Goal: Communication & Community: Ask a question

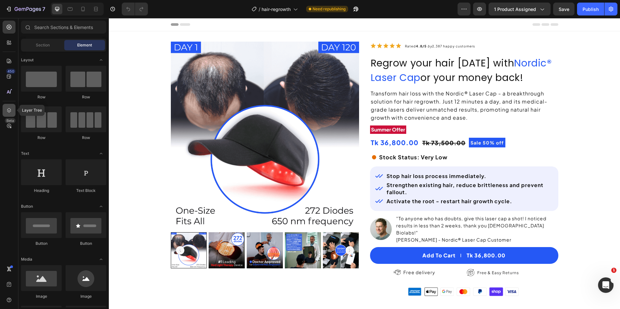
click at [5, 109] on div at bounding box center [9, 110] width 13 height 13
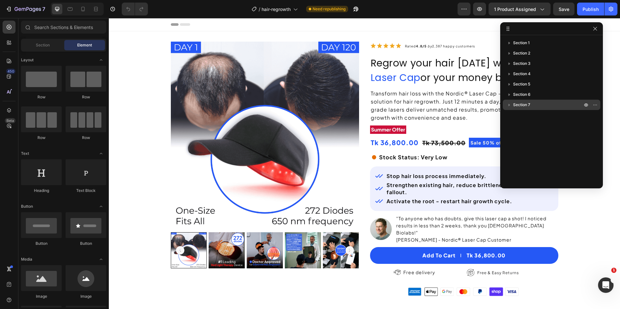
click at [520, 107] on span "Section 7" at bounding box center [521, 105] width 17 height 6
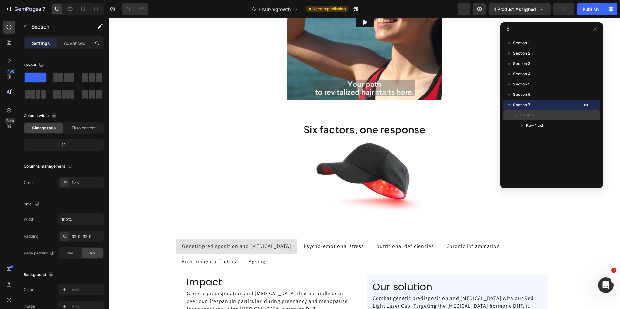
scroll to position [955, 0]
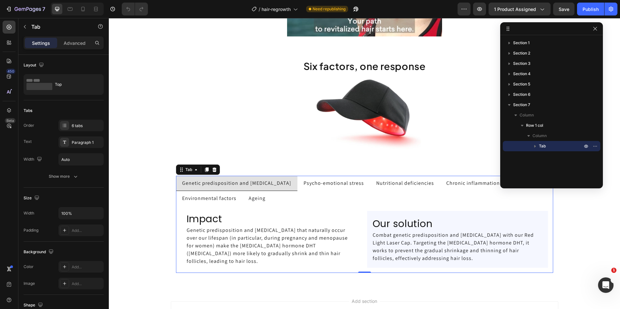
click at [283, 184] on p "Genetic predisposition and [MEDICAL_DATA]" at bounding box center [236, 183] width 109 height 8
click at [77, 160] on input "Auto" at bounding box center [81, 160] width 45 height 12
click at [100, 161] on icon "button" at bounding box center [97, 159] width 6 height 6
click at [66, 191] on span "Full" at bounding box center [64, 188] width 6 height 6
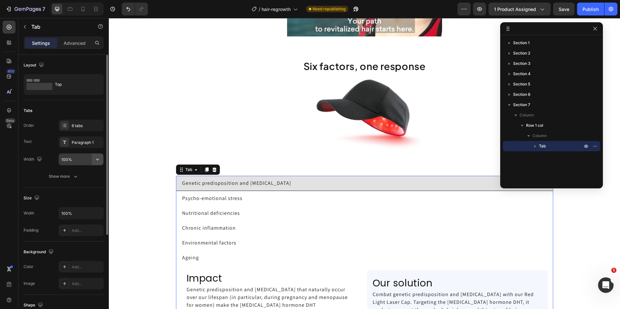
click at [96, 159] on icon "button" at bounding box center [97, 159] width 6 height 6
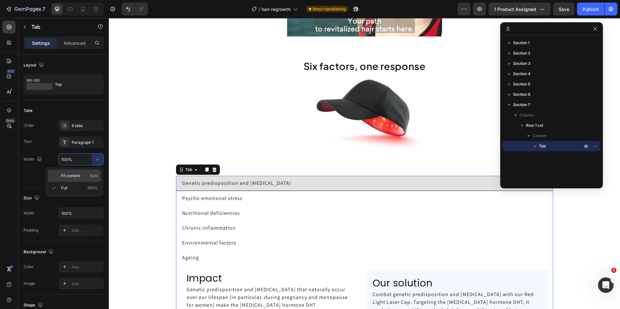
click at [72, 178] on span "Fit content" at bounding box center [70, 176] width 19 height 6
type input "Auto"
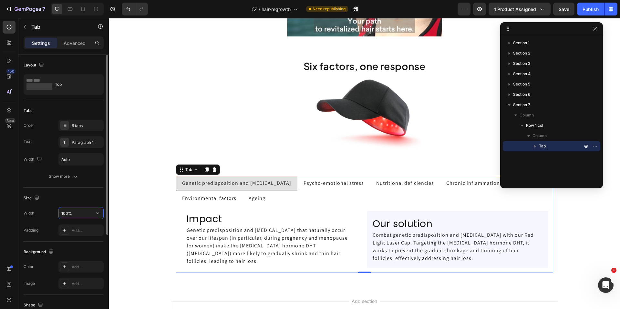
click at [80, 212] on input "100%" at bounding box center [81, 213] width 45 height 12
click at [81, 212] on input "100%" at bounding box center [81, 213] width 45 height 12
click at [99, 213] on icon "button" at bounding box center [97, 213] width 6 height 6
click at [76, 214] on input "100%" at bounding box center [81, 213] width 45 height 12
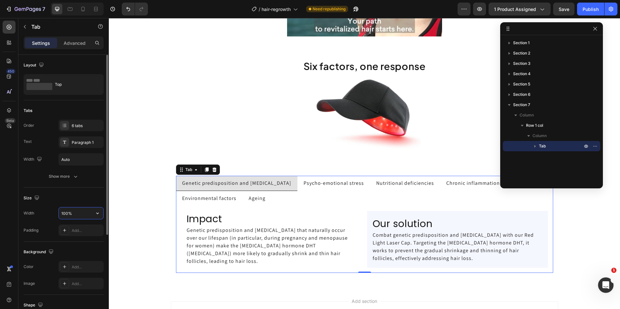
click at [76, 214] on input "100%" at bounding box center [81, 213] width 45 height 12
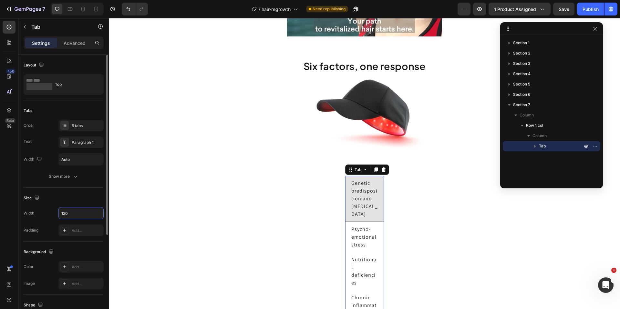
type input "120"
click at [52, 199] on div "Size" at bounding box center [64, 198] width 80 height 10
click at [372, 241] on p "Psycho-emotional stress" at bounding box center [364, 237] width 26 height 23
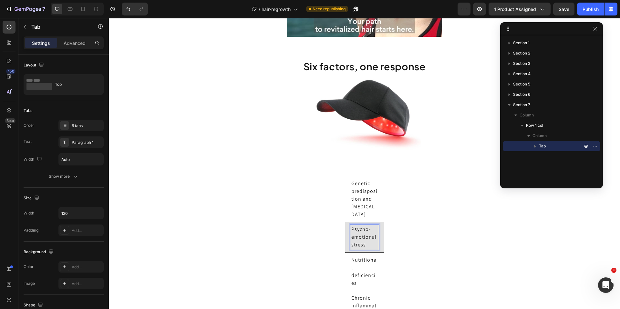
click at [370, 262] on p "Nutritional deficiencies" at bounding box center [364, 271] width 26 height 31
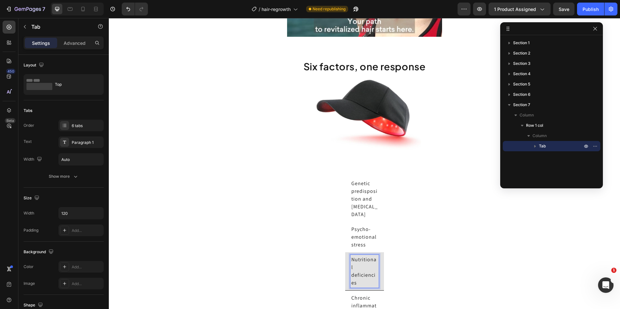
scroll to position [955, 0]
click at [373, 194] on p "Genetic predisposition and [MEDICAL_DATA]" at bounding box center [364, 199] width 26 height 39
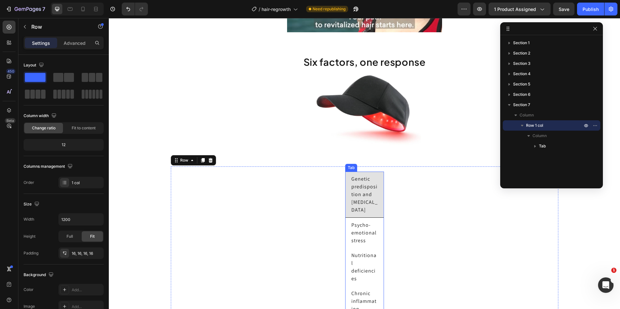
scroll to position [965, 0]
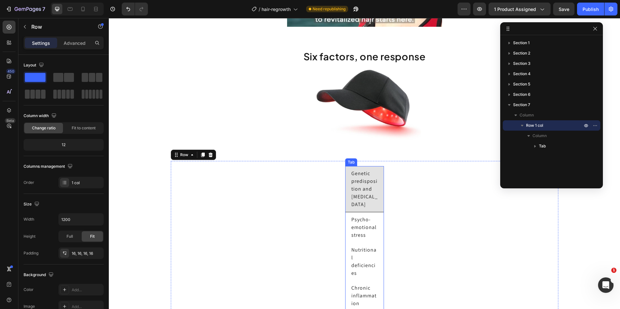
click at [378, 232] on li "Psycho-emotional stress" at bounding box center [364, 227] width 39 height 30
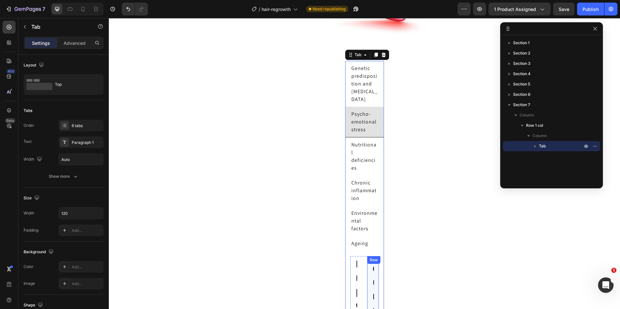
scroll to position [978, 0]
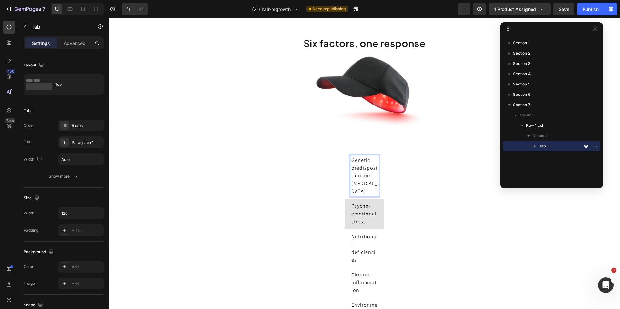
drag, startPoint x: 357, startPoint y: 169, endPoint x: 356, endPoint y: 174, distance: 4.2
click at [357, 170] on p "Genetic predisposition and [MEDICAL_DATA]" at bounding box center [364, 175] width 26 height 39
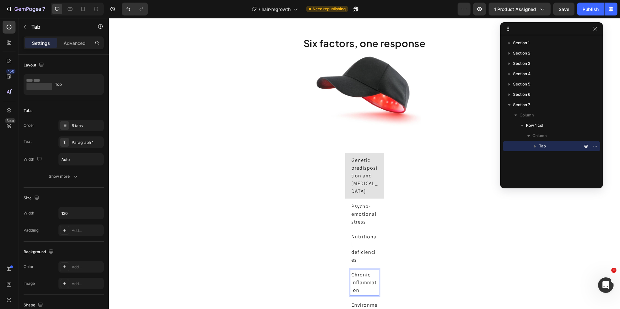
click at [358, 277] on p "Chronic inflammation" at bounding box center [364, 282] width 26 height 23
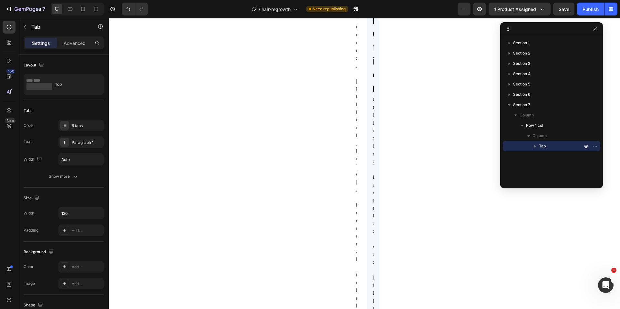
scroll to position [1447, 0]
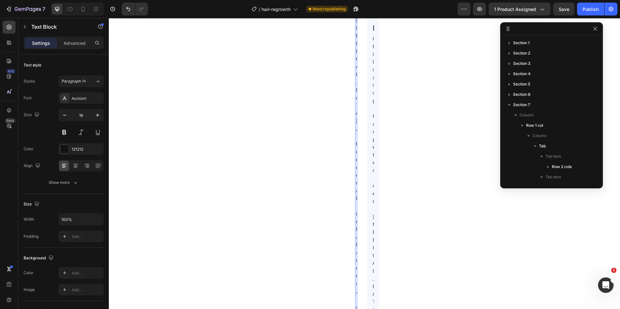
scroll to position [166, 0]
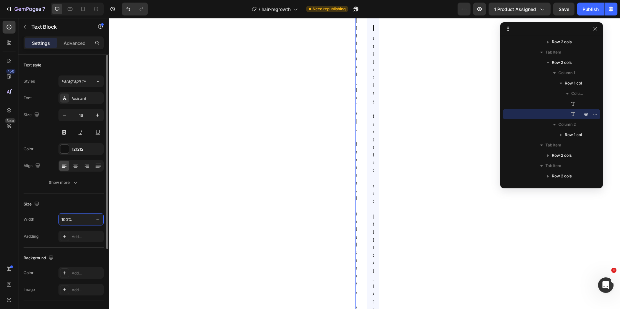
click at [79, 218] on input "100%" at bounding box center [81, 220] width 45 height 12
type input "120"
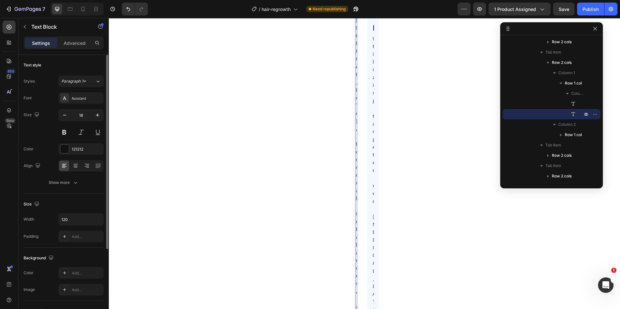
click at [90, 227] on div "Width 120 Padding Add..." at bounding box center [64, 227] width 80 height 29
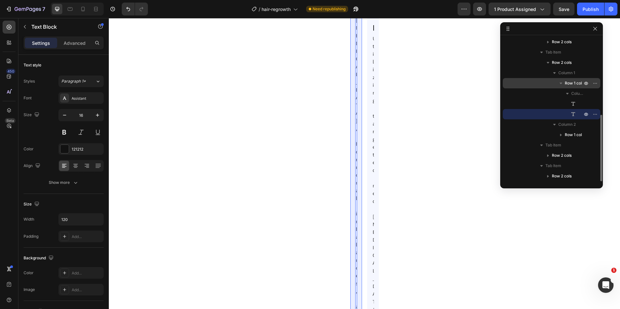
click at [579, 85] on span "Row 1 col" at bounding box center [572, 83] width 17 height 6
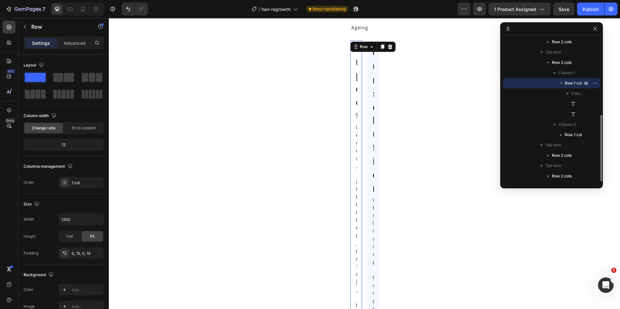
scroll to position [1286, 0]
click at [572, 102] on icon at bounding box center [572, 104] width 6 height 6
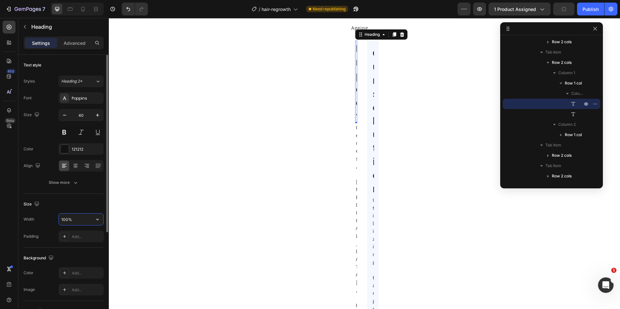
click at [86, 220] on input "100%" at bounding box center [81, 220] width 45 height 12
type input "120"
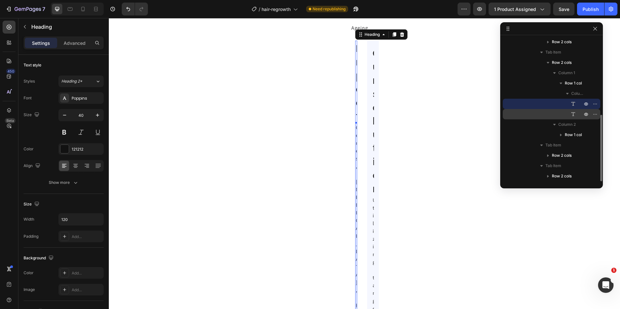
click at [571, 116] on icon at bounding box center [572, 114] width 6 height 6
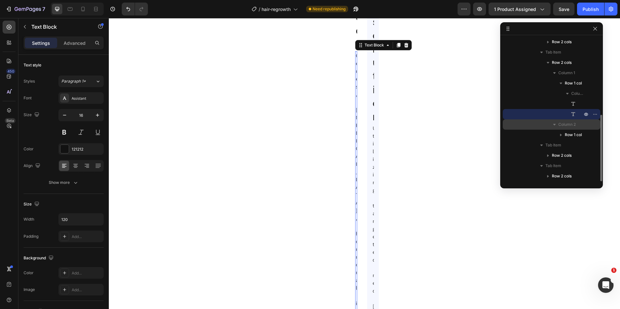
scroll to position [1368, 0]
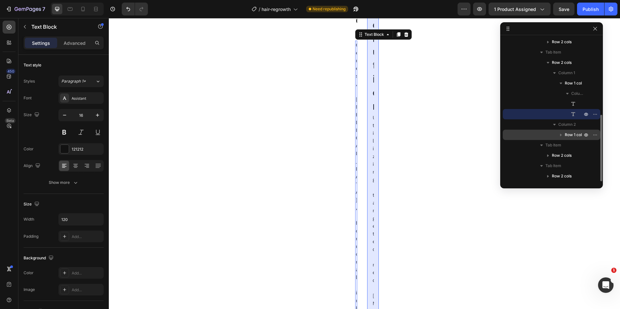
click at [562, 134] on icon "button" at bounding box center [560, 135] width 6 height 6
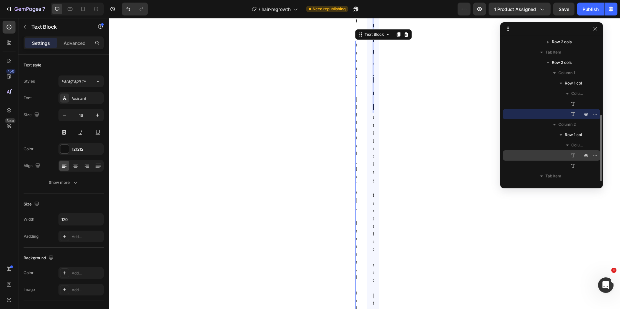
click at [573, 153] on icon at bounding box center [572, 155] width 6 height 6
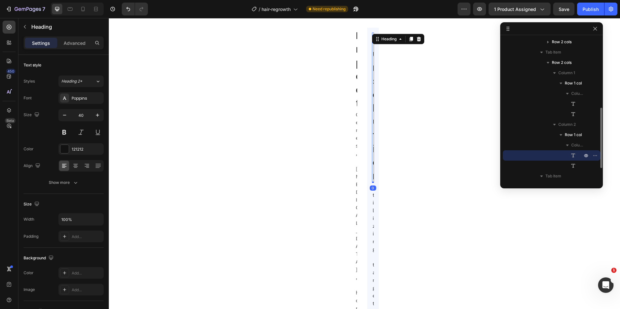
scroll to position [1291, 0]
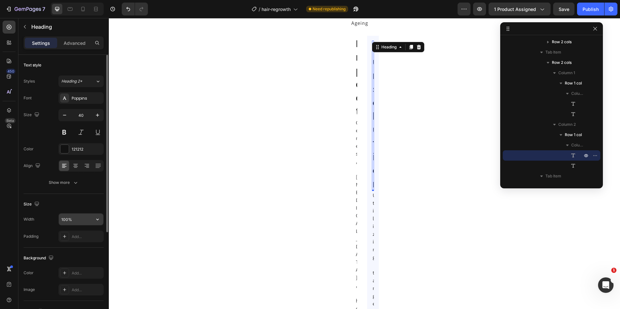
click at [73, 222] on input "100%" at bounding box center [81, 220] width 45 height 12
type input "120"
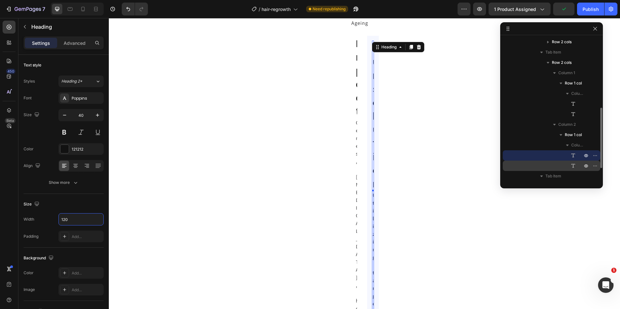
click at [573, 165] on icon at bounding box center [572, 166] width 6 height 6
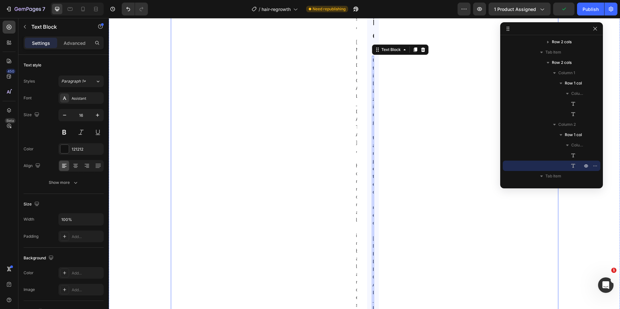
scroll to position [1441, 0]
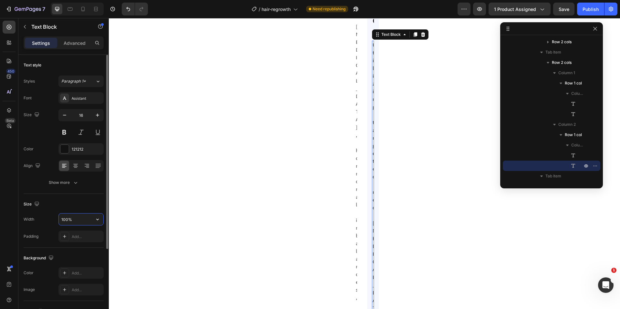
click at [79, 214] on input "100%" at bounding box center [81, 220] width 45 height 12
click at [79, 215] on input "100%" at bounding box center [81, 220] width 45 height 12
click at [79, 216] on input "100%" at bounding box center [81, 220] width 45 height 12
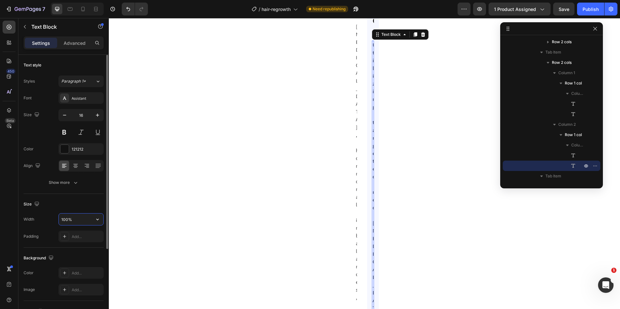
click at [79, 216] on input "100%" at bounding box center [81, 220] width 45 height 12
drag, startPoint x: 600, startPoint y: 136, endPoint x: 601, endPoint y: 158, distance: 22.3
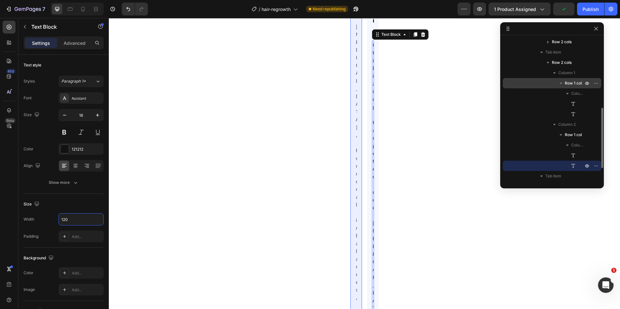
type input "120"
click at [578, 80] on span "Row 1 col" at bounding box center [572, 83] width 17 height 6
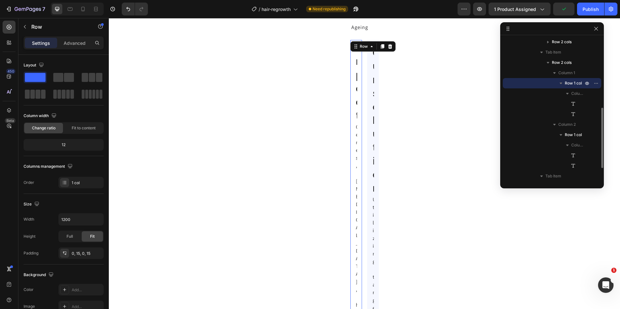
scroll to position [1286, 0]
click at [88, 127] on span "Fit to content" at bounding box center [84, 128] width 24 height 6
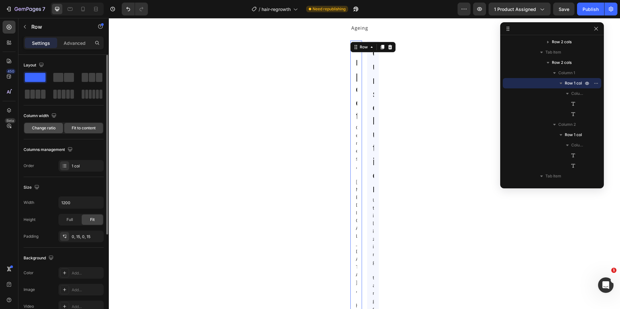
click at [44, 129] on span "Change ratio" at bounding box center [44, 128] width 24 height 6
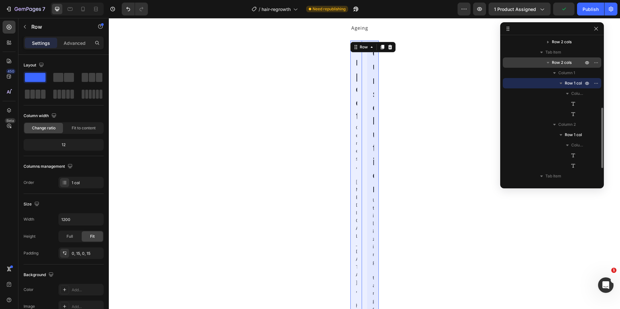
click at [573, 63] on p "Row 2 cols" at bounding box center [567, 62] width 33 height 6
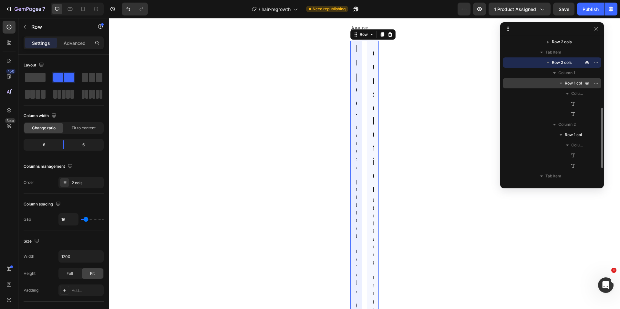
click at [575, 83] on span "Row 1 col" at bounding box center [572, 83] width 17 height 6
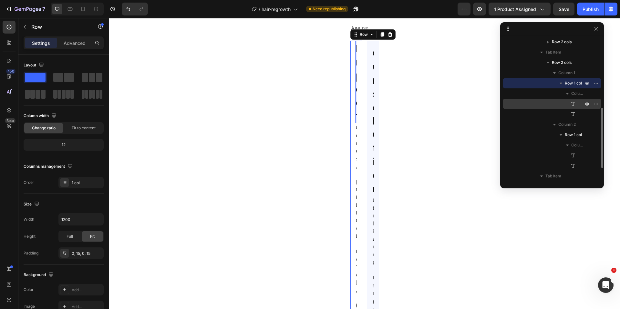
click at [573, 106] on icon at bounding box center [572, 104] width 6 height 6
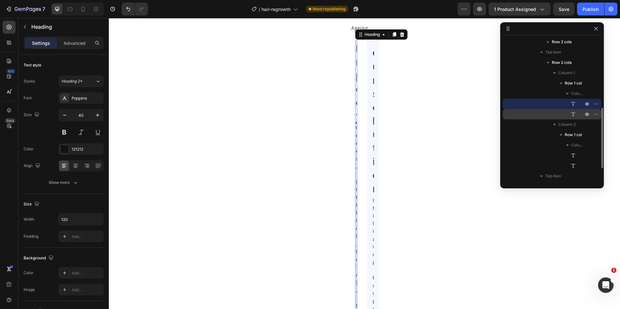
click at [572, 114] on icon at bounding box center [573, 114] width 4 height 4
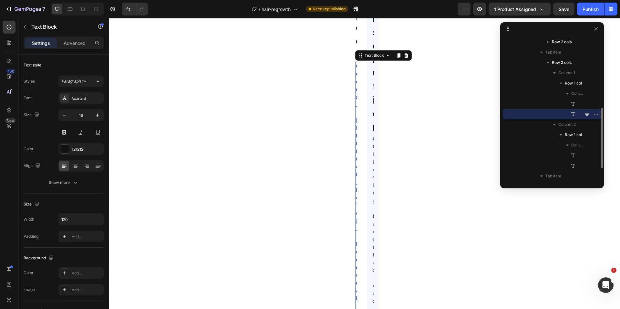
scroll to position [1368, 0]
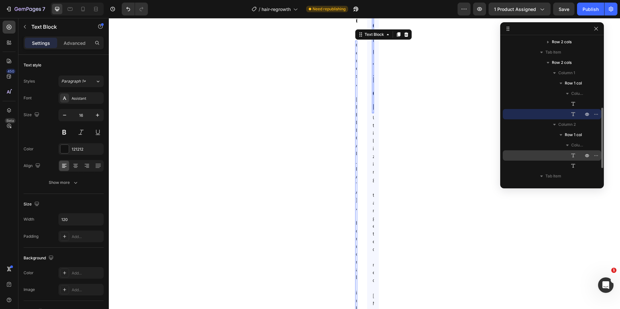
click at [572, 155] on icon at bounding box center [572, 155] width 6 height 6
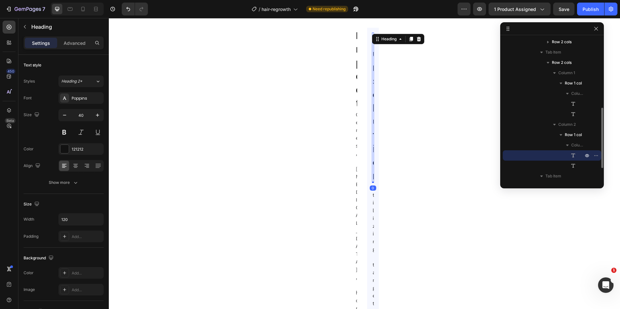
scroll to position [1291, 0]
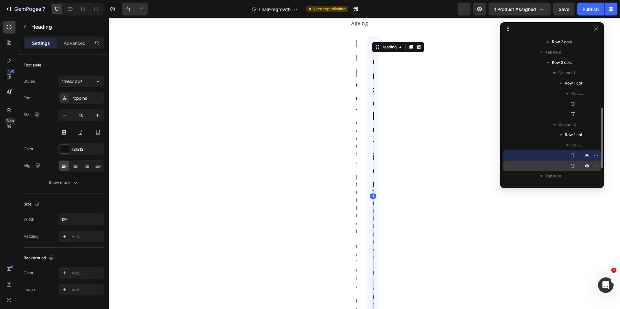
click at [575, 167] on icon at bounding box center [572, 166] width 6 height 6
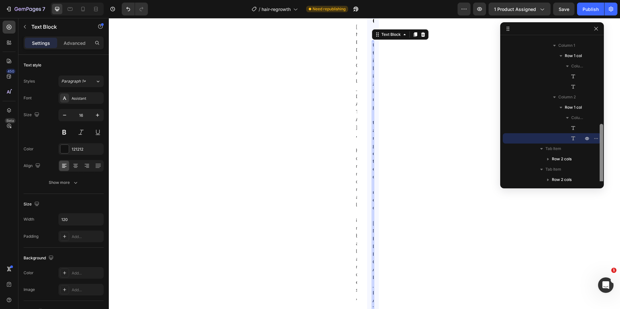
scroll to position [197, 0]
drag, startPoint x: 600, startPoint y: 142, endPoint x: 599, endPoint y: 164, distance: 22.0
click at [599, 164] on div at bounding box center [601, 151] width 4 height 60
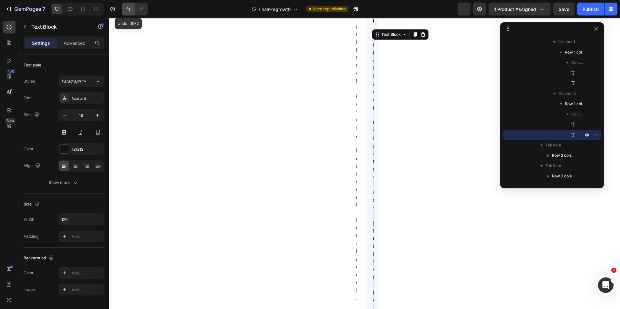
click at [132, 10] on button "Undo/Redo" at bounding box center [128, 9] width 13 height 13
click at [130, 10] on icon "Undo/Redo" at bounding box center [128, 9] width 6 height 6
type input "100%"
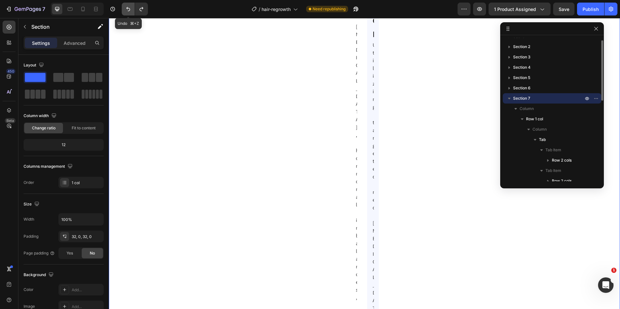
click at [133, 9] on button "Undo/Redo" at bounding box center [128, 9] width 13 height 13
click at [132, 9] on button "Undo/Redo" at bounding box center [128, 9] width 13 height 13
click at [130, 14] on button "Undo/Redo" at bounding box center [128, 9] width 13 height 13
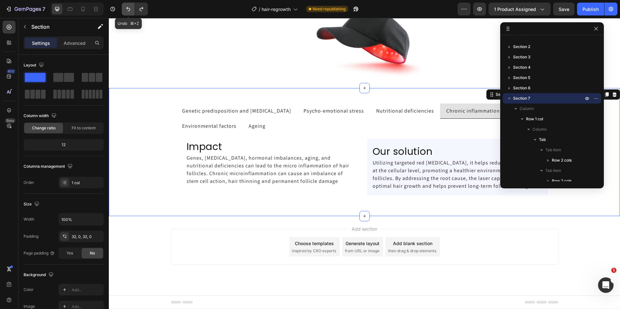
scroll to position [1028, 0]
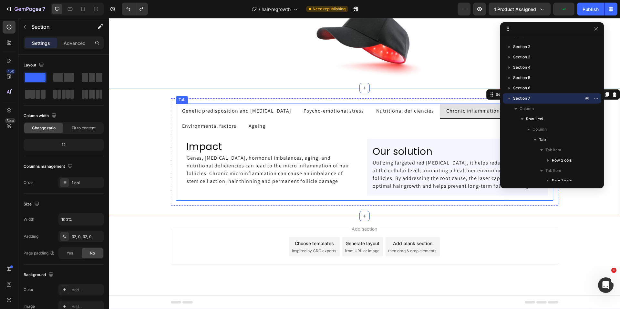
click at [291, 114] on p "Genetic predisposition and [MEDICAL_DATA]" at bounding box center [236, 111] width 109 height 8
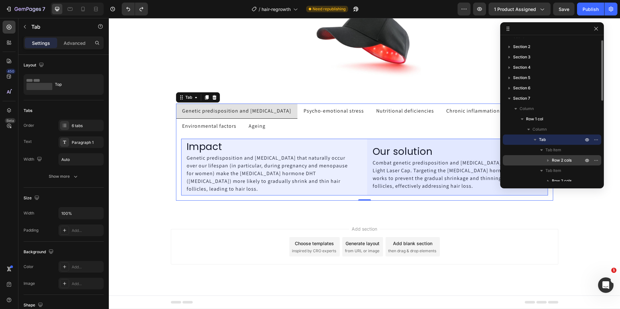
click at [564, 163] on span "Row 2 cols" at bounding box center [561, 160] width 20 height 6
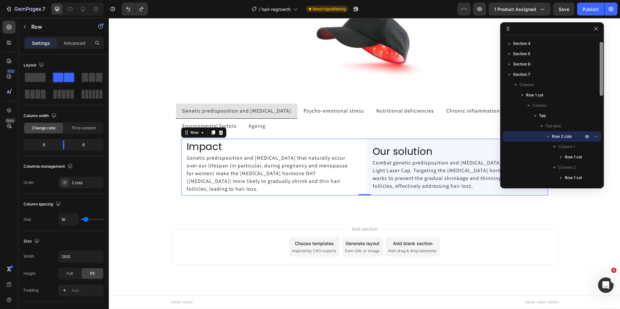
scroll to position [51, 0]
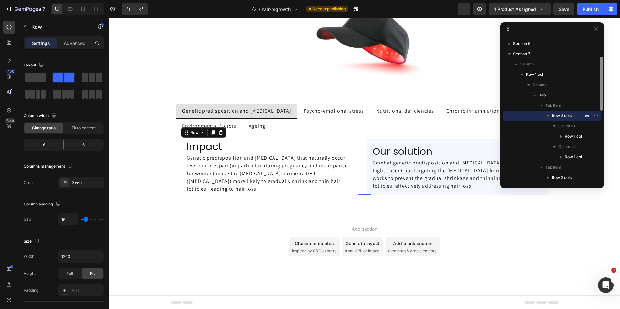
drag, startPoint x: 600, startPoint y: 82, endPoint x: 600, endPoint y: 99, distance: 16.8
click at [600, 99] on div at bounding box center [601, 84] width 4 height 54
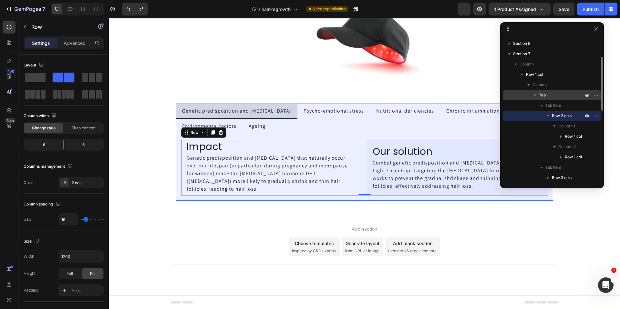
click at [559, 96] on p "Tab" at bounding box center [561, 95] width 45 height 6
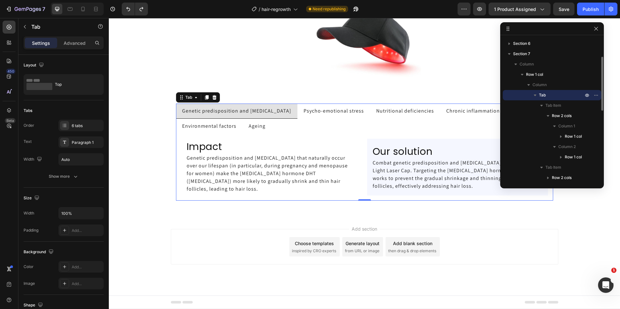
click at [534, 95] on icon "button" at bounding box center [534, 95] width 6 height 6
click at [533, 96] on icon "button" at bounding box center [534, 95] width 6 height 6
click at [538, 107] on icon "button" at bounding box center [541, 105] width 6 height 6
click at [537, 112] on div "Tab Item" at bounding box center [551, 116] width 93 height 10
click at [540, 127] on icon "button" at bounding box center [541, 126] width 6 height 6
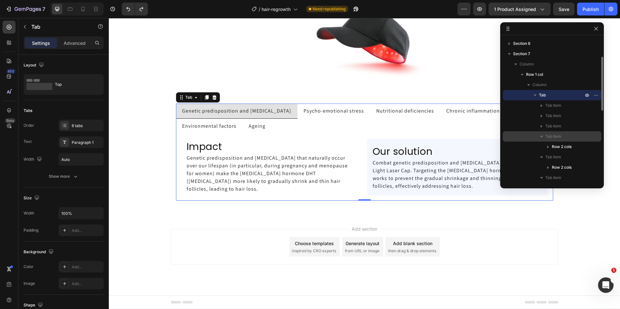
click at [541, 139] on icon "button" at bounding box center [541, 136] width 6 height 6
click at [540, 147] on icon "button" at bounding box center [541, 147] width 3 height 2
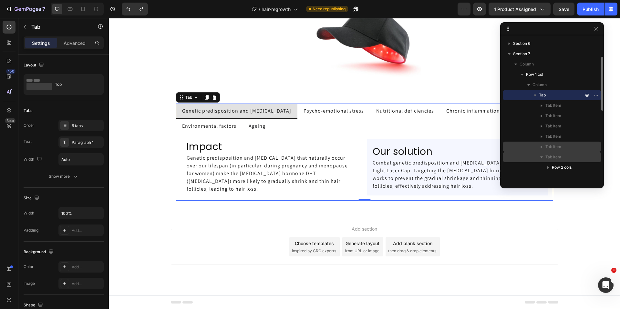
click at [540, 158] on icon "button" at bounding box center [541, 157] width 6 height 6
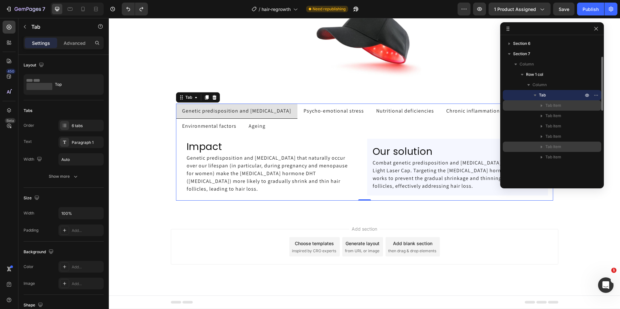
click at [553, 103] on span "Tab Item" at bounding box center [553, 105] width 16 height 6
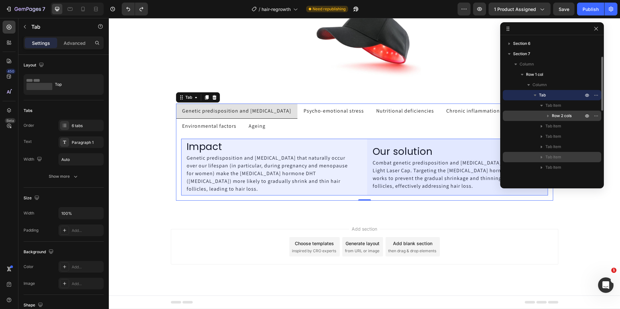
click at [557, 116] on span "Row 2 cols" at bounding box center [561, 116] width 20 height 6
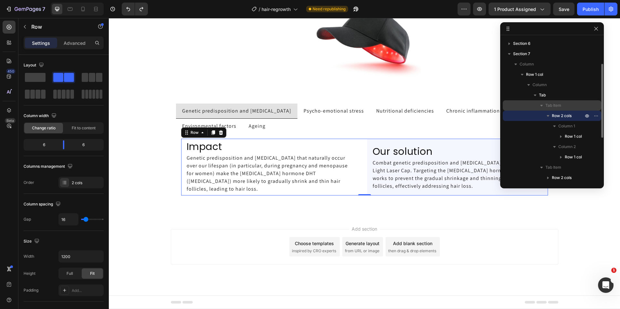
click at [540, 107] on icon "button" at bounding box center [541, 105] width 6 height 6
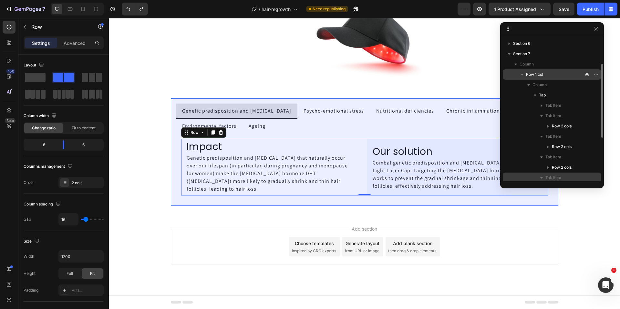
click at [521, 74] on icon "button" at bounding box center [521, 75] width 3 height 2
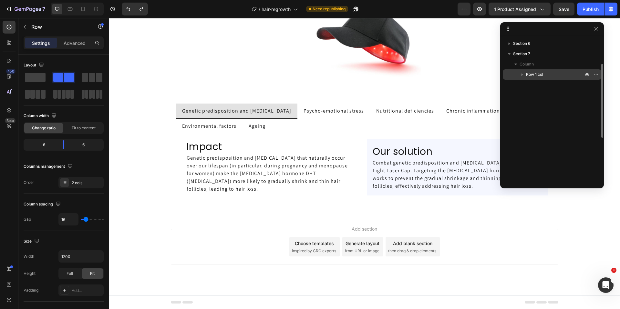
scroll to position [0, 0]
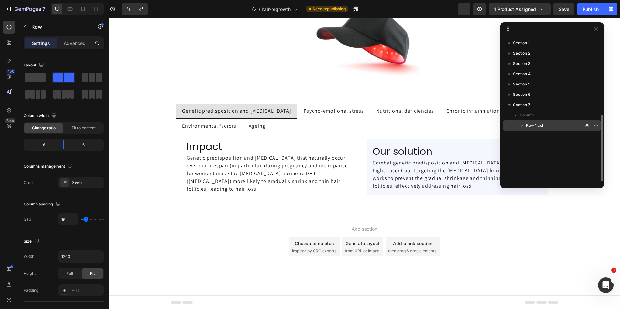
click at [410, 250] on span "then drag & drop elements" at bounding box center [412, 251] width 48 height 6
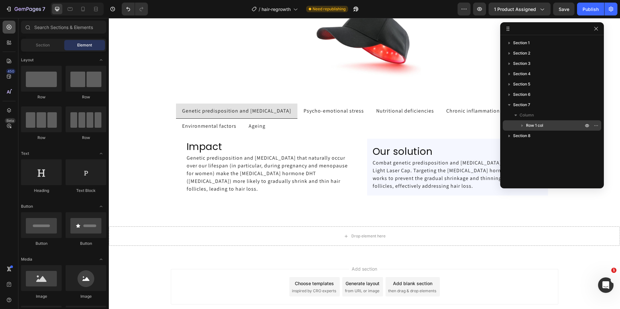
click at [14, 25] on div at bounding box center [9, 27] width 13 height 13
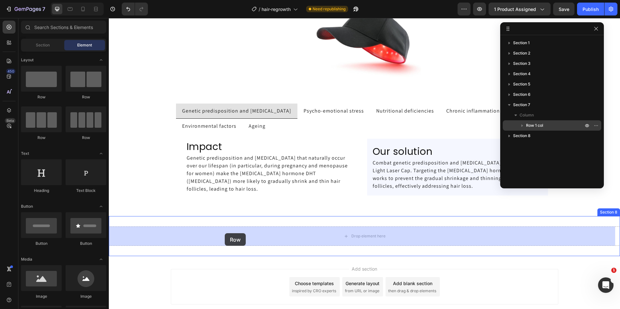
drag, startPoint x: 155, startPoint y: 101, endPoint x: 225, endPoint y: 233, distance: 150.0
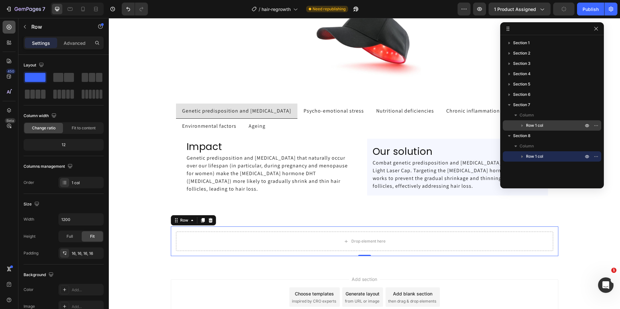
click at [8, 22] on div at bounding box center [9, 27] width 13 height 13
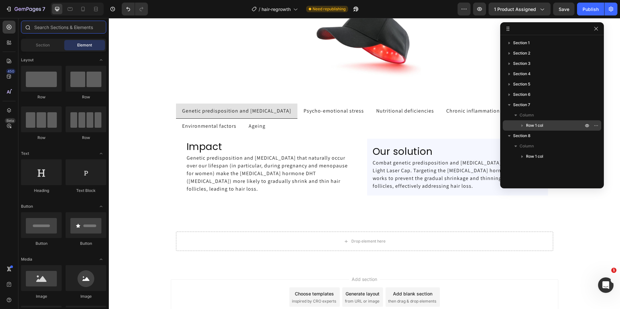
click at [49, 30] on input "text" at bounding box center [63, 27] width 85 height 13
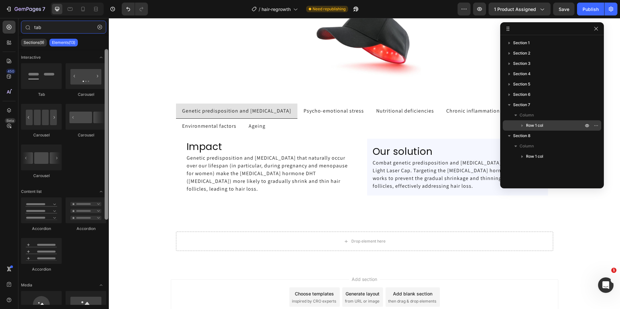
drag, startPoint x: 107, startPoint y: 67, endPoint x: 105, endPoint y: 50, distance: 17.2
click at [106, 50] on div at bounding box center [107, 134] width 4 height 171
type input "tab"
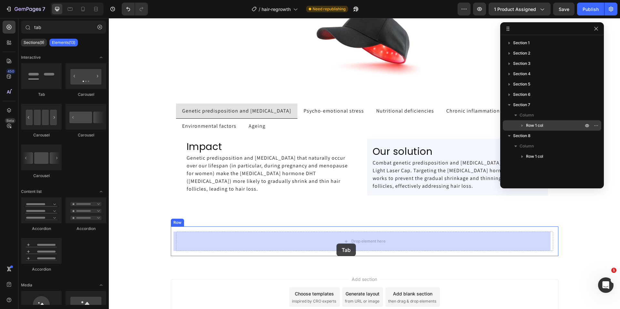
drag, startPoint x: 146, startPoint y: 92, endPoint x: 336, endPoint y: 243, distance: 242.7
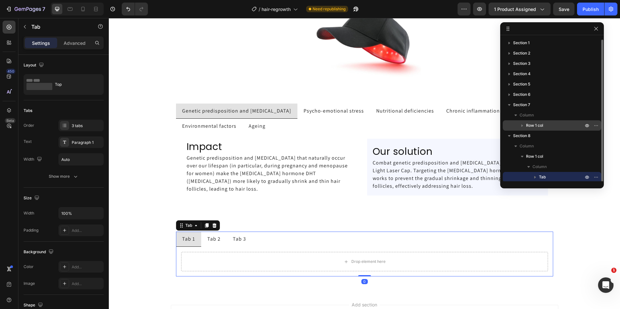
scroll to position [1, 0]
click at [190, 240] on div "Tab 1" at bounding box center [188, 239] width 15 height 10
click at [211, 237] on p "Tab 2" at bounding box center [213, 239] width 13 height 8
click at [238, 241] on p "Tab 3" at bounding box center [239, 239] width 13 height 8
click at [189, 240] on p "Tab 1" at bounding box center [188, 239] width 13 height 8
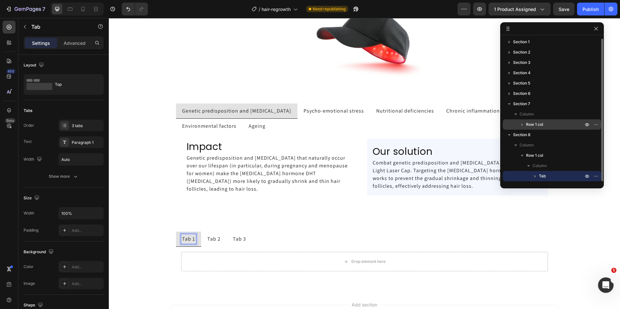
click at [535, 176] on icon "button" at bounding box center [535, 176] width 2 height 3
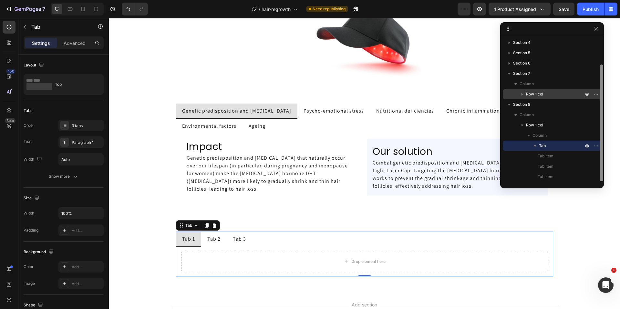
scroll to position [32, 0]
drag, startPoint x: 600, startPoint y: 148, endPoint x: 599, endPoint y: 178, distance: 30.0
click at [600, 180] on div at bounding box center [601, 122] width 4 height 117
click at [563, 157] on p "Tab Item" at bounding box center [556, 155] width 39 height 6
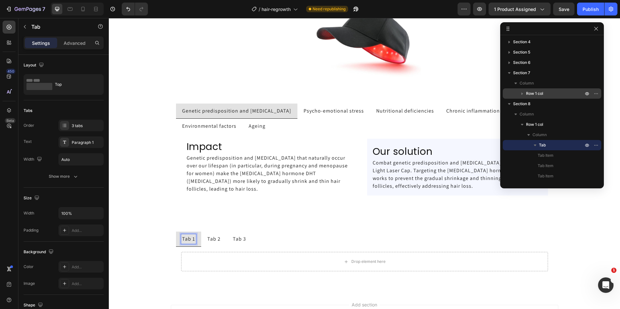
click at [187, 239] on p "Tab 1" at bounding box center [188, 239] width 13 height 8
click at [8, 30] on icon at bounding box center [9, 27] width 6 height 6
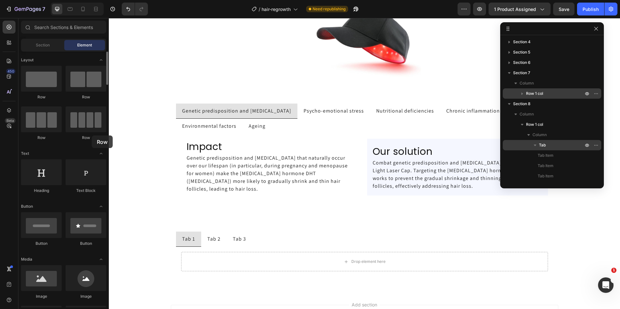
drag, startPoint x: 46, startPoint y: 87, endPoint x: 90, endPoint y: 135, distance: 65.3
click at [90, 159] on div "Row Row Row Row" at bounding box center [63, 179] width 85 height 40
click at [514, 117] on icon "button" at bounding box center [515, 114] width 6 height 6
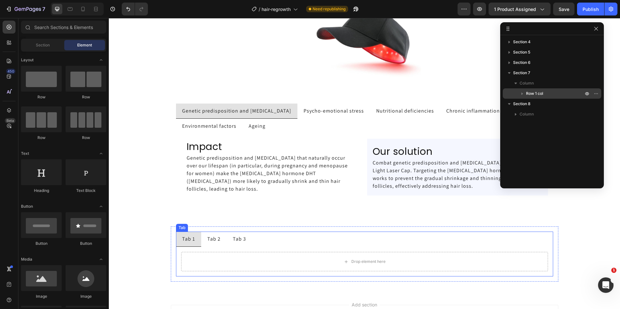
click at [359, 243] on ul "Tab 1 Tab 2 Tab 3" at bounding box center [364, 239] width 377 height 15
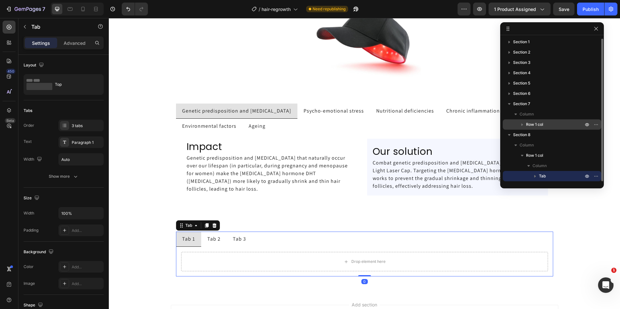
scroll to position [1, 0]
drag, startPoint x: 600, startPoint y: 132, endPoint x: 601, endPoint y: 153, distance: 20.4
click at [601, 153] on div "Section 1 Section 2 Section 3 Section 4 Section 5 Section 6 Section 7 Column Ro…" at bounding box center [552, 105] width 104 height 166
click at [596, 176] on icon "button" at bounding box center [595, 176] width 5 height 5
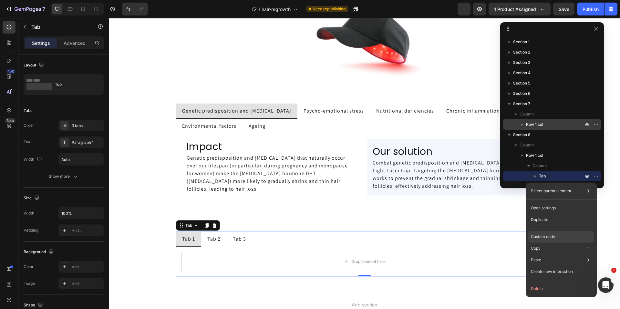
click at [549, 254] on div "Custom code" at bounding box center [561, 260] width 66 height 12
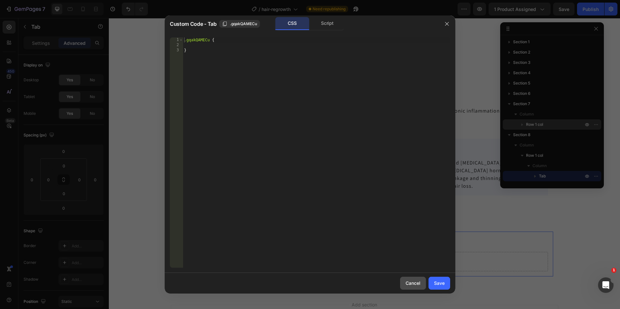
click at [419, 286] on div "Cancel" at bounding box center [412, 283] width 15 height 7
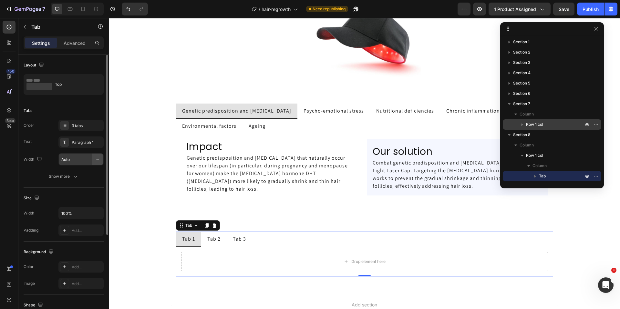
click at [99, 160] on icon "button" at bounding box center [97, 159] width 6 height 6
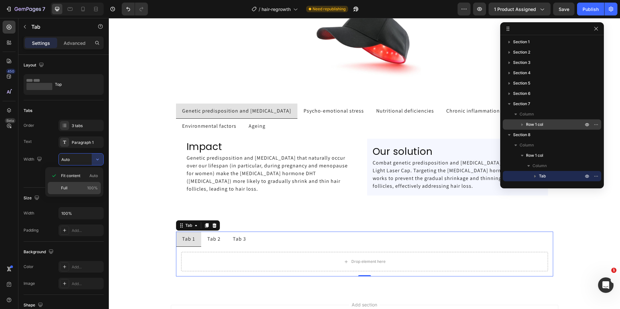
click at [62, 187] on span "Full" at bounding box center [64, 188] width 6 height 6
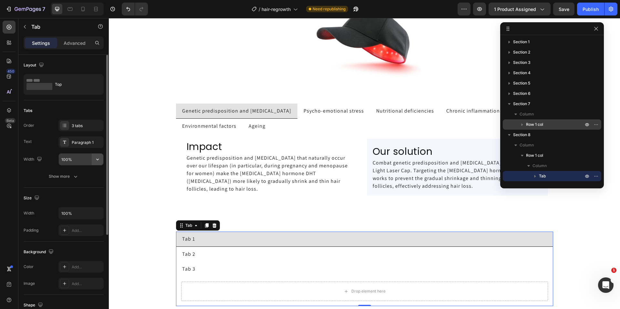
click at [96, 159] on icon "button" at bounding box center [97, 159] width 6 height 6
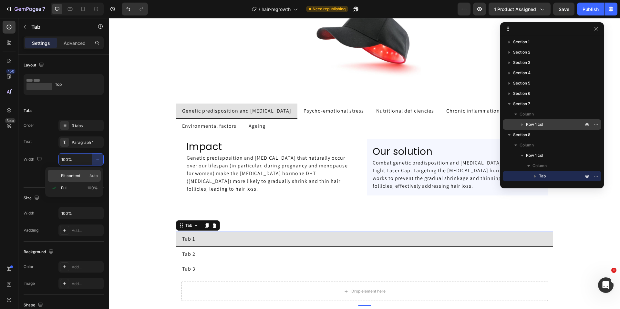
click at [80, 174] on span "Fit content" at bounding box center [70, 176] width 19 height 6
type input "Auto"
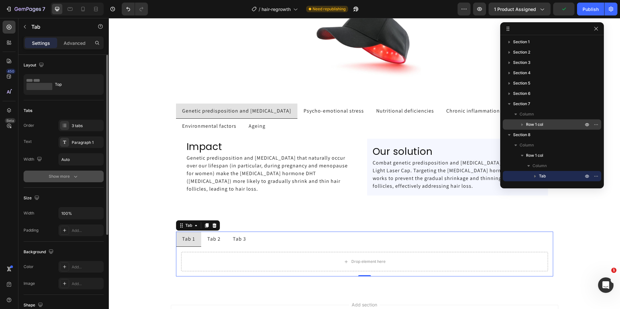
click at [77, 179] on icon "button" at bounding box center [75, 176] width 6 height 6
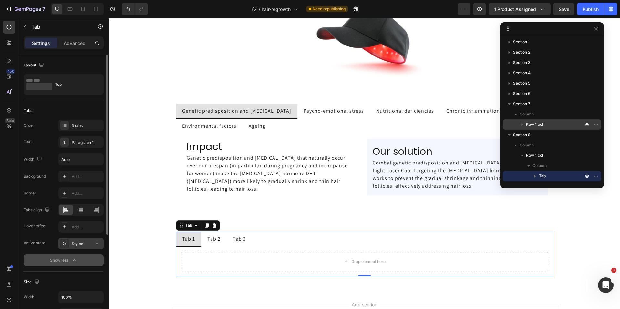
click at [78, 247] on div "Styled" at bounding box center [80, 244] width 45 height 12
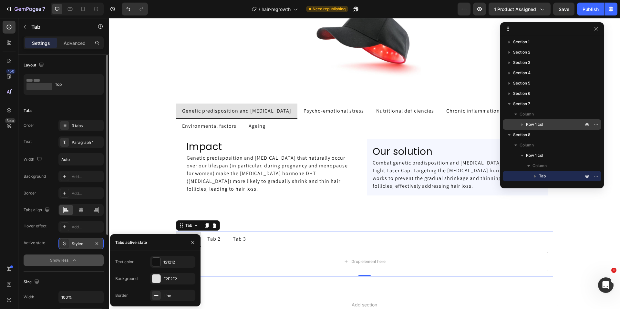
click at [78, 247] on div "Styled" at bounding box center [80, 244] width 45 height 12
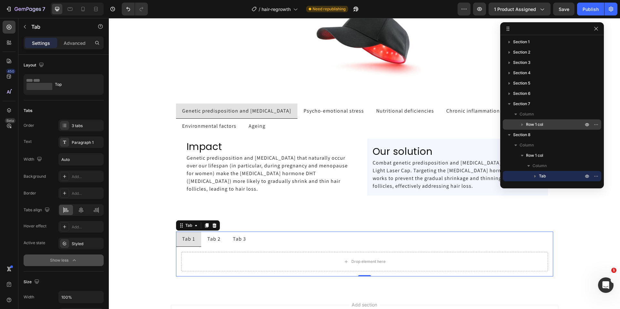
click at [64, 264] on button "Show less" at bounding box center [64, 261] width 80 height 12
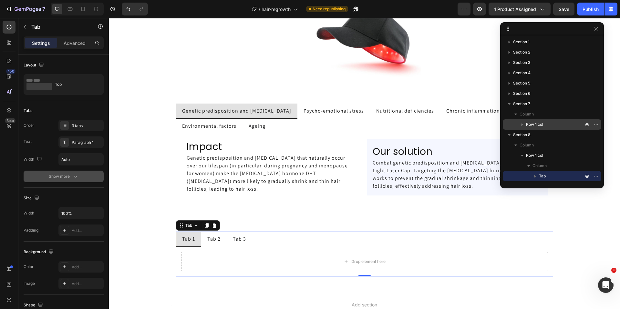
click at [66, 180] on button "Show more" at bounding box center [64, 177] width 80 height 12
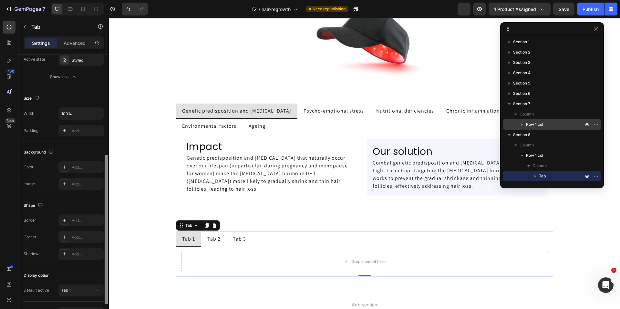
scroll to position [182, 0]
drag, startPoint x: 106, startPoint y: 187, endPoint x: 106, endPoint y: 307, distance: 120.0
click at [106, 308] on div at bounding box center [106, 191] width 5 height 273
click at [78, 187] on div "Add..." at bounding box center [87, 186] width 30 height 6
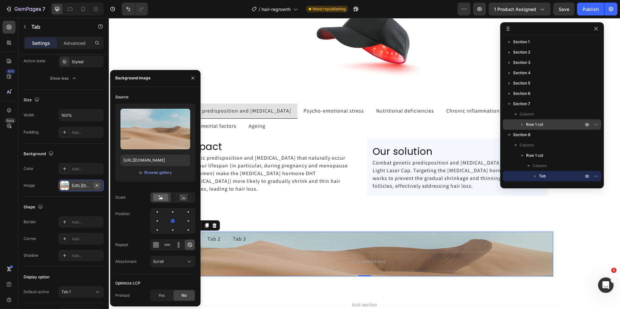
click at [96, 186] on icon "button" at bounding box center [96, 185] width 5 height 5
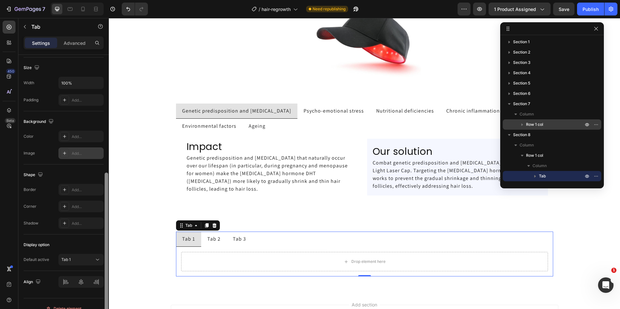
scroll to position [0, 0]
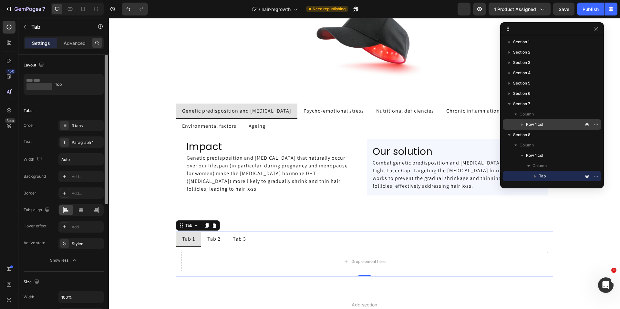
drag, startPoint x: 107, startPoint y: 167, endPoint x: 93, endPoint y: 41, distance: 127.3
click at [93, 41] on div "Settings Advanced Layout Top Tabs Order 3 tabs Text Paragraph 1 Width Auto Back…" at bounding box center [63, 181] width 90 height 291
click at [68, 45] on p "Advanced" at bounding box center [75, 43] width 22 height 7
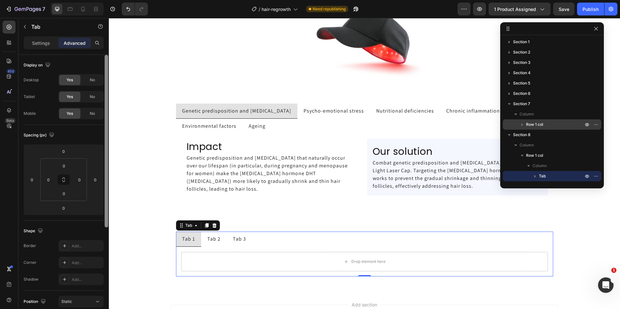
drag, startPoint x: 106, startPoint y: 131, endPoint x: 106, endPoint y: 48, distance: 83.6
click at [106, 48] on div "Settings Advanced Display on Desktop Yes No Tablet Yes No Mobile Yes No Spacing…" at bounding box center [63, 181] width 90 height 291
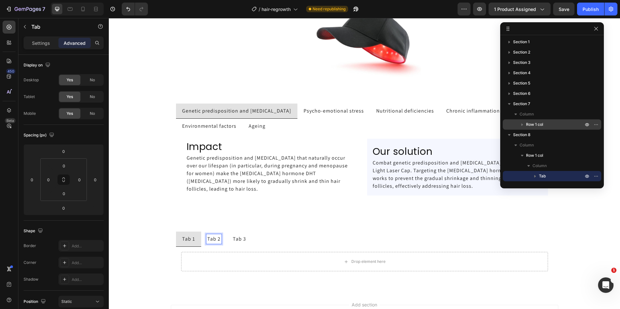
click at [196, 240] on li "Tab 1" at bounding box center [188, 239] width 25 height 15
click at [213, 226] on icon at bounding box center [214, 225] width 4 height 5
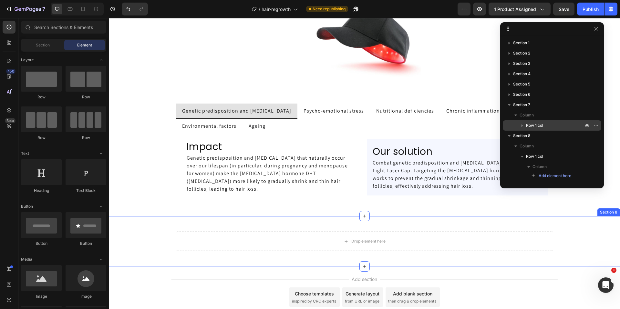
click at [137, 237] on div "Drop element here Row" at bounding box center [364, 242] width 511 height 30
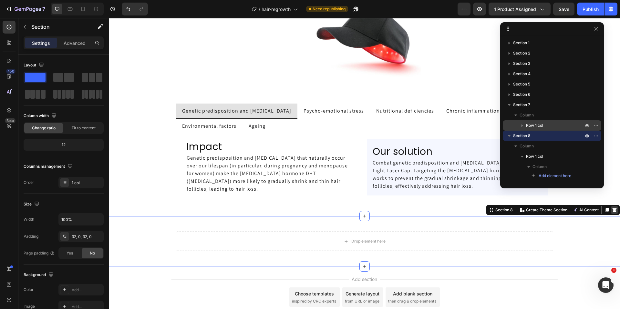
click at [611, 210] on icon at bounding box center [613, 209] width 5 height 5
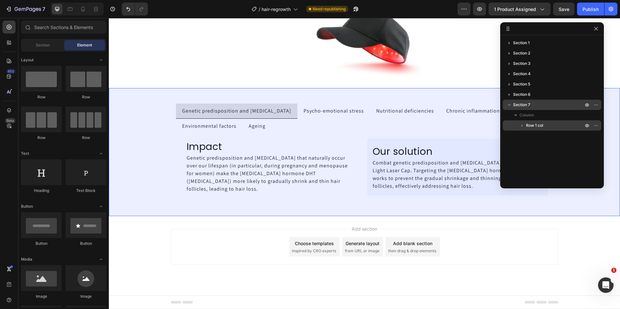
click at [508, 103] on icon "button" at bounding box center [509, 105] width 6 height 6
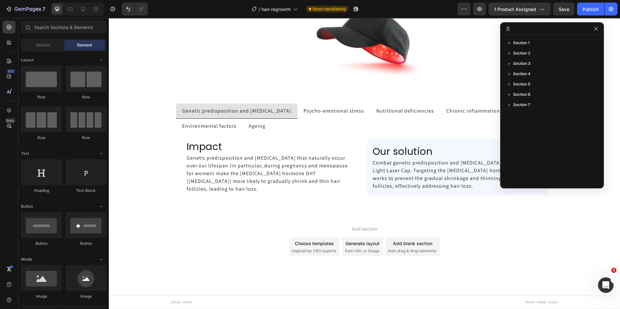
click at [146, 261] on div "Add section Choose templates inspired by CRO experts Generate layout from URL o…" at bounding box center [364, 255] width 511 height 79
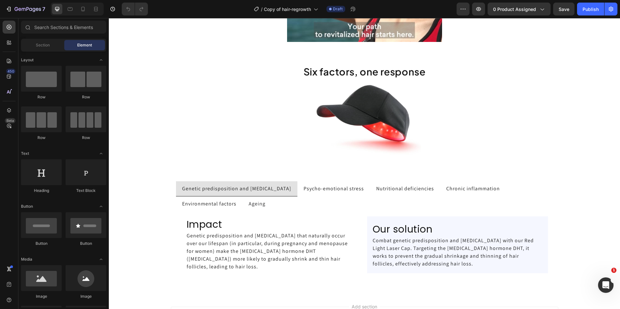
scroll to position [966, 0]
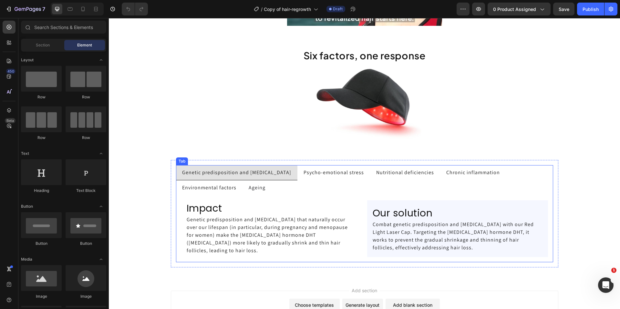
click at [528, 177] on ul "Genetic predisposition and hormonal changes Psycho-emotional stress Nutritional…" at bounding box center [364, 180] width 377 height 30
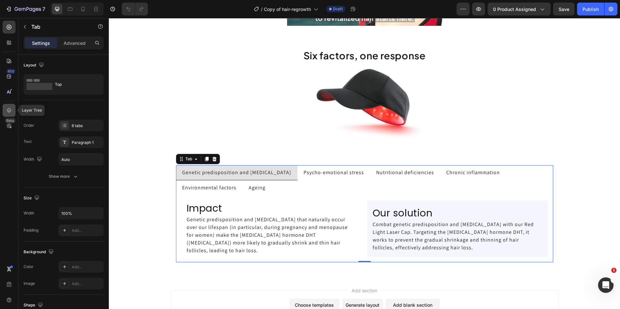
click at [9, 111] on icon at bounding box center [9, 110] width 6 height 6
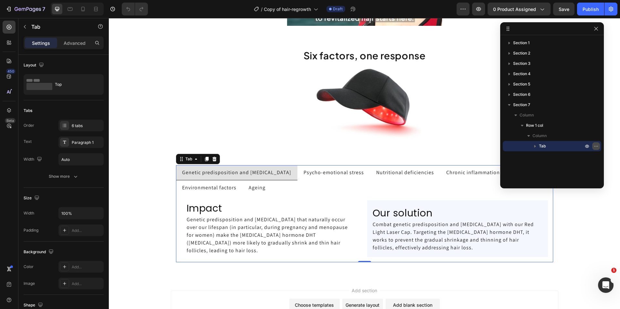
click at [597, 145] on icon "button" at bounding box center [595, 146] width 5 height 5
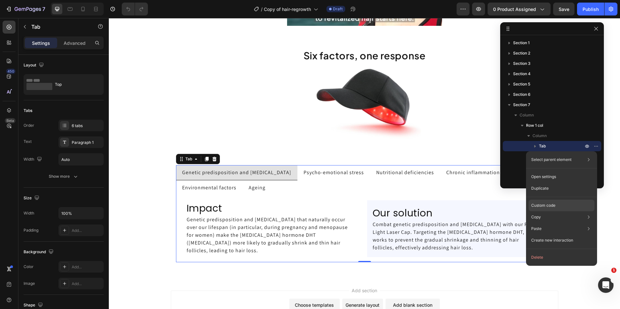
click at [553, 208] on p "Custom code" at bounding box center [543, 206] width 24 height 6
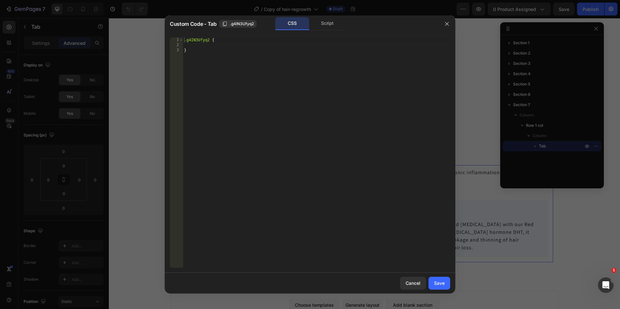
type textarea "}"
click at [300, 198] on div ".g4IN3Ufyq2 { }" at bounding box center [316, 157] width 267 height 241
paste textarea "} [data-uid-gZVIrEzIpz"] > div > div ul.gp-tab-header-list> li:nth-child(4), gZ…"
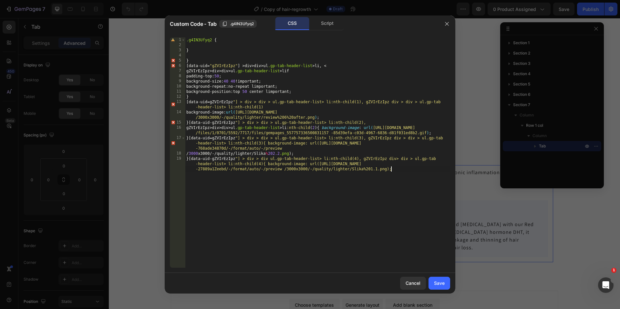
click at [201, 50] on div ".g4IN3Ufyq2 { } } [ data-uid = " gZVIrEzIpz " ] > div > div > ul .gp-tab-header…" at bounding box center [317, 162] width 265 height 251
type textarea "}"
click at [194, 62] on div ".g4IN3Ufyq2 { } } [ data-uid = " gZVIrEzIpz " ] > div > div > ul .gp-tab-header…" at bounding box center [317, 162] width 265 height 251
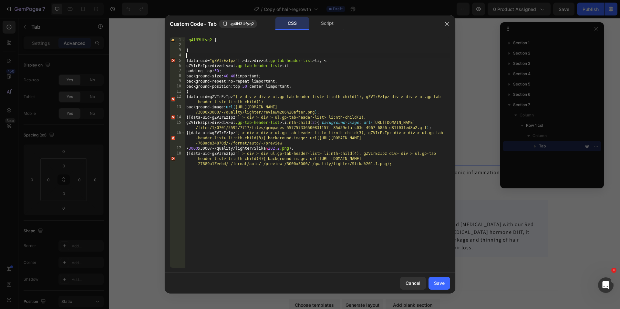
click at [188, 97] on div ".g4IN3Ufyq2 { } [ data-uid = " gZVIrEzIpz " ] > div > div > ul .gp-tab-header-l…" at bounding box center [317, 162] width 265 height 251
click at [196, 90] on div ".g4IN3Ufyq2 { } [ data-uid = " gZVIrEzIpz " ] > div > div > ul .gp-tab-header-l…" at bounding box center [317, 162] width 265 height 251
type textarea "}"
click at [346, 63] on div ".g4IN3Ufyq2 { } [ data-uid = " gZVIrEzIpz " ] > div > div > ul .gp-tab-header-l…" at bounding box center [317, 162] width 265 height 251
click at [345, 60] on div ".g4IN3Ufyq2 { } [ data-uid = " gZVIrEzIpz " ] > div > div > ul .gp-tab-header-l…" at bounding box center [317, 162] width 265 height 251
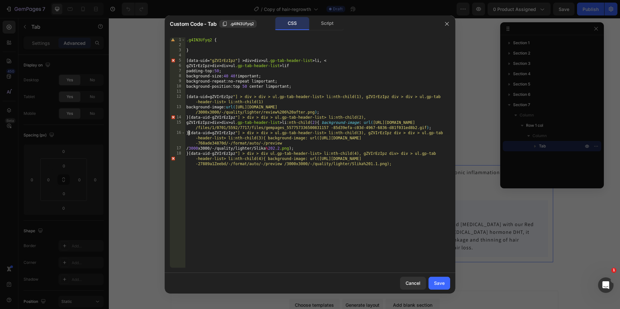
click at [188, 132] on div ".g4IN3Ufyq2 { } [ data-uid = " gZVIrEzIpz " ] > div > div > ul .gp-tab-header-l…" at bounding box center [317, 162] width 265 height 251
click at [188, 117] on div ".g4IN3Ufyq2 { } [ data-uid = " gZVIrEzIpz " ] > div > div > ul .gp-tab-header-l…" at bounding box center [317, 162] width 265 height 251
click at [189, 154] on div ".g4IN3Ufyq2 { } [ data-uid = " gZVIrEzIpz " ] > div > div > ul .gp-tab-header-l…" at bounding box center [317, 162] width 265 height 251
click at [189, 117] on div ".g4IN3Ufyq2 { } [ data-uid = " gZVIrEzIpz " ] > div > div > ul .gp-tab-header-l…" at bounding box center [317, 162] width 265 height 251
click at [221, 78] on div ".g4IN3Ufyq2 { } [ data-uid = " gZVIrEzIpz " ] > div > div > ul .gp-tab-header-l…" at bounding box center [317, 162] width 265 height 251
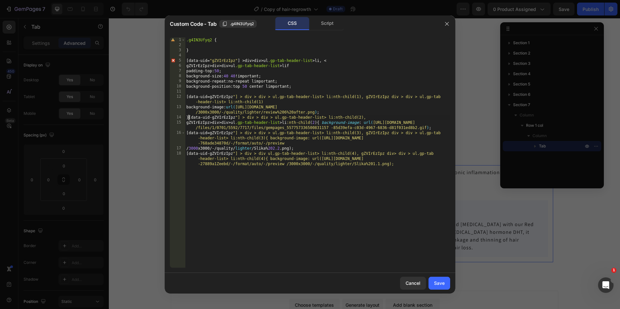
click at [189, 118] on div ".g4IN3Ufyq2 { } [ data-uid = " gZVIrEzIpz " ] > div > div > ul .gp-tab-header-l…" at bounding box center [317, 162] width 265 height 251
click at [231, 78] on div ".g4IN3Ufyq2 { } [ data-uid = " gZVIrEzIpz " ] > div > div > ul .gp-tab-header-l…" at bounding box center [317, 162] width 265 height 251
click at [244, 61] on div ".g4IN3Ufyq2 { } [ data-uid = " gZVIrEzIpz " ] > div > div > ul .gp-tab-header-l…" at bounding box center [317, 162] width 265 height 251
click at [236, 86] on div ".g4IN3Ufyq2 { } [ data-uid = " gZVIrEzIpz " ] div > div > ul .gp-tab-header-lis…" at bounding box center [317, 162] width 265 height 251
click at [268, 59] on div ".g4IN3Ufyq2 { } [ data-uid = " gZVIrEzIpz " ] div > div > ul .gp-tab-header-lis…" at bounding box center [317, 162] width 265 height 251
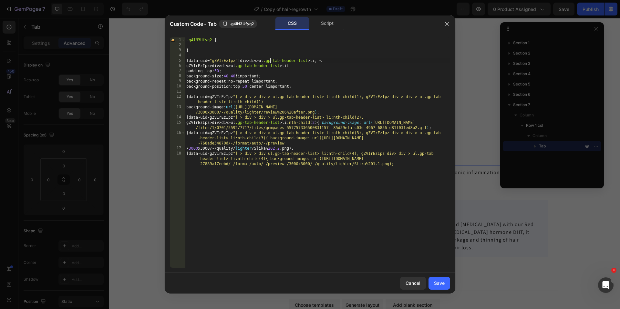
click at [270, 59] on div ".g4IN3Ufyq2 { } [ data-uid = " gZVIrEzIpz " ] div > div > ul .gp-tab-header-lis…" at bounding box center [317, 162] width 265 height 251
type textarea "[data-uid="gZVIrEzIpz"] div > div ul.gp-tab-header-list > li, <"
click at [284, 91] on div ".g4IN3Ufyq2 { } [ data-uid = " gZVIrEzIpz " ] div > div ul .gp-tab-header-list …" at bounding box center [317, 162] width 265 height 251
click at [414, 283] on div "Cancel" at bounding box center [412, 283] width 15 height 7
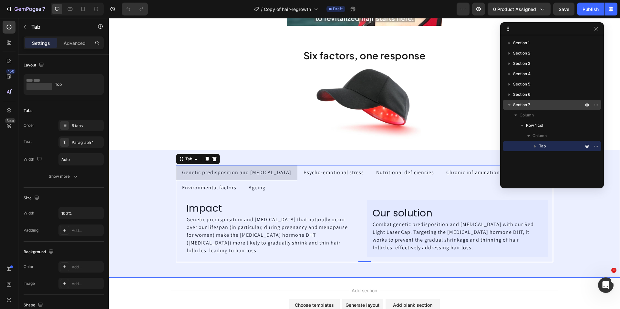
click at [507, 106] on icon "button" at bounding box center [509, 105] width 6 height 6
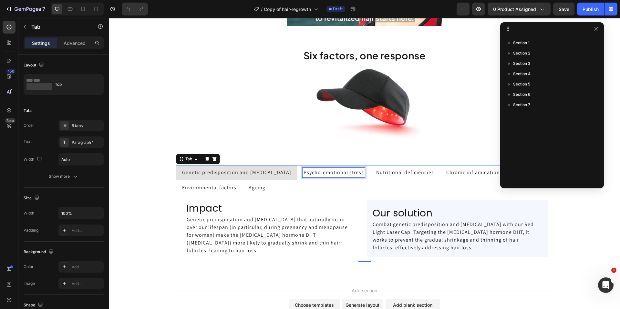
click at [329, 175] on p "Psycho-emotional stress" at bounding box center [333, 173] width 60 height 8
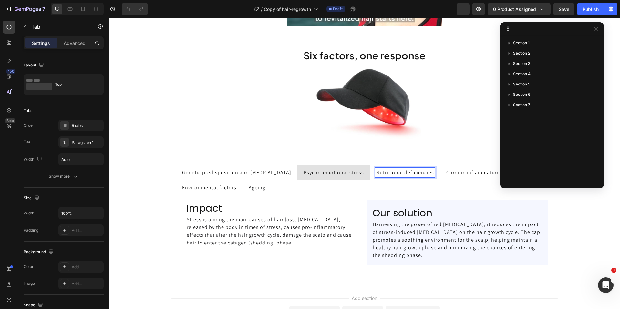
click at [393, 173] on p "Nutritional deficiencies" at bounding box center [405, 173] width 58 height 8
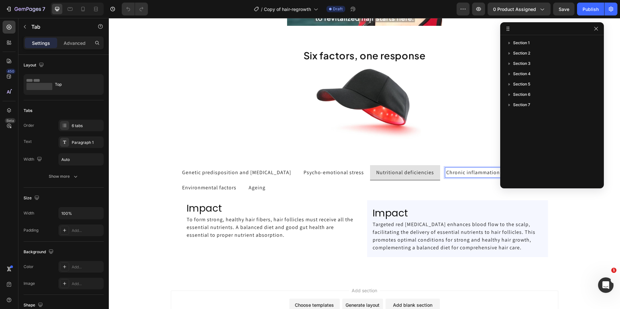
click at [455, 174] on p "Chronic inflammation" at bounding box center [473, 173] width 54 height 8
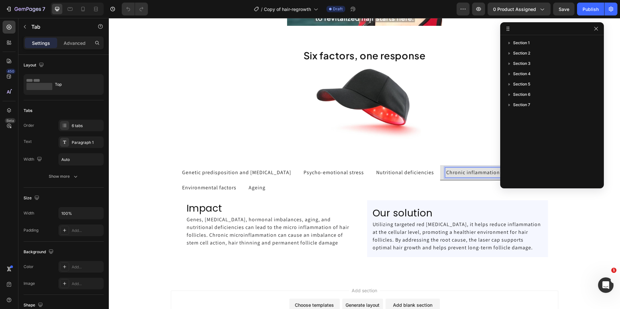
click at [217, 191] on p "Environmental factors" at bounding box center [209, 188] width 54 height 8
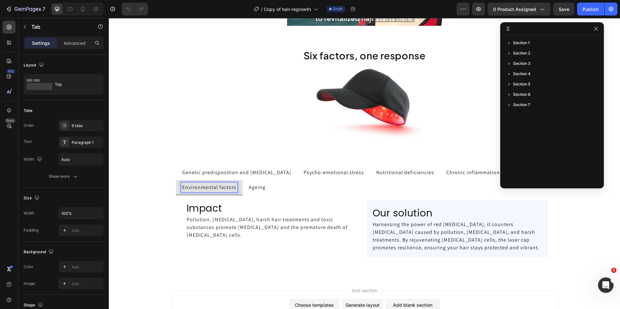
scroll to position [966, 0]
click at [248, 189] on span "Ageing" at bounding box center [256, 187] width 17 height 7
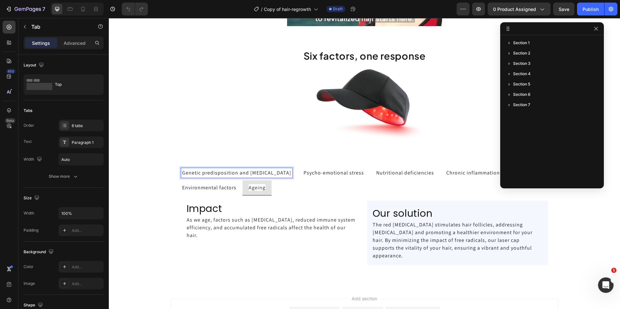
click at [229, 176] on p "Genetic predisposition and [MEDICAL_DATA]" at bounding box center [236, 173] width 109 height 8
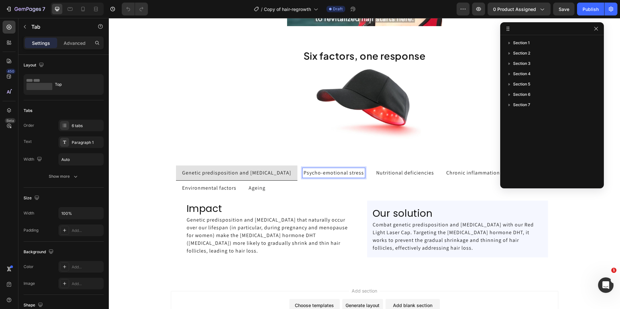
click at [316, 170] on p "Psycho-emotional stress" at bounding box center [333, 173] width 60 height 8
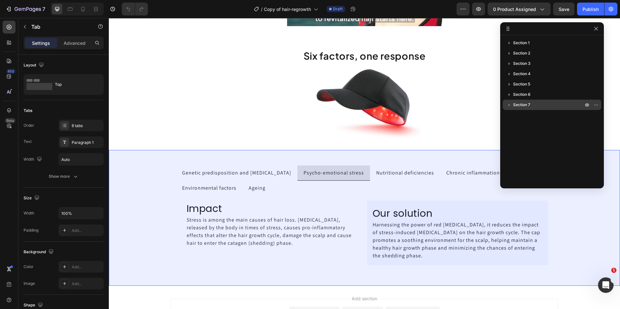
click at [528, 109] on div "Section 7" at bounding box center [551, 105] width 93 height 10
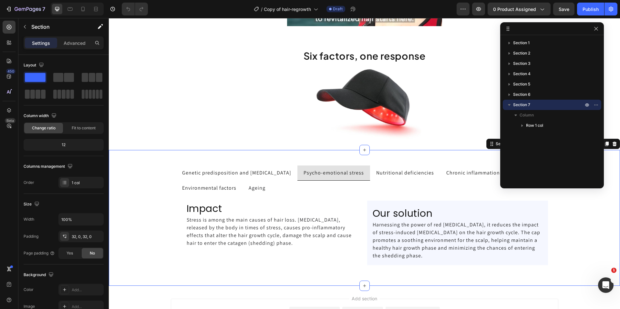
click at [510, 104] on icon "button" at bounding box center [509, 105] width 6 height 6
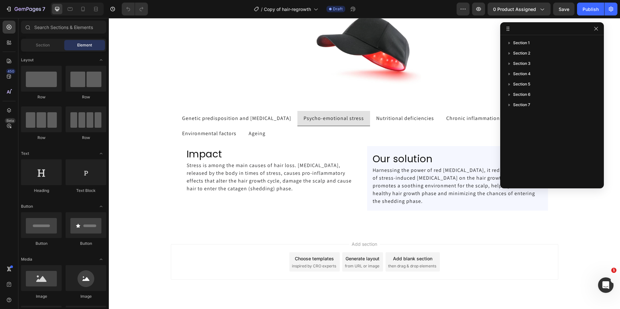
scroll to position [1035, 0]
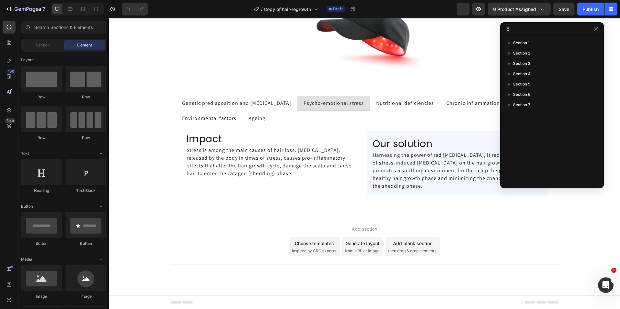
click at [420, 250] on span "then drag & drop elements" at bounding box center [412, 251] width 48 height 6
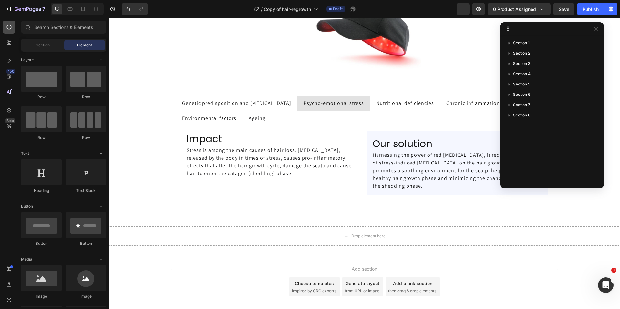
click at [6, 30] on icon at bounding box center [9, 27] width 6 height 6
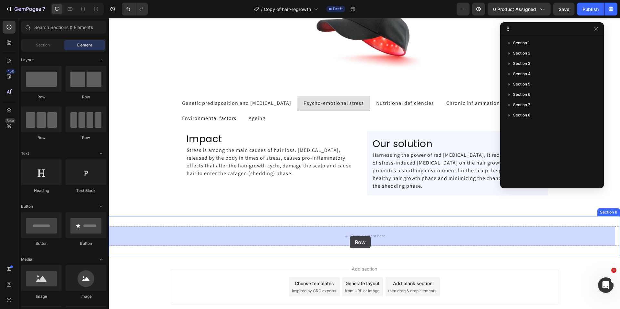
drag, startPoint x: 152, startPoint y: 100, endPoint x: 349, endPoint y: 236, distance: 239.9
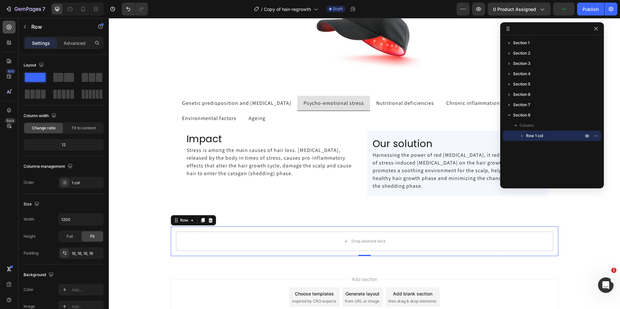
click at [6, 31] on div at bounding box center [9, 27] width 13 height 13
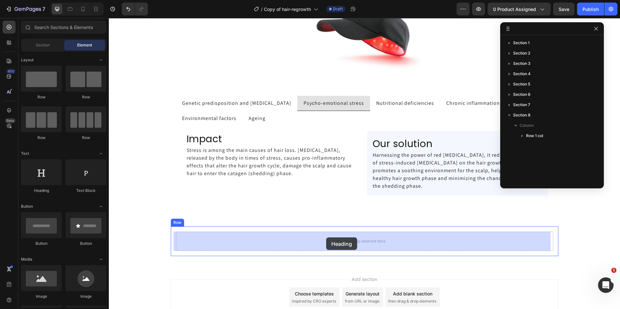
drag, startPoint x: 145, startPoint y: 196, endPoint x: 326, endPoint y: 237, distance: 185.6
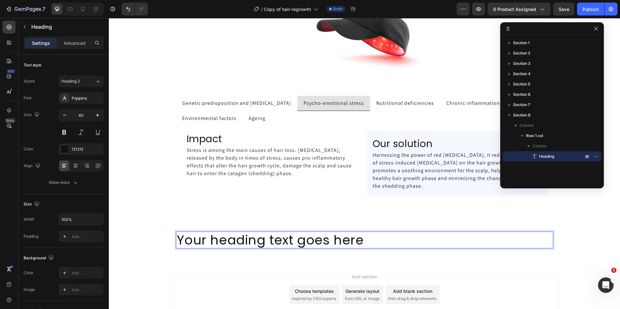
click at [283, 242] on h2 "Your heading text goes here" at bounding box center [364, 240] width 377 height 17
click at [283, 242] on p "Your heading text goes here" at bounding box center [364, 239] width 376 height 15
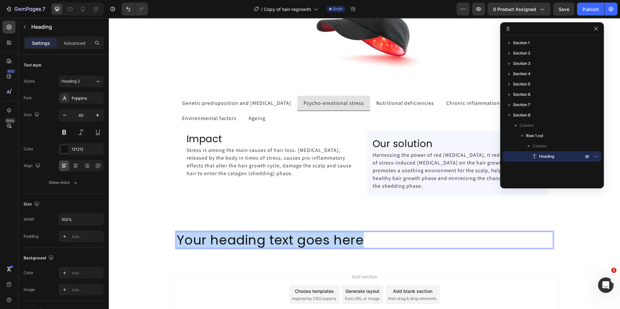
click at [283, 242] on p "Your heading text goes here" at bounding box center [364, 239] width 376 height 15
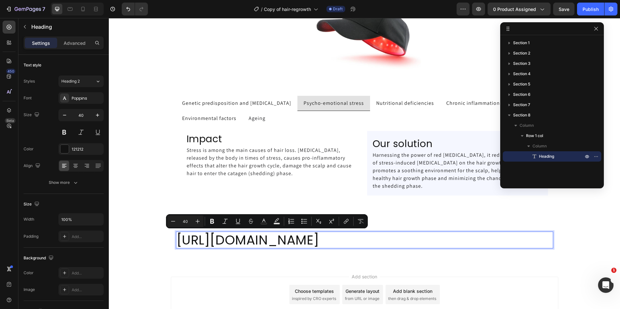
scroll to position [1, 0]
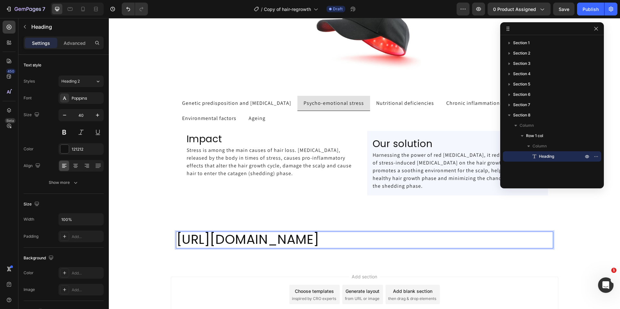
drag, startPoint x: 333, startPoint y: 251, endPoint x: 257, endPoint y: 249, distance: 76.5
click at [257, 247] on p "[URL][DOMAIN_NAME]" at bounding box center [364, 239] width 376 height 15
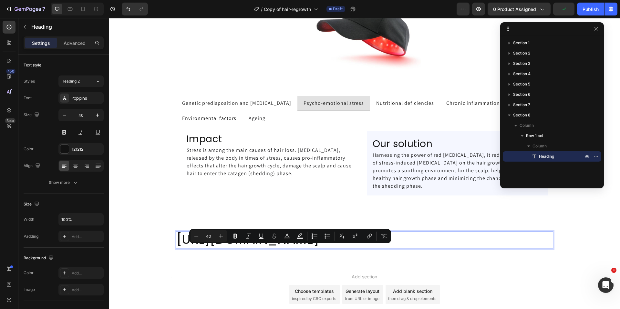
click at [314, 247] on p "[URL][DOMAIN_NAME]" at bounding box center [364, 239] width 376 height 15
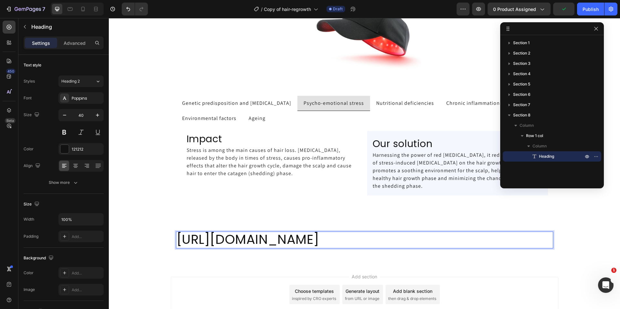
click at [314, 247] on p "[URL][DOMAIN_NAME]" at bounding box center [364, 239] width 376 height 15
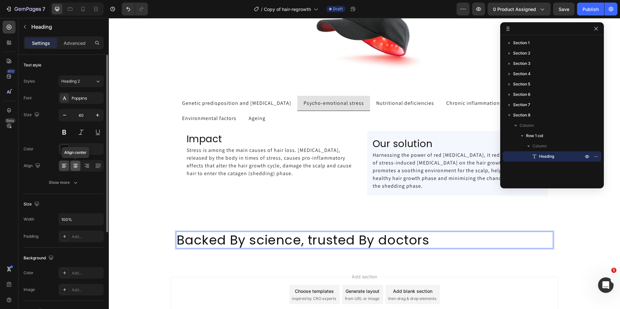
click at [76, 171] on div at bounding box center [75, 166] width 10 height 10
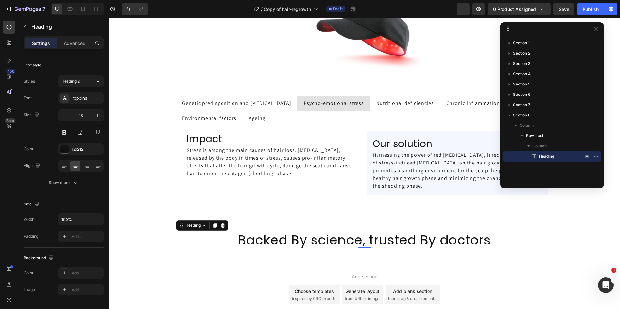
click at [297, 240] on p "Backed By science, trusted By doctors" at bounding box center [364, 239] width 376 height 15
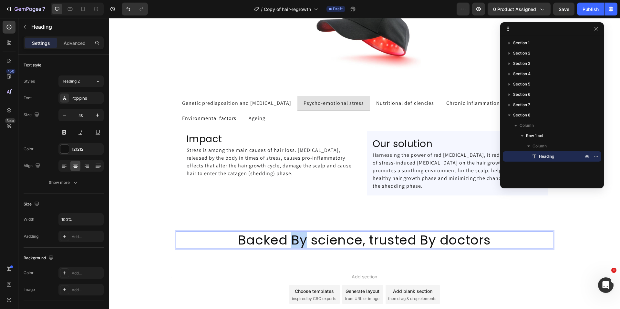
click at [297, 240] on p "Backed By science, trusted By doctors" at bounding box center [364, 239] width 376 height 15
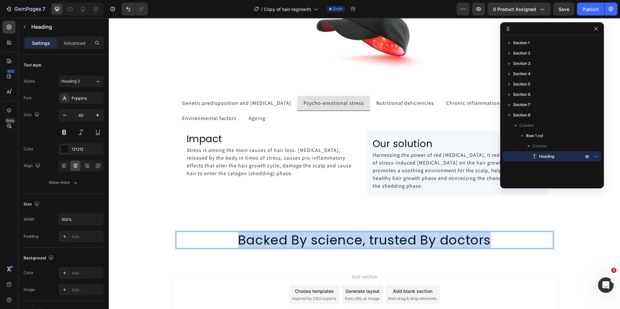
click at [297, 240] on p "Backed By science, trusted By doctors" at bounding box center [364, 239] width 376 height 15
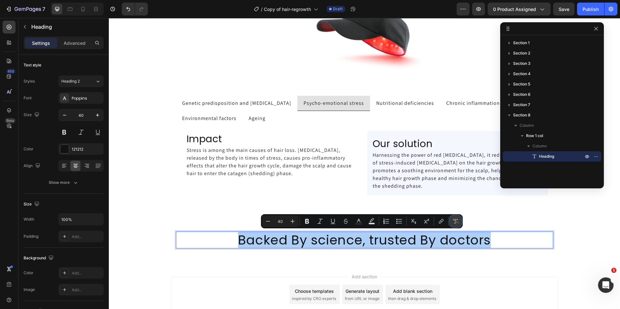
click at [454, 221] on icon "Editor contextual toolbar" at bounding box center [455, 221] width 6 height 5
click at [282, 222] on input "40" at bounding box center [280, 221] width 13 height 8
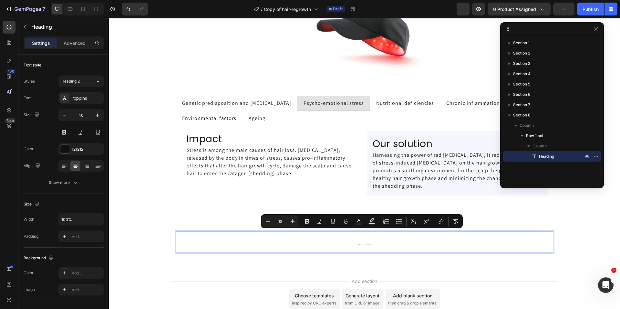
type input "18"
click at [317, 243] on span "Backed By science, trusted By doctors" at bounding box center [363, 242] width 117 height 8
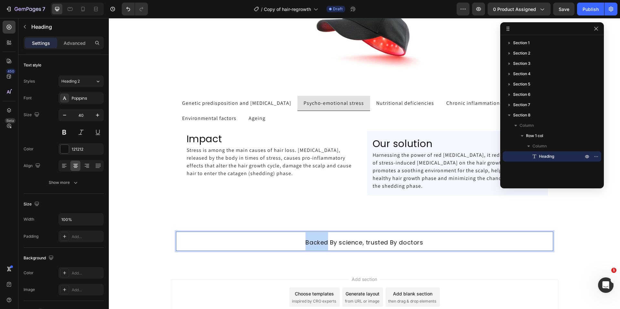
click at [317, 243] on span "Backed By science, trusted By doctors" at bounding box center [363, 242] width 117 height 8
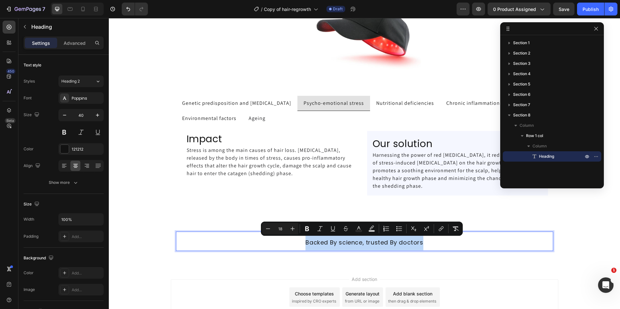
click at [298, 242] on p "Backed By science, trusted By doctors" at bounding box center [364, 241] width 376 height 18
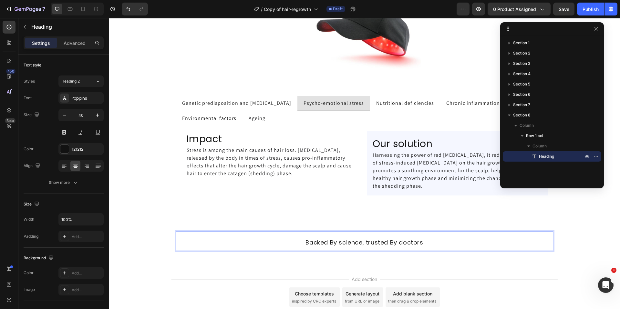
click at [327, 244] on span "Backed By science, trusted By doctors" at bounding box center [363, 242] width 117 height 8
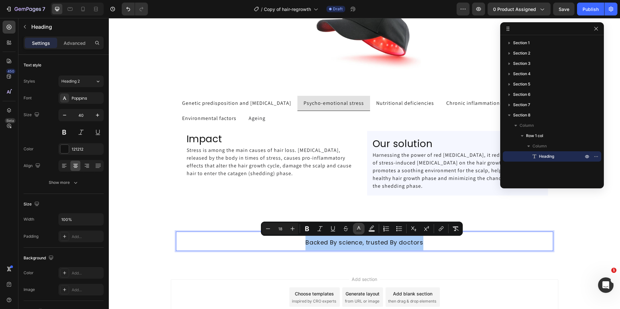
click at [360, 233] on button "Text Color" at bounding box center [359, 229] width 12 height 12
type input "121212"
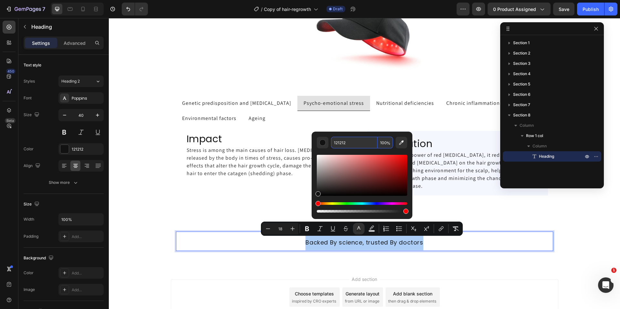
click at [351, 145] on input "121212" at bounding box center [354, 143] width 46 height 12
paste input "#2658F6"
type input "2658F6"
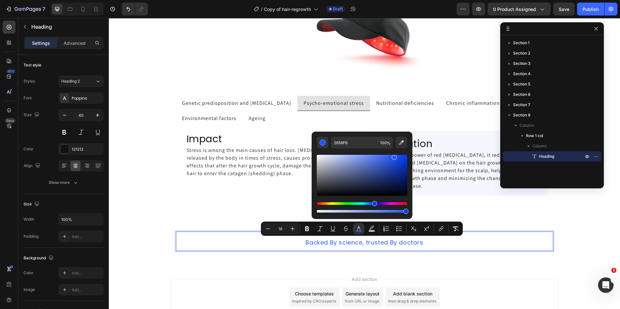
click at [317, 151] on div "Editor contextual toolbar" at bounding box center [362, 180] width 90 height 65
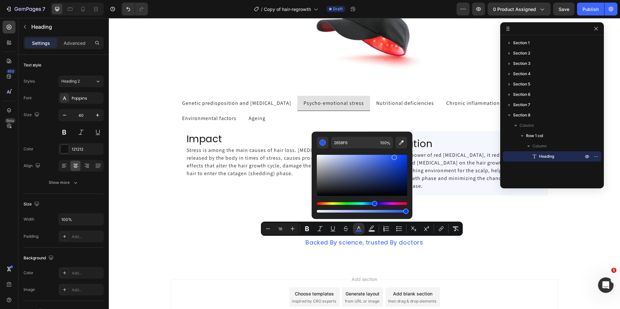
click at [261, 270] on div "Add section Choose templates inspired by CRO experts Generate layout from URL o…" at bounding box center [364, 306] width 511 height 79
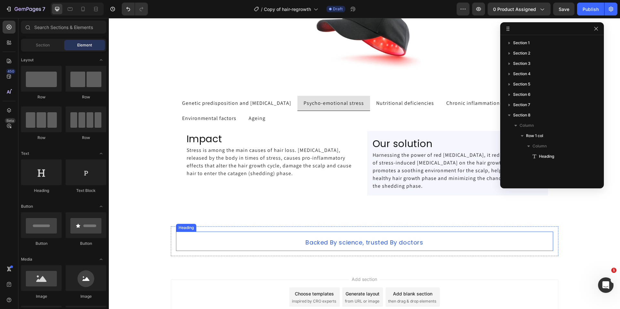
click at [355, 243] on span "Backed By science, trusted By doctors" at bounding box center [363, 242] width 117 height 8
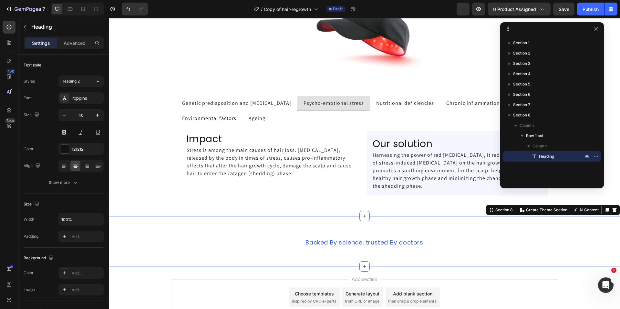
drag, startPoint x: 237, startPoint y: 266, endPoint x: 282, endPoint y: 246, distance: 48.9
click at [238, 266] on div "⁠⁠⁠⁠⁠⁠⁠ Backed By science, trusted By doctors Heading Row Section 8 Create Them…" at bounding box center [364, 241] width 511 height 50
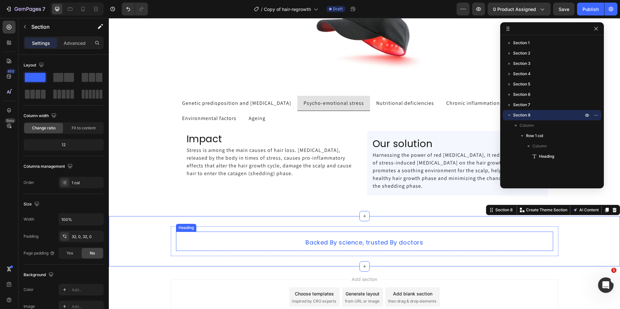
click at [328, 243] on span "Backed By science, trusted By doctors" at bounding box center [363, 242] width 117 height 8
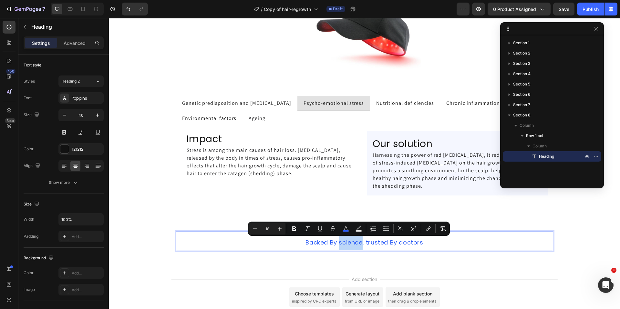
click at [348, 243] on span "Backed By science, trusted By doctors" at bounding box center [363, 242] width 117 height 8
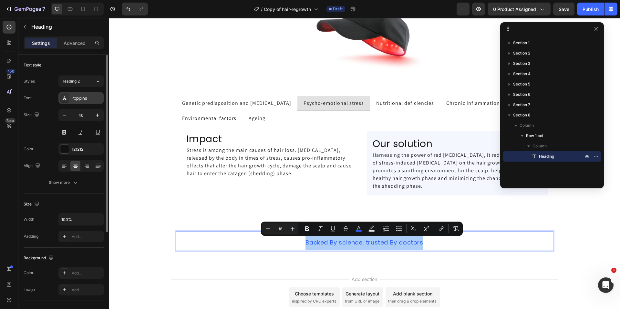
click at [79, 100] on div "Poppins" at bounding box center [87, 99] width 30 height 6
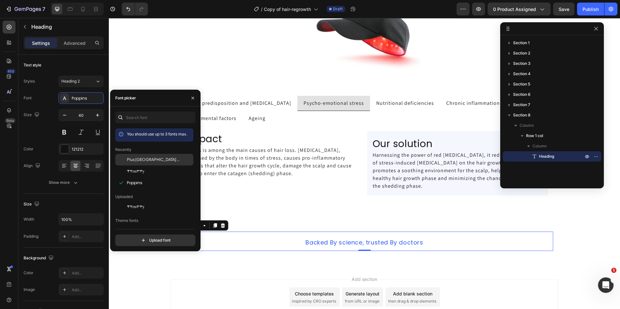
click at [137, 201] on div "Plus Jakarta Sans" at bounding box center [154, 207] width 78 height 12
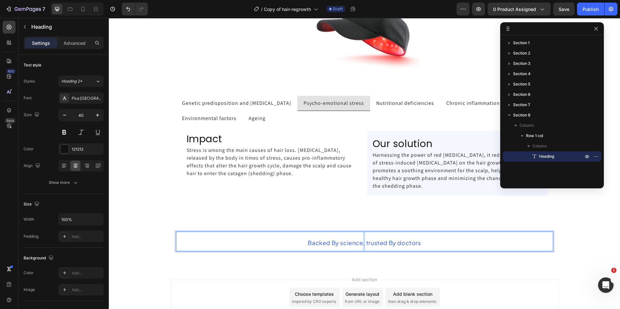
click at [359, 242] on span "Backed By science, trusted By doctors" at bounding box center [363, 242] width 113 height 7
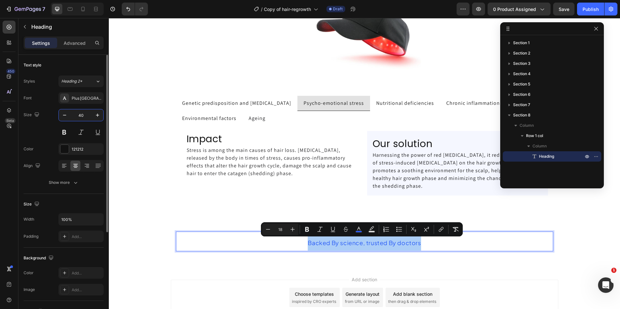
click at [86, 116] on input "40" at bounding box center [80, 115] width 21 height 12
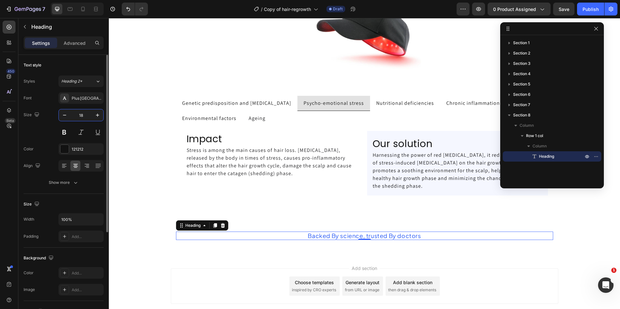
type input "17"
click at [156, 285] on div "Add section Choose templates inspired by CRO experts Generate layout from URL o…" at bounding box center [364, 294] width 511 height 79
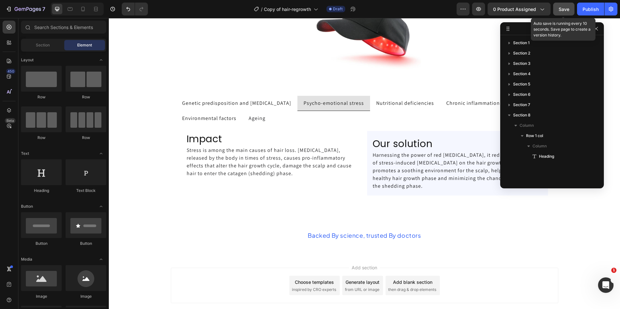
click at [563, 10] on span "Save" at bounding box center [563, 8] width 11 height 5
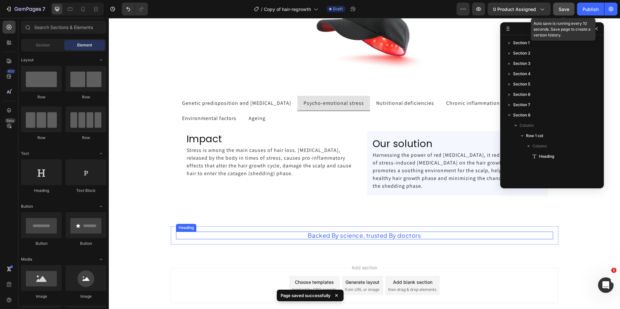
click at [342, 235] on span "Backed By science, trusted By doctors" at bounding box center [363, 235] width 113 height 7
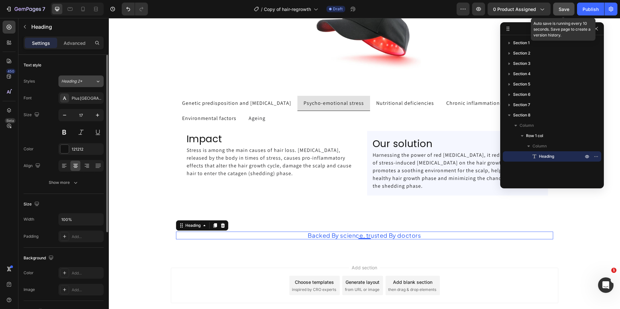
click at [78, 78] on button "Heading 2*" at bounding box center [80, 82] width 45 height 12
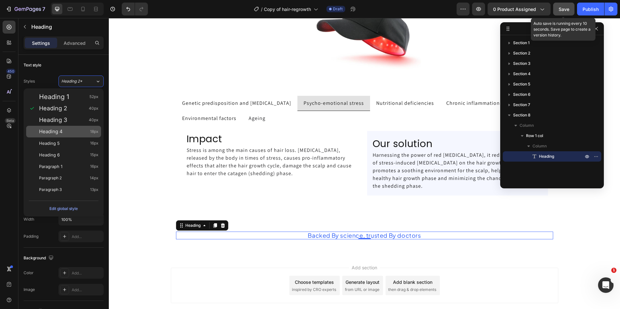
click at [63, 136] on div "Heading 4 18px" at bounding box center [63, 132] width 75 height 12
type input "18"
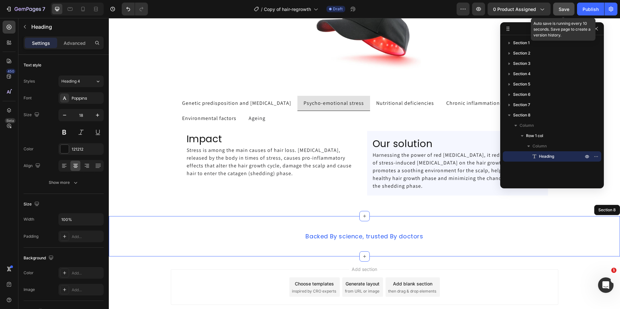
click at [162, 248] on div "⁠⁠⁠⁠⁠⁠⁠ Backed By science, trusted By doctors Heading 0 Row Section 8" at bounding box center [364, 236] width 511 height 40
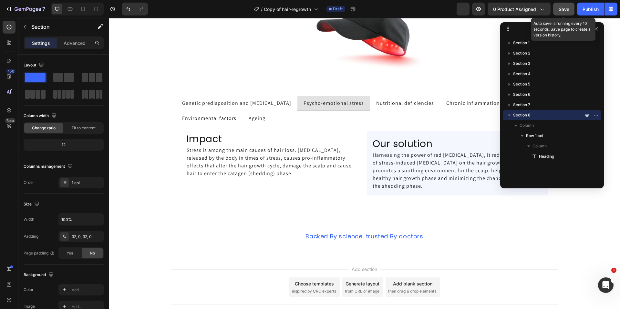
click at [134, 270] on div "Add section Choose templates inspired by CRO experts Generate layout from URL o…" at bounding box center [364, 296] width 511 height 79
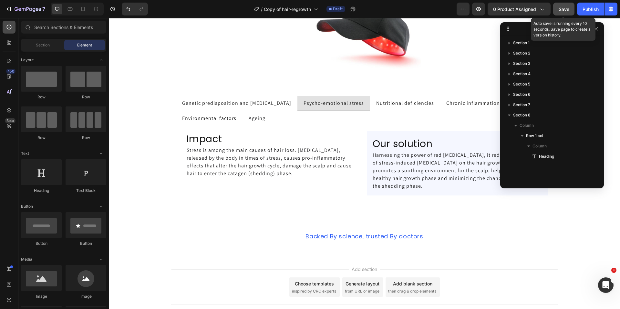
click at [11, 30] on icon at bounding box center [9, 27] width 6 height 6
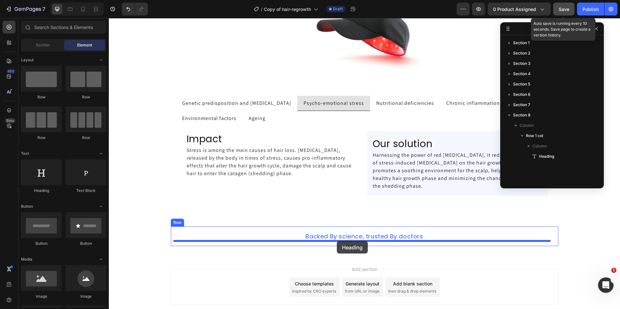
drag, startPoint x: 147, startPoint y: 190, endPoint x: 337, endPoint y: 241, distance: 195.8
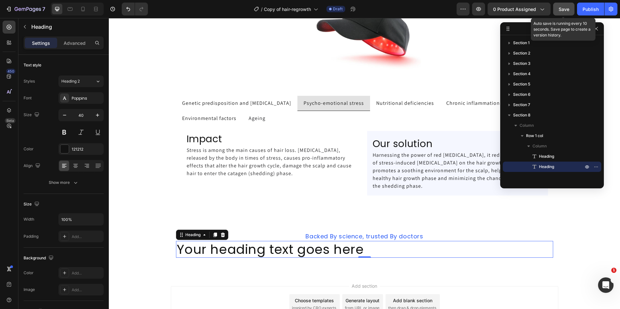
click at [331, 246] on h2 "Your heading text goes here" at bounding box center [364, 249] width 377 height 17
click at [331, 246] on p "Your heading text goes here" at bounding box center [364, 249] width 376 height 15
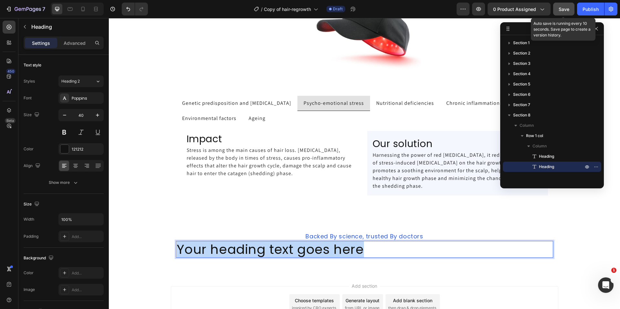
click at [331, 246] on p "Your heading text goes here" at bounding box center [364, 249] width 376 height 15
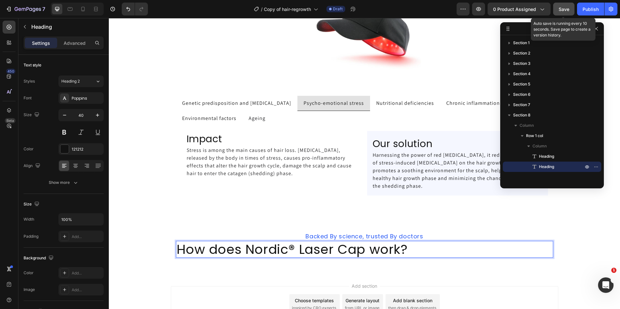
click at [321, 253] on p "How does Nordic® Laser Cap work?" at bounding box center [364, 249] width 376 height 15
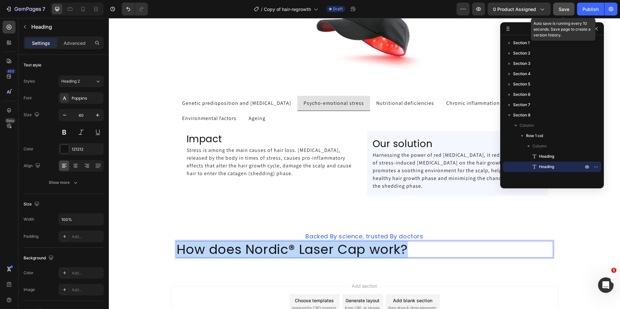
click at [321, 253] on p "How does Nordic® Laser Cap work?" at bounding box center [364, 249] width 376 height 15
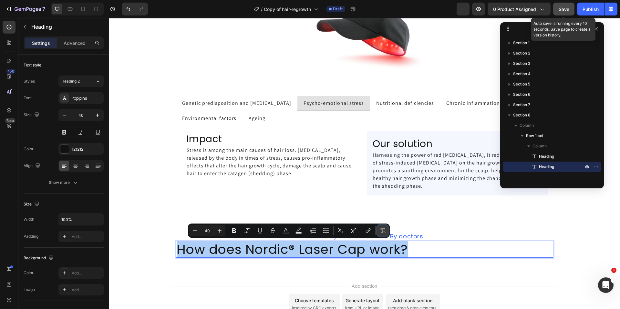
click at [381, 232] on icon "Editor contextual toolbar" at bounding box center [382, 230] width 6 height 5
click at [75, 166] on icon at bounding box center [75, 166] width 6 height 6
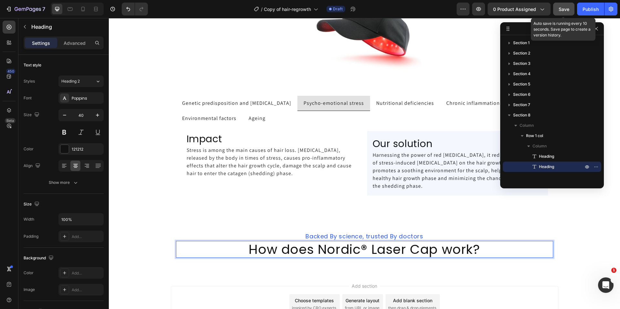
click at [325, 247] on p "How does Nordic® Laser Cap work?" at bounding box center [364, 249] width 376 height 15
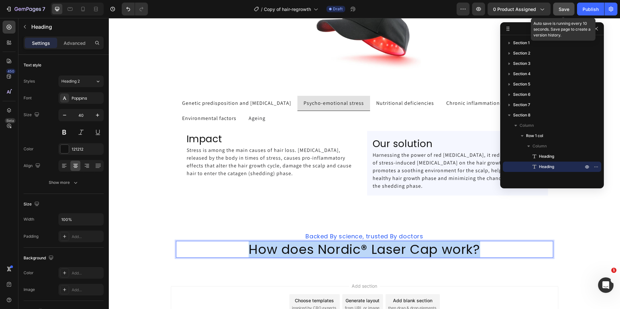
click at [325, 247] on p "How does Nordic® Laser Cap work?" at bounding box center [364, 249] width 376 height 15
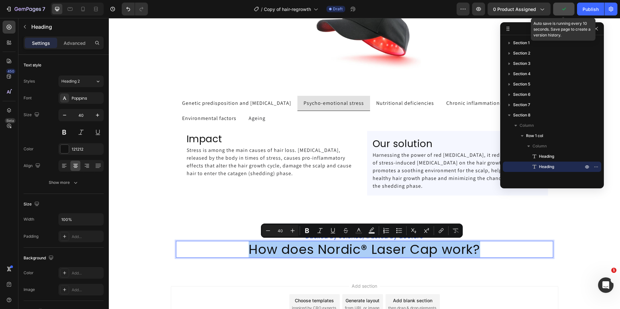
click at [283, 231] on input "40" at bounding box center [280, 231] width 13 height 8
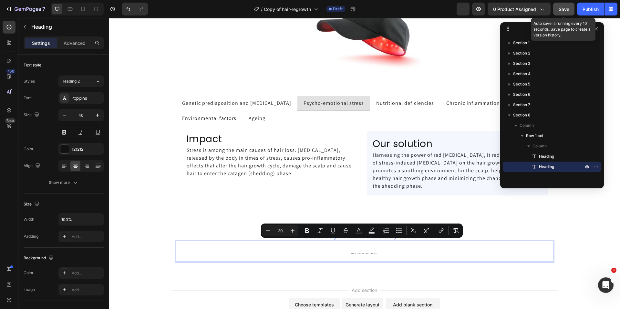
type input "30"
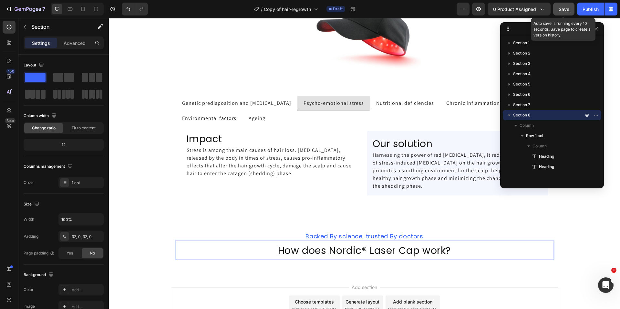
click at [200, 274] on div "⁠⁠⁠⁠⁠⁠⁠ Backed By science, trusted By doctors Heading How does Nordic® Laser Ca…" at bounding box center [364, 245] width 511 height 58
click at [298, 251] on span "How does Nordic® Laser Cap work?" at bounding box center [364, 251] width 173 height 14
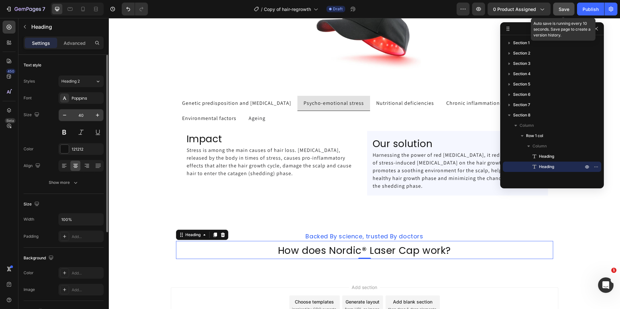
click at [80, 118] on input "40" at bounding box center [80, 115] width 21 height 12
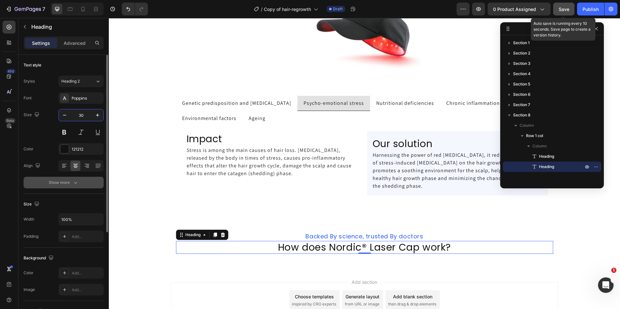
type input "30"
click at [69, 185] on div "Show more" at bounding box center [64, 182] width 30 height 6
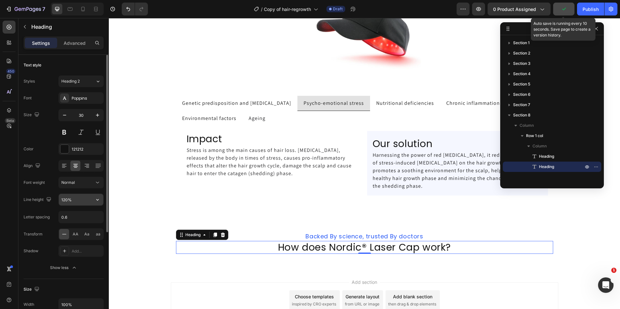
click at [77, 200] on input "120%" at bounding box center [81, 200] width 45 height 12
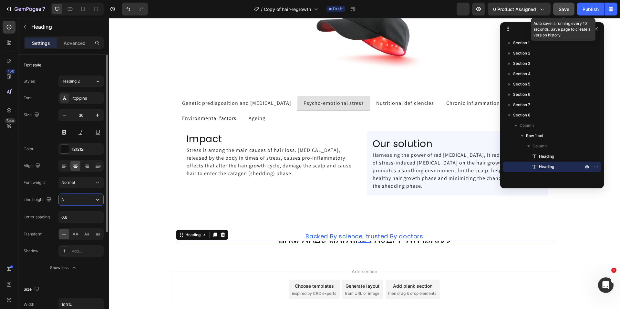
type input "38"
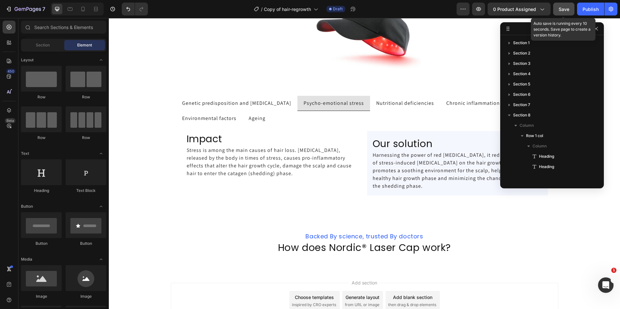
click at [149, 288] on div "Add section Choose templates inspired by CRO experts Generate layout from URL o…" at bounding box center [364, 309] width 511 height 79
click at [9, 26] on icon at bounding box center [9, 27] width 5 height 5
click at [33, 28] on div at bounding box center [27, 27] width 13 height 13
click at [55, 32] on input "text" at bounding box center [63, 27] width 85 height 13
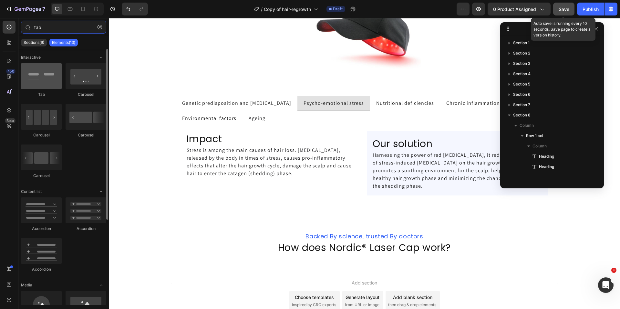
type input "tab"
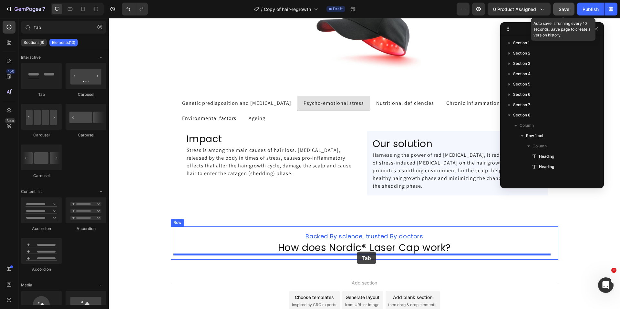
drag, startPoint x: 155, startPoint y: 98, endPoint x: 356, endPoint y: 251, distance: 253.3
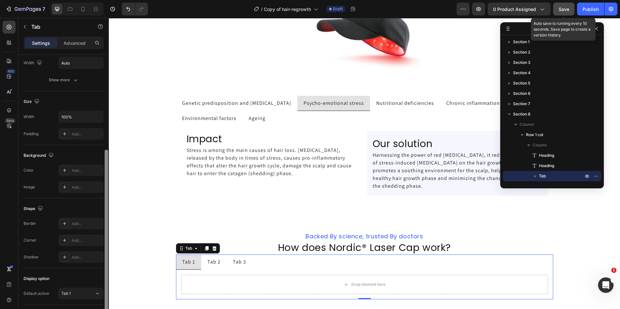
scroll to position [140, 0]
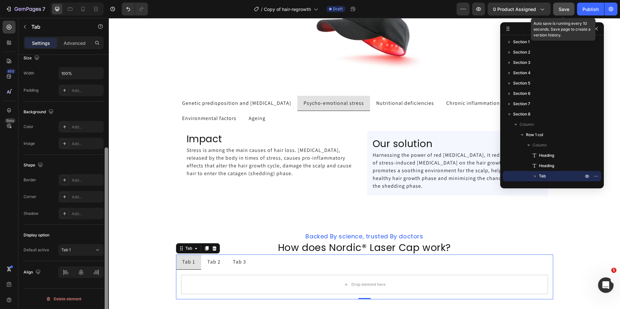
drag, startPoint x: 106, startPoint y: 155, endPoint x: 106, endPoint y: 256, distance: 101.0
click at [106, 256] on div at bounding box center [107, 237] width 4 height 180
click at [83, 273] on div at bounding box center [80, 273] width 45 height 12
click at [81, 272] on div at bounding box center [80, 273] width 45 height 12
click at [81, 271] on div at bounding box center [80, 273] width 45 height 12
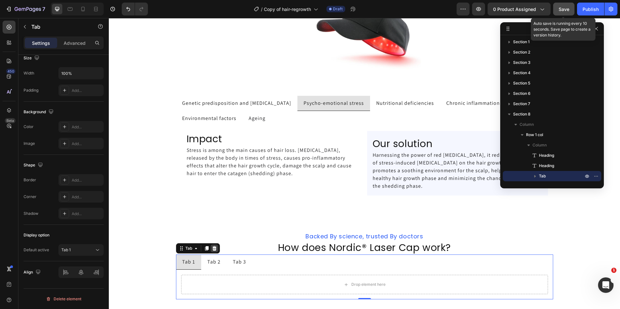
click at [213, 249] on icon at bounding box center [214, 248] width 4 height 5
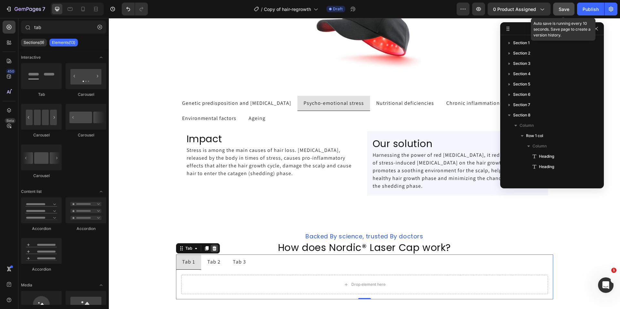
scroll to position [0, 0]
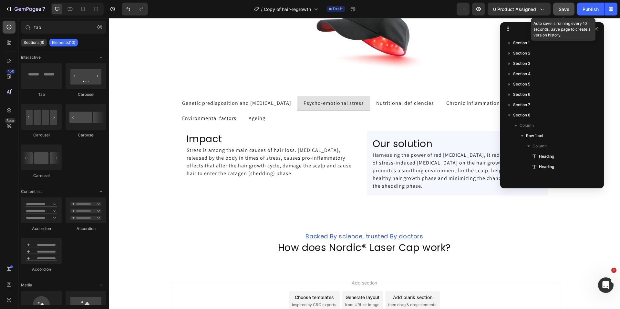
click at [11, 27] on icon at bounding box center [9, 27] width 6 height 6
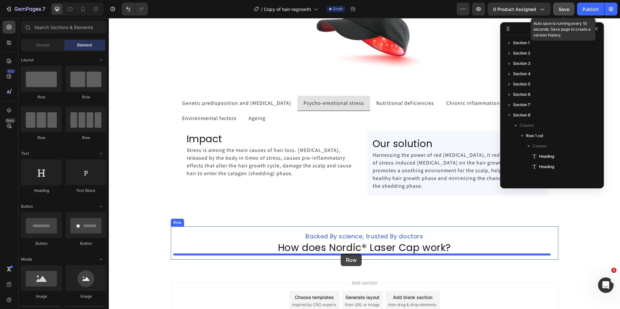
drag, startPoint x: 146, startPoint y: 99, endPoint x: 340, endPoint y: 254, distance: 248.0
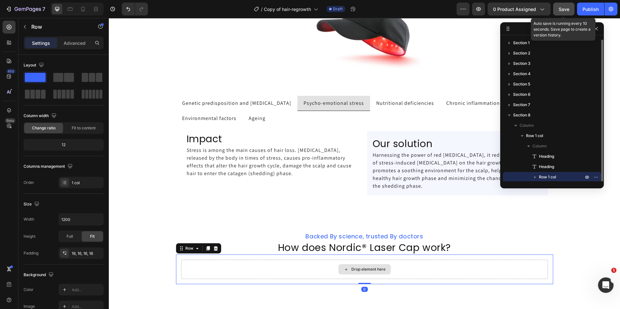
scroll to position [1, 0]
click at [9, 30] on icon at bounding box center [9, 27] width 6 height 6
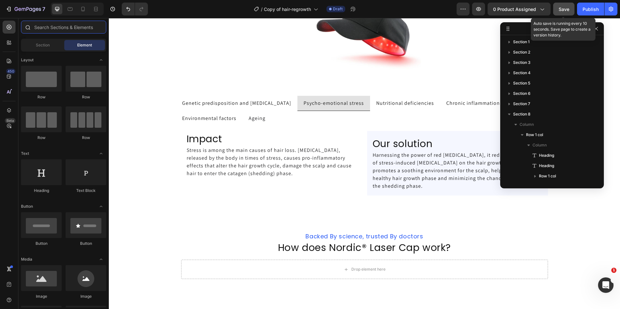
click at [46, 29] on input "text" at bounding box center [63, 27] width 85 height 13
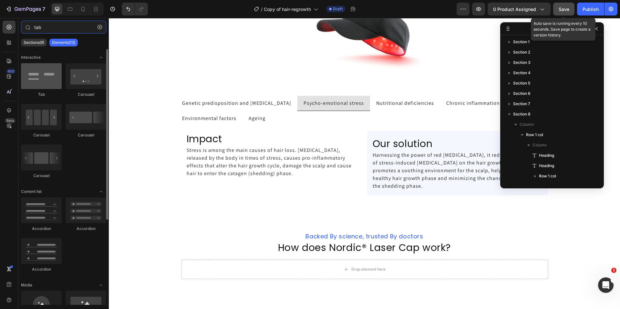
type input "tab"
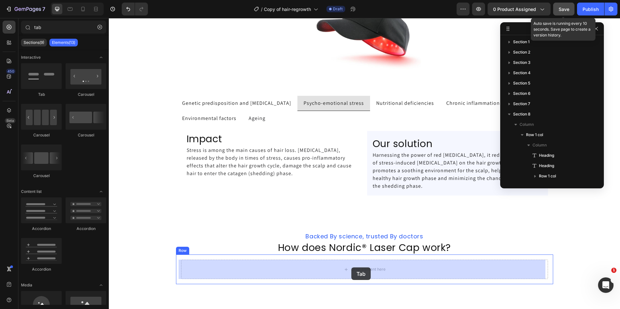
drag, startPoint x: 152, startPoint y: 102, endPoint x: 351, endPoint y: 267, distance: 259.2
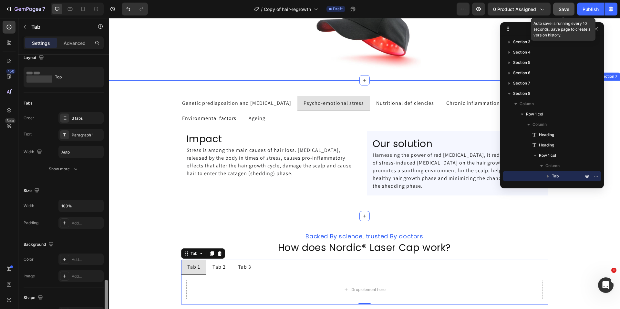
scroll to position [140, 0]
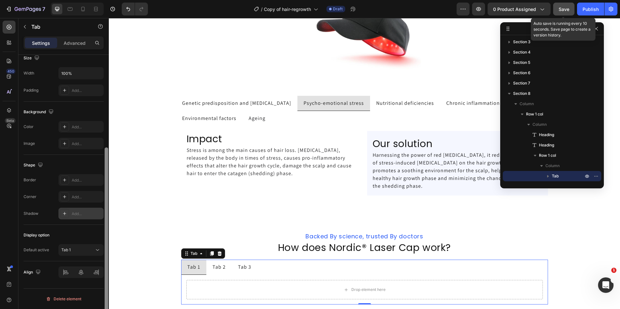
drag, startPoint x: 106, startPoint y: 58, endPoint x: 102, endPoint y: 217, distance: 158.8
click at [102, 217] on div "Layout Top Tabs Order 3 tabs Text Paragraph 1 Width Auto Show more Size Width 1…" at bounding box center [63, 191] width 90 height 273
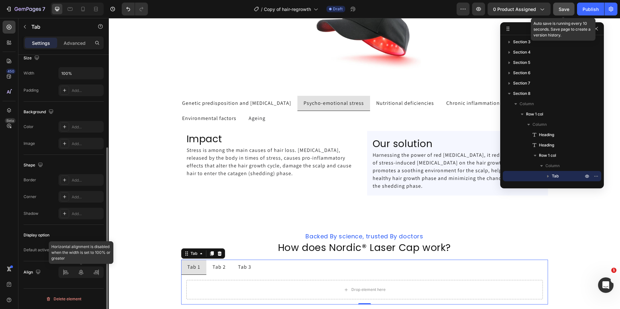
click at [83, 273] on div at bounding box center [80, 273] width 45 height 12
click at [82, 273] on div at bounding box center [80, 273] width 45 height 12
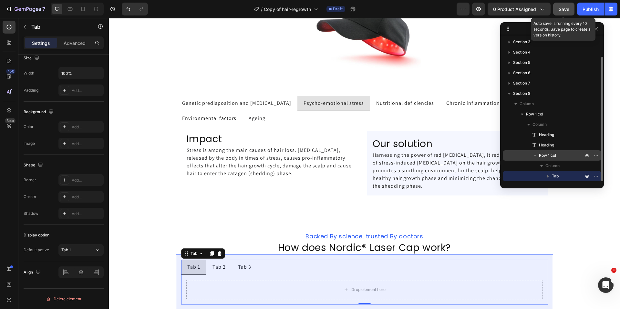
click at [549, 156] on span "Row 1 col" at bounding box center [547, 155] width 17 height 6
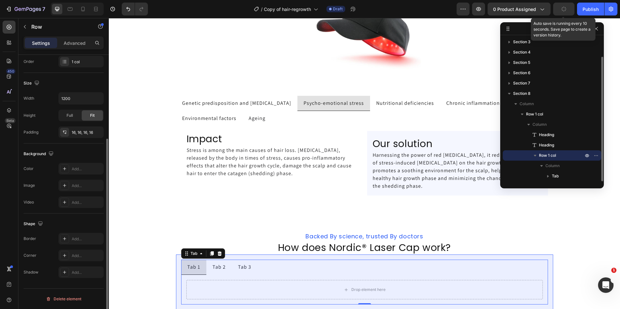
scroll to position [0, 0]
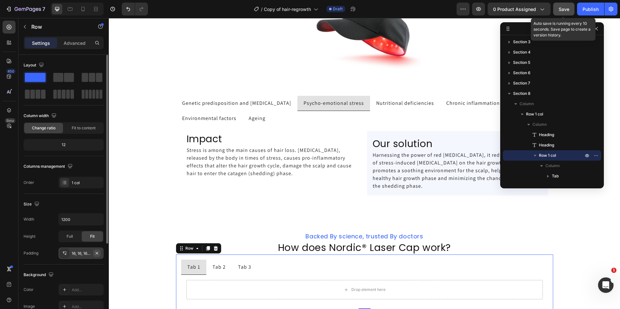
click at [96, 253] on icon "button" at bounding box center [97, 253] width 3 height 3
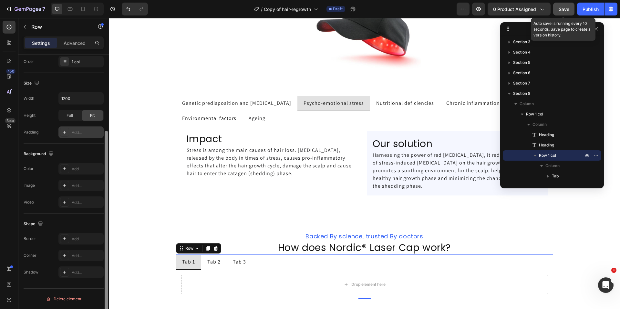
scroll to position [115, 0]
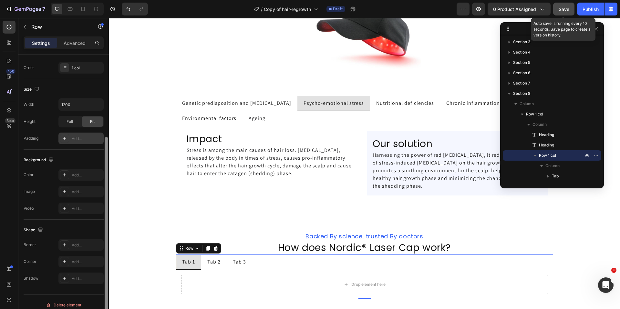
drag, startPoint x: 106, startPoint y: 192, endPoint x: 105, endPoint y: 271, distance: 79.7
click at [105, 271] on div at bounding box center [107, 231] width 4 height 189
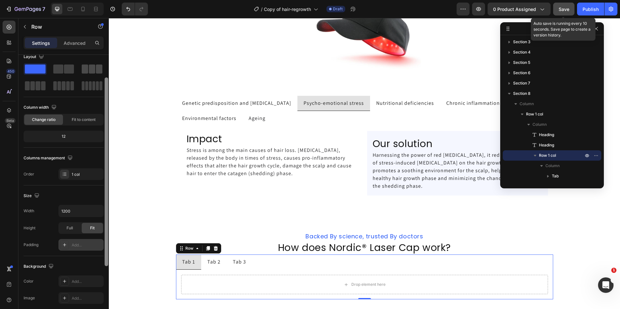
scroll to position [0, 0]
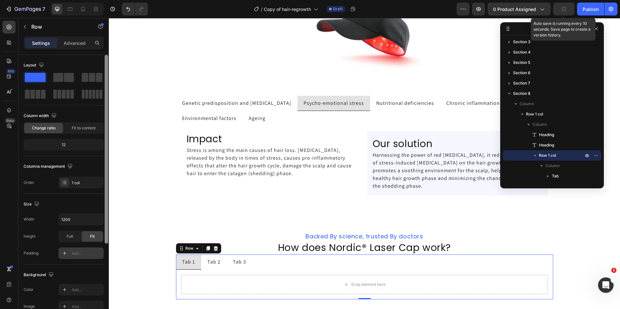
drag, startPoint x: 107, startPoint y: 159, endPoint x: 101, endPoint y: 60, distance: 98.9
click at [101, 60] on div "Layout Column width Change ratio Fit to content 12 Columns management Order 1 c…" at bounding box center [63, 191] width 90 height 273
click at [69, 48] on div "Settings Advanced" at bounding box center [64, 42] width 80 height 13
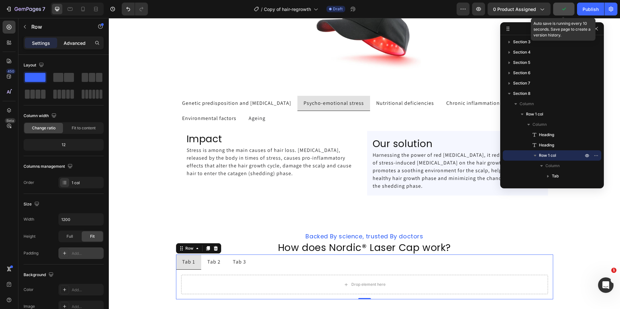
click at [70, 46] on div "Advanced" at bounding box center [74, 43] width 32 height 10
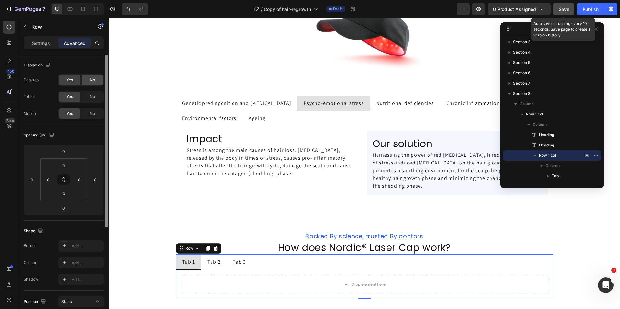
drag, startPoint x: 107, startPoint y: 121, endPoint x: 95, endPoint y: 84, distance: 39.2
click at [95, 84] on div "Display on Desktop Yes No Tablet Yes No Mobile Yes No Spacing (px) 0 0 0 0 0 0 …" at bounding box center [63, 191] width 90 height 273
click at [40, 43] on p "Settings" at bounding box center [41, 43] width 18 height 7
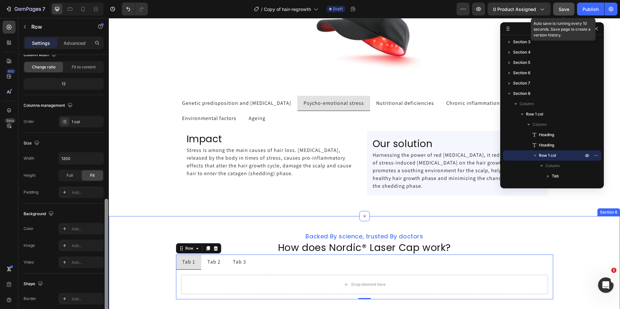
scroll to position [121, 0]
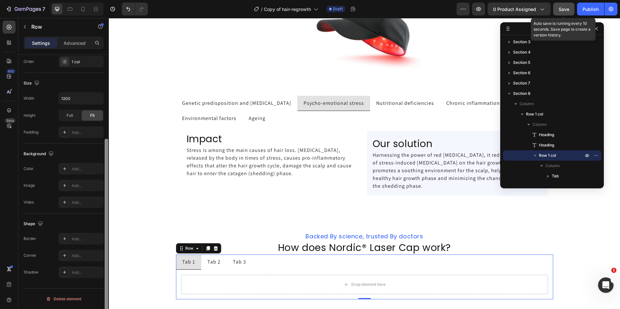
drag, startPoint x: 105, startPoint y: 141, endPoint x: 108, endPoint y: 265, distance: 123.6
click at [108, 265] on div at bounding box center [106, 191] width 5 height 273
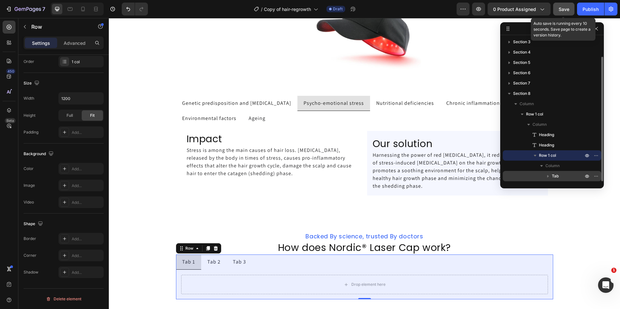
click at [559, 174] on p "Tab" at bounding box center [567, 176] width 33 height 6
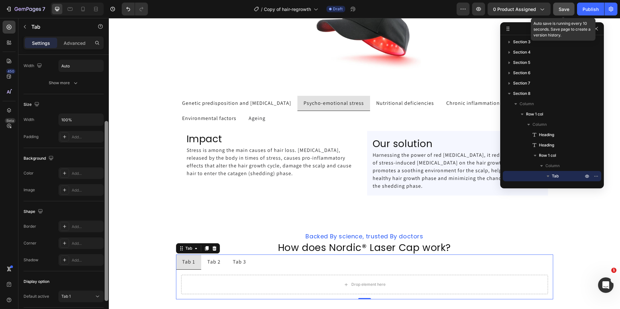
scroll to position [140, 0]
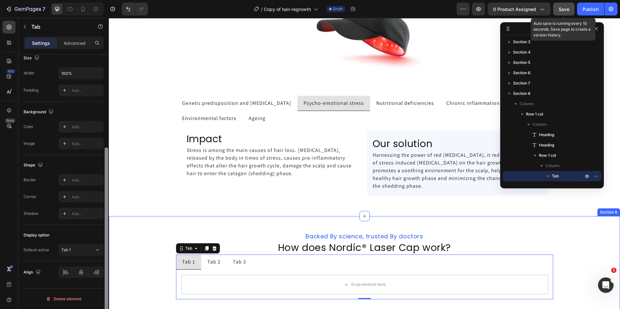
drag, startPoint x: 216, startPoint y: 173, endPoint x: 110, endPoint y: 287, distance: 155.0
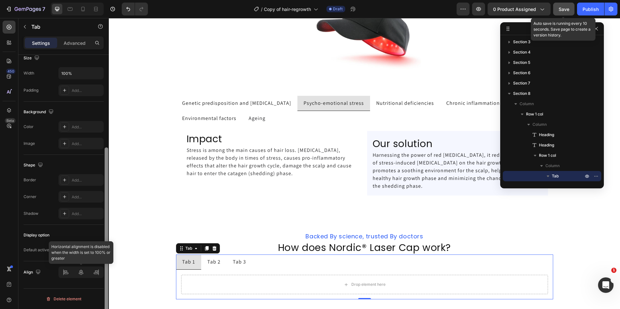
click at [81, 271] on div at bounding box center [80, 273] width 45 height 12
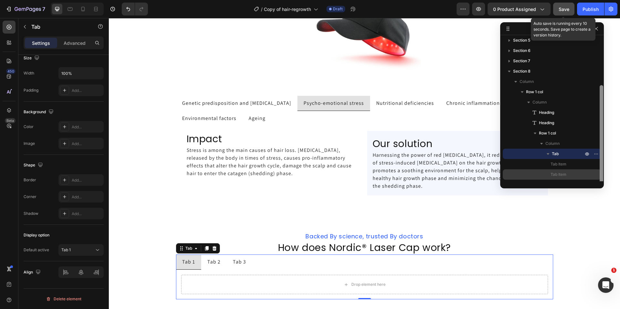
scroll to position [53, 0]
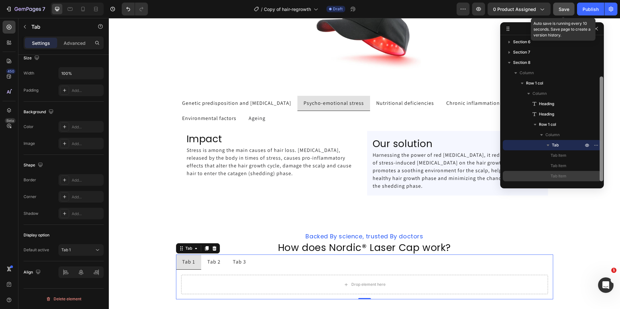
drag, startPoint x: 600, startPoint y: 135, endPoint x: 596, endPoint y: 171, distance: 35.7
click at [596, 171] on div "Section 1 Section 2 Section 3 Section 4 Section 5 Section 6 Section 7 Section 8…" at bounding box center [552, 110] width 104 height 144
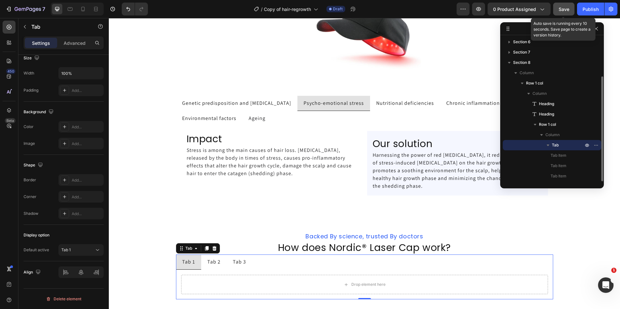
click at [546, 146] on icon "button" at bounding box center [547, 145] width 6 height 6
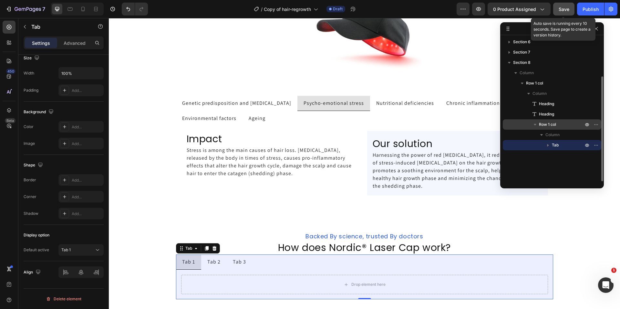
click at [549, 127] on span "Row 1 col" at bounding box center [547, 124] width 17 height 6
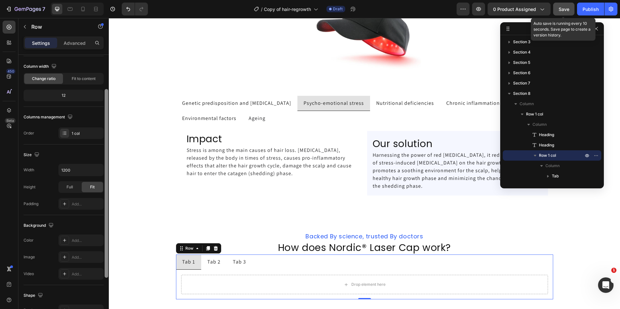
scroll to position [121, 0]
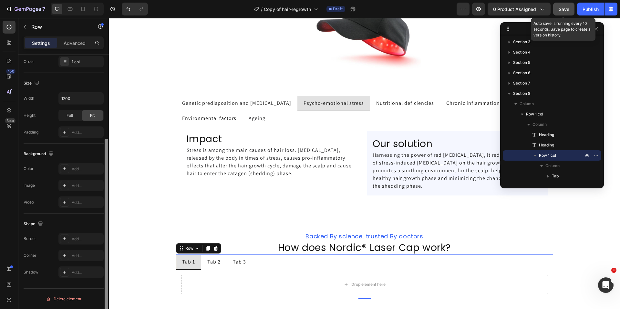
drag, startPoint x: 106, startPoint y: 128, endPoint x: 106, endPoint y: 256, distance: 128.1
click at [106, 256] on div at bounding box center [107, 233] width 4 height 189
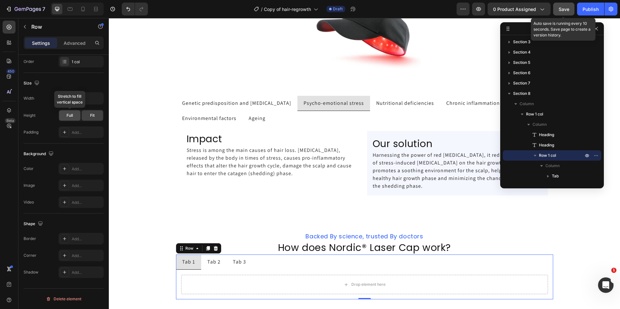
click at [66, 113] on div "Full" at bounding box center [69, 115] width 21 height 10
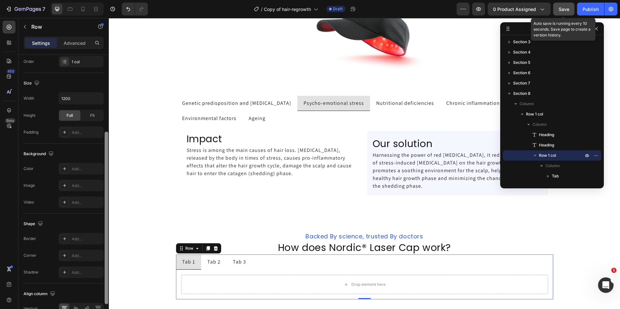
scroll to position [157, 0]
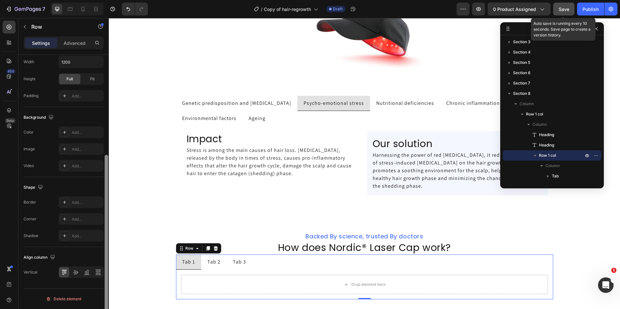
drag, startPoint x: 104, startPoint y: 168, endPoint x: 107, endPoint y: 182, distance: 14.8
click at [107, 182] on div at bounding box center [106, 191] width 5 height 273
click at [75, 273] on icon at bounding box center [75, 272] width 5 height 5
click at [188, 263] on div "Tab 1" at bounding box center [188, 262] width 15 height 10
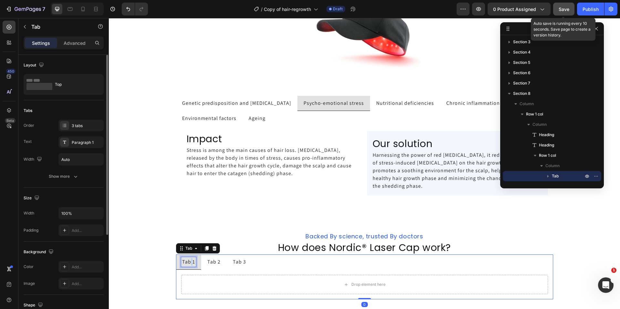
click at [188, 263] on div "Tab 1" at bounding box center [188, 262] width 15 height 10
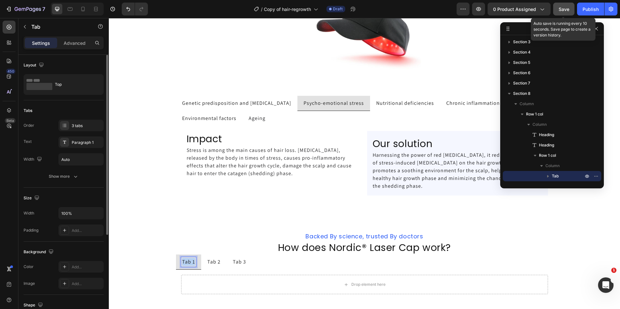
click at [188, 263] on p "Tab 1" at bounding box center [188, 262] width 13 height 8
click at [197, 261] on span "The Science" at bounding box center [196, 261] width 29 height 7
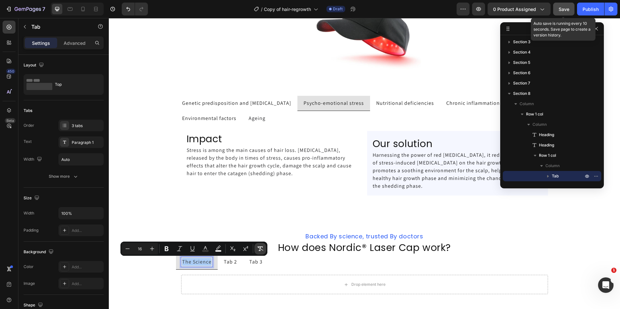
click at [257, 248] on icon "Editor contextual toolbar" at bounding box center [260, 249] width 6 height 6
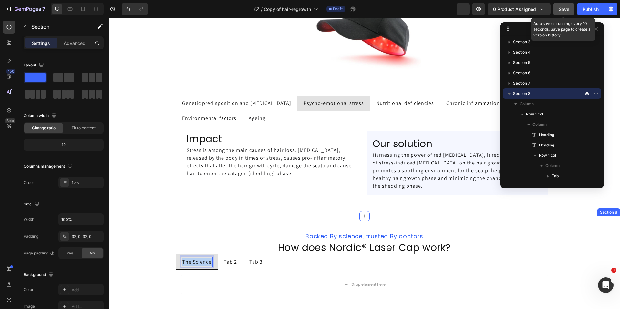
click at [143, 275] on div "⁠⁠⁠⁠⁠⁠⁠ Backed By science, trusted By doctors Heading ⁠⁠⁠⁠⁠⁠⁠ How does Nordic® …" at bounding box center [364, 266] width 511 height 78
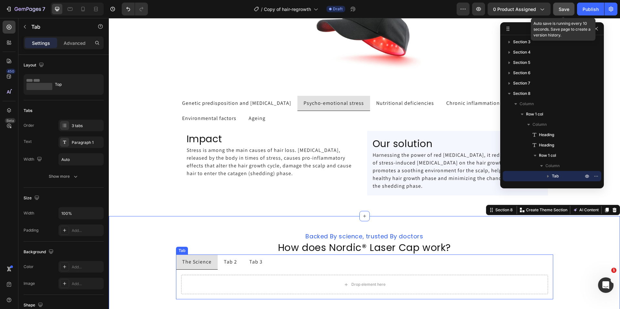
click at [194, 263] on p "The Science" at bounding box center [196, 262] width 29 height 8
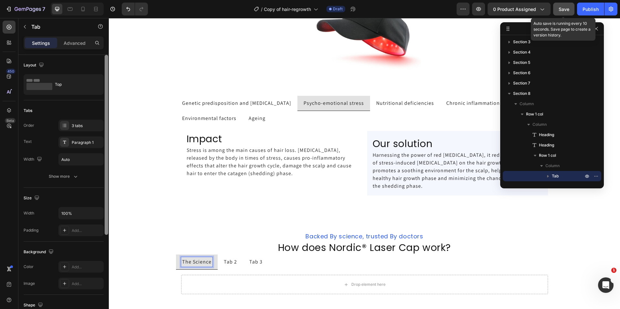
drag, startPoint x: 105, startPoint y: 146, endPoint x: 106, endPoint y: 95, distance: 51.3
click at [106, 95] on div at bounding box center [107, 145] width 4 height 180
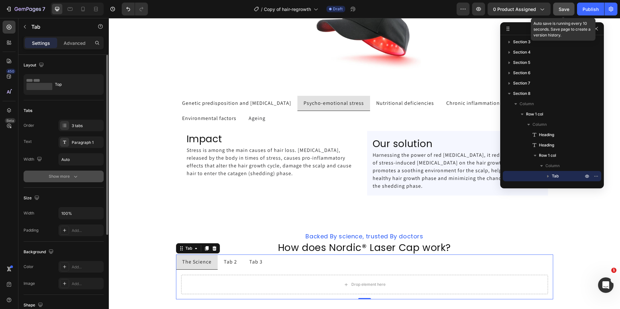
click at [58, 177] on div "Show more" at bounding box center [64, 176] width 30 height 6
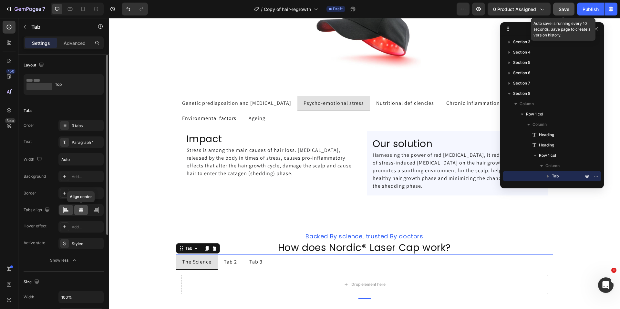
click at [81, 213] on icon at bounding box center [81, 210] width 5 height 6
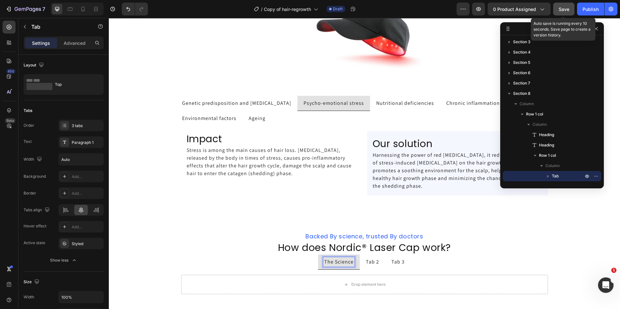
click at [333, 262] on p "The Science" at bounding box center [338, 262] width 29 height 8
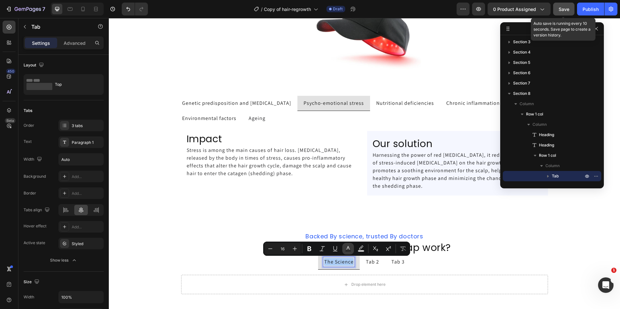
click at [343, 249] on button "Text Color" at bounding box center [348, 249] width 12 height 12
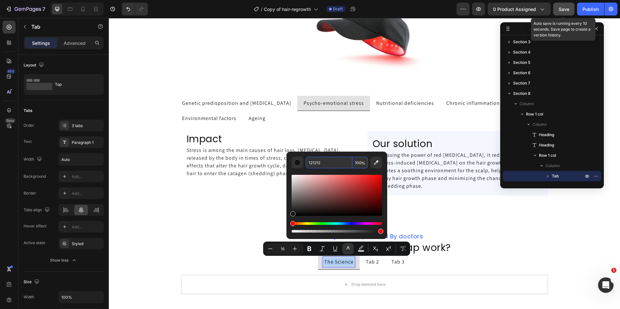
click at [329, 160] on input "121212" at bounding box center [329, 163] width 46 height 12
paste input "rgb(141, 141, 141)"
type input "8D8D8D"
click at [309, 172] on div "Editor contextual toolbar" at bounding box center [336, 200] width 90 height 65
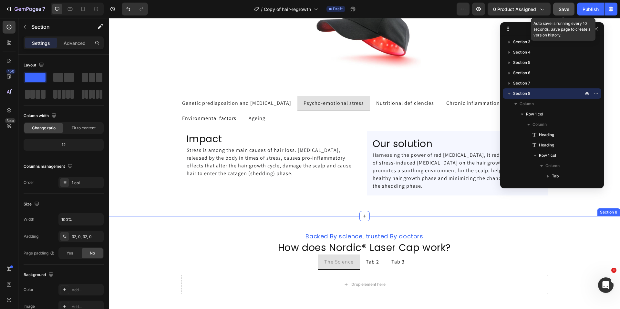
click at [131, 260] on div "⁠⁠⁠⁠⁠⁠⁠ Backed By science, trusted By doctors Heading ⁠⁠⁠⁠⁠⁠⁠ How does Nordic® …" at bounding box center [364, 266] width 511 height 78
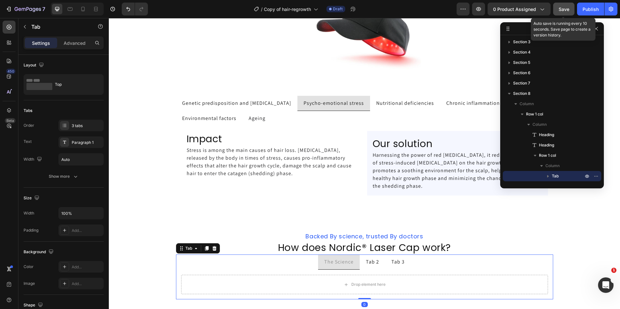
click at [346, 262] on span "The Science" at bounding box center [338, 261] width 29 height 7
drag, startPoint x: 107, startPoint y: 211, endPoint x: 105, endPoint y: 112, distance: 98.4
click at [105, 112] on div at bounding box center [107, 145] width 4 height 180
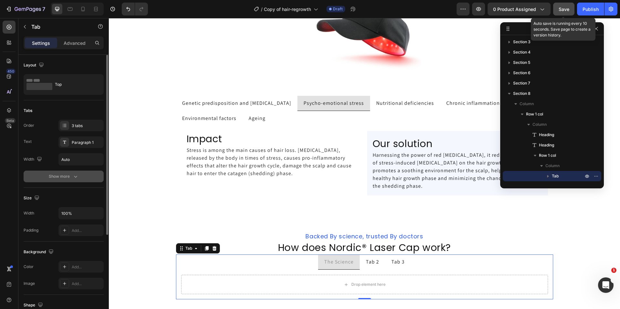
click at [65, 181] on button "Show more" at bounding box center [64, 177] width 80 height 12
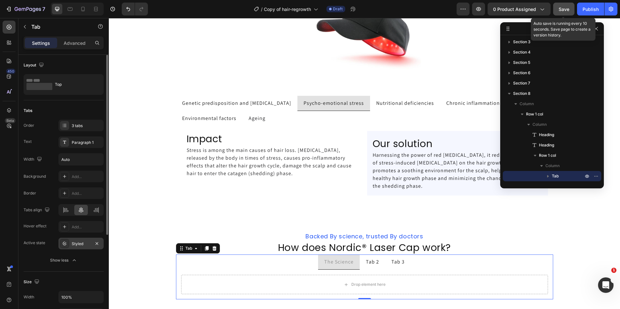
click at [76, 247] on div "Styled" at bounding box center [80, 244] width 45 height 12
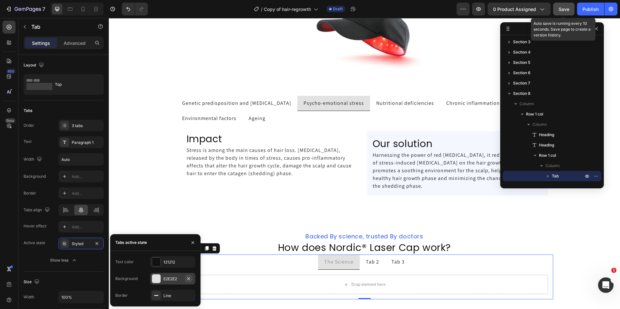
click at [188, 278] on icon "button" at bounding box center [188, 278] width 3 height 3
click at [192, 296] on button "button" at bounding box center [189, 296] width 8 height 8
click at [190, 239] on button "button" at bounding box center [192, 242] width 10 height 10
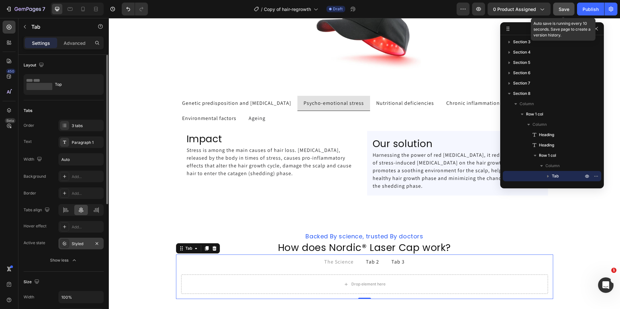
click at [77, 246] on div "Styled" at bounding box center [81, 244] width 19 height 6
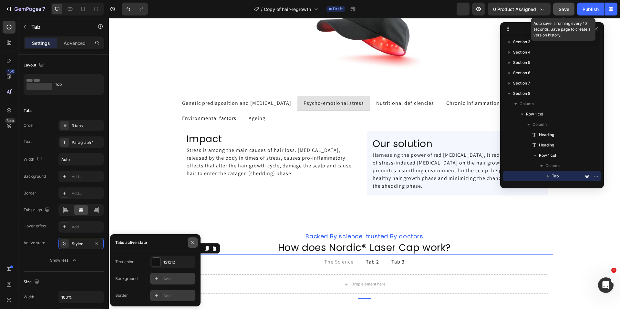
click at [193, 245] on button "button" at bounding box center [192, 242] width 10 height 10
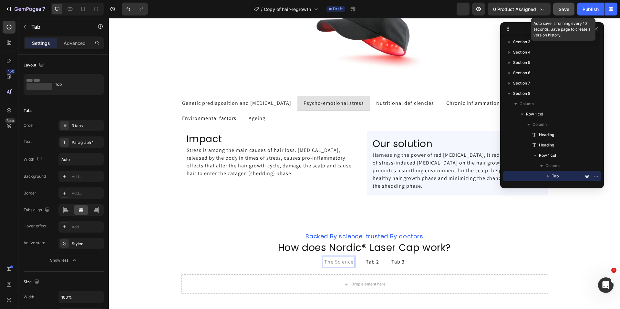
click at [329, 263] on span "The Science" at bounding box center [338, 261] width 29 height 7
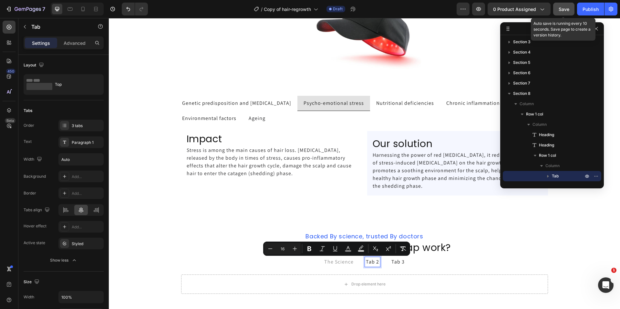
click at [368, 263] on p "Tab 2" at bounding box center [372, 262] width 13 height 8
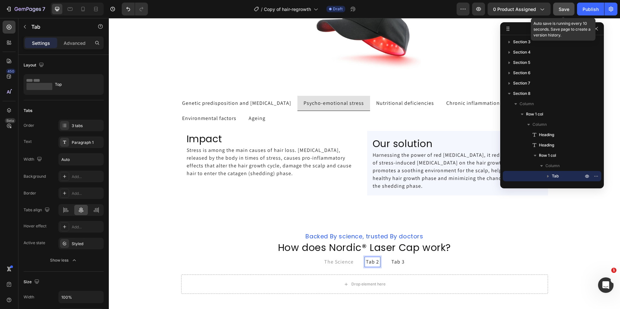
click at [368, 261] on p "Tab 2" at bounding box center [372, 262] width 13 height 8
click at [380, 263] on span "Light Technology" at bounding box center [372, 261] width 42 height 7
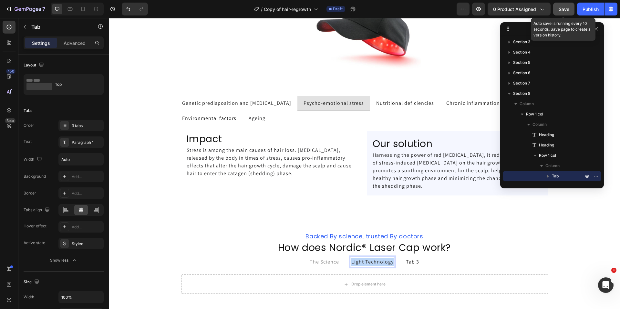
click at [380, 263] on span "Light Technology" at bounding box center [372, 261] width 42 height 7
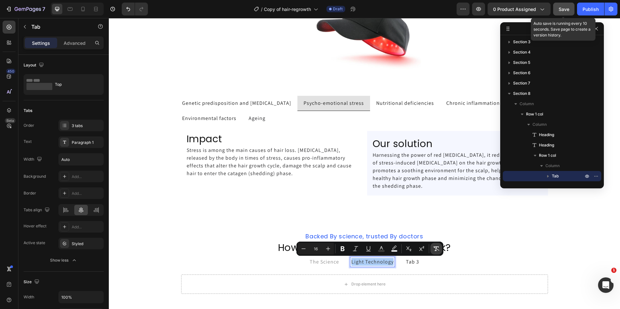
click at [436, 249] on icon "Editor contextual toolbar" at bounding box center [436, 249] width 6 height 6
click at [408, 263] on p "Tab 3" at bounding box center [412, 262] width 13 height 8
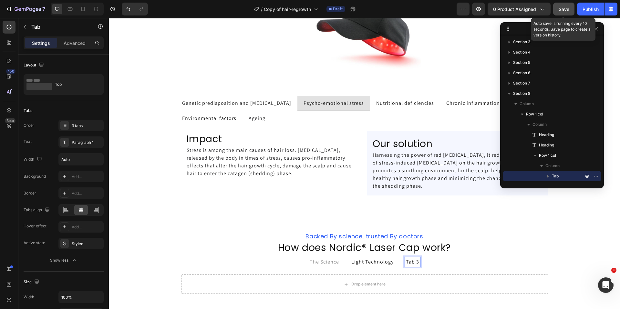
click at [408, 263] on p "Tab 3" at bounding box center [412, 262] width 13 height 8
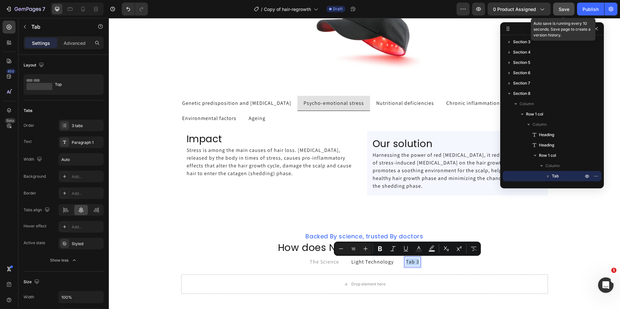
click at [408, 263] on p "Tab 3" at bounding box center [412, 262] width 13 height 8
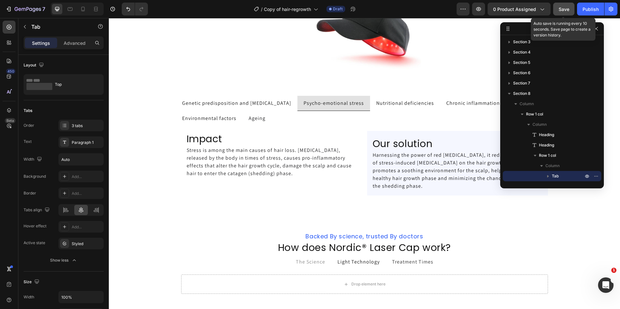
click at [453, 264] on ul "The Science Light Technology Treatment Times" at bounding box center [364, 262] width 377 height 15
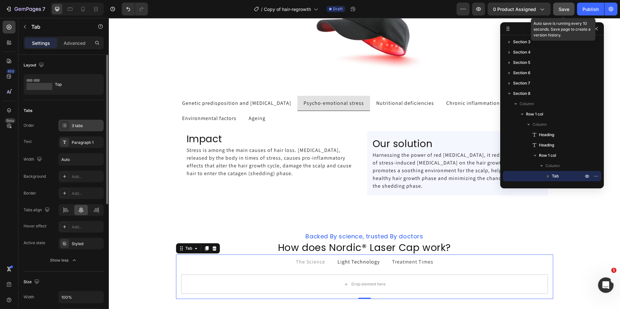
click at [88, 123] on div "3 tabs" at bounding box center [87, 126] width 30 height 6
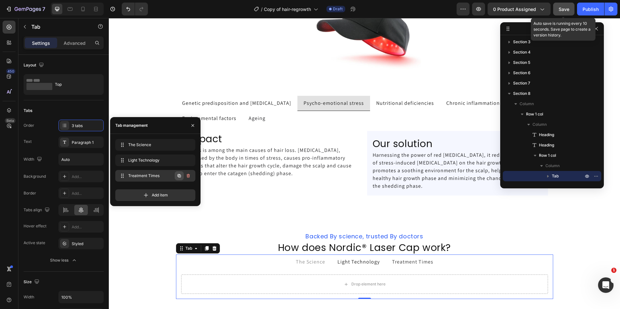
click at [180, 177] on icon "button" at bounding box center [178, 175] width 3 height 3
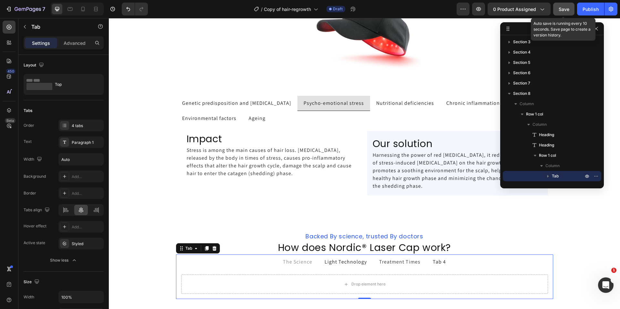
click at [436, 263] on div "Tab 4" at bounding box center [438, 262] width 15 height 10
click at [436, 263] on p "Tab 4" at bounding box center [438, 262] width 13 height 8
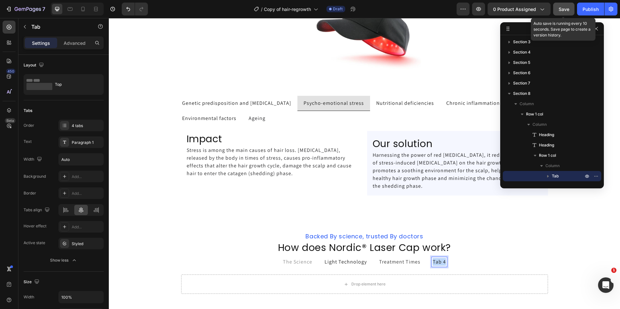
click at [436, 263] on p "Tab 4" at bounding box center [438, 262] width 13 height 8
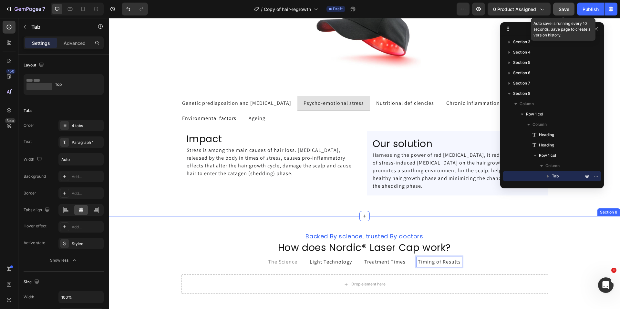
click at [160, 263] on div "⁠⁠⁠⁠⁠⁠⁠ Backed By science, trusted By doctors Heading ⁠⁠⁠⁠⁠⁠⁠ How does Nordic® …" at bounding box center [364, 266] width 511 height 78
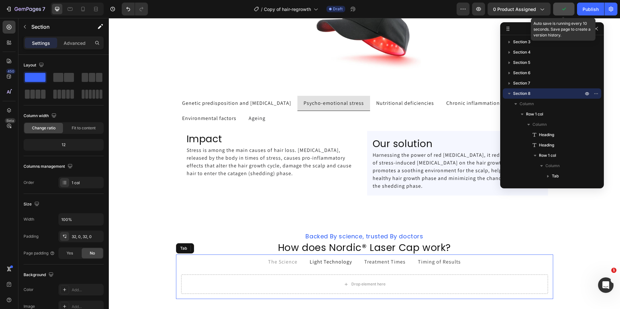
click at [285, 265] on span "The Science" at bounding box center [282, 261] width 29 height 7
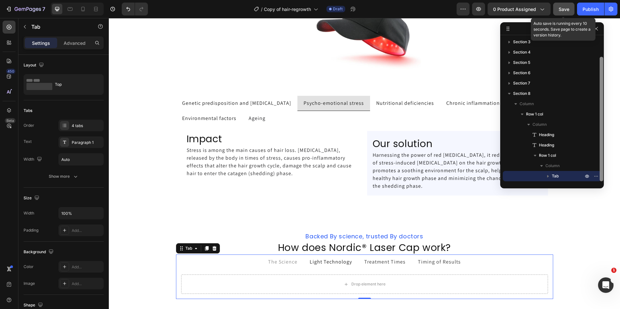
drag, startPoint x: 600, startPoint y: 150, endPoint x: 601, endPoint y: 167, distance: 17.5
click at [601, 167] on div "Section 1 Section 2 Section 3 Section 4 Section 5 Section 6 Section 7 Section 8…" at bounding box center [552, 105] width 104 height 166
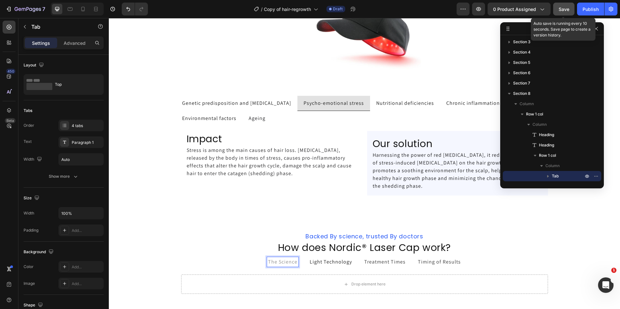
click at [284, 263] on span "The Science" at bounding box center [282, 261] width 29 height 7
click at [348, 262] on p "Light Technology" at bounding box center [330, 262] width 42 height 8
click at [381, 264] on span "Treatment Times" at bounding box center [384, 261] width 41 height 7
click at [418, 260] on span "Timing of Results" at bounding box center [439, 261] width 43 height 7
click at [224, 256] on ul "The Science Light Technology Treatment Times Timing of Results" at bounding box center [364, 262] width 377 height 15
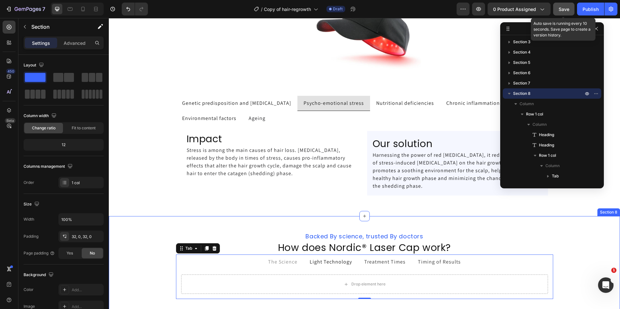
click at [145, 261] on div "⁠⁠⁠⁠⁠⁠⁠ Backed By science, trusted By doctors Heading ⁠⁠⁠⁠⁠⁠⁠ How does Nordic® …" at bounding box center [364, 266] width 511 height 78
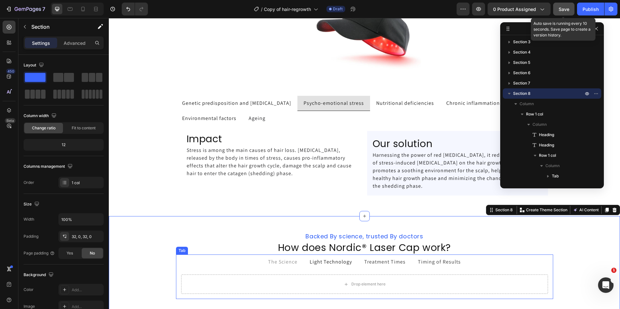
click at [283, 264] on span "The Science" at bounding box center [282, 261] width 29 height 7
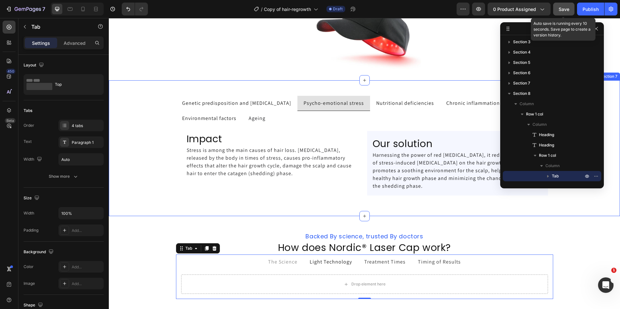
click at [152, 201] on div "Genetic predisposition and hormonal changes Psycho-emotional stress Nutritional…" at bounding box center [364, 148] width 511 height 115
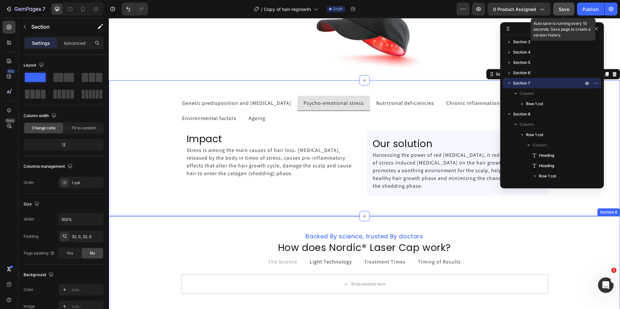
click at [123, 257] on div "⁠⁠⁠⁠⁠⁠⁠ Backed By science, trusted By doctors Heading ⁠⁠⁠⁠⁠⁠⁠ How does Nordic® …" at bounding box center [364, 266] width 511 height 78
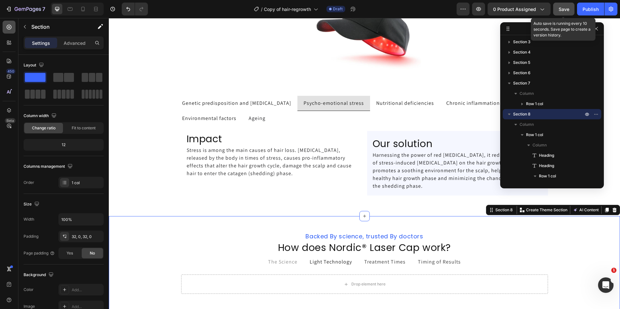
click at [11, 31] on div at bounding box center [9, 27] width 13 height 13
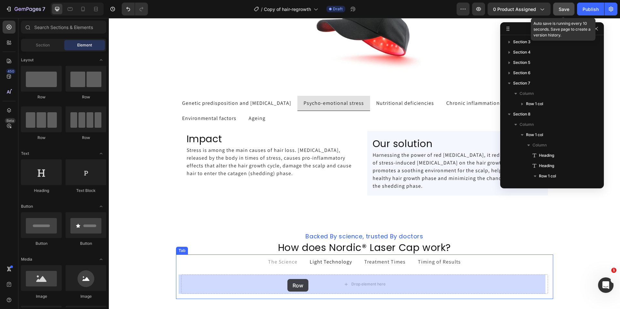
drag, startPoint x: 194, startPoint y: 101, endPoint x: 287, endPoint y: 279, distance: 201.5
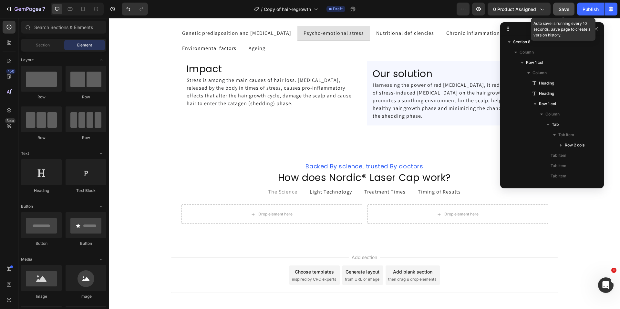
scroll to position [1110, 0]
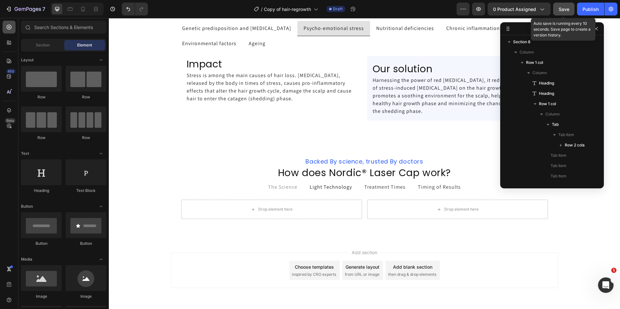
click at [6, 26] on icon at bounding box center [9, 27] width 6 height 6
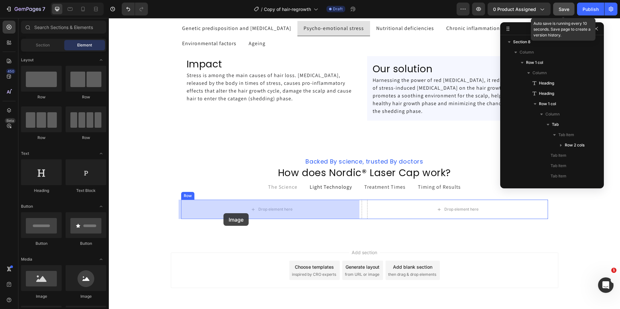
drag, startPoint x: 153, startPoint y: 300, endPoint x: 223, endPoint y: 213, distance: 111.8
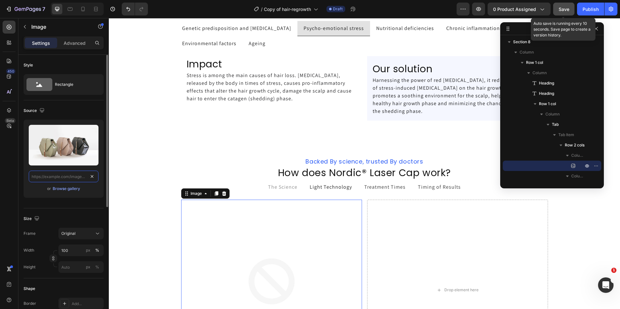
scroll to position [0, 0]
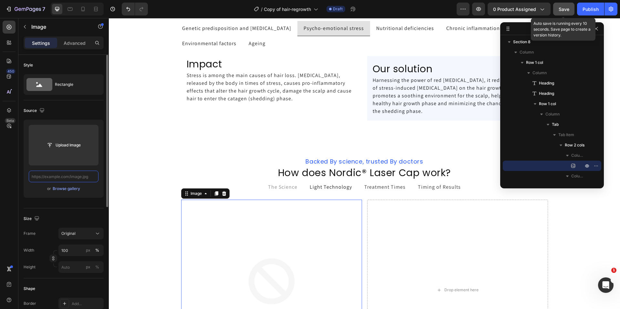
click at [77, 176] on input "text" at bounding box center [64, 177] width 70 height 12
paste input "https://ucarecdn.com/18a8573f-a866-41d4-a9f5-147a6afdb2b9/-/format/auto/-/previ…"
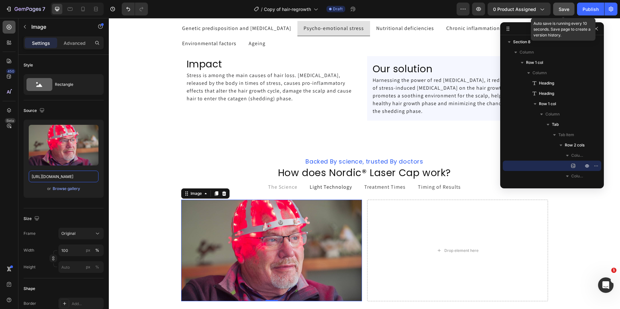
type input "https://ucarecdn.com/18a8573f-a866-41d4-a9f5-147a6afdb2b9/-/format/auto/-/previ…"
click at [6, 24] on icon at bounding box center [9, 27] width 6 height 6
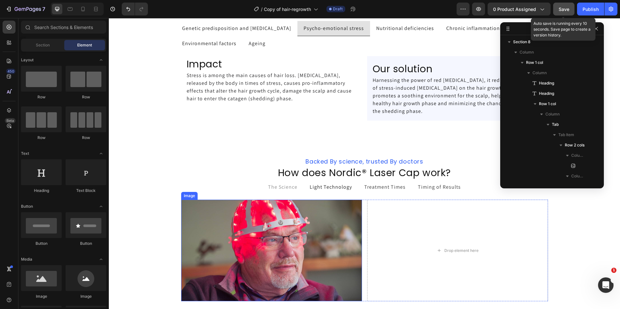
click at [234, 237] on img at bounding box center [271, 251] width 181 height 102
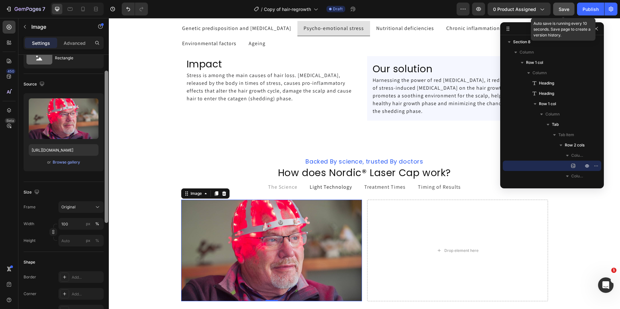
scroll to position [33, 0]
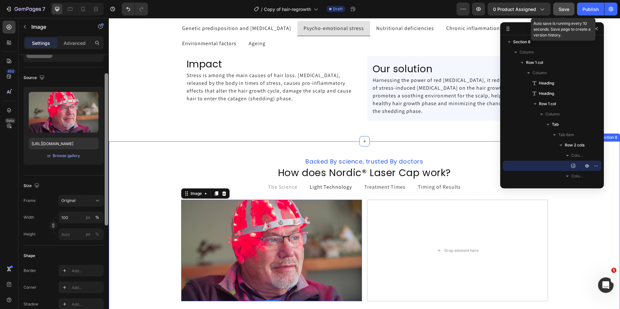
drag, startPoint x: 215, startPoint y: 212, endPoint x: 211, endPoint y: 265, distance: 52.8
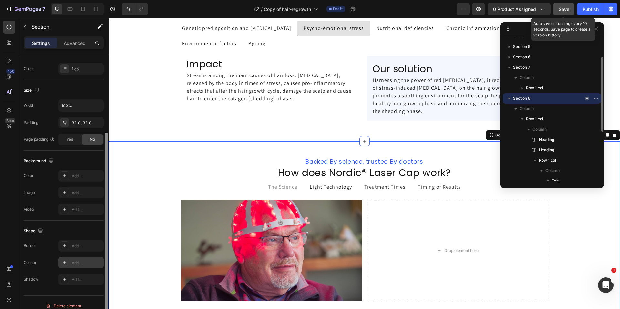
scroll to position [113, 0]
click at [81, 257] on div "Add..." at bounding box center [80, 263] width 45 height 12
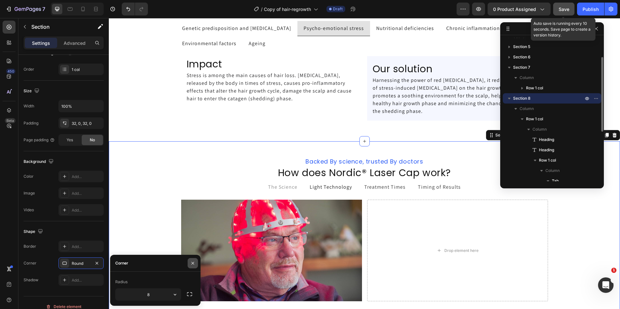
click at [192, 263] on icon "button" at bounding box center [192, 263] width 5 height 5
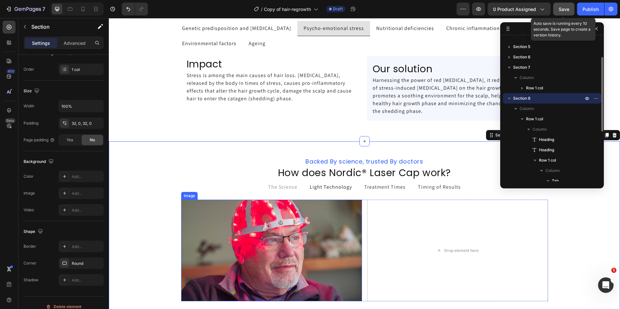
click at [236, 245] on img at bounding box center [271, 251] width 181 height 102
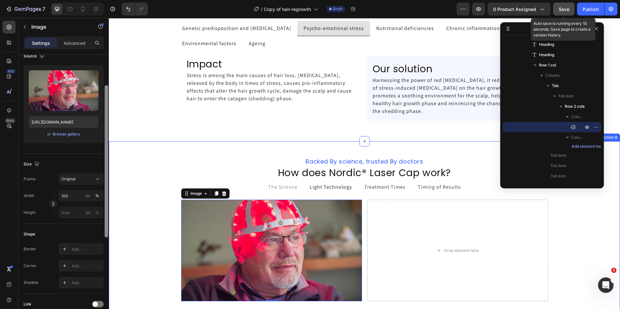
scroll to position [71, 0]
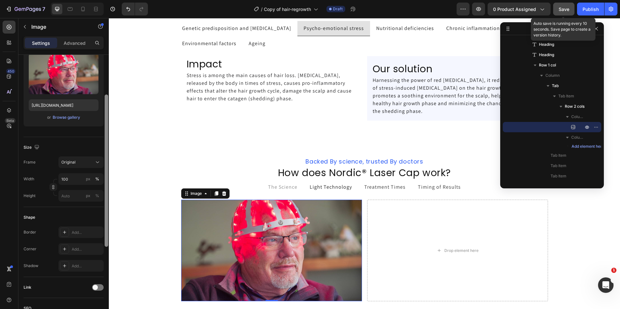
drag, startPoint x: 106, startPoint y: 197, endPoint x: 0, endPoint y: 218, distance: 108.3
click at [107, 237] on div at bounding box center [107, 171] width 4 height 152
click at [87, 251] on div "Add..." at bounding box center [87, 250] width 30 height 6
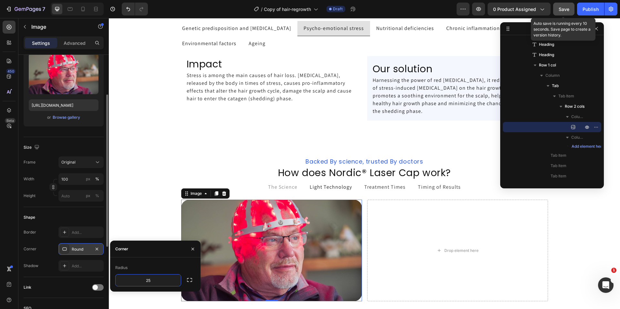
type input "2"
type input "20"
drag, startPoint x: 151, startPoint y: 254, endPoint x: 155, endPoint y: 254, distance: 3.9
click at [151, 254] on div "Corner" at bounding box center [155, 249] width 90 height 17
click at [190, 249] on icon "button" at bounding box center [192, 249] width 5 height 5
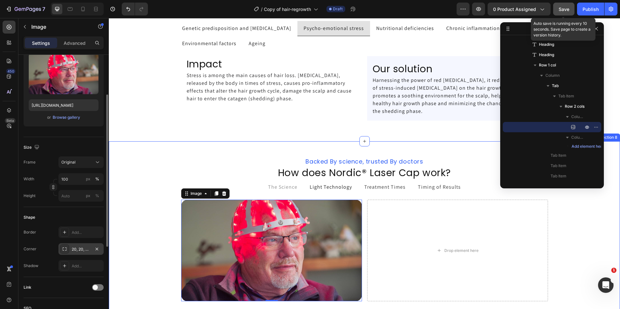
click at [145, 288] on div "⁠⁠⁠⁠⁠⁠⁠ Backed By science, trusted By doctors Heading ⁠⁠⁠⁠⁠⁠⁠ How does Nordic® …" at bounding box center [364, 232] width 511 height 160
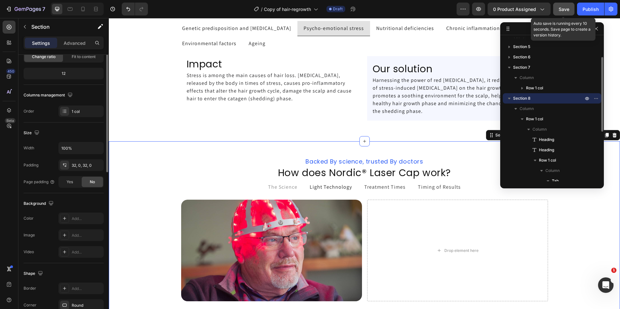
scroll to position [0, 0]
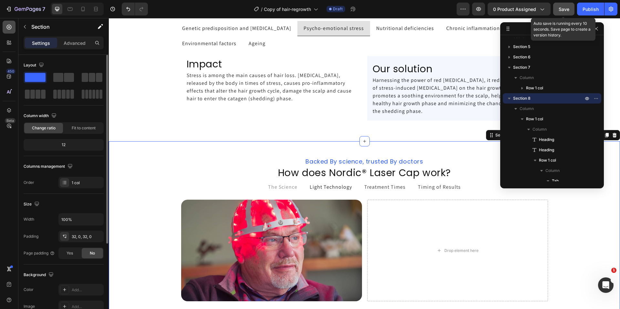
click at [11, 25] on icon at bounding box center [9, 27] width 6 height 6
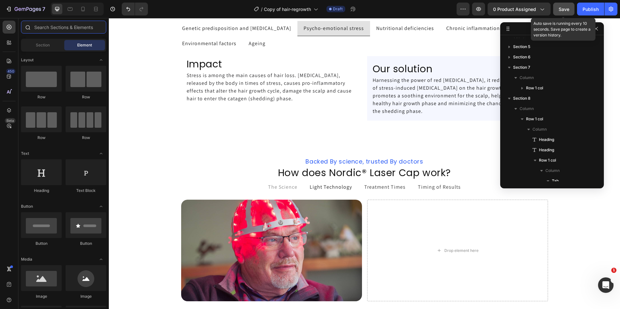
click at [63, 33] on input "text" at bounding box center [63, 27] width 85 height 13
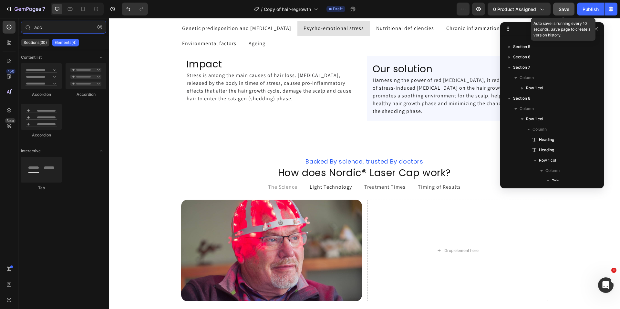
type input "acc"
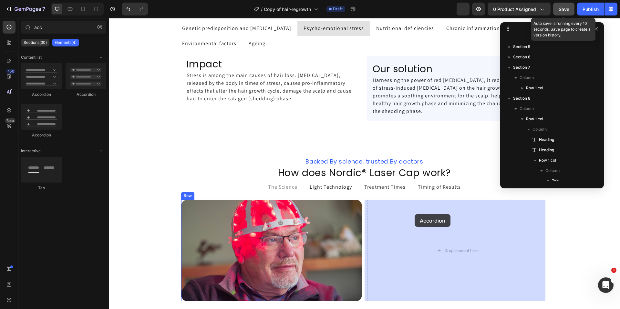
drag, startPoint x: 146, startPoint y: 101, endPoint x: 414, endPoint y: 214, distance: 291.2
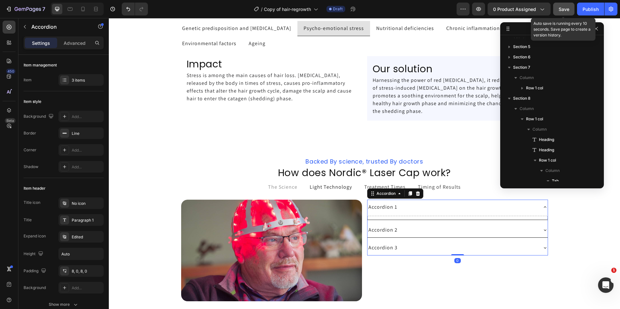
scroll to position [135, 0]
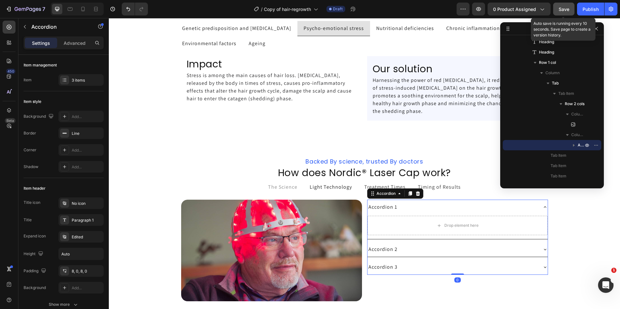
click at [430, 208] on div "Accordion 1" at bounding box center [452, 207] width 170 height 10
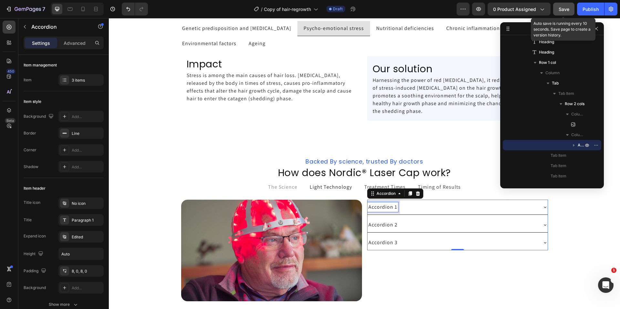
click at [383, 208] on div "Accordion 1" at bounding box center [382, 207] width 31 height 10
click at [383, 208] on p "Accordion 1" at bounding box center [382, 207] width 29 height 8
click at [493, 208] on div "How long does it take to see results?" at bounding box center [452, 207] width 170 height 10
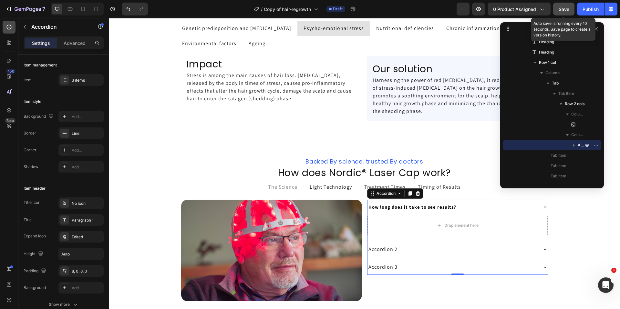
click at [10, 25] on icon at bounding box center [9, 27] width 6 height 6
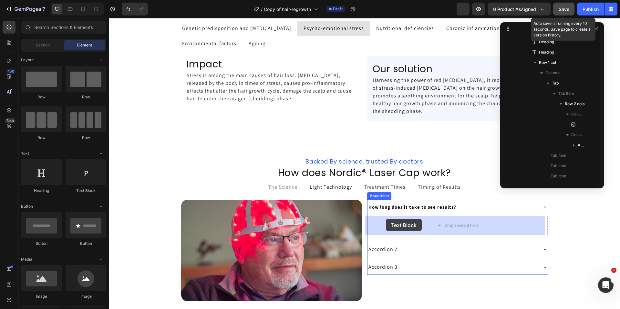
drag, startPoint x: 190, startPoint y: 199, endPoint x: 386, endPoint y: 219, distance: 196.6
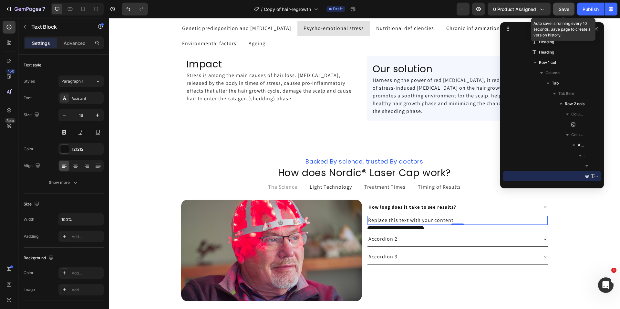
click at [427, 220] on div "Replace this text with your content" at bounding box center [457, 220] width 180 height 9
click at [427, 220] on p "Replace this text with your content" at bounding box center [457, 221] width 179 height 8
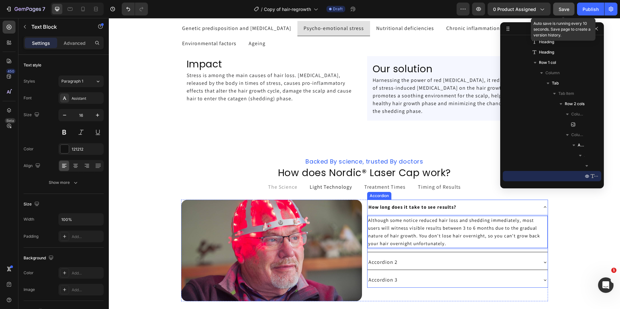
click at [473, 209] on div "How long does it take to see results?" at bounding box center [452, 207] width 170 height 10
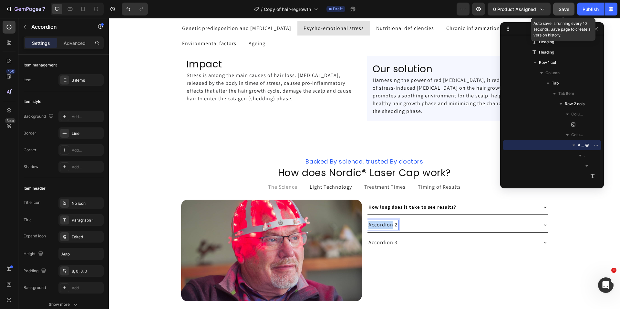
click at [384, 225] on p "Accordion 2" at bounding box center [382, 225] width 29 height 8
click at [453, 224] on div "Why should I take action now?" at bounding box center [452, 225] width 170 height 10
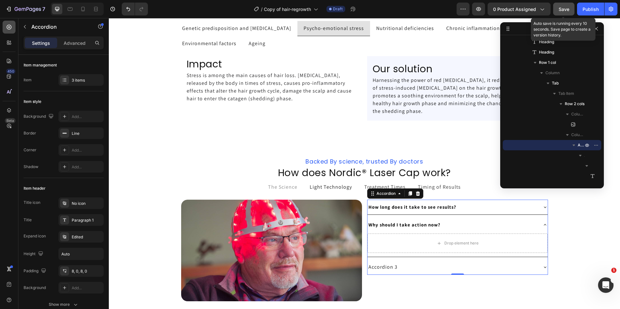
click at [10, 29] on icon at bounding box center [9, 27] width 6 height 6
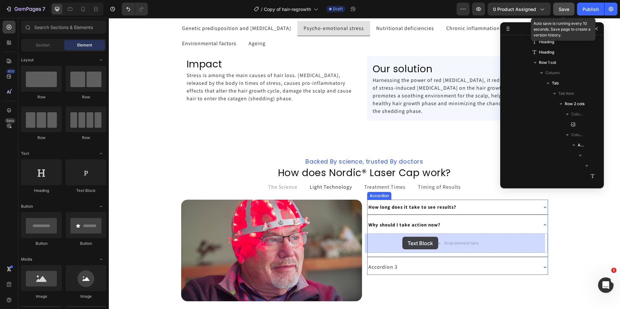
drag, startPoint x: 187, startPoint y: 194, endPoint x: 402, endPoint y: 237, distance: 219.5
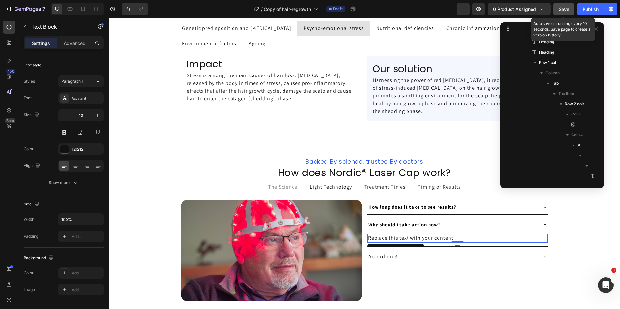
scroll to position [226, 0]
click at [406, 236] on div "Replace this text with your content" at bounding box center [457, 238] width 180 height 9
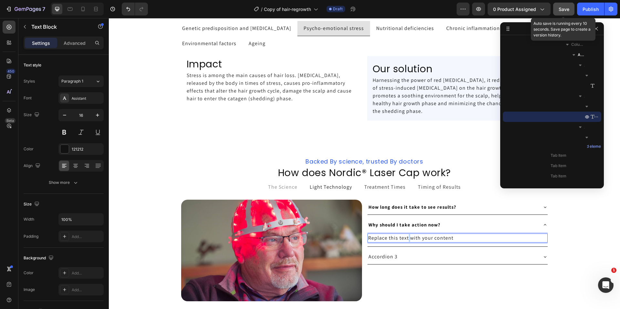
click at [406, 236] on p "Replace this text with your content" at bounding box center [457, 238] width 179 height 8
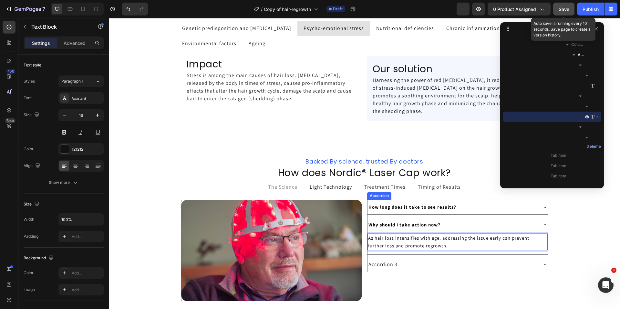
click at [510, 223] on div "Why should I take action now?" at bounding box center [452, 225] width 170 height 10
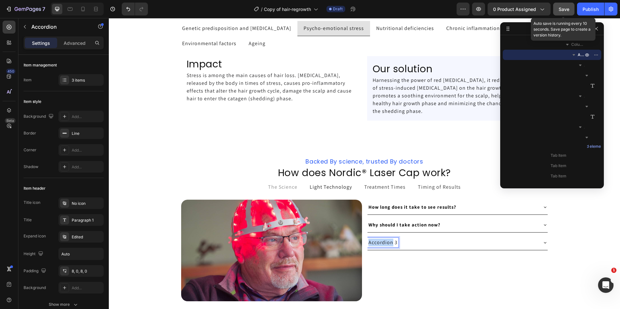
click at [384, 243] on p "Accordion 3" at bounding box center [382, 243] width 29 height 8
click at [509, 244] on div "Is initial hair shedding a common occurrence?" at bounding box center [452, 243] width 170 height 10
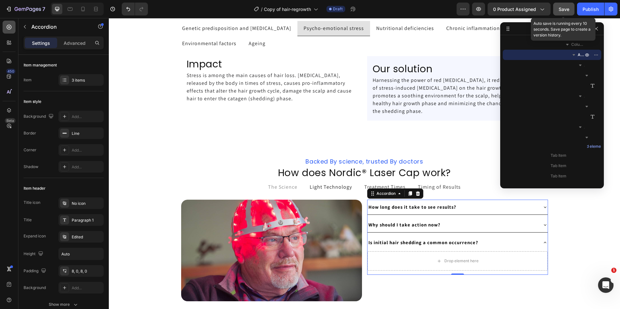
click at [11, 26] on icon at bounding box center [9, 27] width 6 height 6
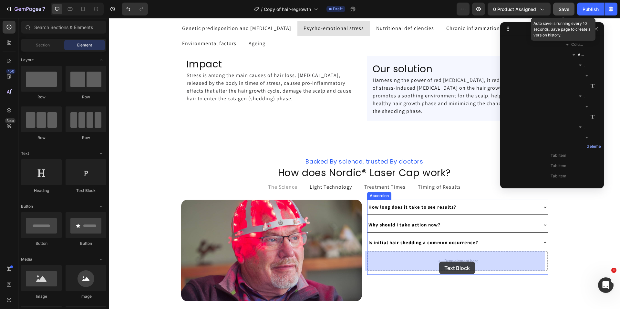
drag, startPoint x: 193, startPoint y: 196, endPoint x: 439, endPoint y: 262, distance: 254.5
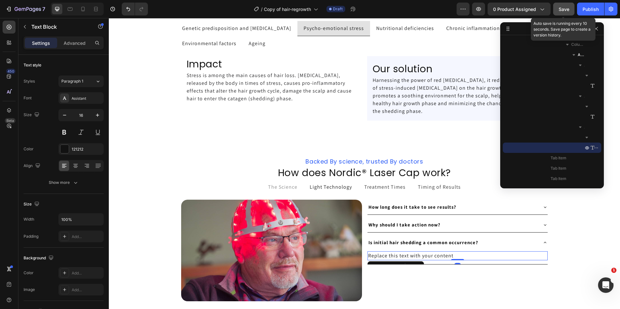
click at [428, 256] on div "Replace this text with your content" at bounding box center [457, 255] width 180 height 9
click at [428, 256] on p "Replace this text with your content" at bounding box center [457, 256] width 179 height 8
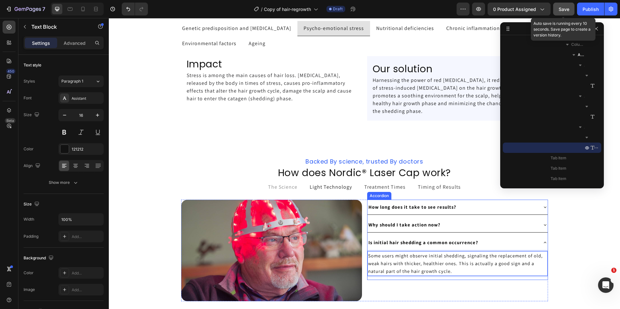
click at [527, 237] on div "Is initial hair shedding a common occurrence?" at bounding box center [457, 242] width 180 height 15
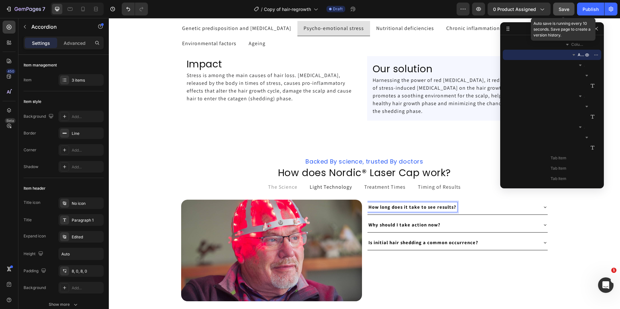
click at [441, 207] on strong "How long does it take to see results?" at bounding box center [412, 207] width 88 height 6
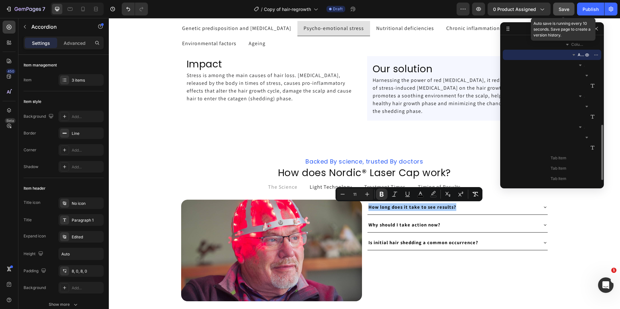
click at [573, 54] on icon "button" at bounding box center [573, 55] width 3 height 2
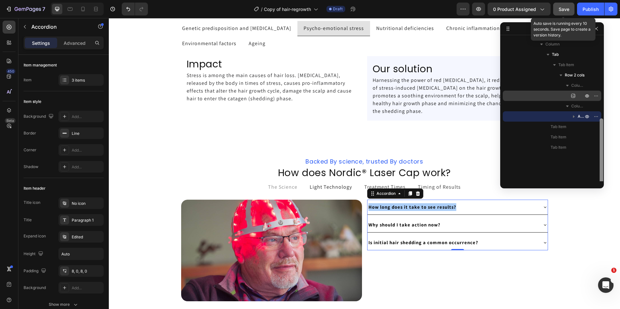
scroll to position [139, 0]
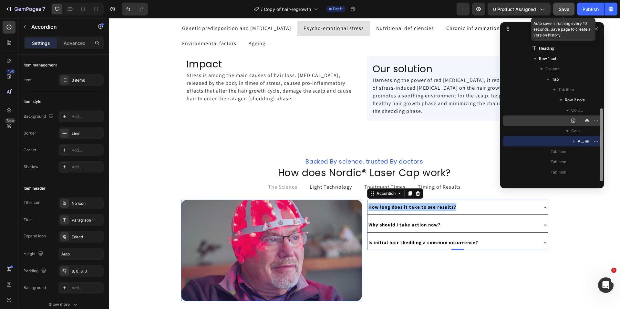
drag, startPoint x: 600, startPoint y: 149, endPoint x: 598, endPoint y: 115, distance: 33.6
click at [598, 115] on div "Section 1 Section 2 Section 3 Section 4 Section 5 Section 6 Section 7 Column Ro…" at bounding box center [552, 110] width 104 height 144
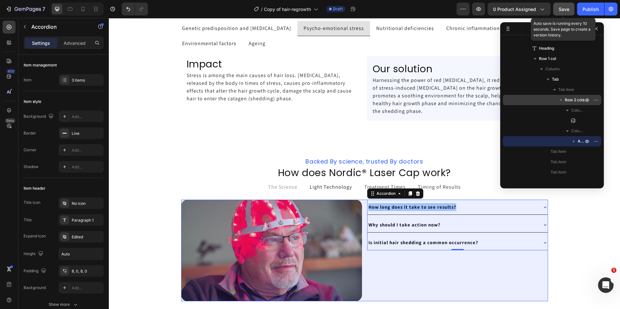
click at [560, 101] on icon "button" at bounding box center [560, 100] width 6 height 6
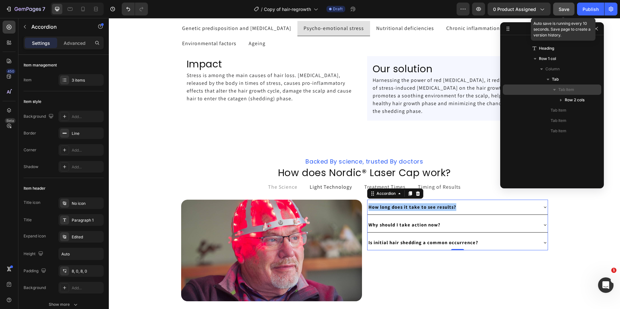
click at [555, 90] on icon "button" at bounding box center [554, 89] width 6 height 6
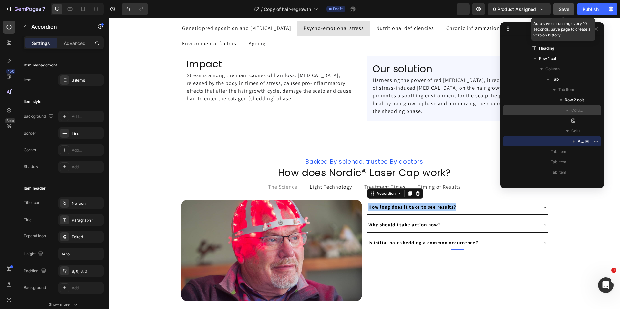
click at [566, 111] on icon "button" at bounding box center [567, 110] width 6 height 6
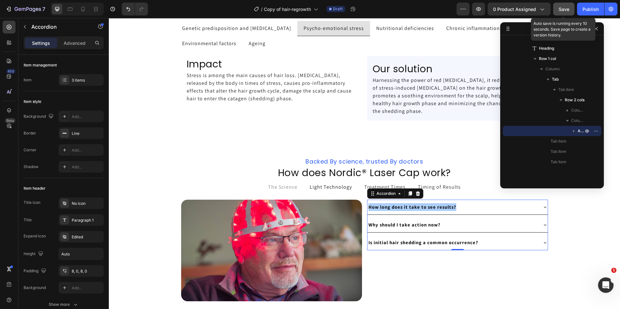
click at [572, 128] on icon "button" at bounding box center [573, 131] width 6 height 6
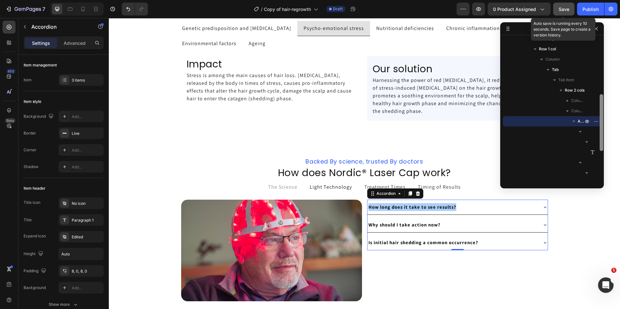
drag, startPoint x: 600, startPoint y: 173, endPoint x: 601, endPoint y: 177, distance: 4.2
click at [601, 177] on div "Section 1 Section 2 Section 3 Section 4 Section 5 Section 6 Section 7 Column Ro…" at bounding box center [552, 105] width 104 height 166
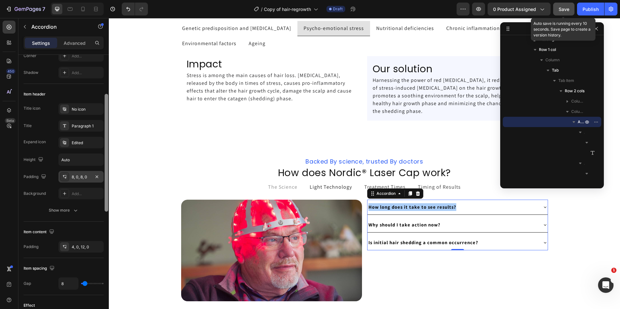
scroll to position [97, 0]
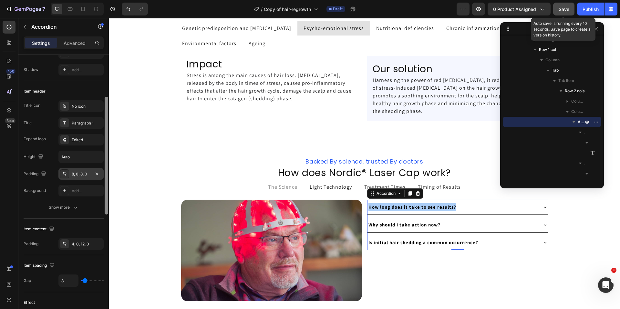
drag, startPoint x: 105, startPoint y: 130, endPoint x: 103, endPoint y: 172, distance: 42.0
click at [103, 172] on div "Item management Item 3 items Item style Background Add... Border Line Corner Ad…" at bounding box center [63, 191] width 90 height 273
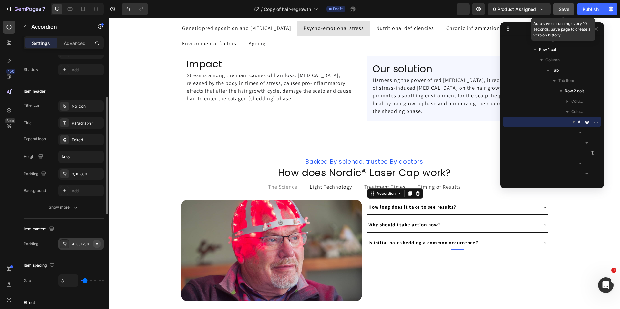
click at [99, 242] on icon "button" at bounding box center [96, 243] width 5 height 5
click at [98, 173] on icon "button" at bounding box center [96, 173] width 5 height 5
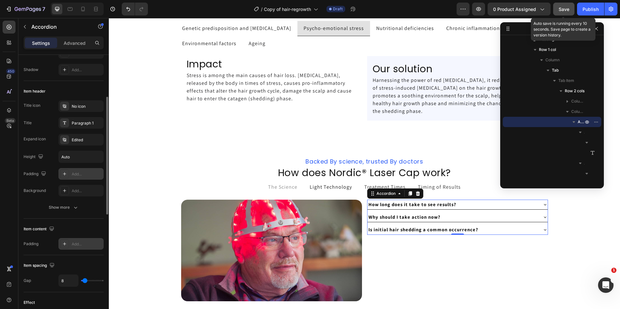
click at [78, 176] on div "Add..." at bounding box center [87, 174] width 30 height 6
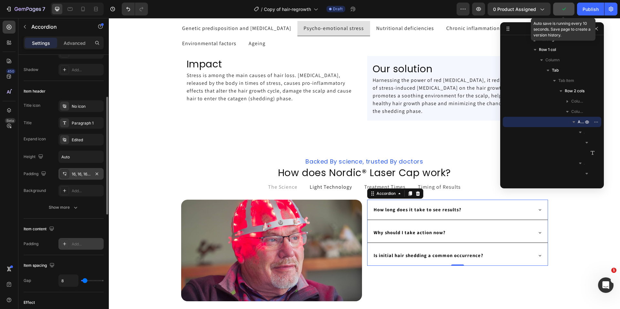
click at [49, 164] on div "Title icon No icon Title Paragraph 1 Expand icon Edited Height Auto Padding 16,…" at bounding box center [64, 148] width 80 height 96
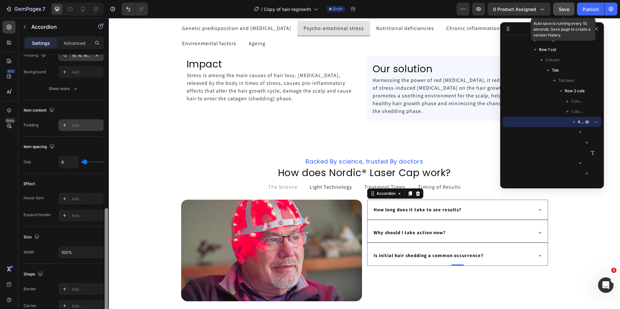
scroll to position [0, 0]
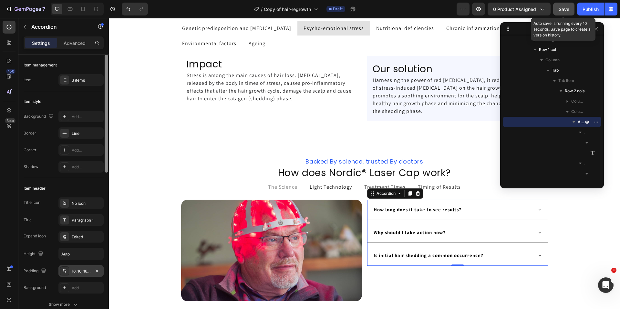
drag, startPoint x: 106, startPoint y: 148, endPoint x: 88, endPoint y: 49, distance: 101.3
click at [88, 49] on div "Settings Advanced Item management Item 3 items Item style Background Add... Bor…" at bounding box center [63, 181] width 90 height 291
click at [72, 43] on p "Advanced" at bounding box center [75, 43] width 22 height 7
type input "100%"
type input "100"
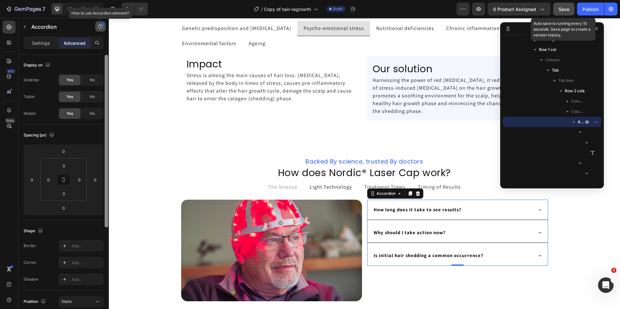
drag, startPoint x: 106, startPoint y: 81, endPoint x: 105, endPoint y: 23, distance: 57.8
click at [105, 23] on div "Sections(30) Elements(84) Section Element Hero Section Product Detail Brands Tr…" at bounding box center [63, 163] width 90 height 291
click at [35, 43] on p "Settings" at bounding box center [41, 43] width 18 height 7
type input "8"
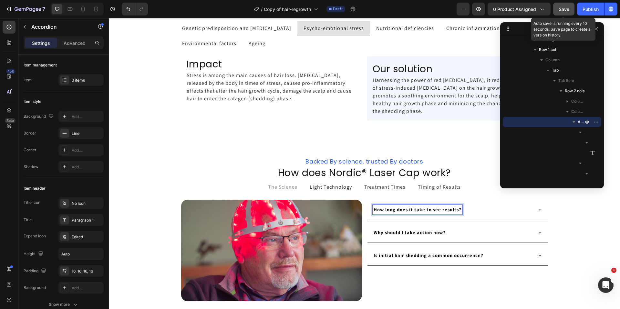
click at [399, 207] on strong "How long does it take to see results?" at bounding box center [417, 210] width 88 height 6
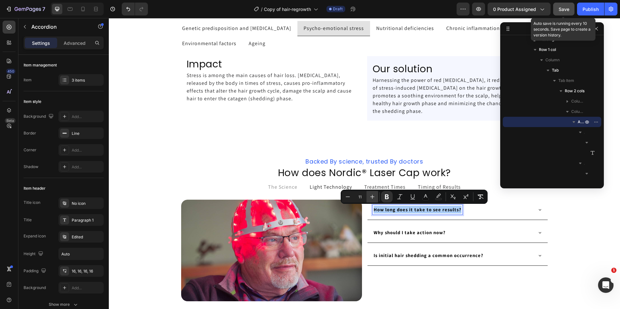
click at [376, 198] on button "Plus" at bounding box center [372, 197] width 12 height 12
click at [374, 197] on icon "Editor contextual toolbar" at bounding box center [372, 197] width 6 height 6
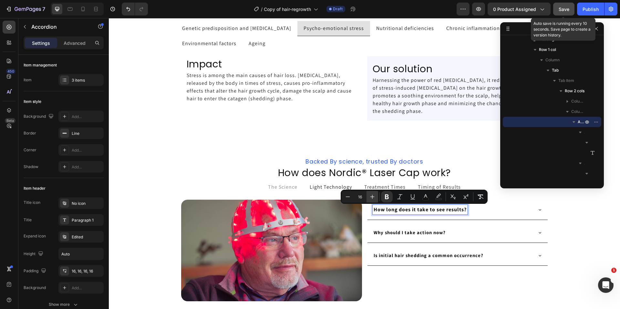
click at [374, 197] on icon "Editor contextual toolbar" at bounding box center [372, 197] width 6 height 6
type input "18"
click at [421, 216] on div "How long does it take to see results?" at bounding box center [457, 210] width 180 height 20
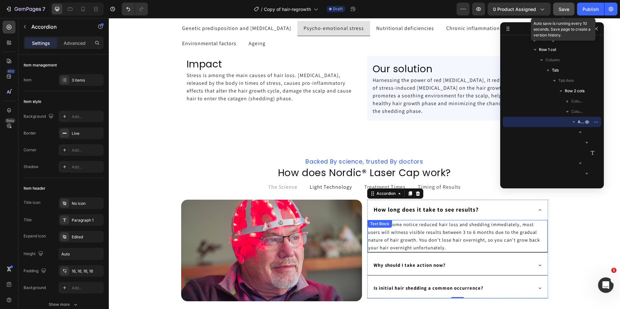
click at [417, 235] on span "Although some notice reduced hair loss and shedding immediately, most users wil…" at bounding box center [454, 235] width 173 height 29
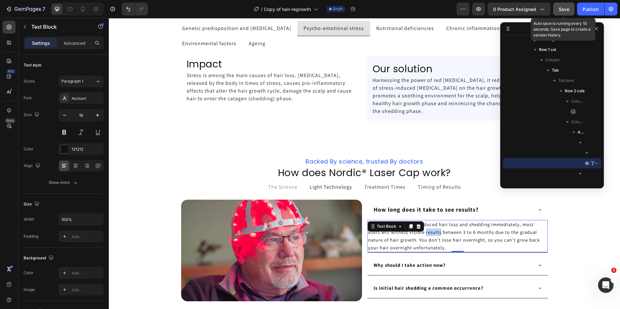
click at [417, 235] on span "Although some notice reduced hair loss and shedding immediately, most users wil…" at bounding box center [454, 235] width 173 height 29
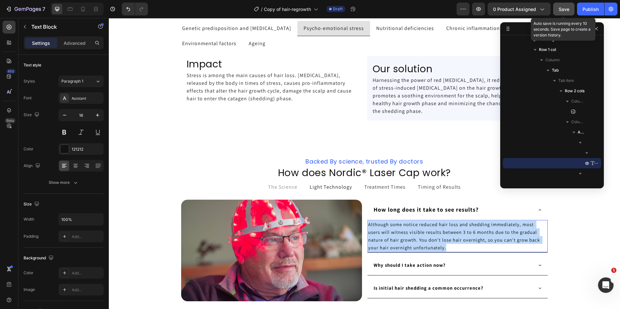
click at [417, 235] on span "Although some notice reduced hair loss and shedding immediately, most users wil…" at bounding box center [454, 235] width 173 height 29
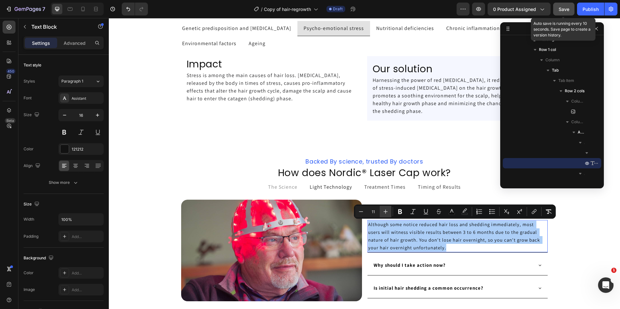
click at [385, 214] on icon "Editor contextual toolbar" at bounding box center [385, 211] width 6 height 6
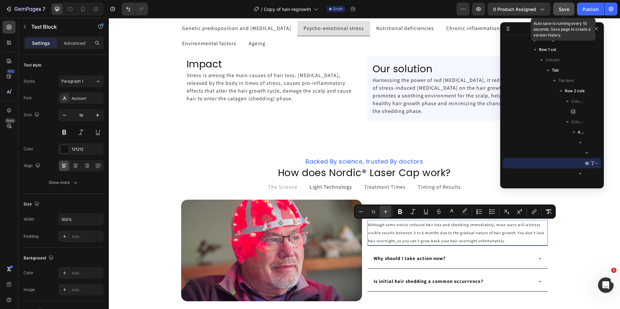
click at [385, 214] on icon "Editor contextual toolbar" at bounding box center [385, 211] width 6 height 6
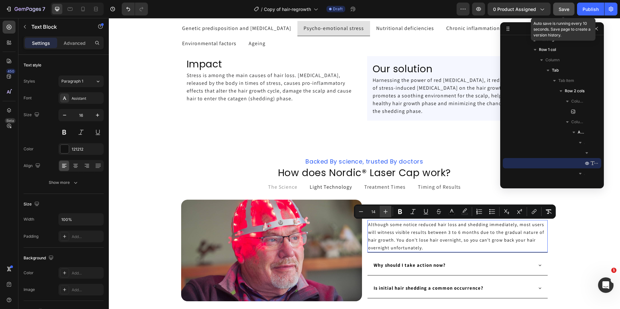
click at [385, 214] on icon "Editor contextual toolbar" at bounding box center [385, 211] width 6 height 6
type input "16"
click at [427, 265] on strong "Why should I take action now?" at bounding box center [409, 265] width 72 height 6
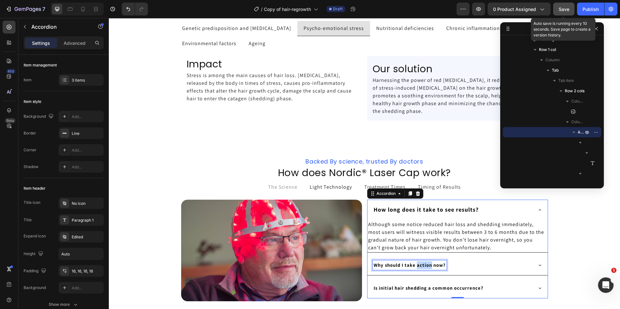
click at [427, 265] on strong "Why should I take action now?" at bounding box center [409, 265] width 72 height 6
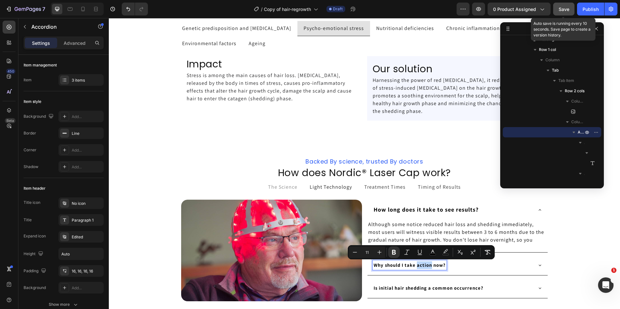
click at [427, 264] on strong "Why should I take action now?" at bounding box center [409, 265] width 72 height 6
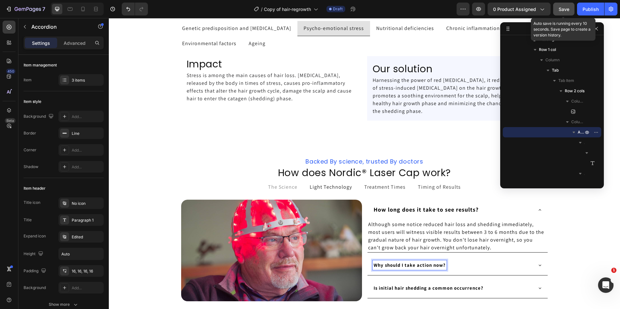
click at [427, 264] on strong "Why should I take action now?" at bounding box center [409, 265] width 72 height 6
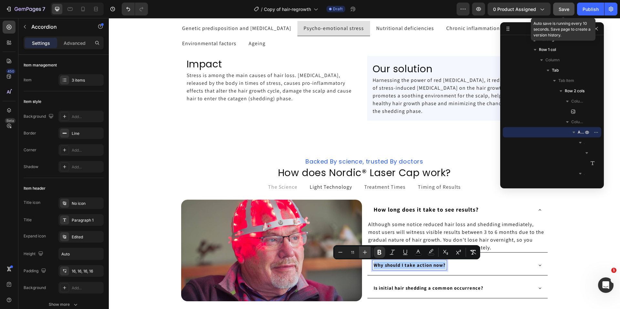
click at [363, 251] on icon "Editor contextual toolbar" at bounding box center [364, 252] width 6 height 6
click at [364, 251] on icon "Editor contextual toolbar" at bounding box center [364, 252] width 6 height 6
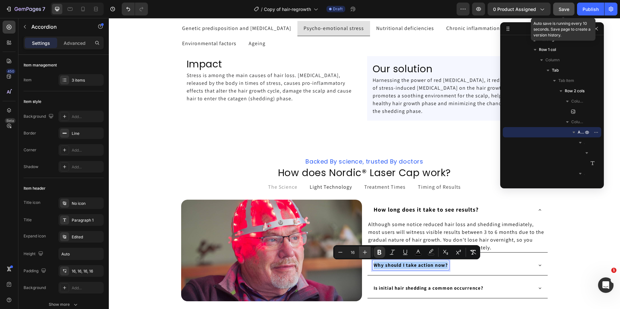
click at [364, 251] on icon "Editor contextual toolbar" at bounding box center [364, 252] width 6 height 6
type input "18"
click at [487, 267] on div "Why should I take action now?" at bounding box center [451, 265] width 159 height 10
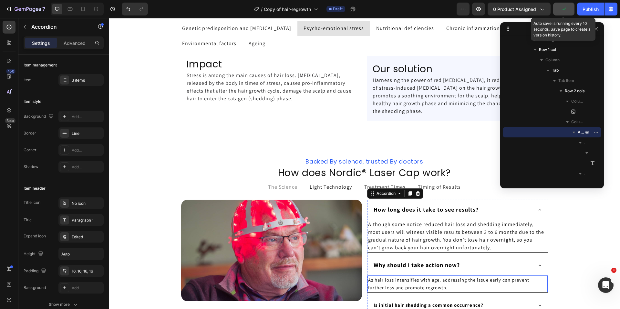
click at [441, 279] on span "As hair loss intensifies with age, addressing the issue early can prevent furth…" at bounding box center [449, 284] width 162 height 14
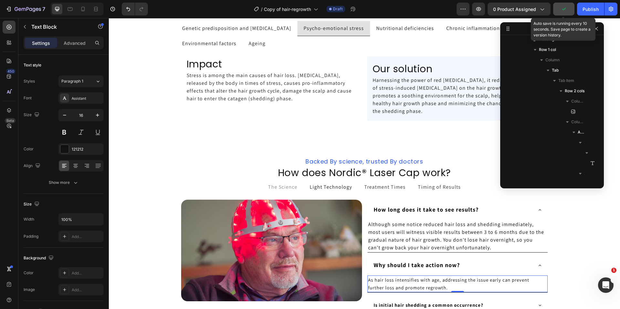
scroll to position [228, 0]
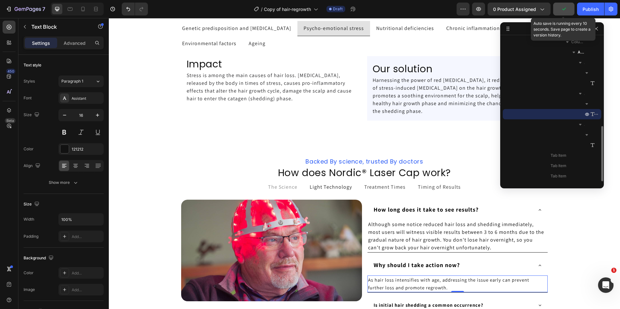
click at [441, 279] on span "As hair loss intensifies with age, addressing the issue early can prevent furth…" at bounding box center [449, 284] width 162 height 14
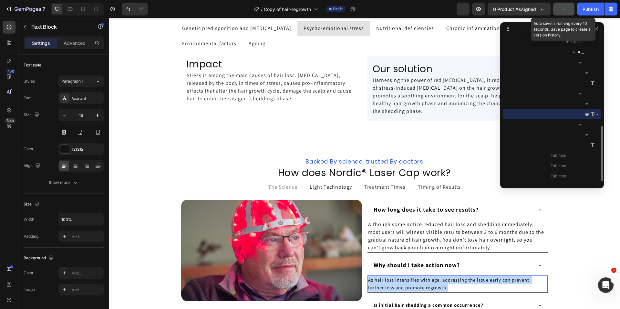
click at [441, 279] on span "As hair loss intensifies with age, addressing the issue early can prevent furth…" at bounding box center [449, 284] width 162 height 14
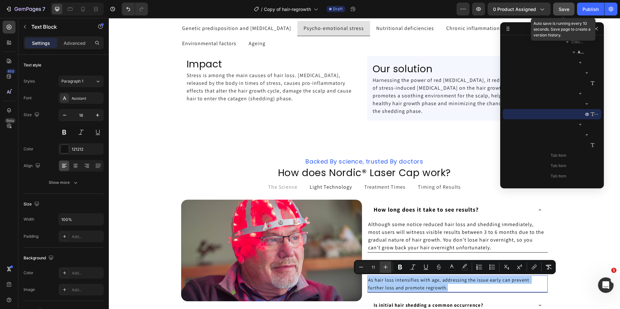
click at [386, 266] on icon "Editor contextual toolbar" at bounding box center [385, 267] width 6 height 6
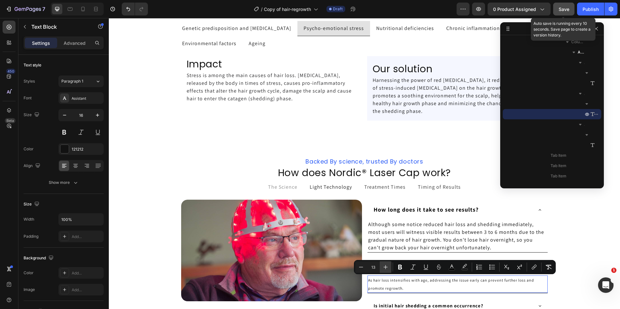
click at [386, 266] on icon "Editor contextual toolbar" at bounding box center [385, 267] width 6 height 6
type input "16"
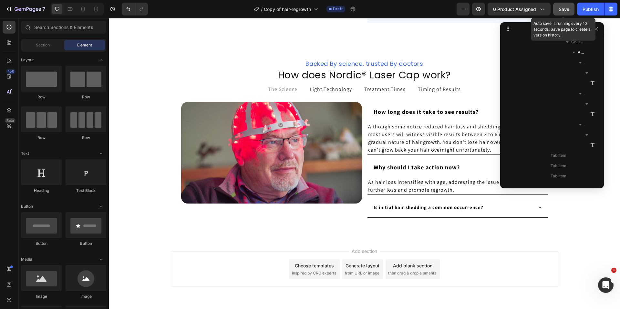
scroll to position [1213, 0]
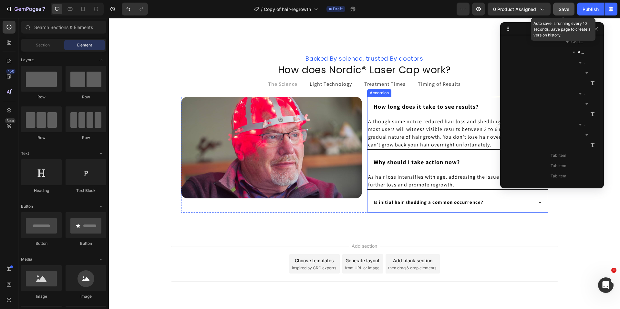
click at [449, 201] on strong "Is initial hair shedding a common occurrence?" at bounding box center [428, 202] width 110 height 6
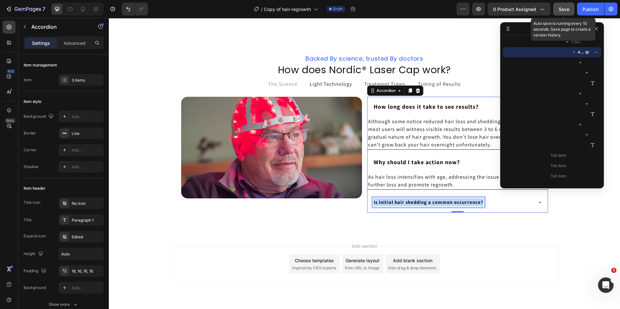
click at [449, 201] on strong "Is initial hair shedding a common occurrence?" at bounding box center [428, 202] width 110 height 6
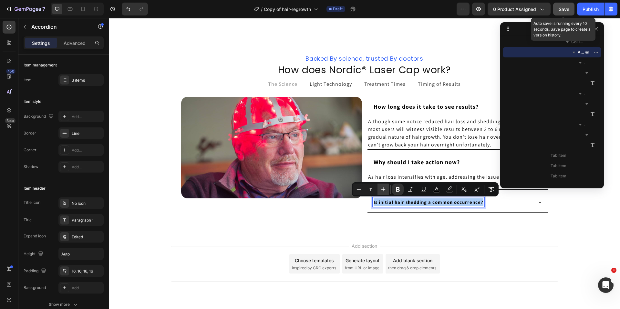
click at [382, 188] on icon "Editor contextual toolbar" at bounding box center [383, 189] width 6 height 6
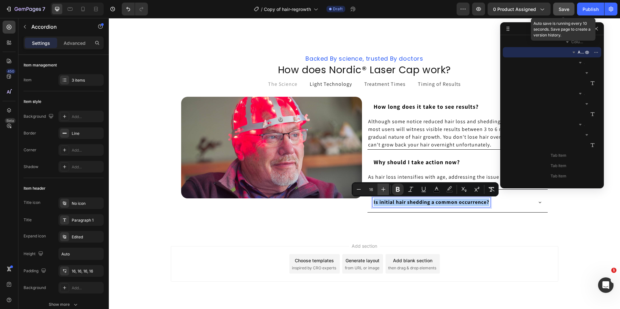
click at [382, 188] on icon "Editor contextual toolbar" at bounding box center [383, 189] width 6 height 6
type input "18"
click at [418, 205] on strong "Is initial hair shedding a common occurrence?" at bounding box center [438, 201] width 130 height 7
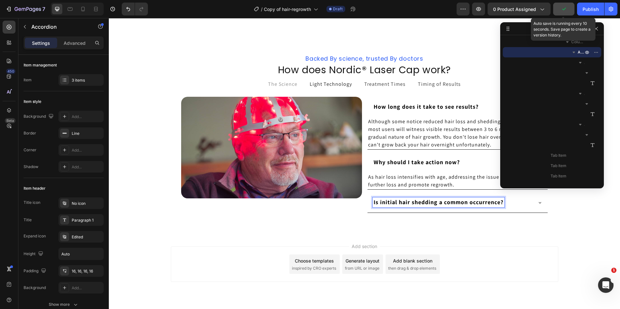
click at [419, 202] on strong "Is initial hair shedding a common occurrence?" at bounding box center [438, 201] width 130 height 7
click at [425, 176] on span "As hair loss intensifies with age, addressing the issue early can prevent furth…" at bounding box center [456, 181] width 176 height 15
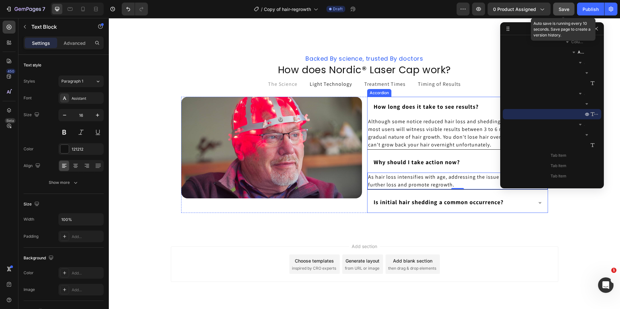
click at [428, 200] on strong "Is initial hair shedding a common occurrence?" at bounding box center [438, 201] width 130 height 7
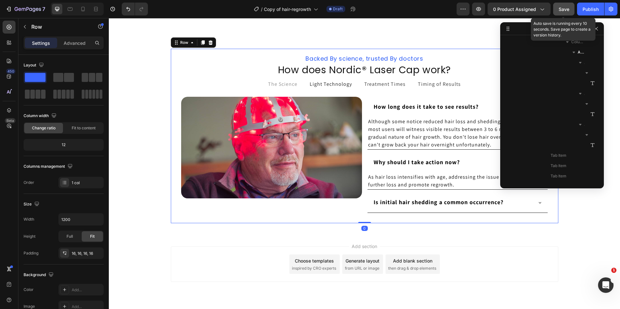
click at [363, 221] on div "⁠⁠⁠⁠⁠⁠⁠ Backed By science, trusted By doctors Heading ⁠⁠⁠⁠⁠⁠⁠ How does Nordic® …" at bounding box center [364, 136] width 387 height 175
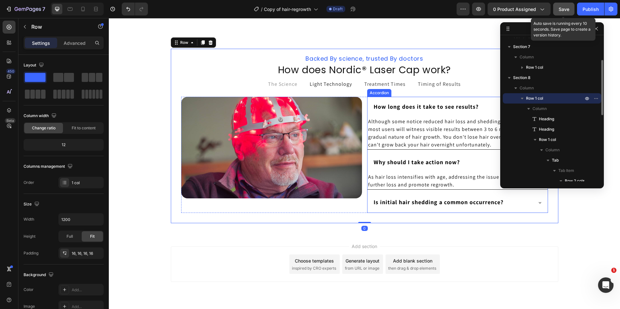
click at [404, 204] on strong "Is initial hair shedding a common occurrence?" at bounding box center [438, 201] width 130 height 7
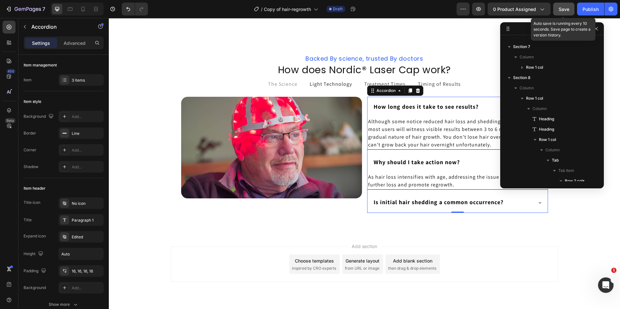
scroll to position [182, 0]
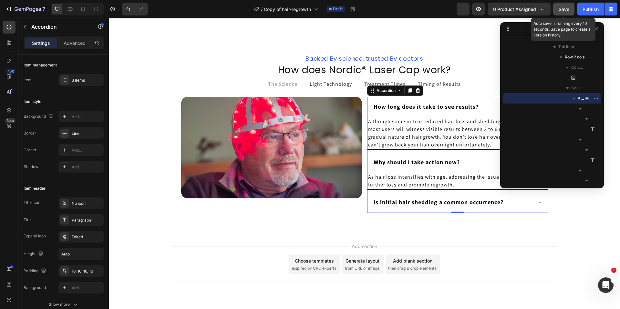
click at [537, 204] on icon at bounding box center [539, 202] width 5 height 5
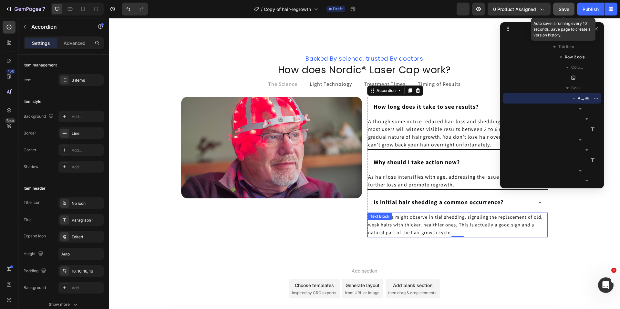
click at [409, 227] on span "Some users might observe initial shedding, signaling the replacement of old, we…" at bounding box center [456, 225] width 176 height 22
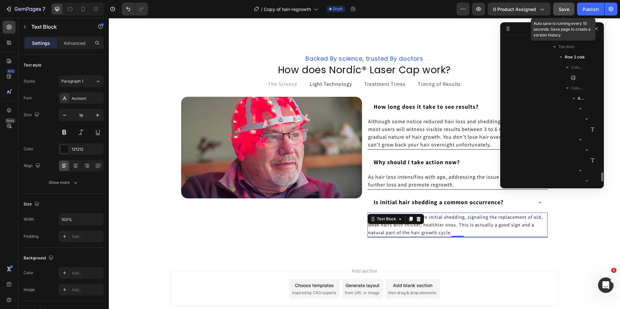
scroll to position [228, 0]
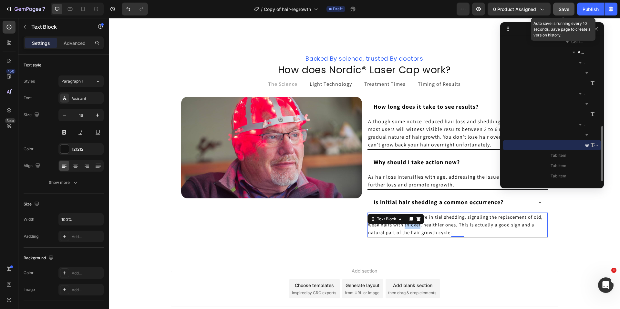
click at [409, 227] on span "Some users might observe initial shedding, signaling the replacement of old, we…" at bounding box center [456, 225] width 176 height 22
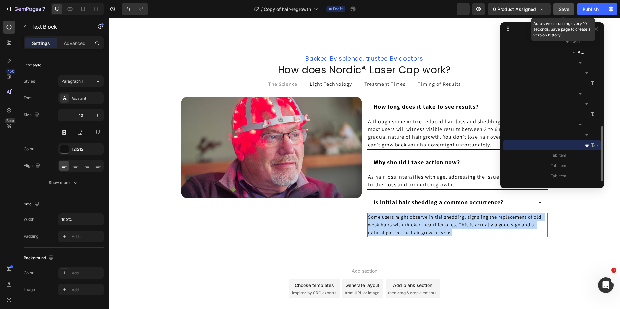
click at [409, 227] on span "Some users might observe initial shedding, signaling the replacement of old, we…" at bounding box center [456, 225] width 176 height 22
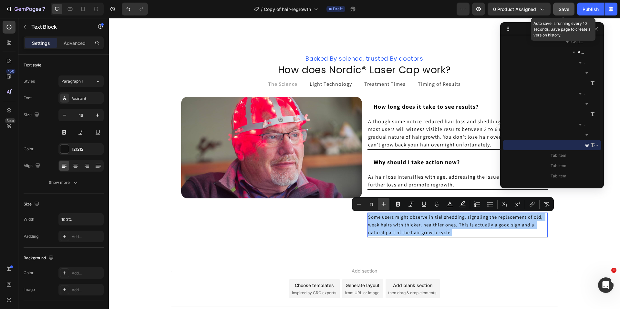
click at [383, 207] on icon "Editor contextual toolbar" at bounding box center [383, 204] width 6 height 6
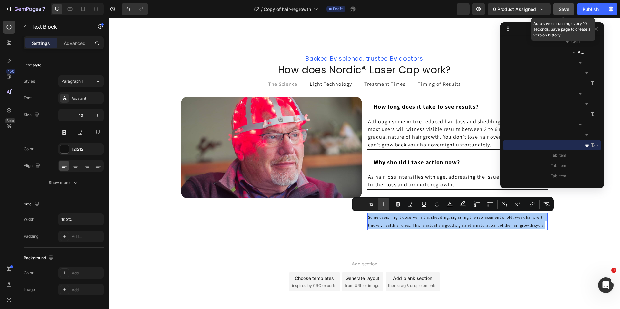
click at [383, 207] on icon "Editor contextual toolbar" at bounding box center [383, 204] width 6 height 6
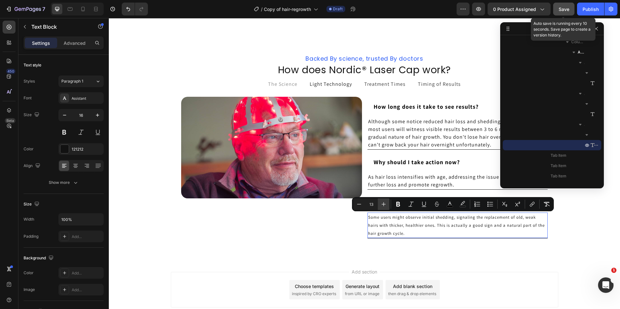
click at [383, 207] on icon "Editor contextual toolbar" at bounding box center [383, 204] width 6 height 6
type input "16"
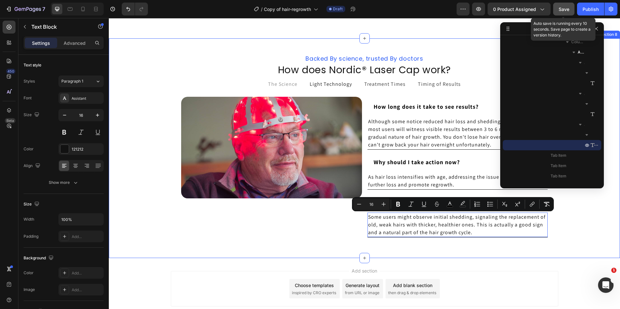
click at [566, 250] on div "⁠⁠⁠⁠⁠⁠⁠ Backed By science, trusted By doctors Heading ⁠⁠⁠⁠⁠⁠⁠ How does Nordic® …" at bounding box center [364, 148] width 511 height 220
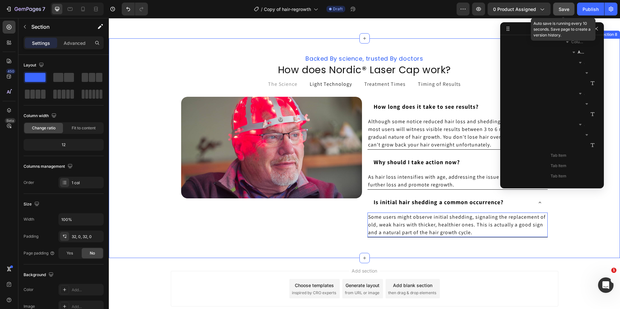
scroll to position [37, 0]
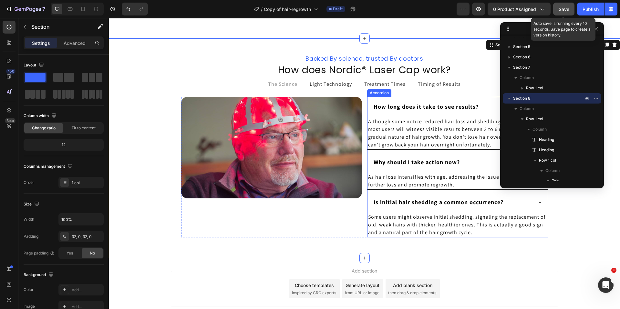
click at [422, 109] on strong "How long does it take to see results?" at bounding box center [425, 106] width 105 height 7
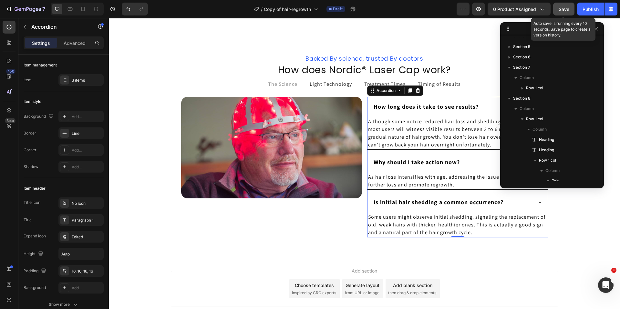
scroll to position [182, 0]
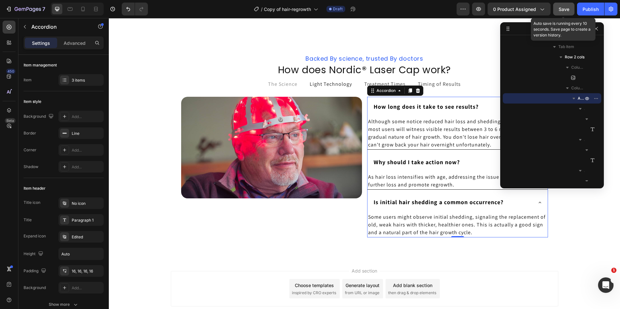
click at [491, 105] on div "How long does it take to see results?" at bounding box center [451, 107] width 159 height 10
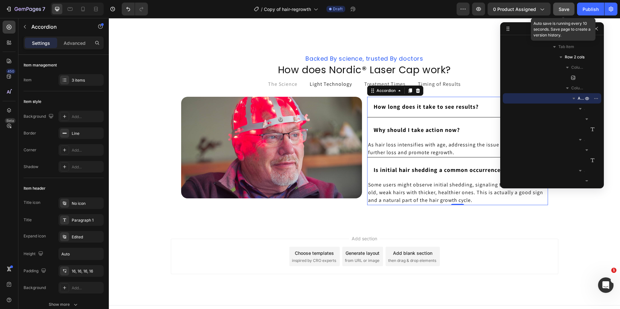
click at [471, 123] on div "Why should I take action now?" at bounding box center [457, 130] width 180 height 20
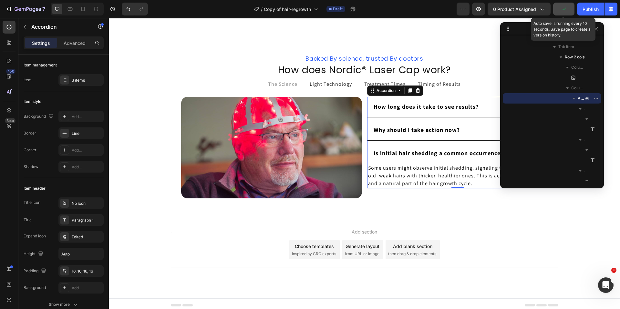
click at [472, 145] on div "Is initial hair shedding a common occurrence?" at bounding box center [457, 153] width 180 height 20
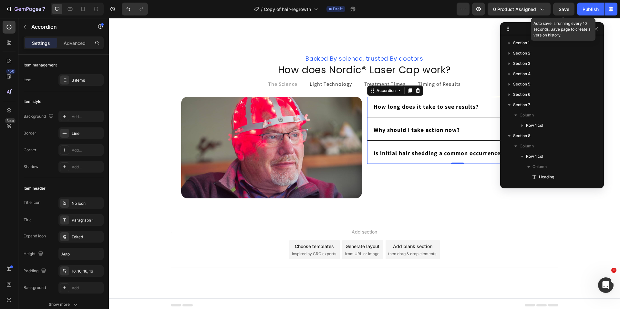
scroll to position [228, 0]
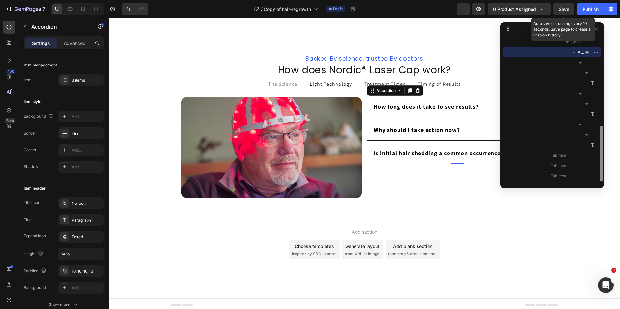
click at [599, 113] on div at bounding box center [601, 110] width 5 height 144
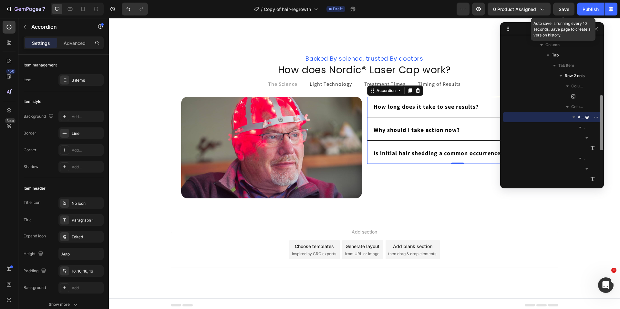
scroll to position [157, 0]
drag, startPoint x: 600, startPoint y: 130, endPoint x: 599, endPoint y: 102, distance: 27.4
click at [600, 102] on div at bounding box center [601, 128] width 4 height 55
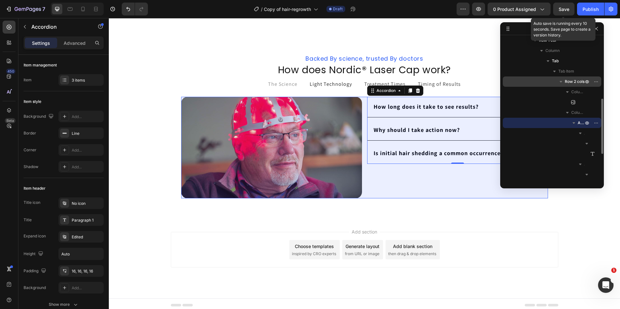
click at [574, 77] on div "Row 2 cols" at bounding box center [551, 81] width 93 height 10
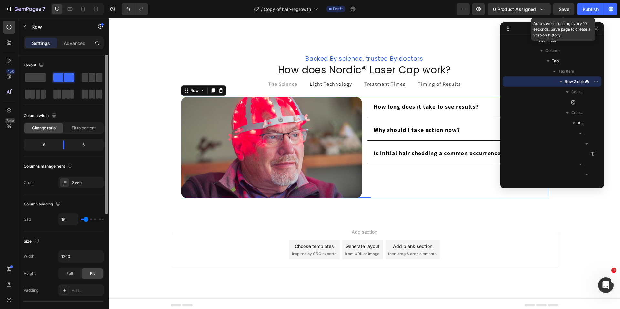
scroll to position [195, 0]
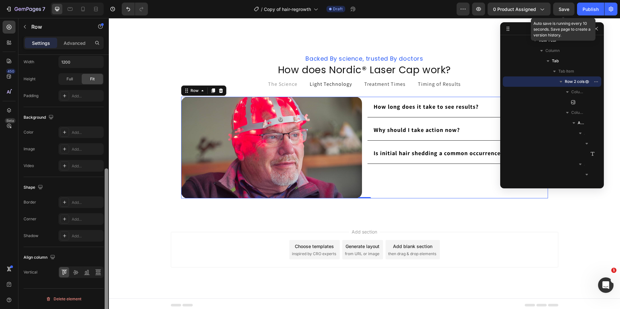
drag, startPoint x: 104, startPoint y: 165, endPoint x: 104, endPoint y: 168, distance: 3.5
click at [104, 168] on div at bounding box center [106, 191] width 5 height 273
click at [76, 274] on icon at bounding box center [75, 272] width 5 height 5
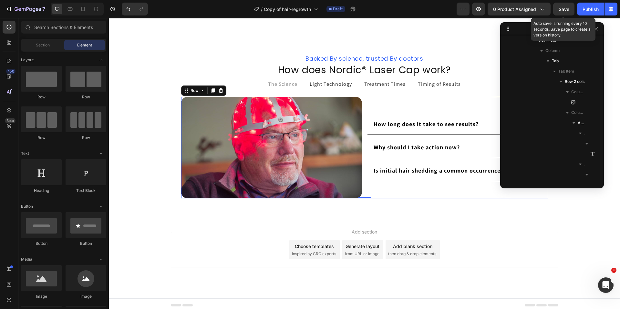
click at [152, 241] on div "Add section Choose templates inspired by CRO experts Generate layout from URL o…" at bounding box center [364, 258] width 511 height 79
click at [395, 122] on strong "How long does it take to see results?" at bounding box center [425, 123] width 105 height 7
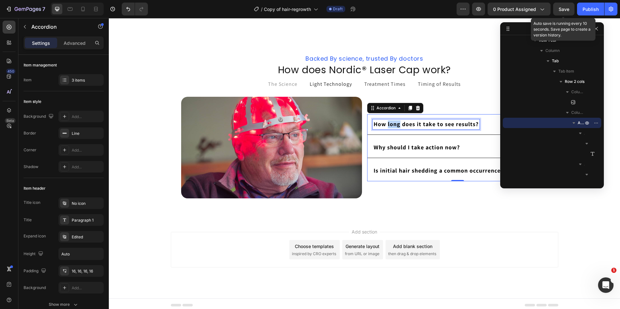
click at [395, 123] on strong "How long does it take to see results?" at bounding box center [425, 123] width 105 height 7
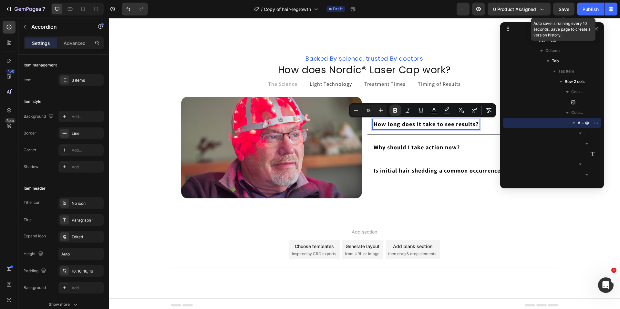
click at [401, 145] on strong "Why should I take action now?" at bounding box center [416, 147] width 86 height 7
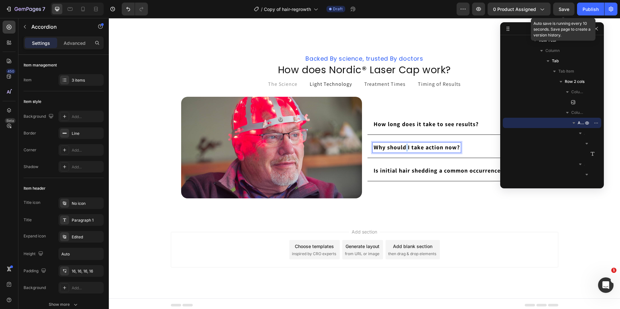
click at [401, 145] on strong "Why should I take action now?" at bounding box center [416, 147] width 86 height 7
click at [401, 146] on strong "Why should I take action now?" at bounding box center [416, 147] width 86 height 7
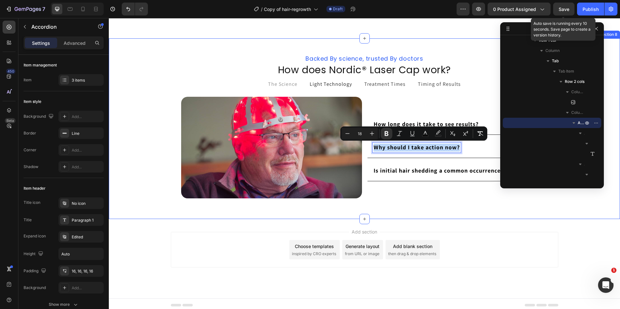
click at [148, 216] on div "⁠⁠⁠⁠⁠⁠⁠ Backed By science, trusted By doctors Heading ⁠⁠⁠⁠⁠⁠⁠ How does Nordic® …" at bounding box center [364, 128] width 511 height 181
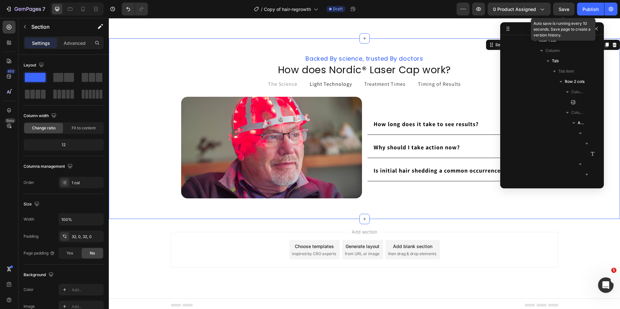
scroll to position [37, 0]
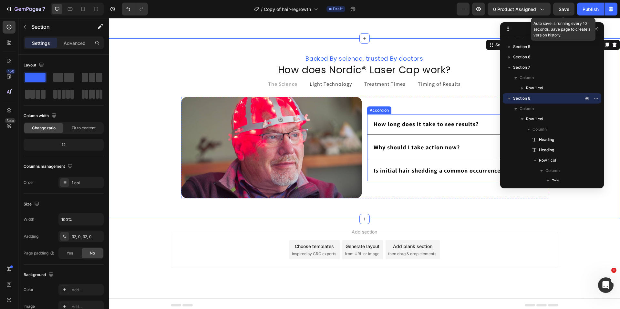
click at [493, 128] on div "How long does it take to see results?" at bounding box center [451, 124] width 159 height 10
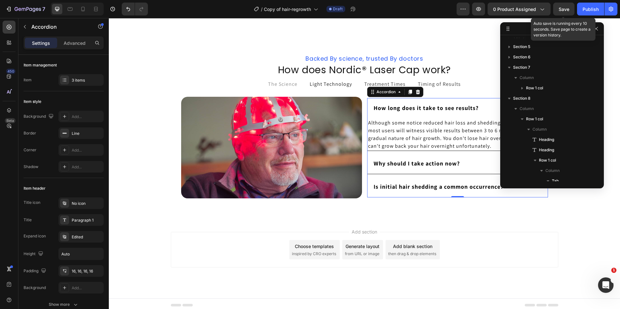
scroll to position [182, 0]
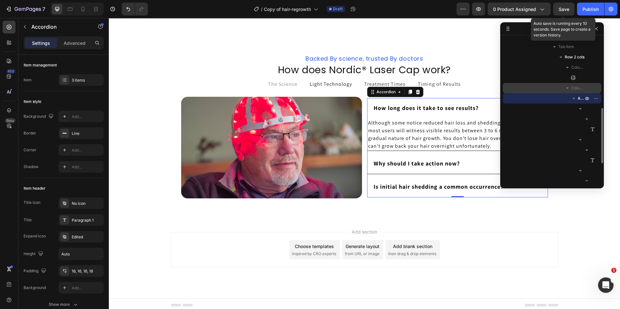
click at [566, 88] on icon "button" at bounding box center [567, 88] width 3 height 2
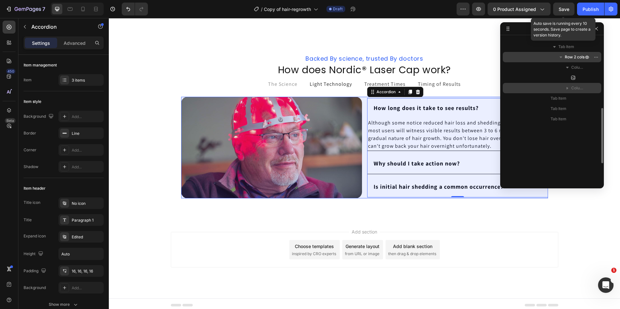
click at [561, 56] on icon "button" at bounding box center [560, 57] width 6 height 6
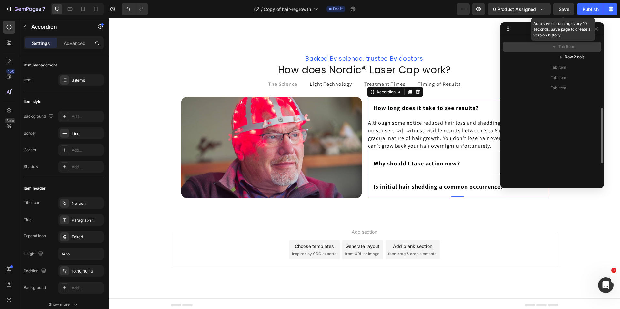
click at [554, 47] on icon "button" at bounding box center [554, 47] width 3 height 2
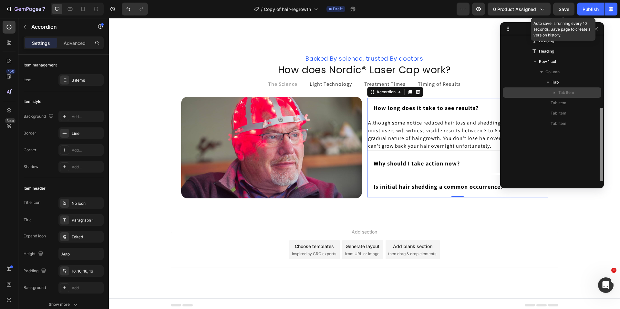
drag, startPoint x: 600, startPoint y: 117, endPoint x: 601, endPoint y: 100, distance: 17.8
click at [601, 100] on div at bounding box center [601, 110] width 5 height 144
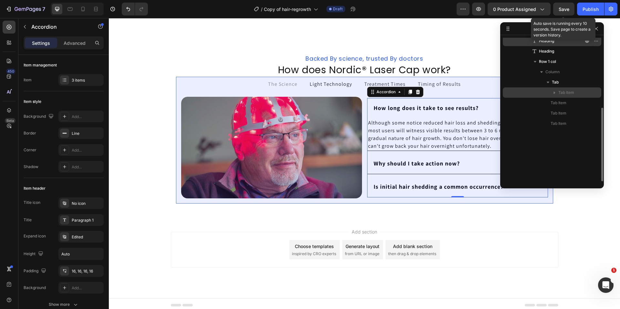
click at [567, 83] on p "Tab" at bounding box center [567, 82] width 33 height 6
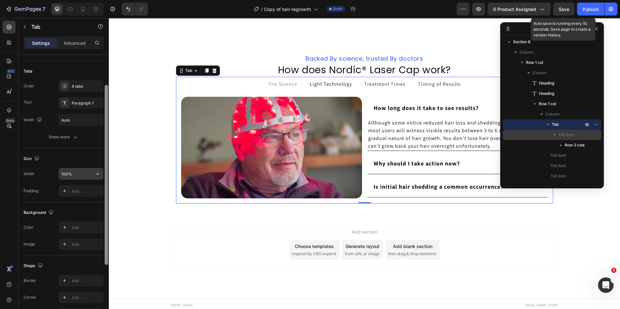
scroll to position [43, 0]
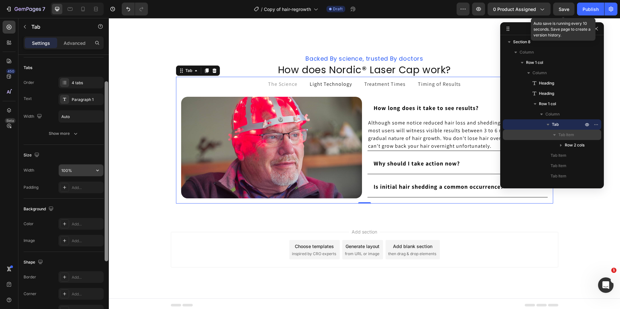
drag, startPoint x: 106, startPoint y: 141, endPoint x: 103, endPoint y: 170, distance: 28.6
click at [103, 170] on div "Layout Top Tabs Order 4 tabs Text Paragraph 1 Width Auto Show more Size Width 1…" at bounding box center [63, 191] width 90 height 273
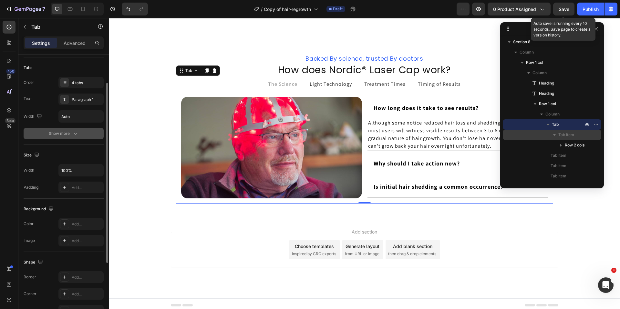
click at [61, 128] on button "Show more" at bounding box center [64, 134] width 80 height 12
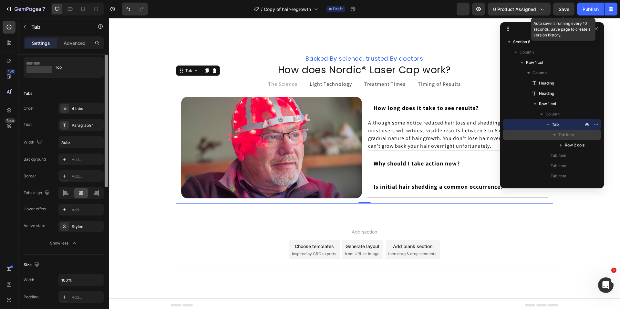
scroll to position [0, 0]
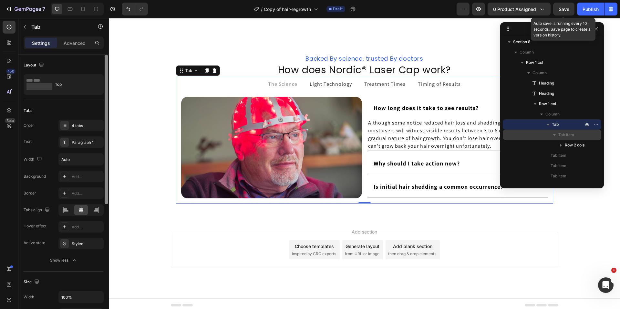
drag, startPoint x: 105, startPoint y: 120, endPoint x: 89, endPoint y: 54, distance: 68.3
click at [89, 54] on div "Settings Advanced Layout Top Tabs Order 4 tabs Text Paragraph 1 Width Auto Back…" at bounding box center [63, 181] width 90 height 291
click at [445, 136] on span "Although some notice reduced hair loss and shedding immediately, most users wil…" at bounding box center [456, 134] width 177 height 30
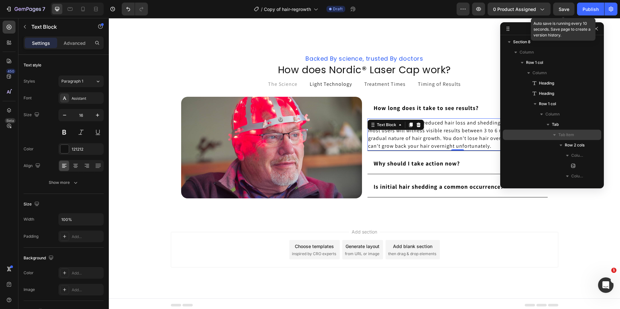
scroll to position [213, 0]
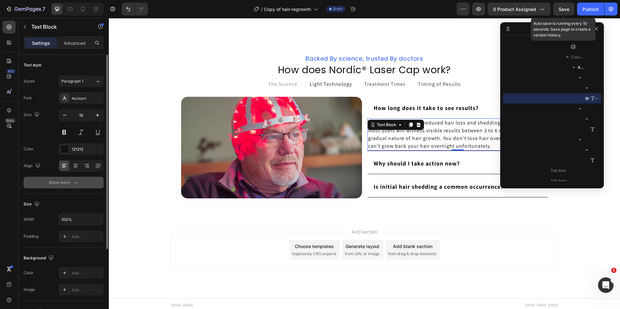
click at [65, 182] on div "Show more" at bounding box center [64, 182] width 30 height 6
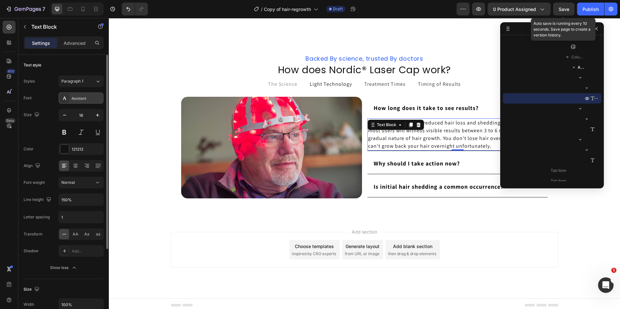
click at [80, 101] on div "Assistant" at bounding box center [87, 99] width 30 height 6
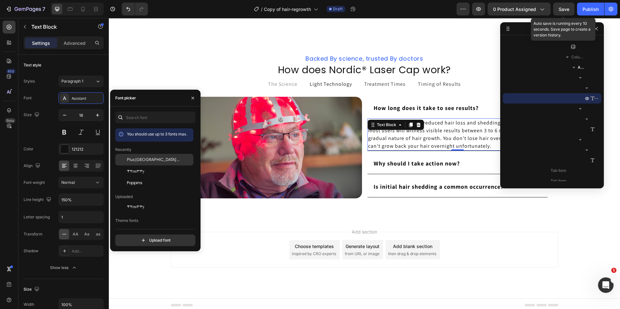
click at [145, 161] on span "Plus Jakarta Sans" at bounding box center [154, 160] width 54 height 6
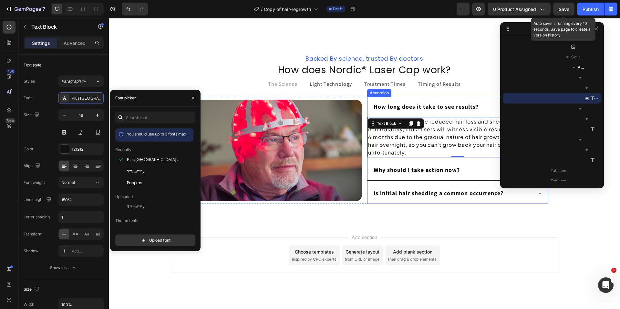
click at [422, 108] on strong "How long does it take to see results?" at bounding box center [425, 106] width 105 height 7
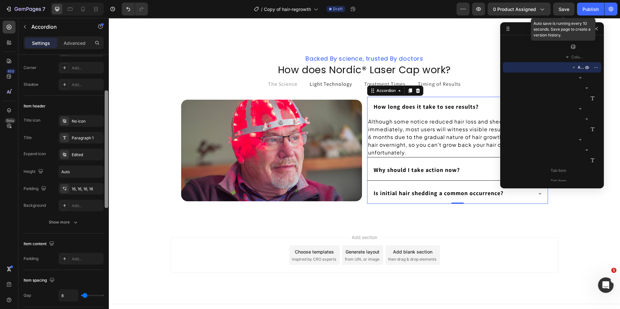
scroll to position [83, 0]
drag, startPoint x: 106, startPoint y: 101, endPoint x: 108, endPoint y: 137, distance: 35.9
click at [108, 137] on div at bounding box center [106, 191] width 5 height 273
click at [64, 225] on button "Show more" at bounding box center [64, 222] width 80 height 12
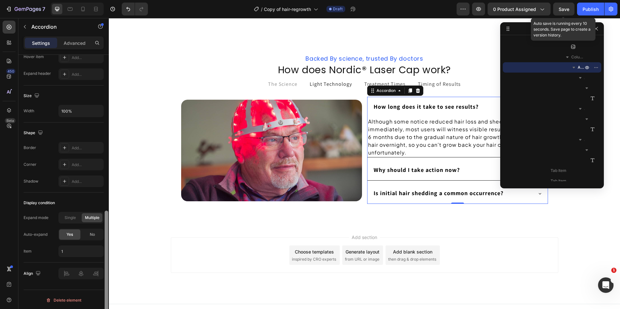
scroll to position [392, 0]
drag, startPoint x: 107, startPoint y: 128, endPoint x: 105, endPoint y: 264, distance: 136.5
click at [105, 264] on div at bounding box center [107, 272] width 4 height 112
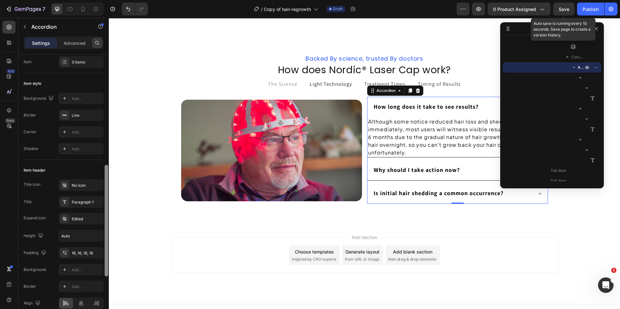
scroll to position [0, 0]
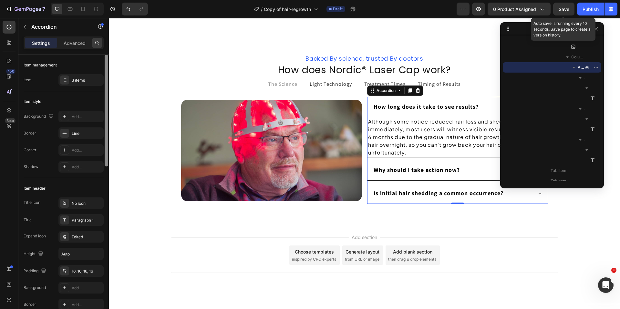
drag, startPoint x: 105, startPoint y: 233, endPoint x: 96, endPoint y: 41, distance: 191.9
click at [96, 41] on div "Settings Advanced Item management Item 3 items Item style Background Add... Bor…" at bounding box center [63, 181] width 90 height 291
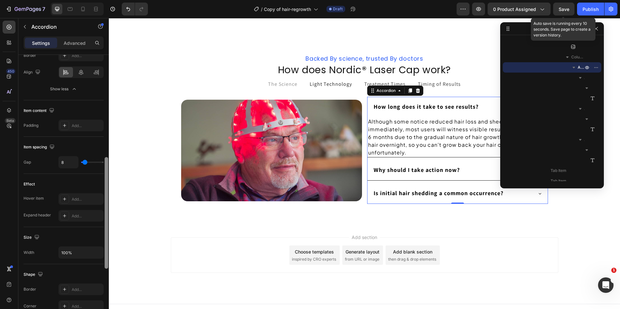
scroll to position [392, 0]
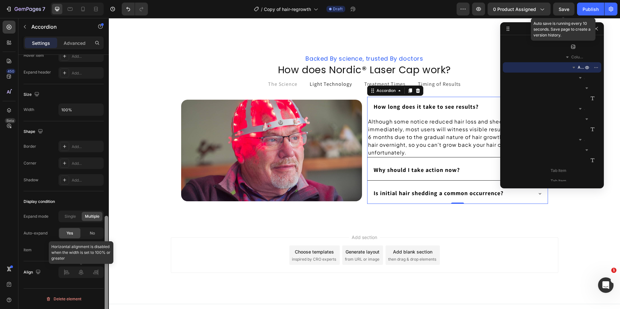
drag, startPoint x: 106, startPoint y: 69, endPoint x: 103, endPoint y: 266, distance: 197.2
click at [103, 266] on div "Item management Item 3 items Item style Background Add... Border Line Corner Ad…" at bounding box center [63, 191] width 90 height 273
click at [90, 233] on span "No" at bounding box center [92, 233] width 5 height 6
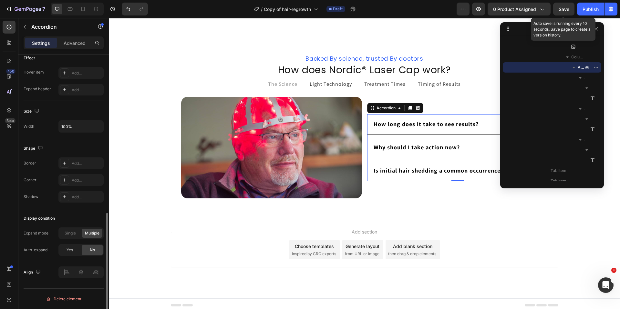
scroll to position [375, 0]
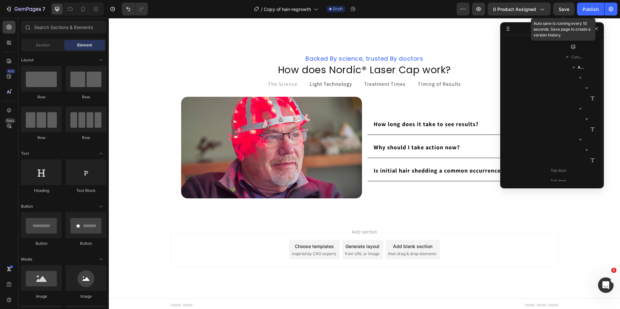
click at [133, 257] on div "Add section Choose templates inspired by CRO experts Generate layout from URL o…" at bounding box center [364, 258] width 511 height 79
click at [482, 125] on div "How long does it take to see results?" at bounding box center [451, 124] width 159 height 10
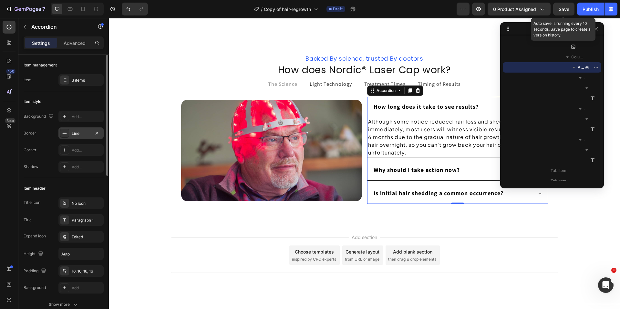
click at [86, 136] on div "Line" at bounding box center [81, 134] width 19 height 6
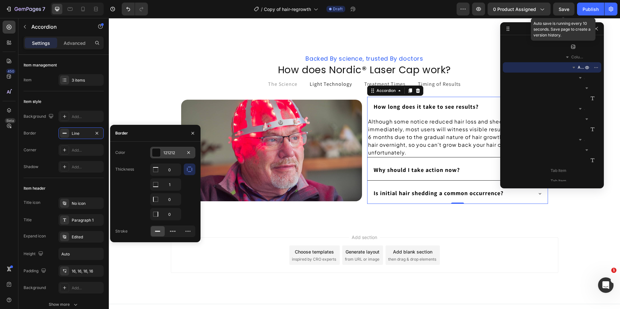
click at [170, 155] on div "121212" at bounding box center [172, 153] width 19 height 6
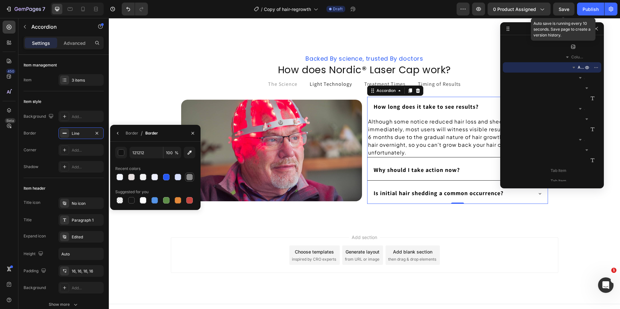
click at [189, 176] on div at bounding box center [189, 177] width 6 height 6
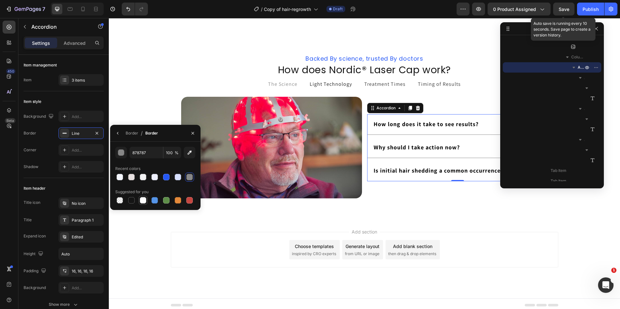
click at [145, 200] on div at bounding box center [143, 200] width 6 height 6
click at [192, 176] on div at bounding box center [189, 177] width 6 height 6
click at [145, 179] on div at bounding box center [143, 177] width 6 height 6
click at [154, 179] on div at bounding box center [154, 177] width 6 height 6
click at [134, 178] on div at bounding box center [131, 177] width 6 height 6
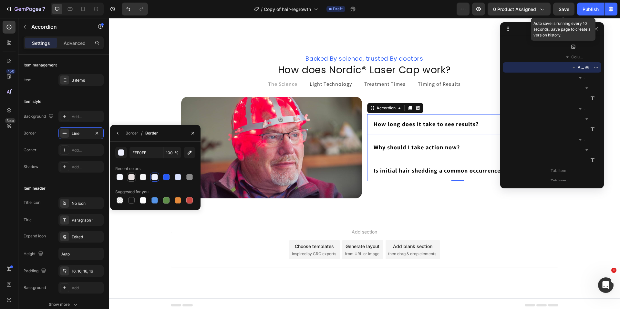
type input "E7E0E0"
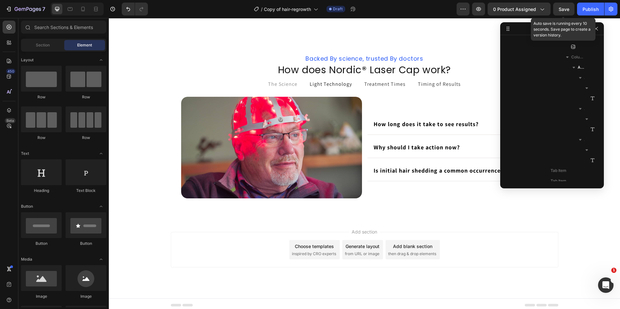
click at [158, 241] on div "Add section Choose templates inspired by CRO experts Generate layout from URL o…" at bounding box center [364, 258] width 511 height 79
click at [158, 240] on div "Add section Choose templates inspired by CRO experts Generate layout from URL o…" at bounding box center [364, 258] width 511 height 79
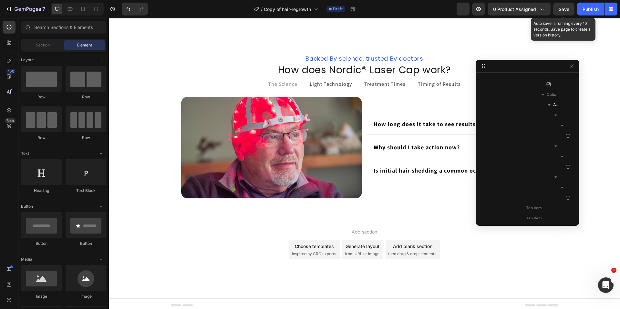
drag, startPoint x: 523, startPoint y: 30, endPoint x: 548, endPoint y: 69, distance: 46.5
click at [572, 68] on icon "button" at bounding box center [571, 67] width 4 height 4
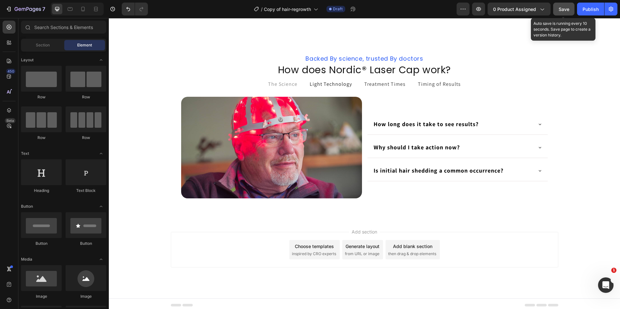
click at [566, 11] on span "Save" at bounding box center [563, 8] width 11 height 5
click at [321, 85] on p "Light Technology" at bounding box center [330, 84] width 42 height 8
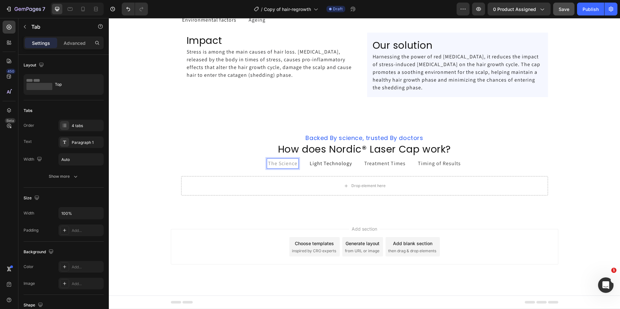
click at [319, 164] on p "Light Technology" at bounding box center [330, 164] width 42 height 8
click at [286, 164] on span "The Science" at bounding box center [282, 163] width 29 height 7
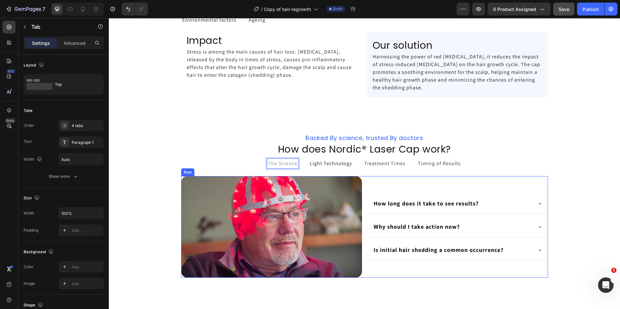
click at [429, 180] on div "How long does it take to see results? Why should I take action now? Is initial …" at bounding box center [457, 227] width 181 height 102
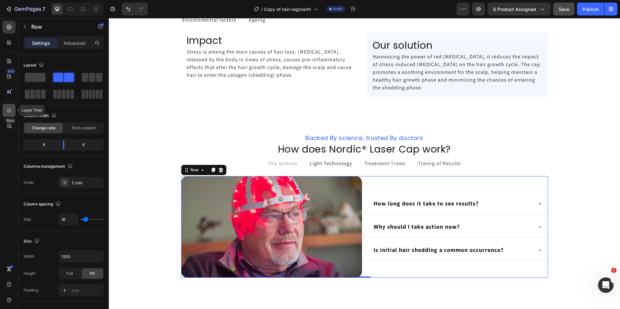
click at [7, 105] on div at bounding box center [9, 110] width 13 height 13
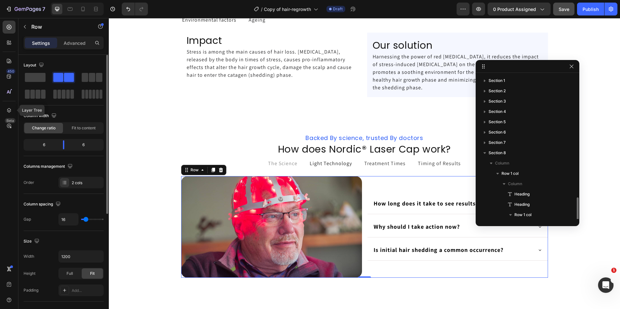
scroll to position [73, 0]
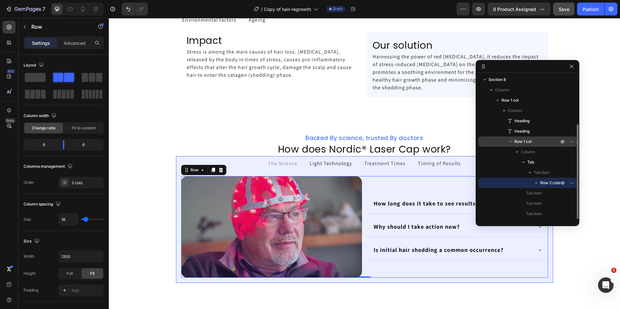
click at [509, 143] on icon "button" at bounding box center [510, 141] width 6 height 6
click at [510, 143] on icon "button" at bounding box center [510, 141] width 6 height 6
click at [521, 162] on icon "button" at bounding box center [523, 162] width 6 height 6
click at [528, 143] on span "Row 1 col" at bounding box center [522, 141] width 17 height 6
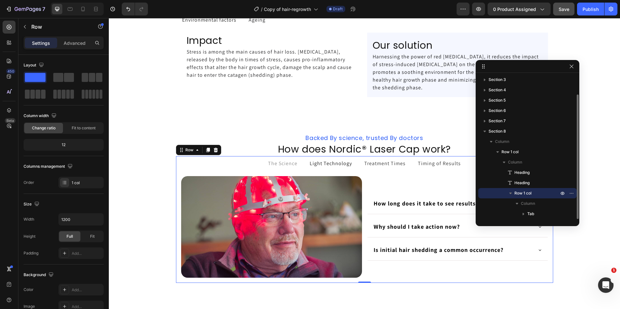
scroll to position [22, 0]
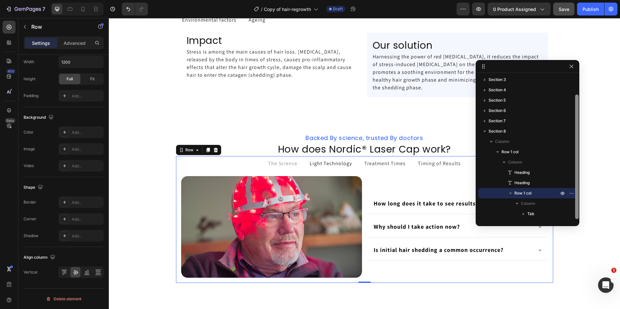
drag, startPoint x: 576, startPoint y: 166, endPoint x: 575, endPoint y: 196, distance: 29.7
click at [576, 197] on div at bounding box center [577, 157] width 4 height 125
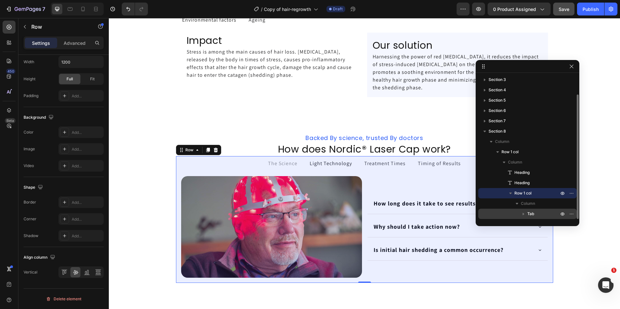
click at [522, 212] on icon "button" at bounding box center [523, 214] width 6 height 6
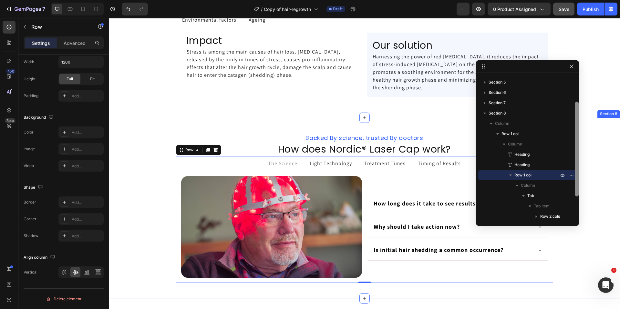
drag, startPoint x: 683, startPoint y: 182, endPoint x: 581, endPoint y: 217, distance: 108.0
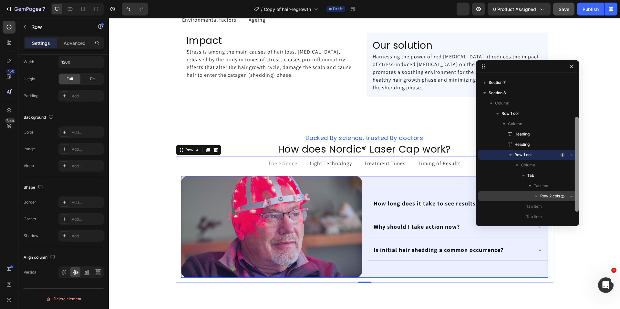
scroll to position [59, 0]
click at [546, 197] on span "Row 2 cols" at bounding box center [550, 197] width 20 height 6
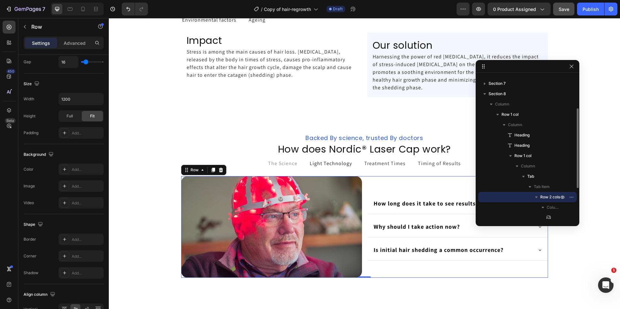
click at [534, 197] on icon "button" at bounding box center [536, 197] width 6 height 6
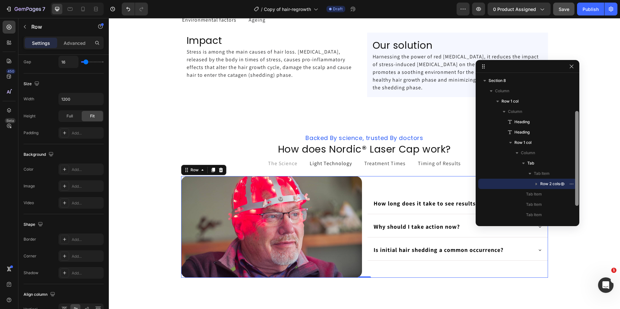
scroll to position [73, 0]
drag, startPoint x: 575, startPoint y: 166, endPoint x: 573, endPoint y: 206, distance: 39.7
click at [574, 206] on div at bounding box center [576, 148] width 5 height 144
click at [535, 181] on icon "button" at bounding box center [536, 183] width 6 height 6
click at [541, 195] on icon "button" at bounding box center [542, 193] width 6 height 6
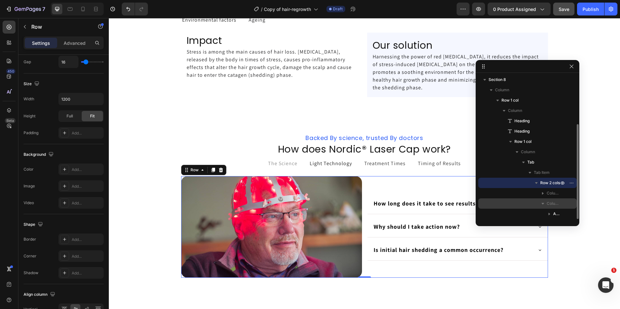
click at [542, 203] on icon "button" at bounding box center [542, 203] width 6 height 6
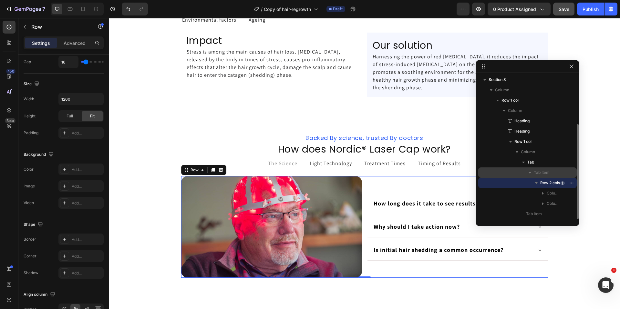
click at [528, 171] on icon "button" at bounding box center [529, 172] width 6 height 6
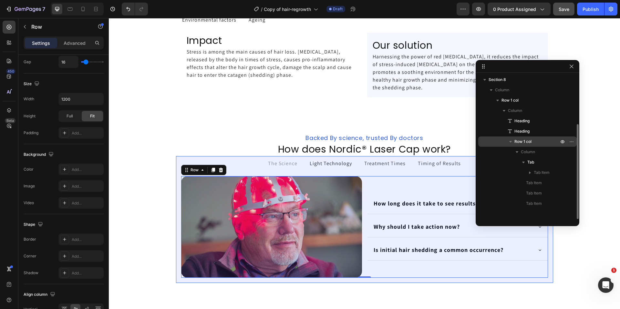
click at [527, 141] on span "Row 1 col" at bounding box center [522, 141] width 17 height 6
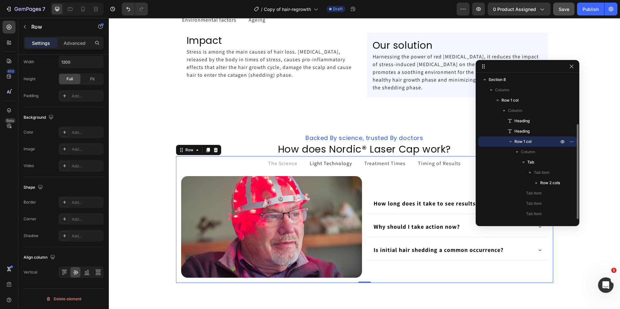
click at [511, 143] on icon "button" at bounding box center [510, 141] width 6 height 6
click at [571, 62] on div at bounding box center [527, 66] width 104 height 13
click at [573, 69] on button "button" at bounding box center [571, 67] width 8 height 8
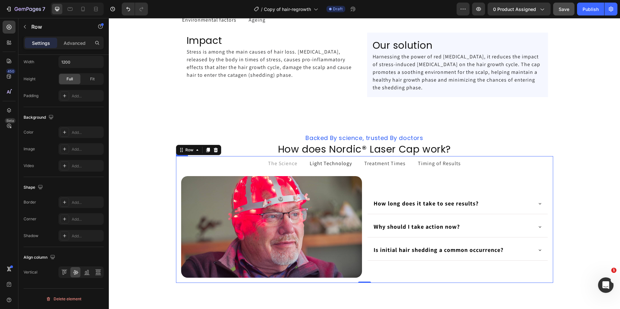
click at [422, 166] on span "Timing of Results" at bounding box center [439, 163] width 43 height 7
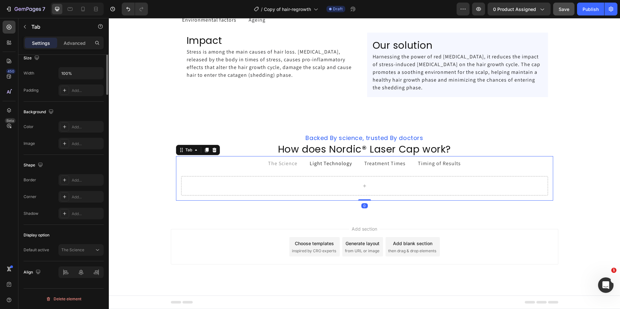
scroll to position [0, 0]
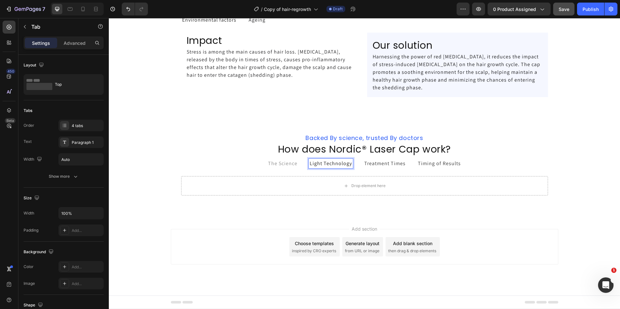
click at [321, 164] on p "Light Technology" at bounding box center [330, 164] width 42 height 8
click at [288, 166] on span "The Science" at bounding box center [282, 163] width 29 height 7
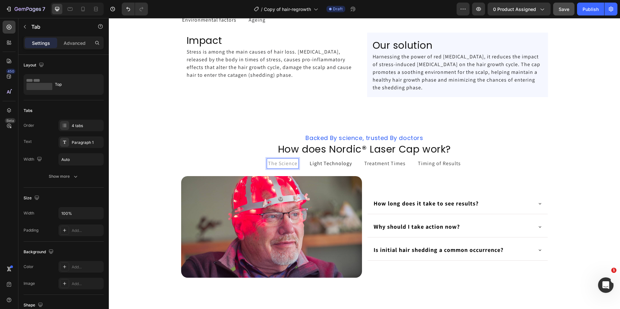
click at [243, 171] on div "Image How long does it take to see results? Why should I take action now? Is in…" at bounding box center [364, 227] width 377 height 112
click at [326, 162] on p "Light Technology" at bounding box center [330, 164] width 42 height 8
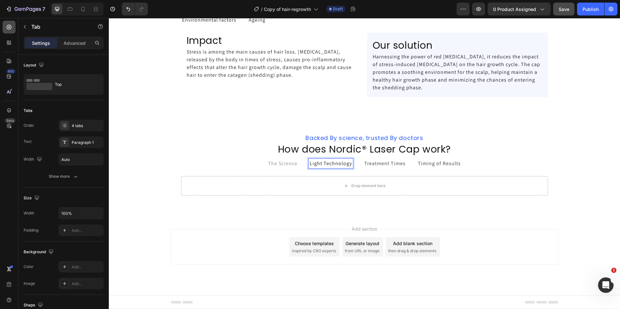
click at [12, 26] on icon at bounding box center [9, 27] width 6 height 6
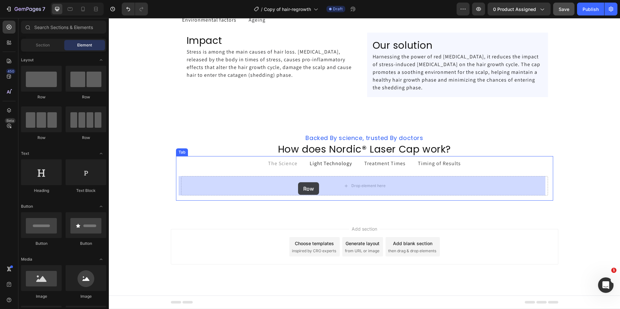
drag, startPoint x: 190, startPoint y: 100, endPoint x: 298, endPoint y: 182, distance: 135.5
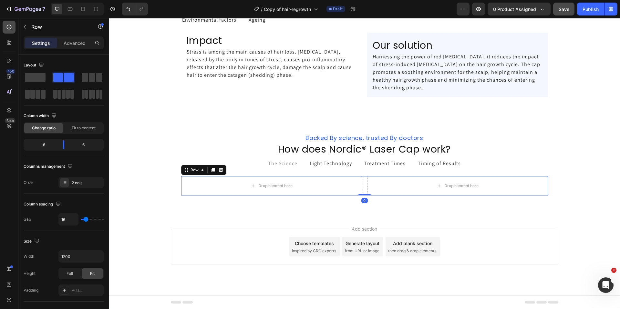
click at [10, 29] on icon at bounding box center [9, 27] width 6 height 6
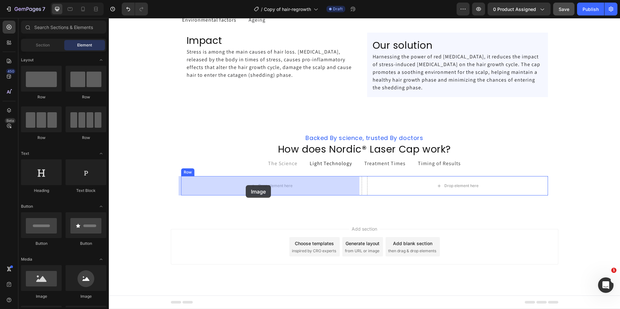
drag, startPoint x: 153, startPoint y: 301, endPoint x: 246, endPoint y: 185, distance: 148.6
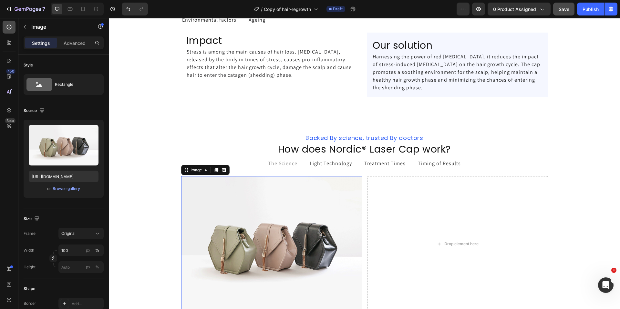
click at [8, 28] on icon at bounding box center [9, 27] width 6 height 6
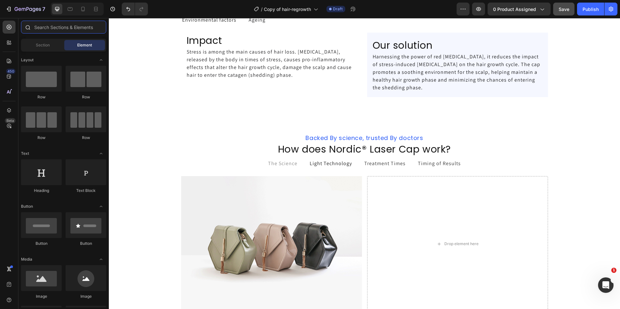
click at [43, 29] on input "text" at bounding box center [63, 27] width 85 height 13
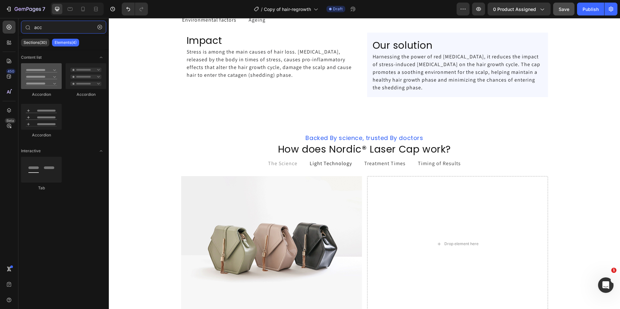
type input "acc"
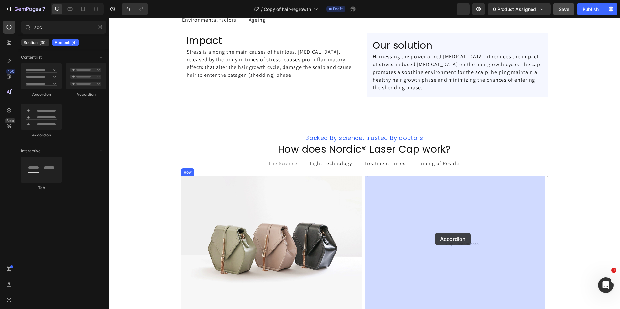
drag, startPoint x: 153, startPoint y: 97, endPoint x: 251, endPoint y: 258, distance: 188.3
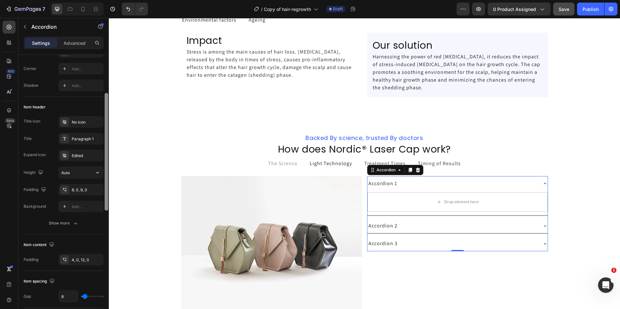
scroll to position [88, 0]
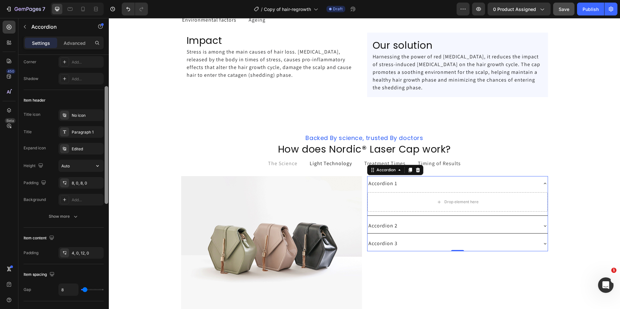
drag, startPoint x: 106, startPoint y: 138, endPoint x: 102, endPoint y: 176, distance: 38.3
click at [102, 176] on div "Item management Item 3 items Item style Background Add... Border Line Corner Ad…" at bounding box center [63, 191] width 90 height 273
click at [61, 213] on button "Show more" at bounding box center [64, 217] width 80 height 12
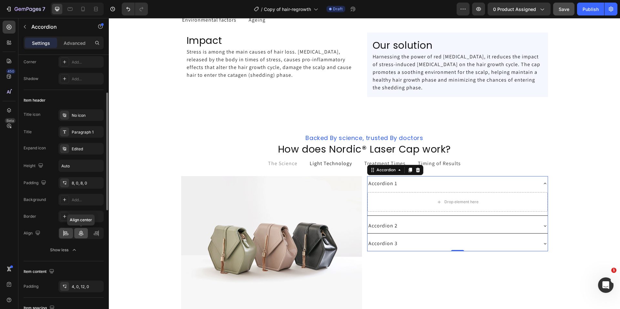
click at [78, 229] on div at bounding box center [81, 233] width 14 height 10
click at [71, 232] on div at bounding box center [66, 233] width 14 height 10
click at [441, 184] on div "Accordion 1" at bounding box center [452, 184] width 170 height 10
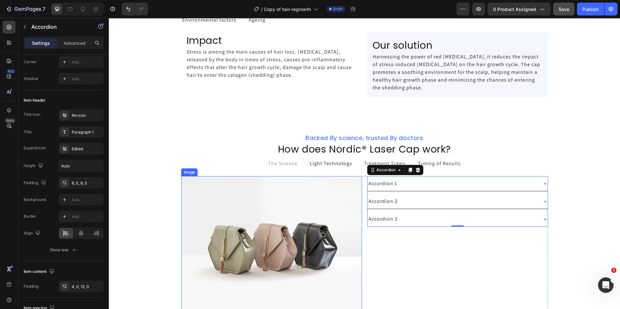
click at [227, 216] on img at bounding box center [271, 244] width 181 height 136
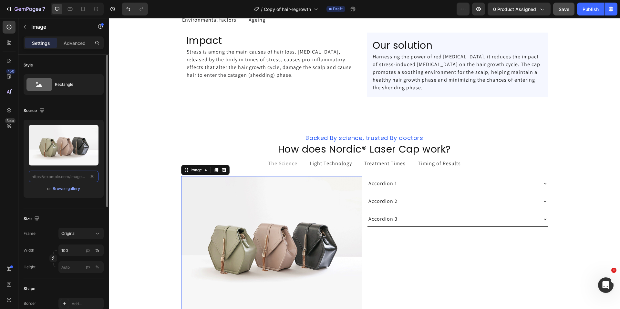
scroll to position [0, 0]
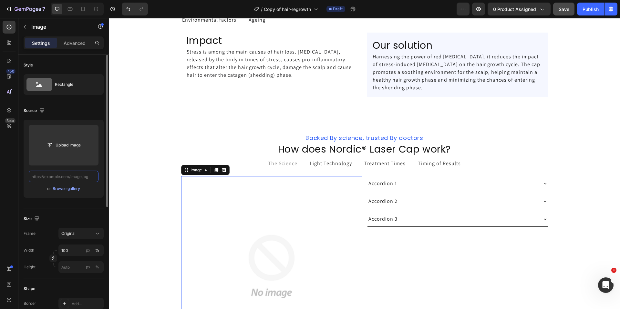
click at [89, 176] on input "text" at bounding box center [64, 177] width 70 height 12
paste input "https://ucarecdn.com/63a9b332-d69e-4630-9a87-0487809e9205/-/format/auto/-/previ…"
type input "https://ucarecdn.com/63a9b332-d69e-4630-9a87-0487809e9205/-/format/auto/-/previ…"
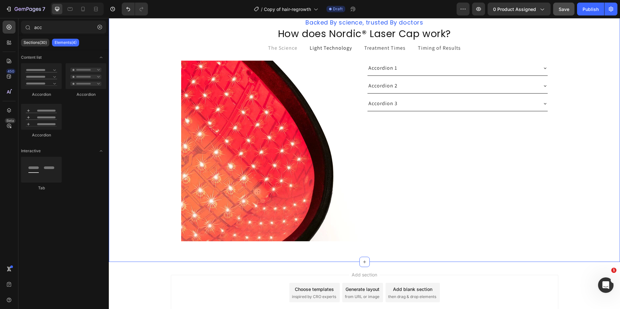
scroll to position [1215, 0]
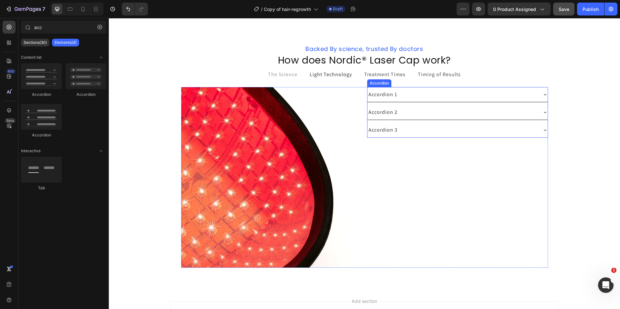
click at [381, 96] on div "Accordion 1" at bounding box center [382, 95] width 31 height 10
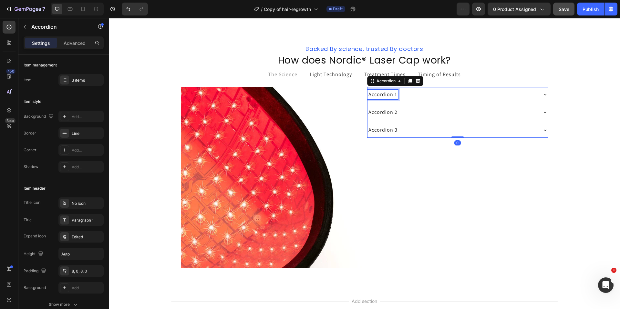
click at [381, 96] on p "Accordion 1" at bounding box center [382, 95] width 29 height 8
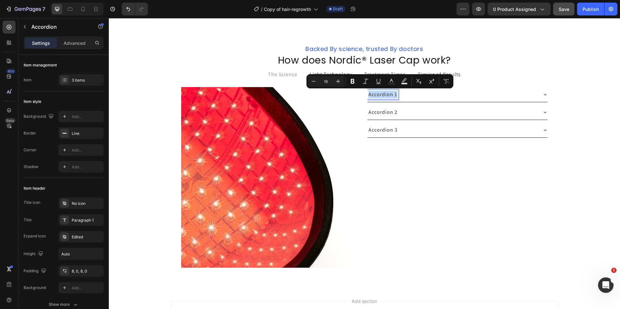
type input "11"
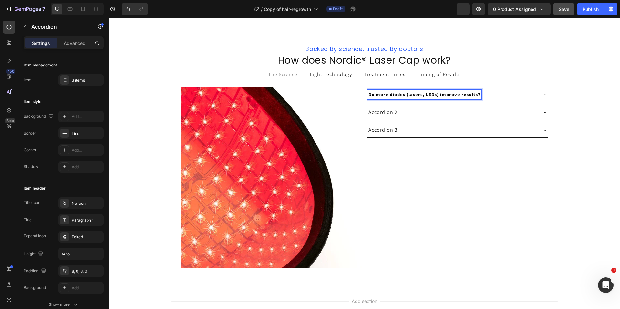
click at [403, 91] on strong "Do more diodes (lasers, LEDs) improve results?" at bounding box center [424, 94] width 112 height 6
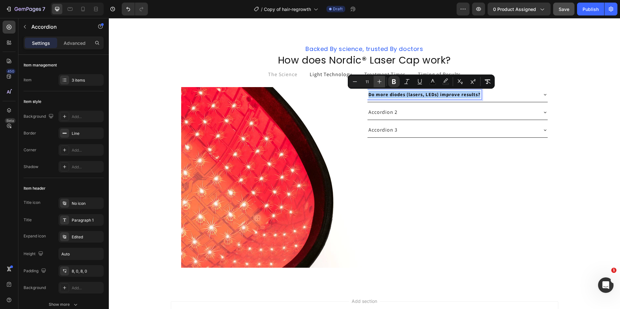
click at [380, 84] on icon "Editor contextual toolbar" at bounding box center [379, 81] width 6 height 6
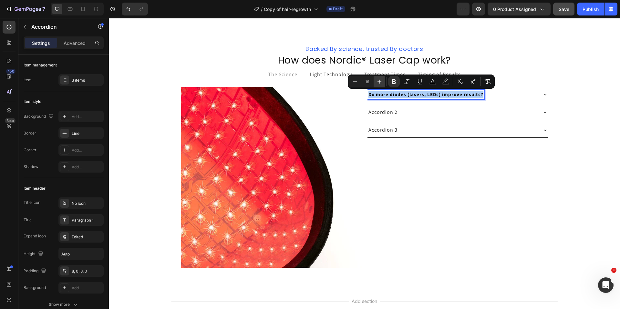
click at [380, 84] on icon "Editor contextual toolbar" at bounding box center [379, 81] width 6 height 6
type input "18"
click at [390, 81] on icon "Editor contextual toolbar" at bounding box center [393, 81] width 6 height 6
click at [394, 80] on icon "Editor contextual toolbar" at bounding box center [393, 81] width 6 height 6
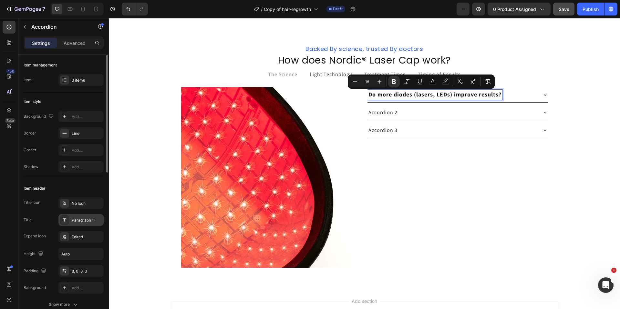
click at [87, 218] on div "Paragraph 1" at bounding box center [87, 220] width 30 height 6
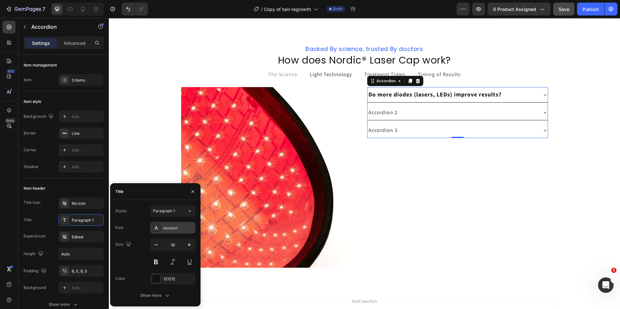
click at [173, 230] on div "Assistant" at bounding box center [178, 228] width 30 height 6
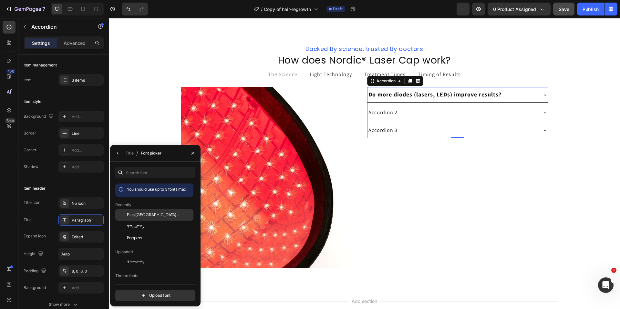
click at [144, 217] on span "Plus Jakarta Sans" at bounding box center [154, 215] width 54 height 6
click at [191, 156] on button "button" at bounding box center [192, 153] width 10 height 10
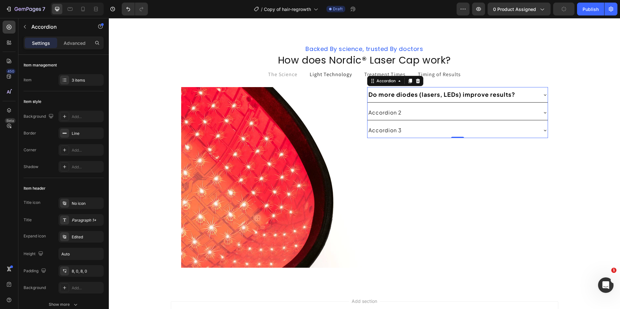
click at [464, 90] on div "Do more diodes (lasers, LEDs) improve results?" at bounding box center [441, 95] width 149 height 10
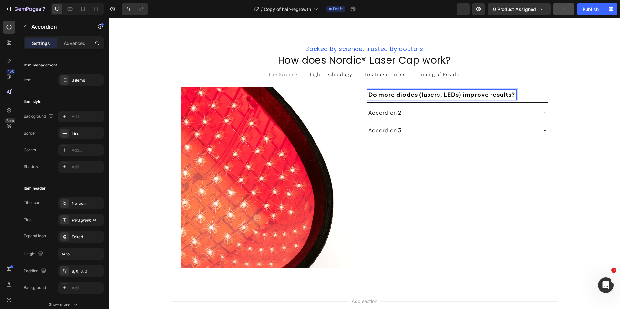
click at [464, 98] on strong "Do more diodes (lasers, LEDs) improve results?" at bounding box center [441, 94] width 147 height 7
click at [468, 94] on strong "Do more diodes (lasers, LEDs) improve results?" at bounding box center [441, 94] width 147 height 7
click at [538, 96] on div "Do more diodes (lasers, LEDs) improve results?" at bounding box center [457, 94] width 180 height 15
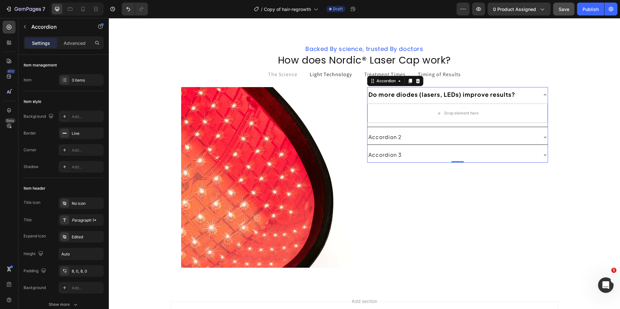
drag, startPoint x: 8, startPoint y: 27, endPoint x: 18, endPoint y: 53, distance: 27.5
click at [8, 27] on icon at bounding box center [9, 27] width 5 height 5
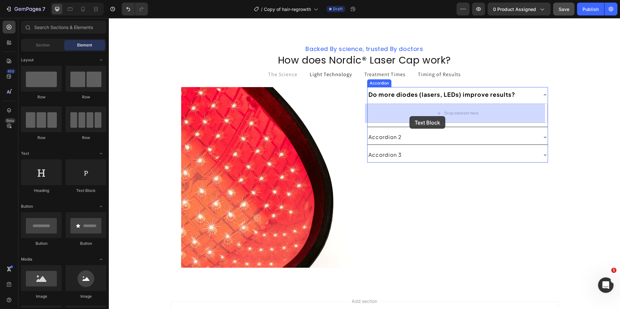
drag, startPoint x: 191, startPoint y: 191, endPoint x: 402, endPoint y: 133, distance: 218.7
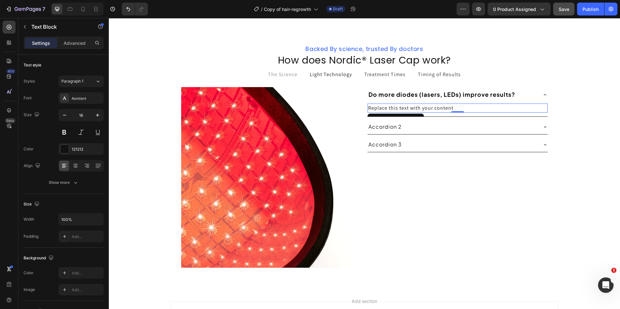
click at [393, 106] on div "Replace this text with your content" at bounding box center [457, 108] width 180 height 9
click at [393, 106] on p "Replace this text with your content" at bounding box center [457, 108] width 179 height 8
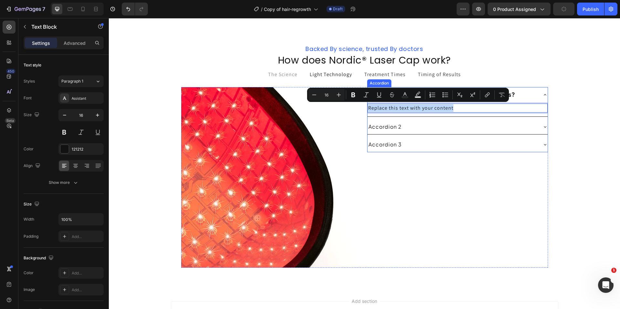
type input "11"
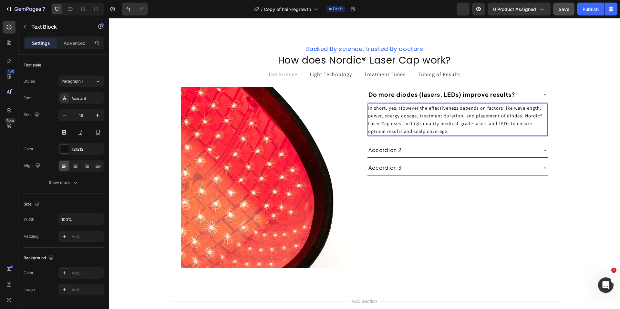
click at [420, 124] on span "In short, yes. However the effectiveness depends on factors like wavelength, po…" at bounding box center [456, 119] width 176 height 29
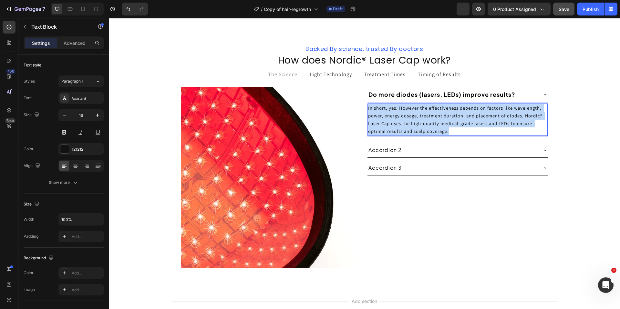
click at [420, 124] on span "In short, yes. However the effectiveness depends on factors like wavelength, po…" at bounding box center [456, 119] width 176 height 29
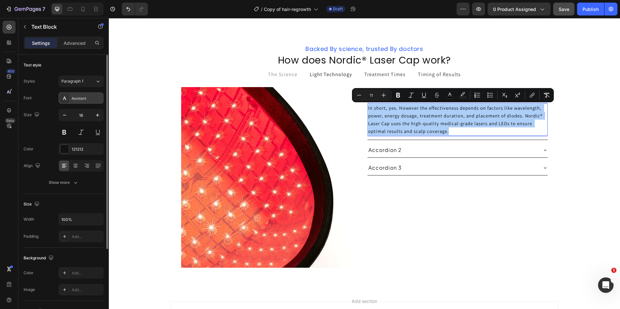
click at [78, 100] on div "Assistant" at bounding box center [87, 99] width 30 height 6
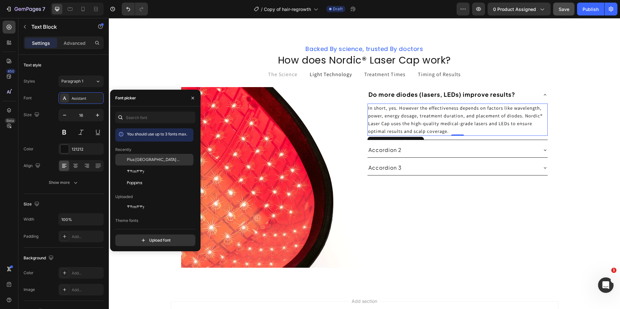
click at [143, 160] on span "Plus Jakarta Sans" at bounding box center [154, 160] width 54 height 6
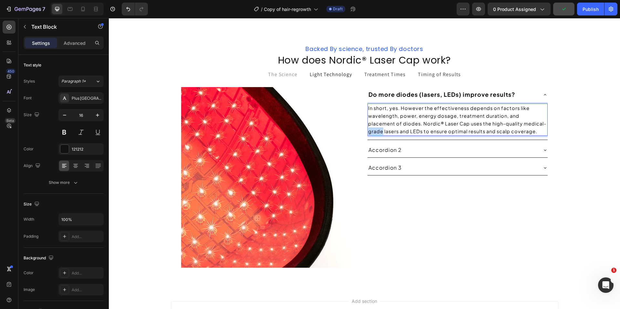
click at [389, 128] on span "In short, yes. However the effectiveness depends on factors like wavelength, po…" at bounding box center [457, 119] width 178 height 29
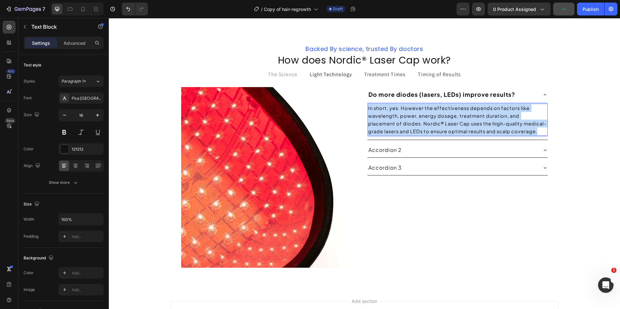
click at [389, 128] on span "In short, yes. However the effectiveness depends on factors like wavelength, po…" at bounding box center [457, 119] width 178 height 29
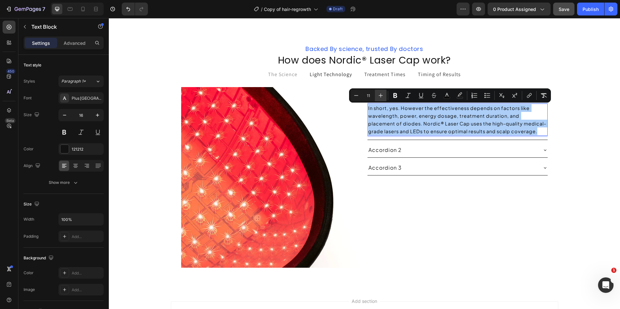
click at [378, 96] on icon "Editor contextual toolbar" at bounding box center [380, 95] width 6 height 6
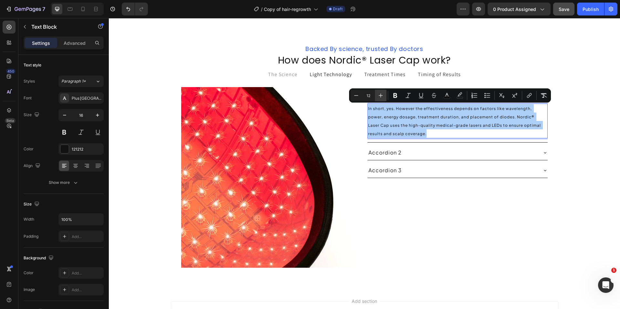
click at [378, 96] on icon "Editor contextual toolbar" at bounding box center [380, 95] width 6 height 6
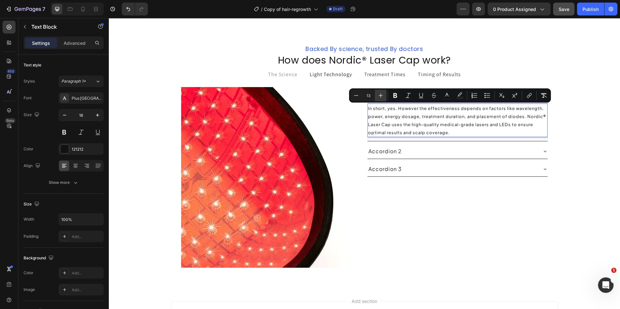
click at [378, 96] on icon "Editor contextual toolbar" at bounding box center [380, 95] width 6 height 6
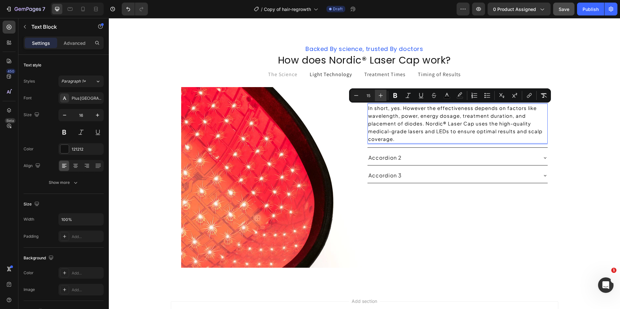
click at [378, 96] on icon "Editor contextual toolbar" at bounding box center [380, 95] width 6 height 6
type input "16"
click at [422, 136] on p "In short, yes. However the effectiveness depends on factors like wavelength, po…" at bounding box center [457, 123] width 179 height 39
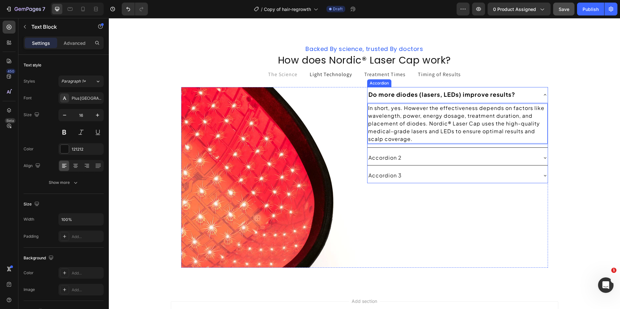
click at [534, 95] on div "Do more diodes (lasers, LEDs) improve results?" at bounding box center [452, 95] width 170 height 10
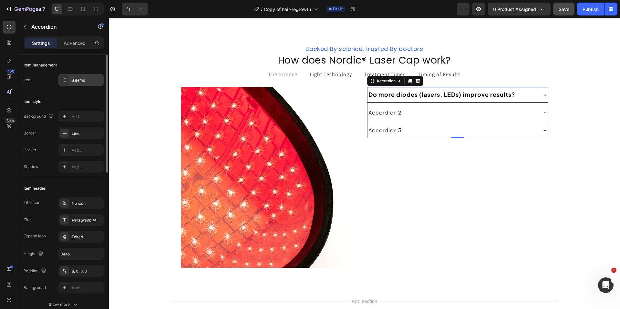
click at [83, 83] on div "3 items" at bounding box center [87, 80] width 30 height 6
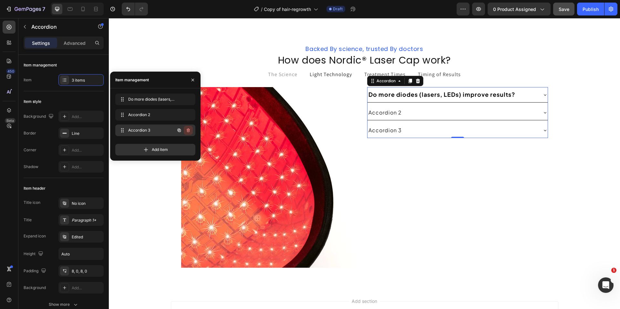
click at [190, 129] on icon "button" at bounding box center [188, 130] width 5 height 5
click at [188, 129] on div "Delete" at bounding box center [184, 130] width 12 height 6
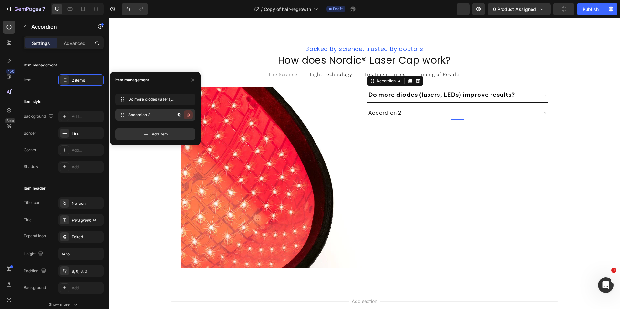
click at [187, 113] on icon "button" at bounding box center [188, 114] width 5 height 5
click at [186, 116] on div "Delete" at bounding box center [184, 115] width 12 height 6
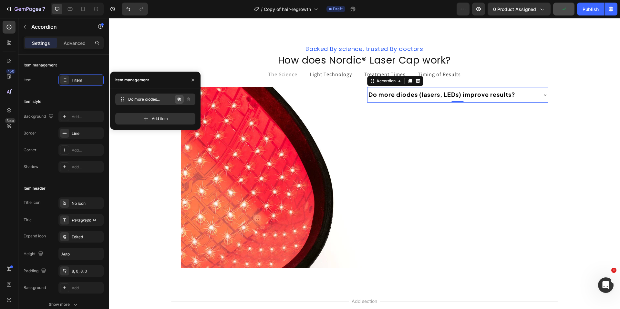
click at [178, 98] on icon "button" at bounding box center [178, 99] width 3 height 3
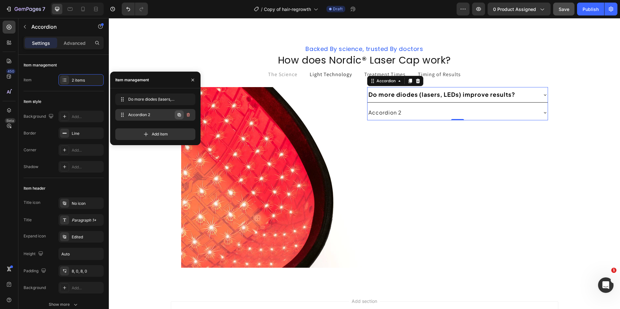
click at [178, 114] on icon "button" at bounding box center [178, 114] width 5 height 5
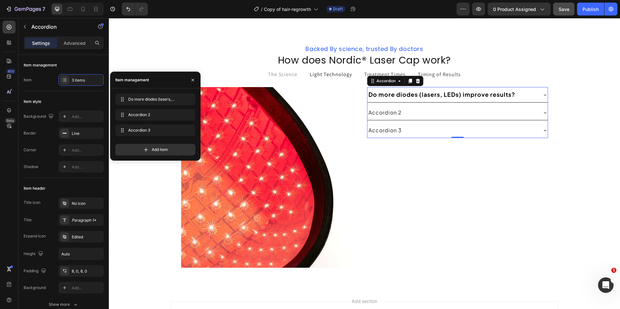
click at [394, 113] on div "Accordion 2" at bounding box center [384, 113] width 35 height 10
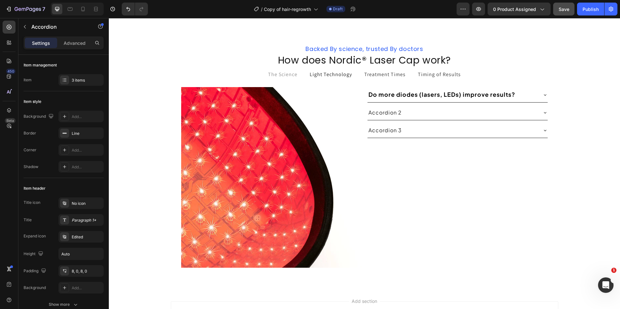
click at [458, 117] on div "Accordion 2" at bounding box center [452, 113] width 170 height 10
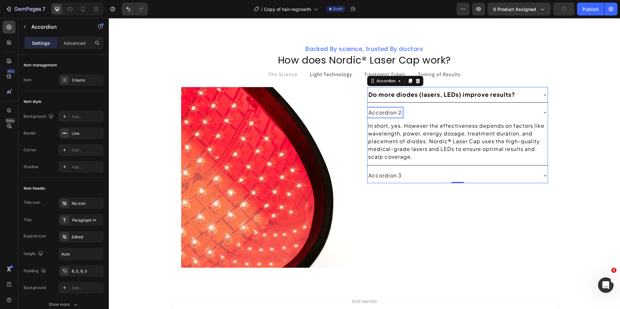
click at [391, 115] on p "Accordion 2" at bounding box center [384, 113] width 33 height 8
click at [388, 113] on p "Accordion 2" at bounding box center [384, 113] width 33 height 8
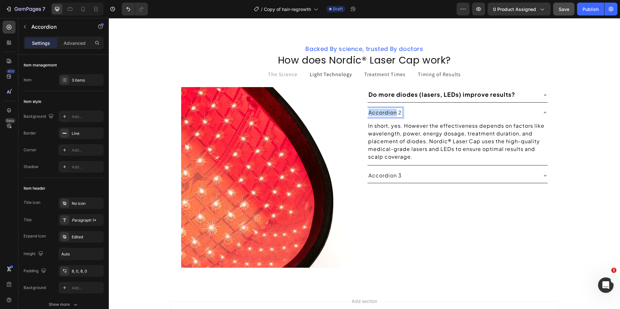
click at [388, 113] on p "Accordion 2" at bounding box center [384, 113] width 33 height 8
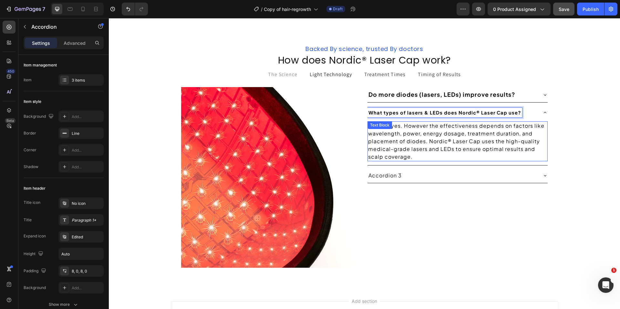
click at [399, 134] on span "In short, yes. However the effectiveness depends on factors like wavelength, po…" at bounding box center [456, 141] width 177 height 38
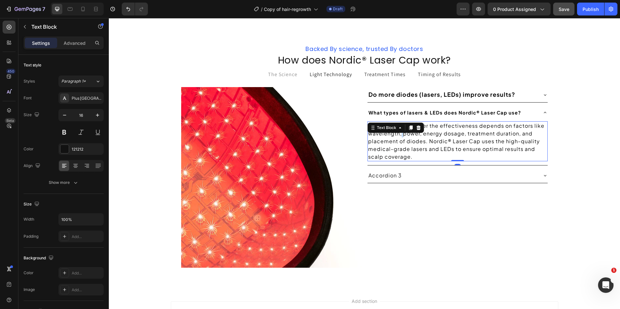
click at [399, 134] on span "In short, yes. However the effectiveness depends on factors like wavelength, po…" at bounding box center [456, 141] width 177 height 38
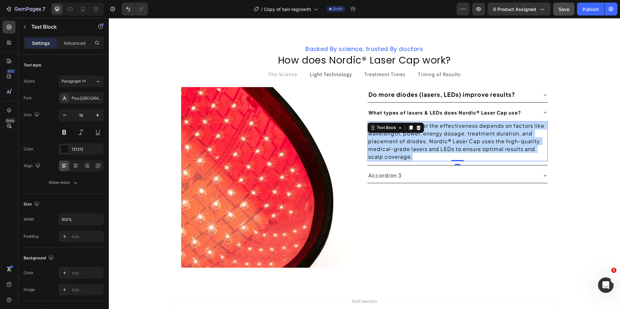
click at [399, 134] on span "In short, yes. However the effectiveness depends on factors like wavelength, po…" at bounding box center [456, 141] width 177 height 38
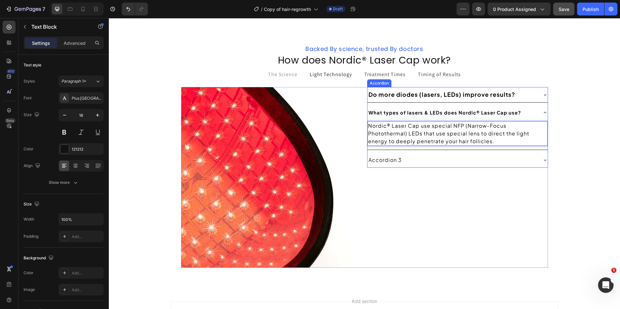
click at [381, 163] on p "Accordion 3" at bounding box center [384, 160] width 33 height 8
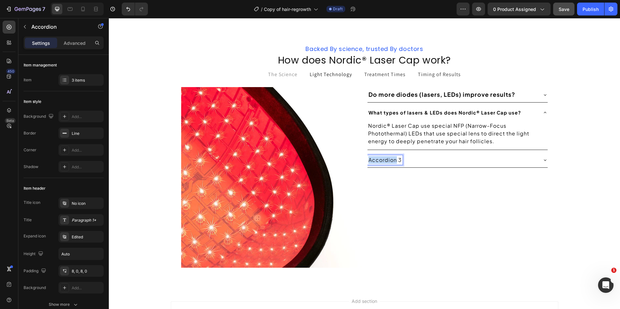
click at [381, 162] on p "Accordion 3" at bounding box center [384, 160] width 33 height 8
click at [533, 159] on div "What factors are crucial for LLLT in hair growth?" at bounding box center [452, 160] width 170 height 10
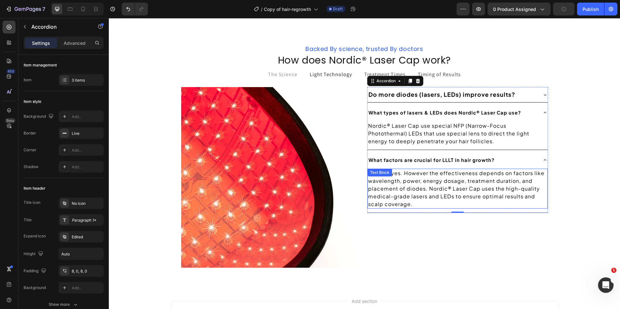
click at [396, 189] on span "In short, yes. However the effectiveness depends on factors like wavelength, po…" at bounding box center [456, 189] width 177 height 38
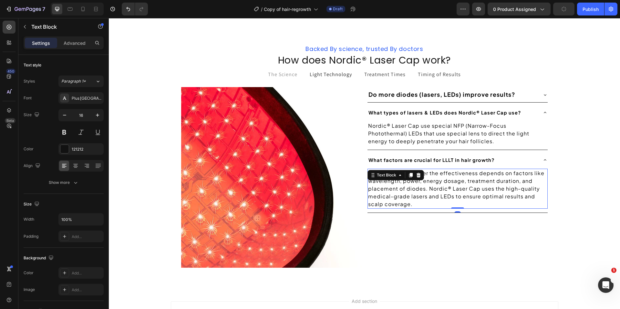
click at [396, 189] on span "In short, yes. However the effectiveness depends on factors like wavelength, po…" at bounding box center [456, 189] width 177 height 38
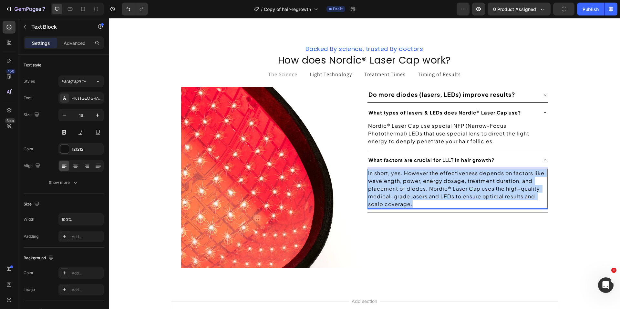
click at [396, 189] on span "In short, yes. However the effectiveness depends on factors like wavelength, po…" at bounding box center [456, 189] width 177 height 38
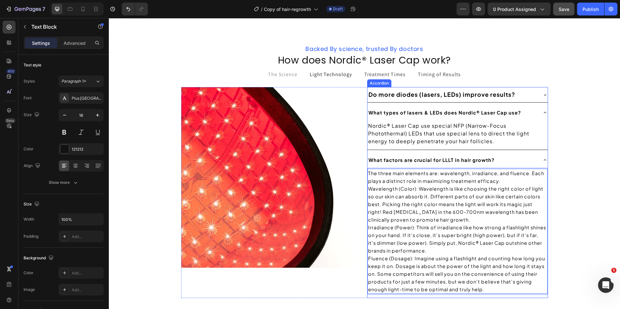
click at [531, 162] on div "What factors are crucial for LLLT in hair growth?" at bounding box center [452, 160] width 170 height 10
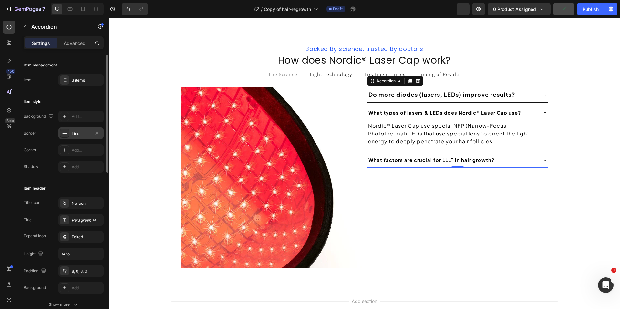
click at [81, 134] on div "Line" at bounding box center [81, 134] width 19 height 6
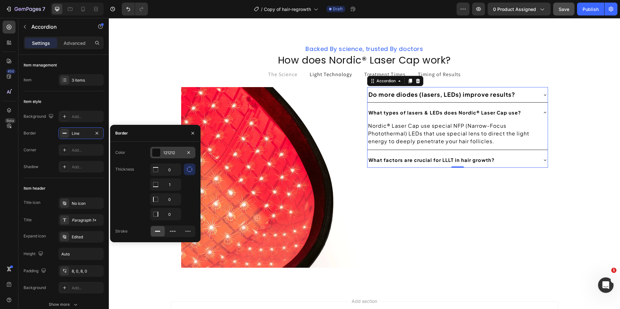
click at [170, 153] on div "121212" at bounding box center [172, 153] width 19 height 6
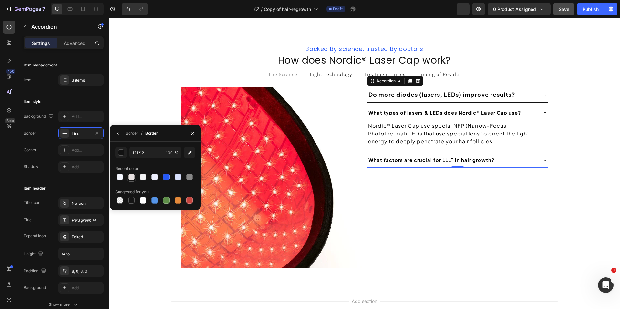
click at [130, 180] on div at bounding box center [131, 177] width 8 height 8
type input "E7E0E0"
click at [121, 267] on div "⁠⁠⁠⁠⁠⁠⁠ Backed By science, trusted By doctors Heading ⁠⁠⁠⁠⁠⁠⁠ How does Nordic® …" at bounding box center [364, 158] width 511 height 239
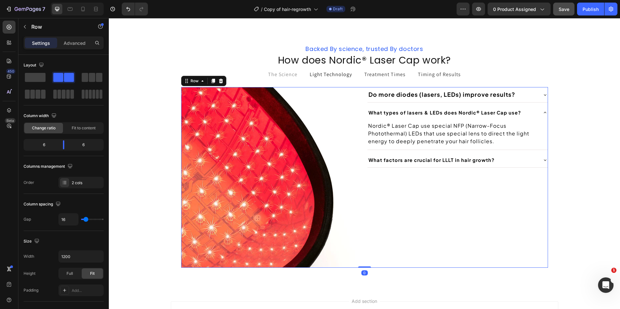
click at [375, 249] on div "Do more diodes (lasers, LEDs) improve results? What types of lasers & LEDs does…" at bounding box center [457, 177] width 181 height 181
click at [538, 109] on div "What types of lasers & LEDs does Nordic® Laser Cap use?" at bounding box center [457, 112] width 180 height 15
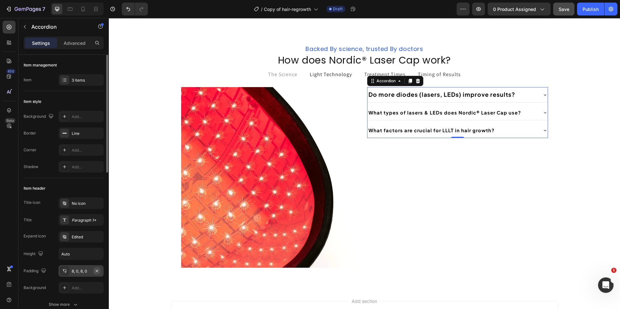
click at [99, 273] on icon "button" at bounding box center [96, 270] width 5 height 5
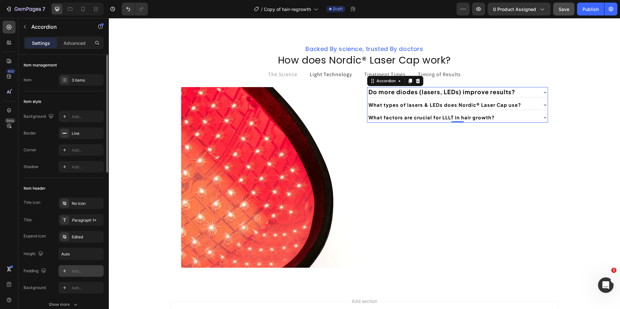
click at [85, 273] on div "Add..." at bounding box center [87, 271] width 30 height 6
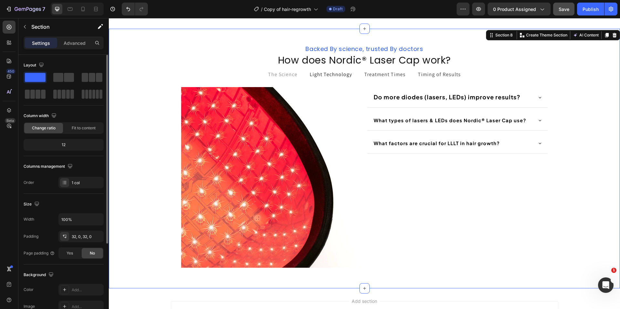
click at [123, 218] on div "⁠⁠⁠⁠⁠⁠⁠ Backed By science, trusted By doctors Heading ⁠⁠⁠⁠⁠⁠⁠ How does Nordic® …" at bounding box center [364, 158] width 511 height 239
click at [396, 267] on div "Do more diodes (lasers, LEDs) improve results? What types of lasers & LEDs does…" at bounding box center [457, 177] width 181 height 181
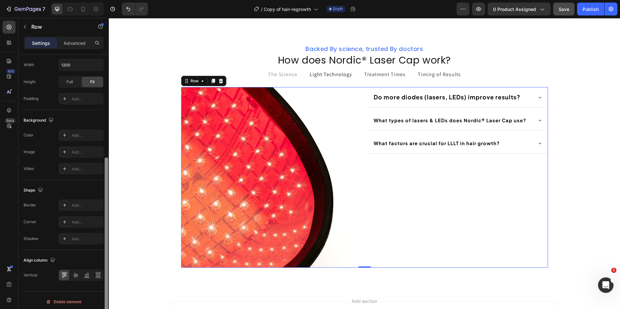
scroll to position [195, 0]
drag, startPoint x: 107, startPoint y: 106, endPoint x: 106, endPoint y: 238, distance: 132.6
click at [106, 238] on div at bounding box center [107, 247] width 4 height 159
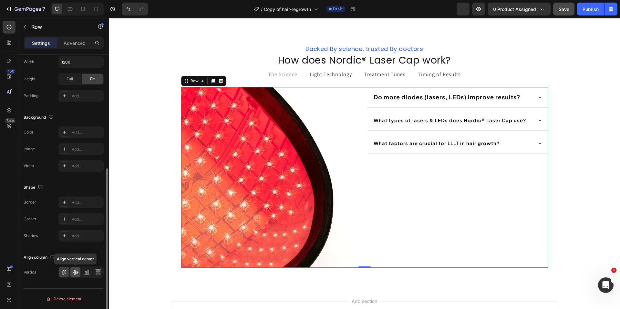
click at [79, 274] on div at bounding box center [75, 272] width 10 height 10
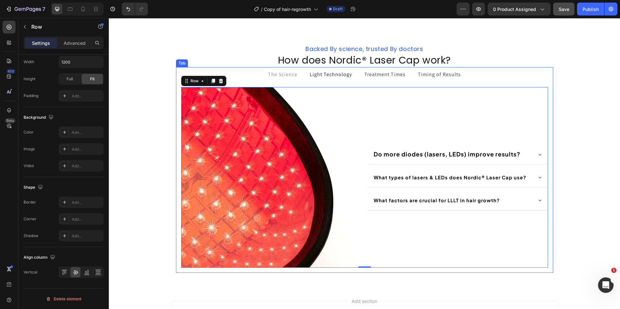
click at [278, 73] on span "The Science" at bounding box center [282, 74] width 29 height 7
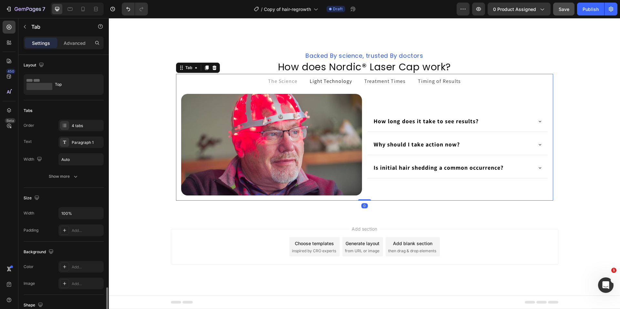
scroll to position [1208, 0]
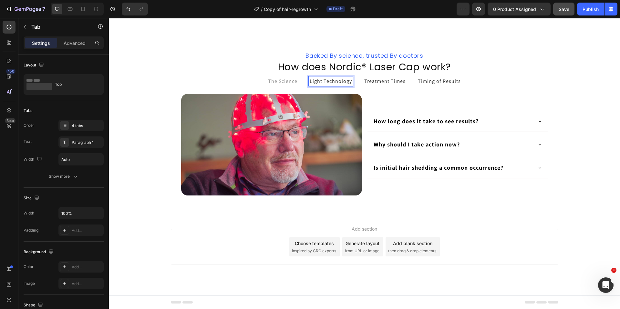
click at [325, 82] on p "Light Technology" at bounding box center [330, 81] width 42 height 8
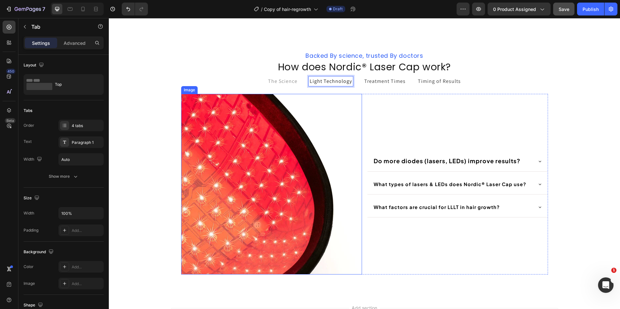
click at [240, 145] on img at bounding box center [271, 184] width 181 height 181
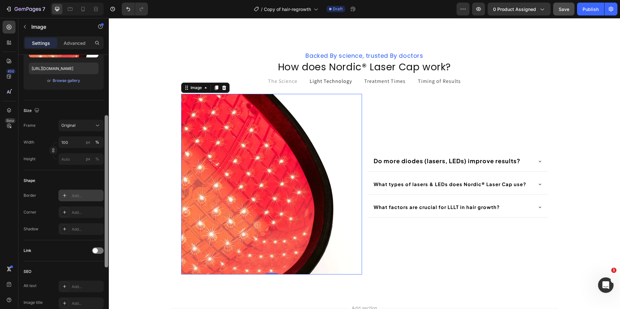
scroll to position [109, 0]
drag, startPoint x: 107, startPoint y: 130, endPoint x: 102, endPoint y: 191, distance: 61.6
click at [102, 191] on div "Style Rectangle Source Upload Image https://ucarecdn.com/63a9b332-d69e-4630-9a8…" at bounding box center [63, 191] width 90 height 273
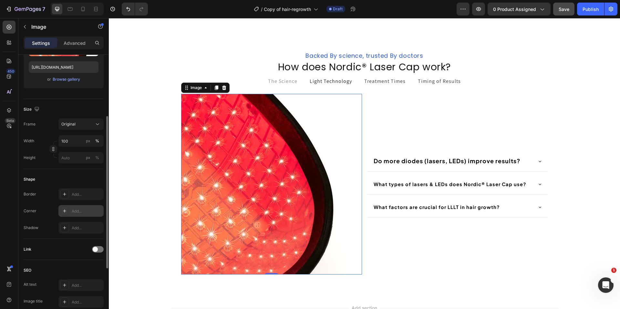
click at [81, 206] on div "Add..." at bounding box center [80, 211] width 45 height 12
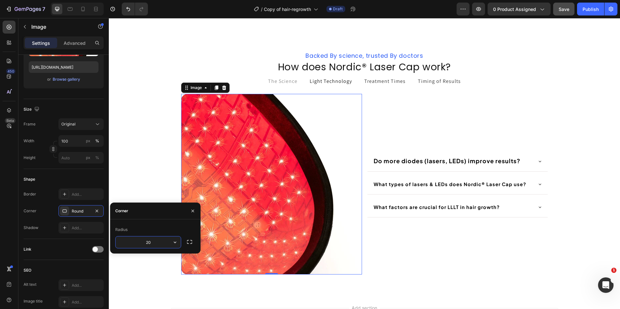
type input "20"
click at [170, 214] on div "Corner" at bounding box center [155, 211] width 90 height 17
click at [194, 213] on button "button" at bounding box center [192, 211] width 10 height 10
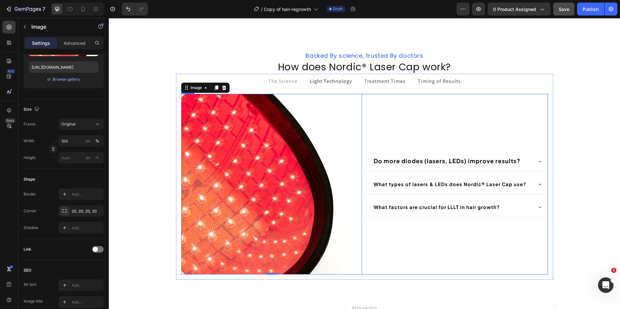
click at [413, 121] on div "Do more diodes (lasers, LEDs) improve results? What types of lasers & LEDs does…" at bounding box center [457, 184] width 181 height 181
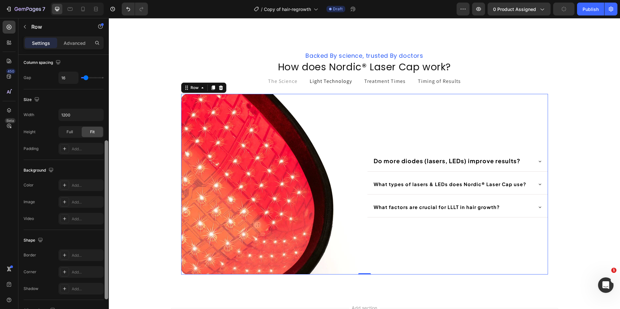
scroll to position [178, 0]
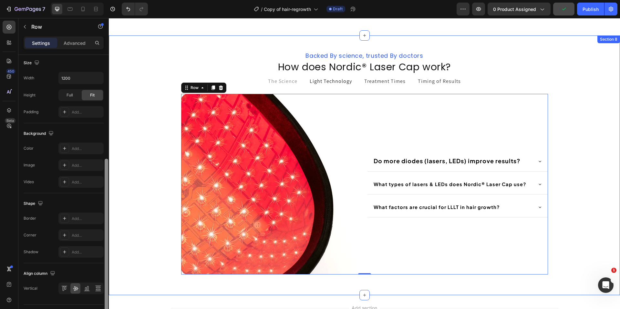
drag, startPoint x: 215, startPoint y: 186, endPoint x: 111, endPoint y: 287, distance: 145.8
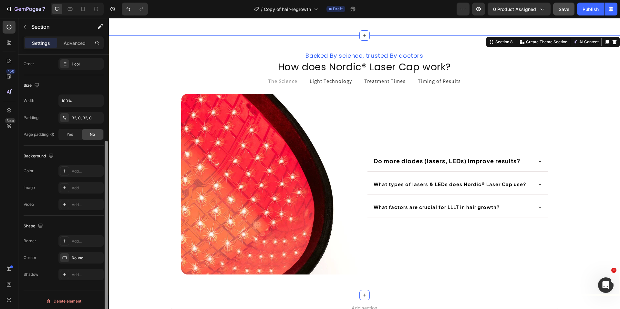
scroll to position [121, 0]
drag, startPoint x: 215, startPoint y: 267, endPoint x: 110, endPoint y: 287, distance: 106.1
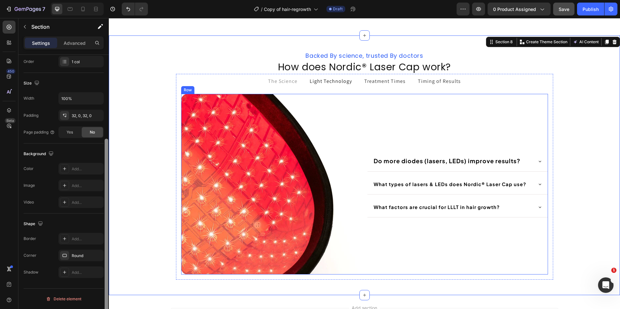
click at [457, 115] on div "Do more diodes (lasers, LEDs) improve results? What types of lasers & LEDs does…" at bounding box center [457, 184] width 181 height 181
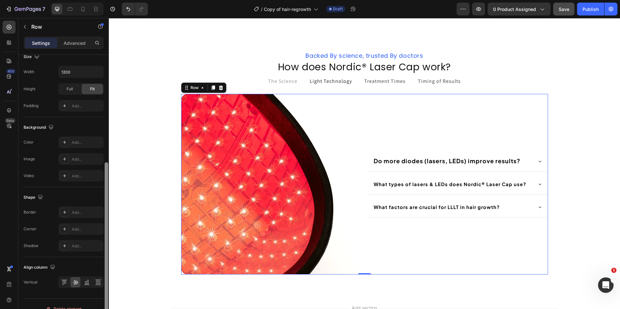
scroll to position [191, 0]
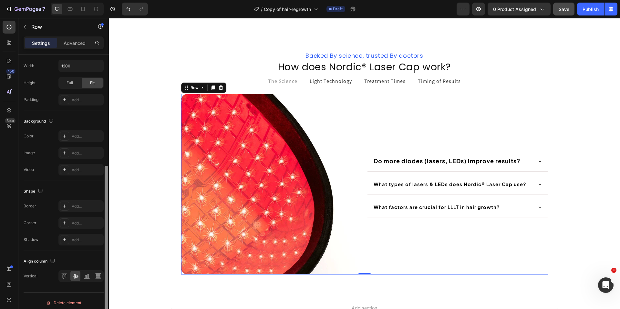
drag, startPoint x: 104, startPoint y: 126, endPoint x: 106, endPoint y: 238, distance: 111.3
click at [106, 238] on div at bounding box center [107, 245] width 4 height 159
click at [63, 274] on icon at bounding box center [64, 274] width 6 height 0
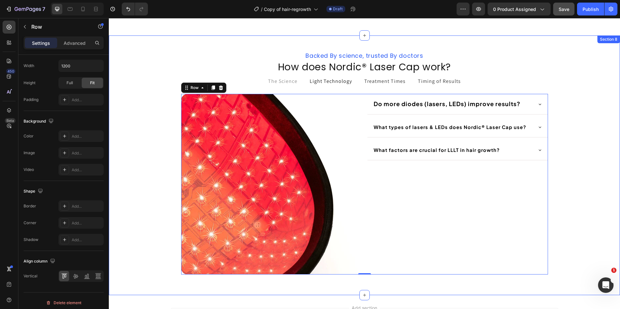
click at [145, 69] on div "⁠⁠⁠⁠⁠⁠⁠ Backed By science, trusted By doctors Heading ⁠⁠⁠⁠⁠⁠⁠ How does Nordic® …" at bounding box center [364, 165] width 511 height 239
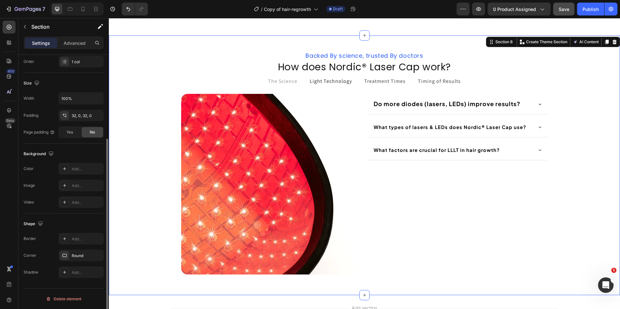
scroll to position [0, 0]
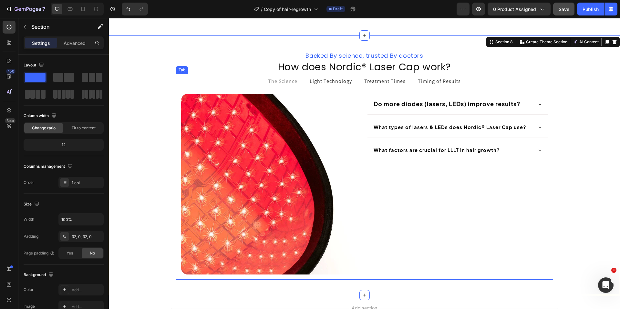
click at [278, 83] on span "The Science" at bounding box center [282, 81] width 29 height 7
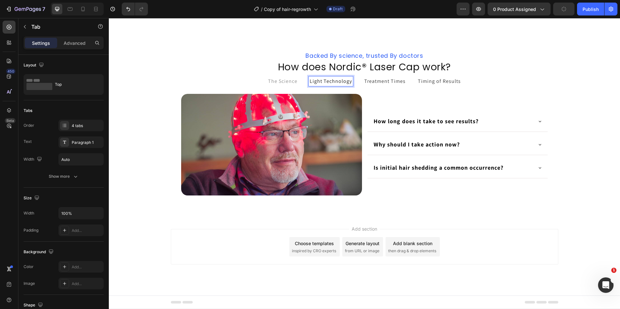
click at [334, 82] on p "Light Technology" at bounding box center [330, 81] width 42 height 8
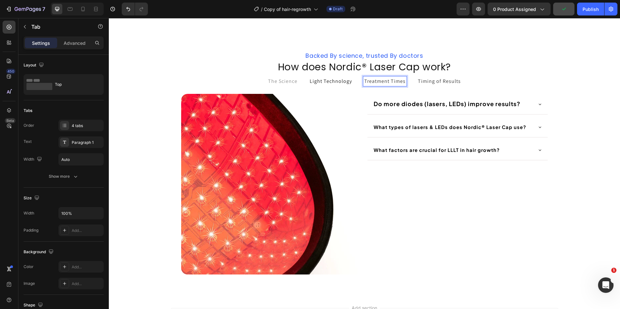
click at [374, 82] on span "Treatment Times" at bounding box center [384, 81] width 41 height 7
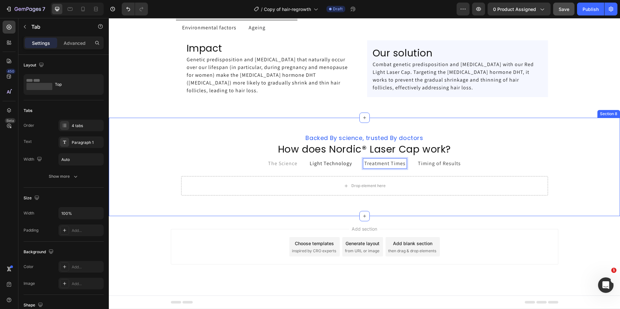
click at [219, 211] on div "⁠⁠⁠⁠⁠⁠⁠ Backed By science, trusted By doctors Heading ⁠⁠⁠⁠⁠⁠⁠ How does Nordic® …" at bounding box center [364, 167] width 511 height 98
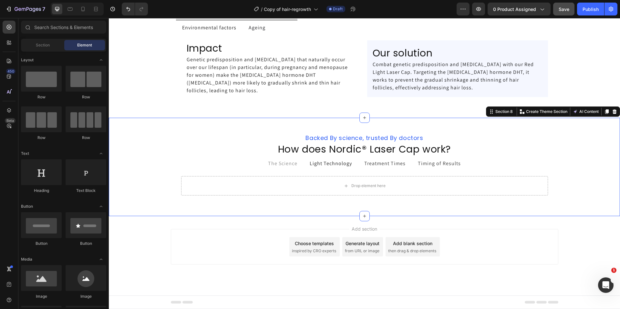
click at [125, 243] on div "Add section Choose templates inspired by CRO experts Generate layout from URL o…" at bounding box center [364, 255] width 511 height 79
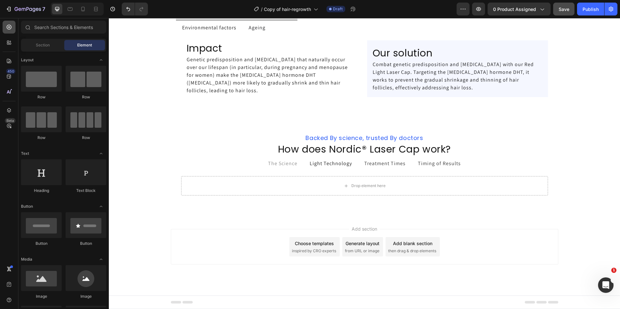
click at [8, 29] on icon at bounding box center [9, 27] width 6 height 6
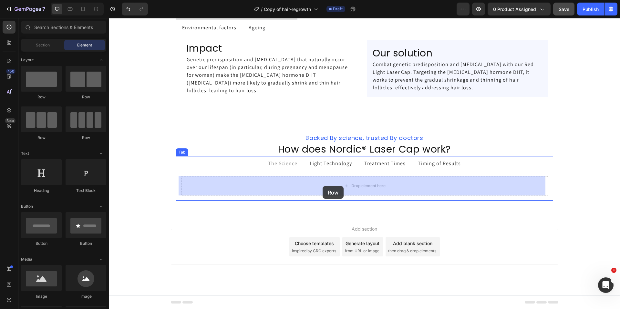
drag, startPoint x: 191, startPoint y: 99, endPoint x: 322, endPoint y: 186, distance: 157.3
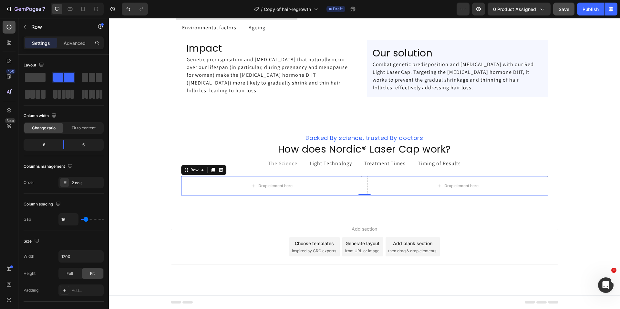
click at [12, 31] on div at bounding box center [9, 27] width 13 height 13
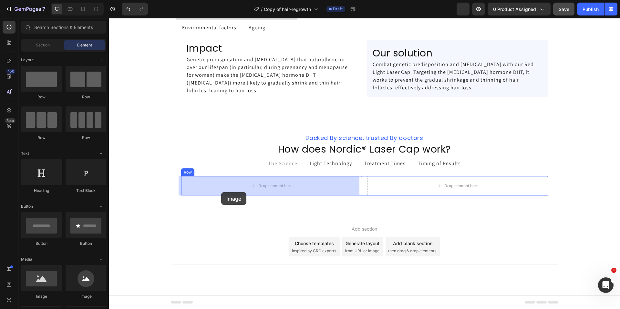
drag, startPoint x: 140, startPoint y: 303, endPoint x: 222, endPoint y: 191, distance: 138.1
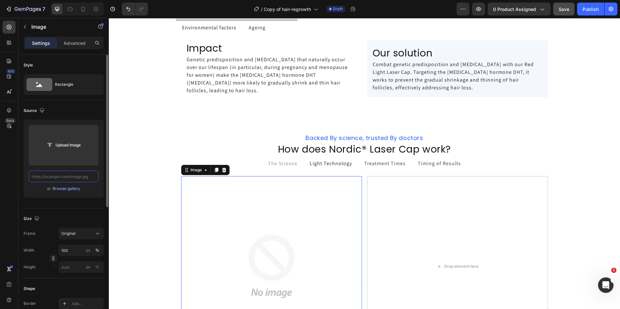
scroll to position [0, 0]
click at [74, 179] on input "text" at bounding box center [64, 177] width 70 height 12
paste input "https://ucarecdn.com/24c36dd7-b2f4-406e-9754-8b70d8685800/-/format/auto/-/previ…"
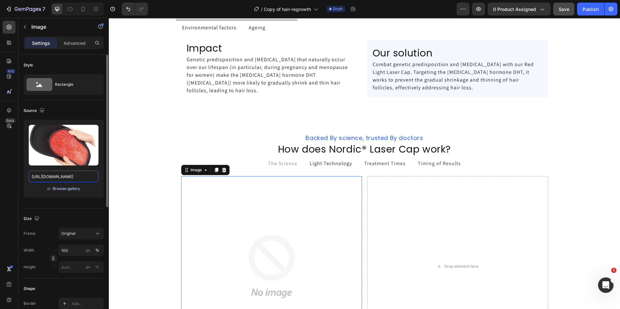
scroll to position [0, 285]
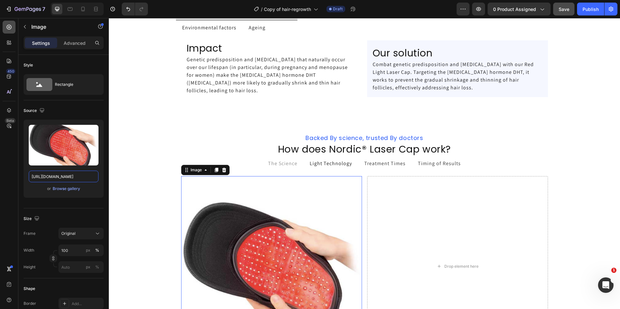
type input "https://ucarecdn.com/24c36dd7-b2f4-406e-9754-8b70d8685800/-/format/auto/-/previ…"
click at [8, 25] on icon at bounding box center [9, 27] width 5 height 5
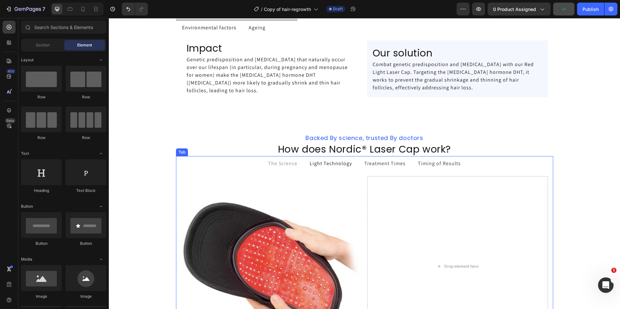
click at [324, 166] on p "Light Technology" at bounding box center [330, 164] width 42 height 8
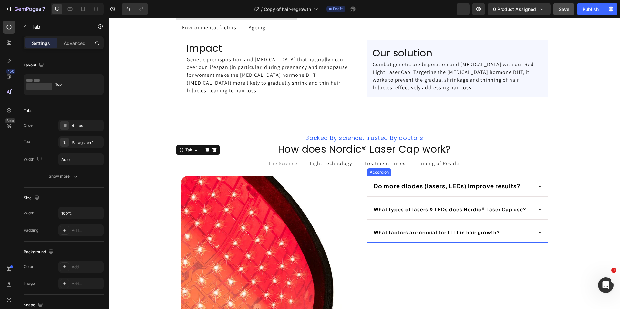
click at [543, 179] on div "Do more diodes (lasers, LEDs) improve results?" at bounding box center [457, 186] width 180 height 20
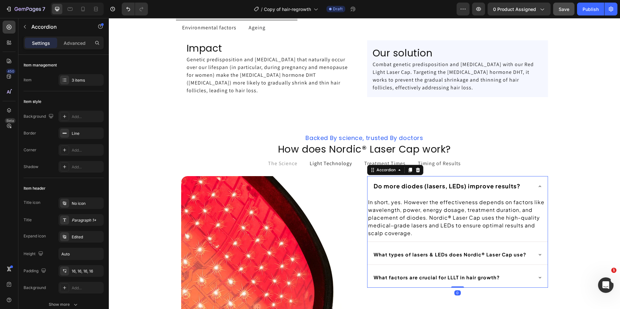
click at [536, 181] on div "Do more diodes (lasers, LEDs) improve results?" at bounding box center [457, 186] width 180 height 20
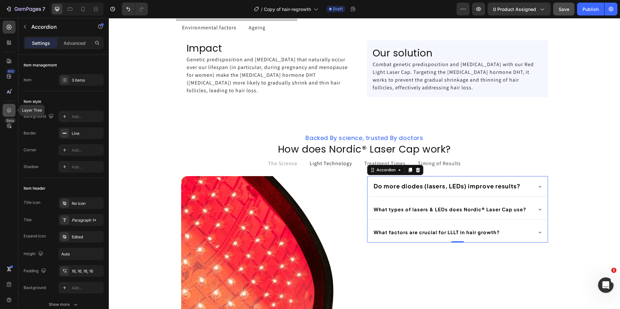
click at [5, 111] on div at bounding box center [9, 110] width 13 height 13
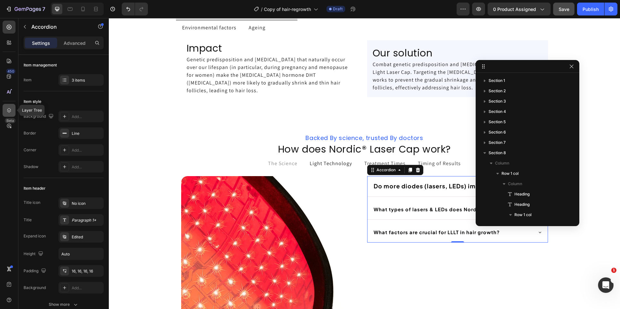
scroll to position [135, 0]
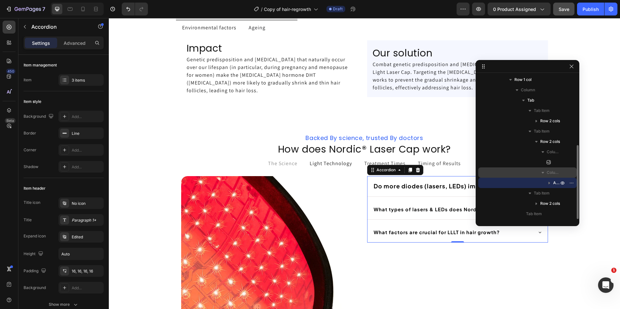
click at [552, 173] on span "Column 2" at bounding box center [552, 172] width 13 height 6
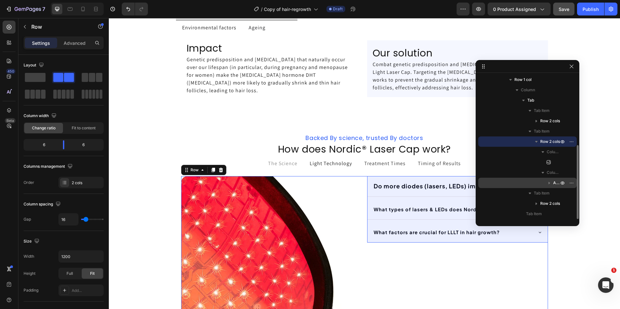
click at [555, 184] on span "Accordion" at bounding box center [556, 183] width 7 height 6
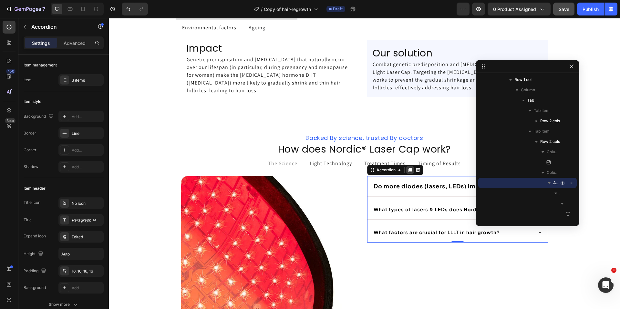
click at [408, 171] on icon at bounding box center [410, 170] width 4 height 5
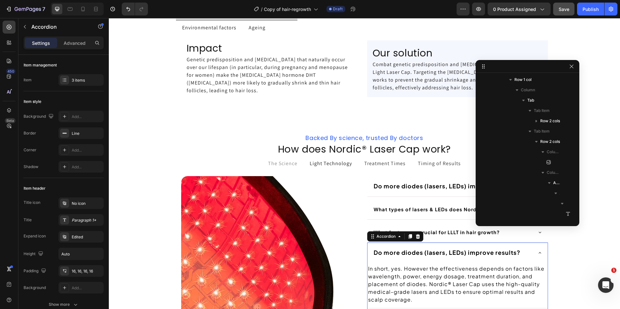
scroll to position [238, 0]
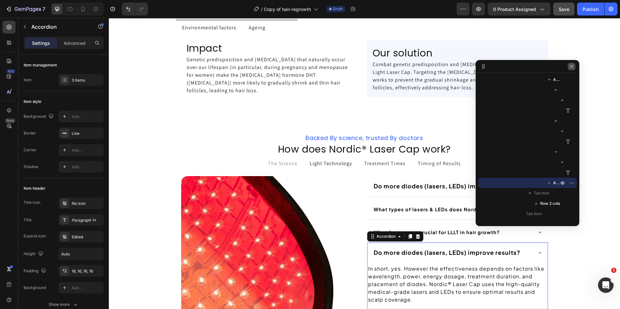
click at [571, 68] on icon "button" at bounding box center [571, 66] width 5 height 5
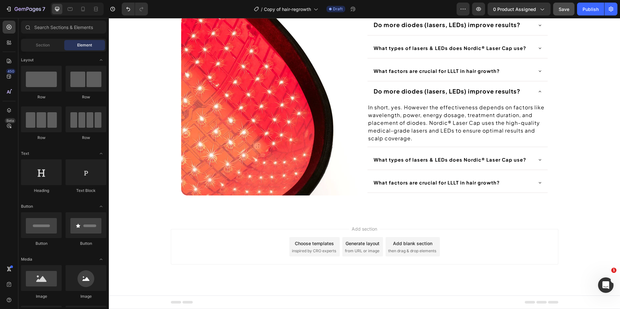
scroll to position [1281, 0]
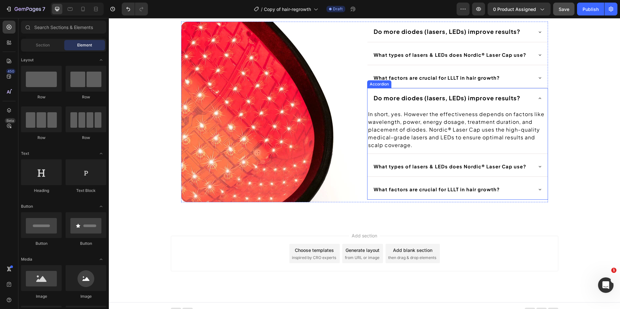
click at [531, 94] on div "Do more diodes (lasers, LEDs) improve results?" at bounding box center [457, 98] width 180 height 20
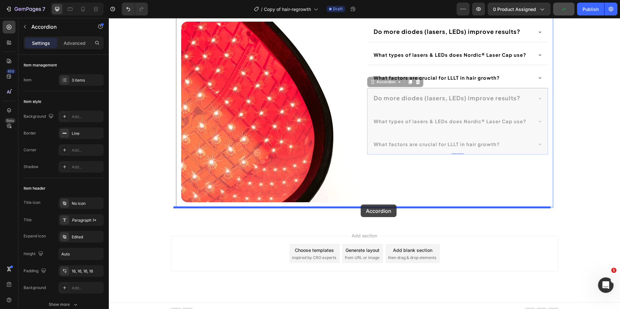
drag, startPoint x: 368, startPoint y: 84, endPoint x: 360, endPoint y: 205, distance: 120.9
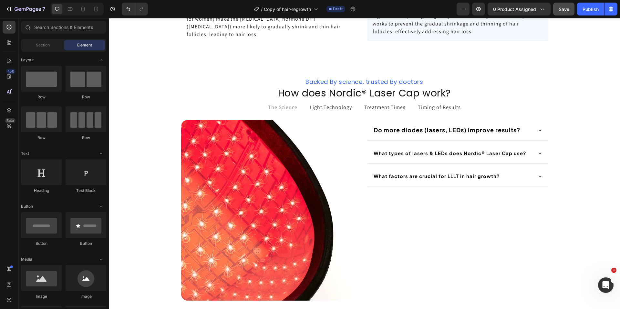
scroll to position [1193, 0]
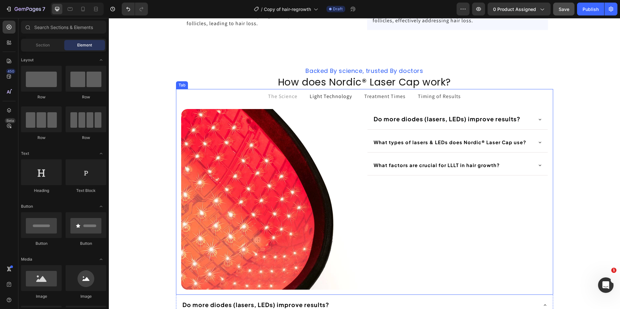
click at [373, 95] on span "Treatment Times" at bounding box center [384, 96] width 41 height 7
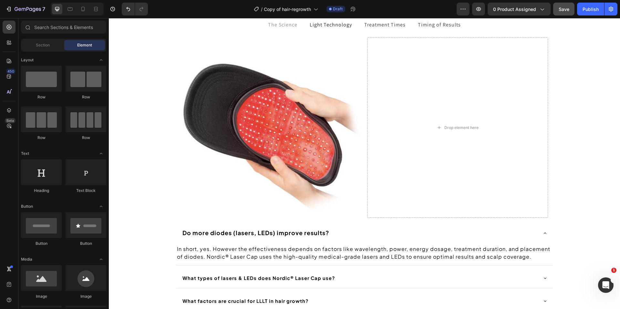
scroll to position [1268, 0]
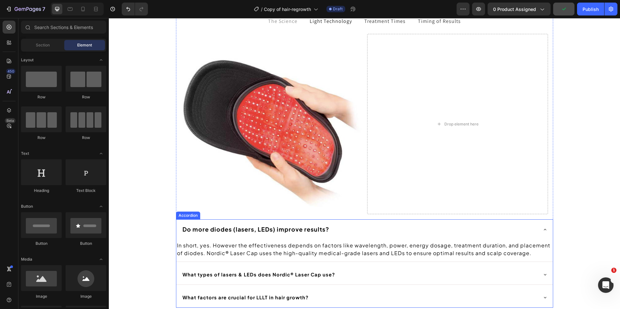
click at [416, 235] on div "Do more diodes (lasers, LEDs) improve results?" at bounding box center [364, 229] width 376 height 20
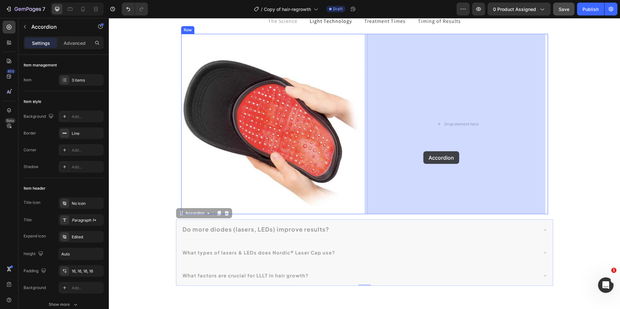
drag, startPoint x: 177, startPoint y: 216, endPoint x: 423, endPoint y: 151, distance: 253.9
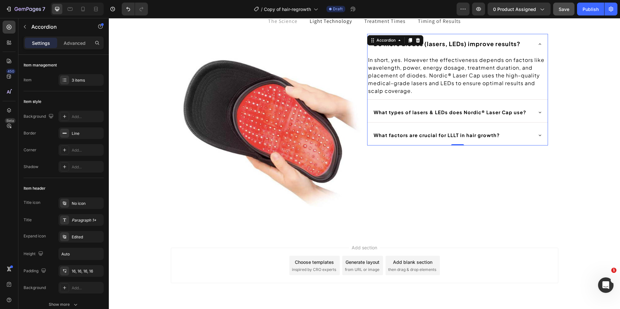
click at [530, 45] on div "Do more diodes (lasers, LEDs) improve results?" at bounding box center [457, 44] width 180 height 20
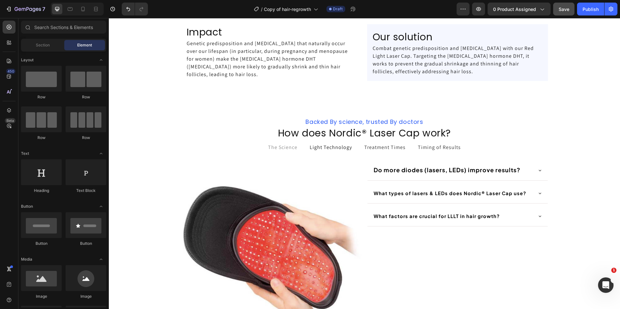
scroll to position [1144, 0]
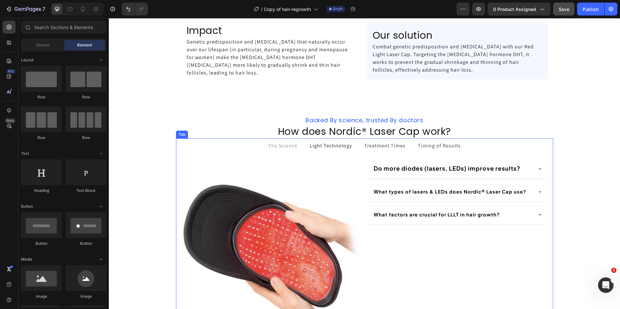
click at [311, 147] on p "Light Technology" at bounding box center [330, 146] width 42 height 8
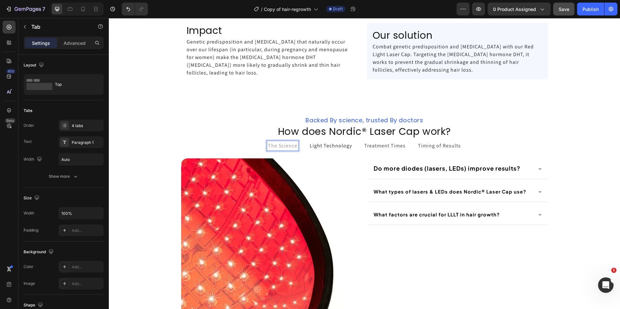
click at [294, 145] on span "The Science" at bounding box center [282, 145] width 29 height 7
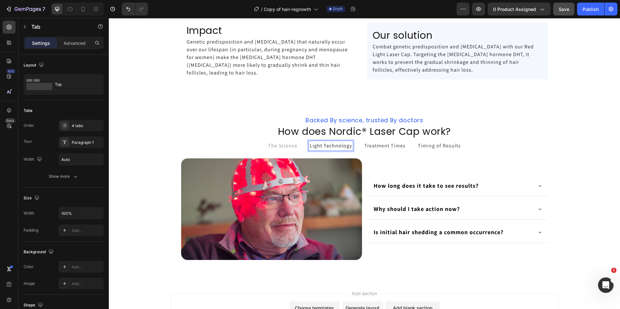
click at [331, 146] on p "Light Technology" at bounding box center [330, 146] width 42 height 8
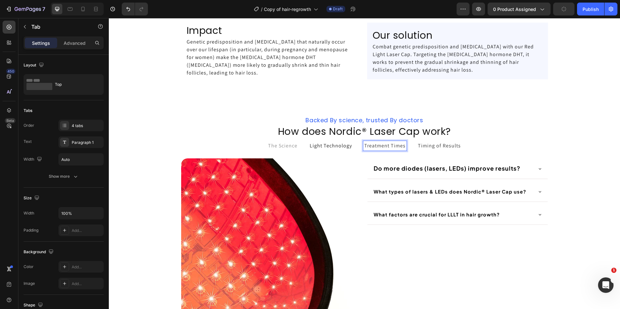
click at [384, 146] on span "Treatment Times" at bounding box center [384, 145] width 41 height 7
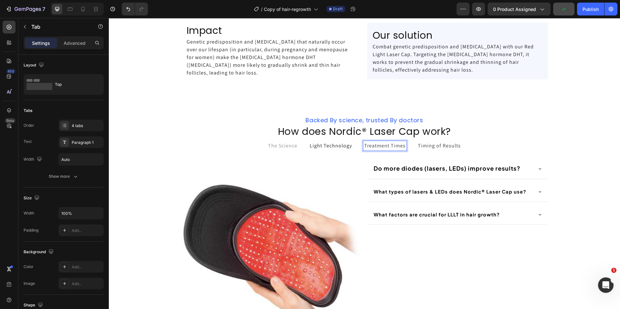
click at [435, 143] on span "Timing of Results" at bounding box center [439, 145] width 43 height 7
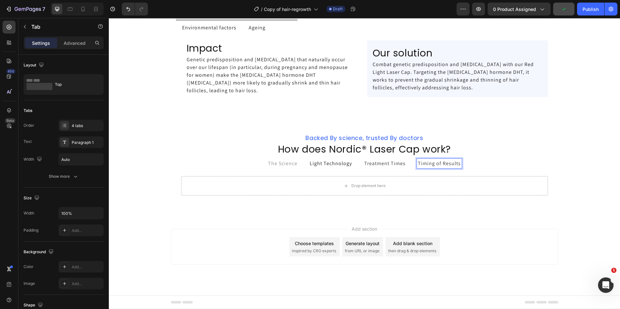
scroll to position [1126, 0]
click at [8, 30] on icon at bounding box center [9, 27] width 6 height 6
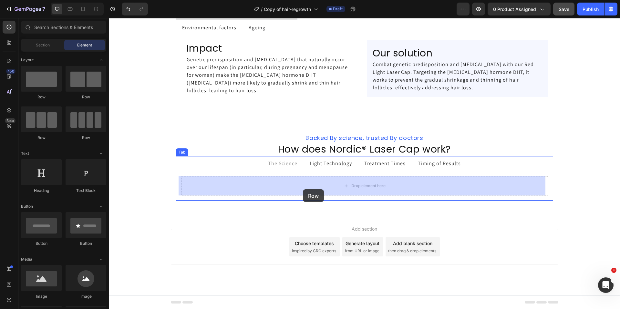
drag, startPoint x: 192, startPoint y: 99, endPoint x: 155, endPoint y: 193, distance: 101.3
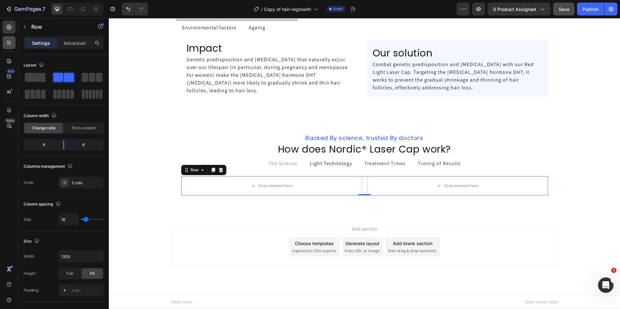
drag, startPoint x: 8, startPoint y: 29, endPoint x: 10, endPoint y: 42, distance: 13.7
click at [8, 29] on icon at bounding box center [9, 27] width 5 height 5
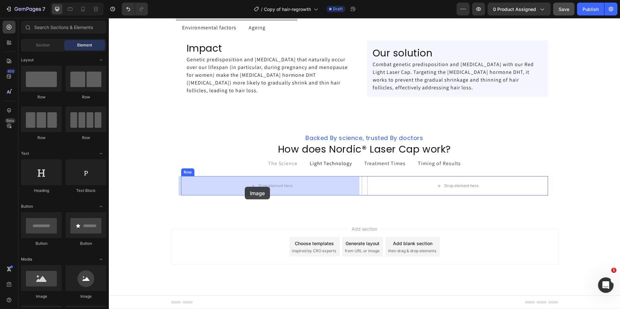
drag, startPoint x: 142, startPoint y: 301, endPoint x: 245, endPoint y: 187, distance: 153.3
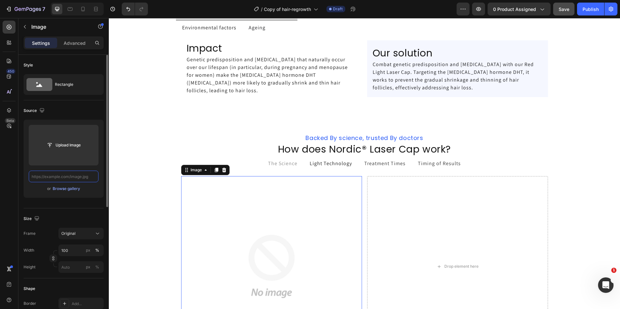
scroll to position [0, 0]
click at [80, 177] on input "text" at bounding box center [64, 177] width 70 height 12
paste input "https://ucarecdn.com/7ff119ac-963f-4216-87aa-76b820c6c96a/-/format/auto/-/previ…"
type input "https://ucarecdn.com/7ff119ac-963f-4216-87aa-76b820c6c96a/-/format/auto/-/previ…"
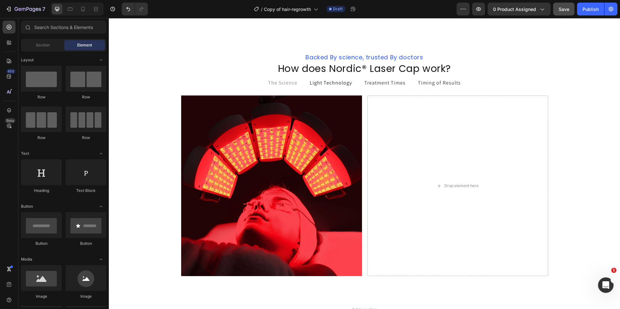
scroll to position [1209, 0]
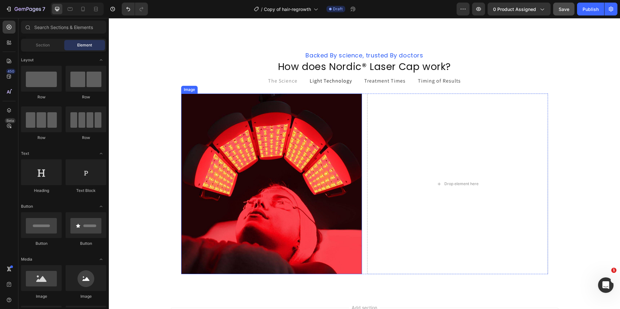
drag, startPoint x: 291, startPoint y: 143, endPoint x: 293, endPoint y: 150, distance: 7.4
click at [291, 143] on img at bounding box center [271, 184] width 181 height 181
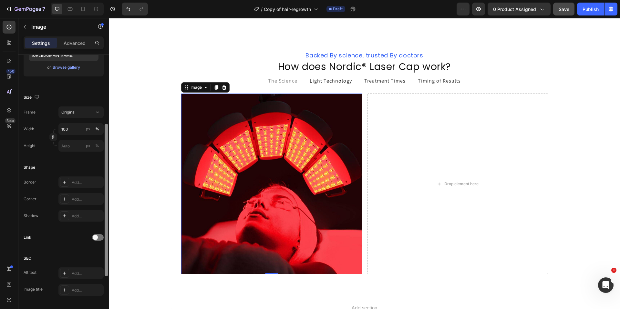
scroll to position [122, 0]
drag, startPoint x: 106, startPoint y: 192, endPoint x: 101, endPoint y: 261, distance: 68.6
click at [101, 261] on div "Style Rectangle Source Upload Image https://ucarecdn.com/7ff119ac-963f-4216-87a…" at bounding box center [63, 191] width 90 height 273
click at [82, 197] on div "Add..." at bounding box center [87, 199] width 30 height 6
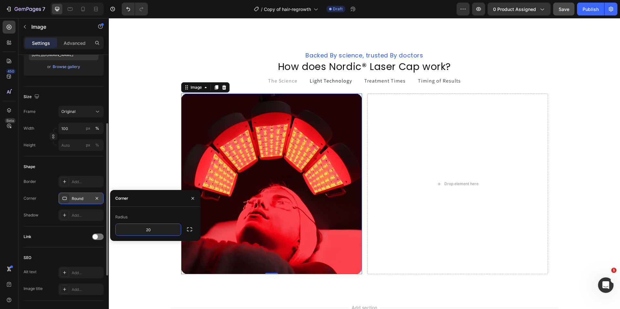
type input "20"
click at [171, 198] on div "Corner" at bounding box center [155, 198] width 90 height 17
click at [190, 196] on icon "button" at bounding box center [192, 198] width 5 height 5
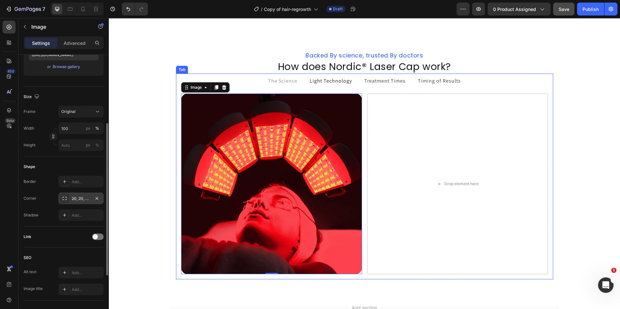
click at [341, 81] on p "Light Technology" at bounding box center [330, 81] width 42 height 8
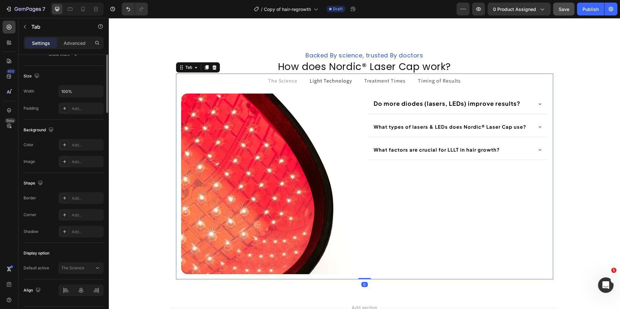
scroll to position [0, 0]
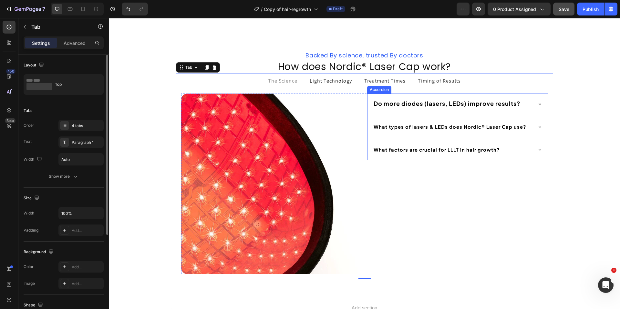
click at [541, 96] on div "Do more diodes (lasers, LEDs) improve results?" at bounding box center [457, 104] width 180 height 20
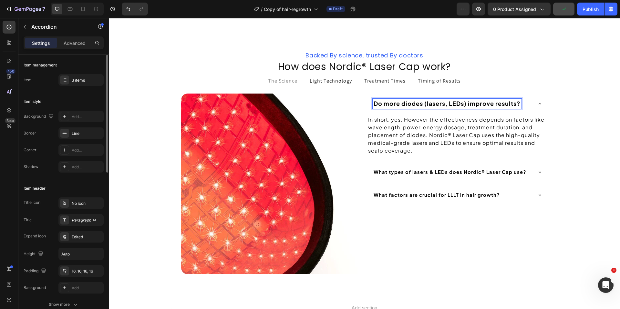
click at [530, 102] on div "Do more diodes (lasers, LEDs) improve results?" at bounding box center [457, 104] width 180 height 20
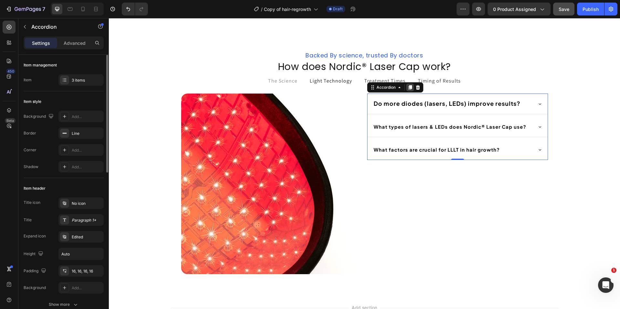
click at [408, 88] on icon at bounding box center [410, 87] width 4 height 5
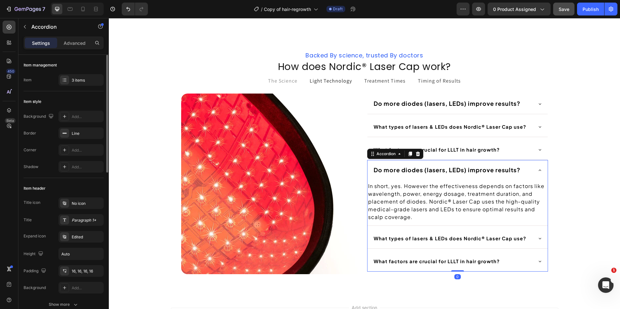
click at [537, 170] on icon at bounding box center [539, 170] width 5 height 5
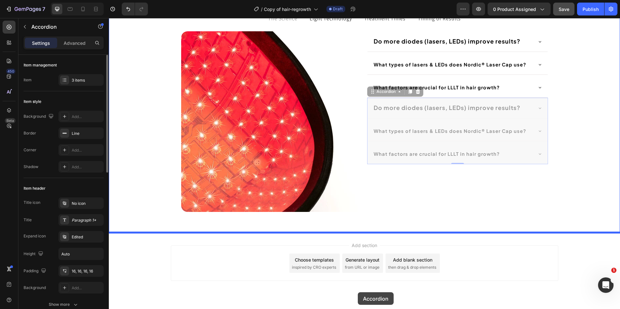
scroll to position [1287, 0]
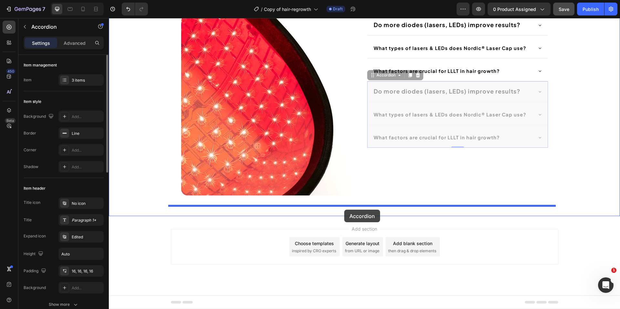
drag, startPoint x: 369, startPoint y: 156, endPoint x: 344, endPoint y: 210, distance: 59.9
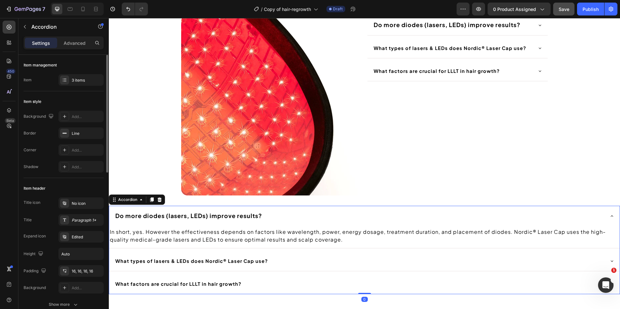
click at [609, 216] on icon at bounding box center [611, 216] width 5 height 5
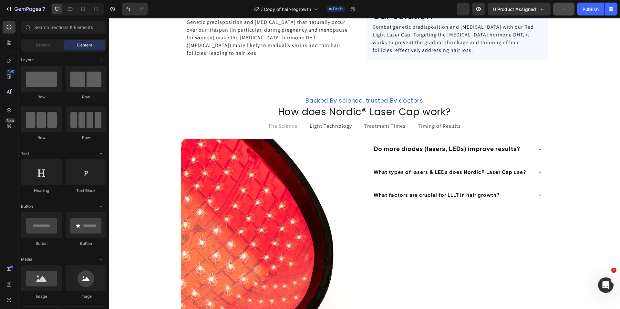
scroll to position [1162, 0]
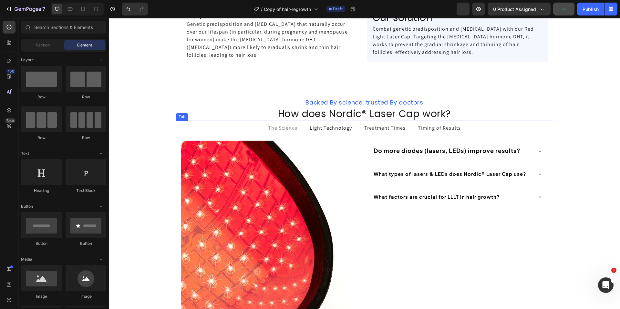
click at [420, 128] on span "Timing of Results" at bounding box center [439, 128] width 43 height 7
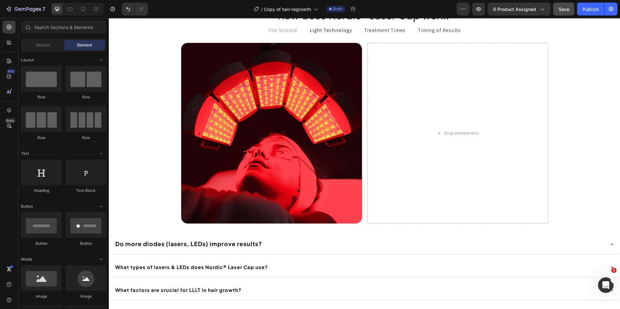
scroll to position [1261, 0]
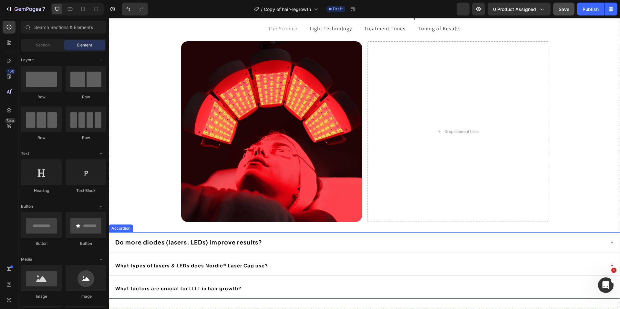
click at [438, 241] on div "Do more diodes (lasers, LEDs) improve results?" at bounding box center [358, 242] width 489 height 10
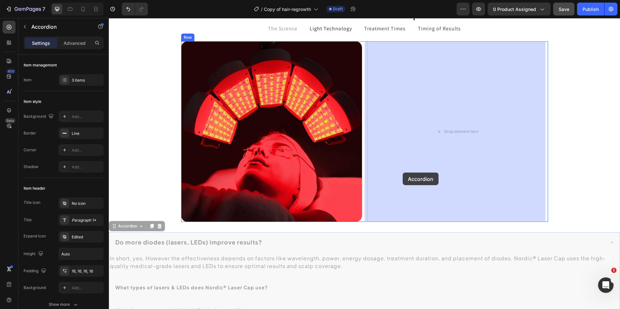
drag, startPoint x: 114, startPoint y: 228, endPoint x: 402, endPoint y: 172, distance: 294.1
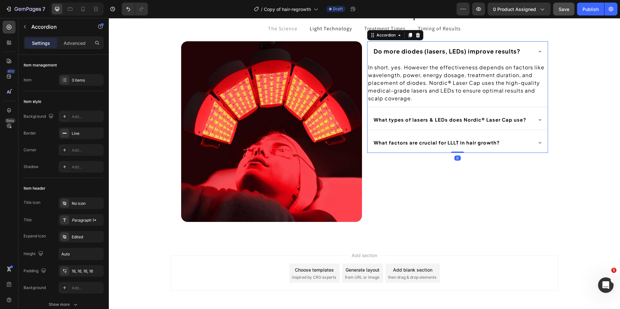
click at [515, 51] on strong "Do more diodes (lasers, LEDs) improve results?" at bounding box center [446, 50] width 147 height 7
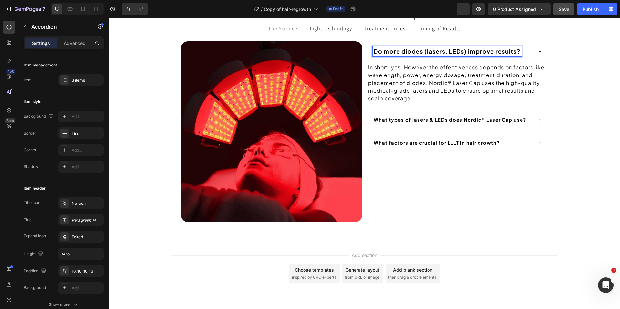
click at [538, 52] on icon at bounding box center [539, 51] width 5 height 5
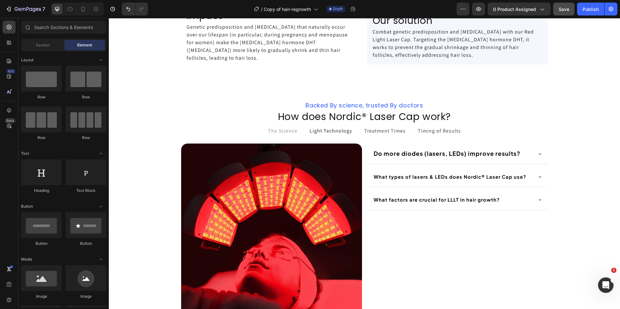
scroll to position [1161, 0]
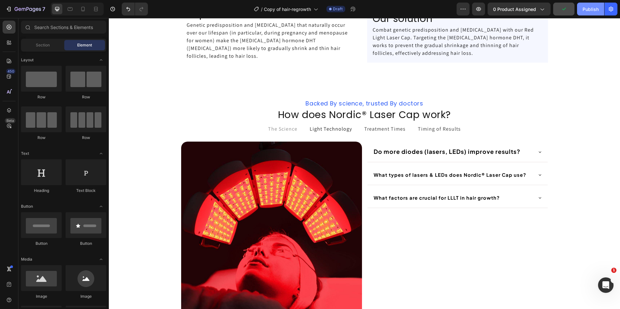
click at [591, 11] on div "Publish" at bounding box center [590, 9] width 16 height 7
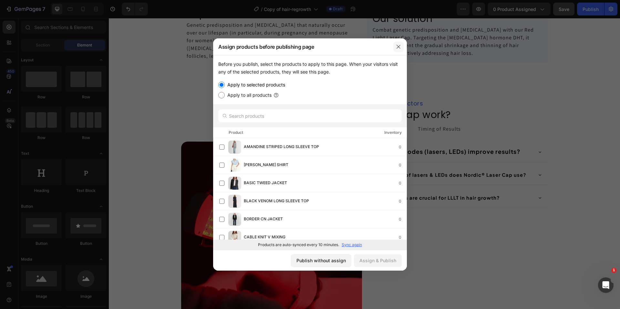
click at [396, 50] on button "button" at bounding box center [398, 47] width 10 height 10
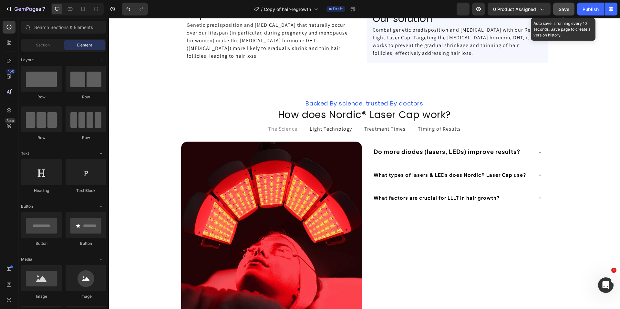
click at [560, 10] on span "Save" at bounding box center [563, 8] width 11 height 5
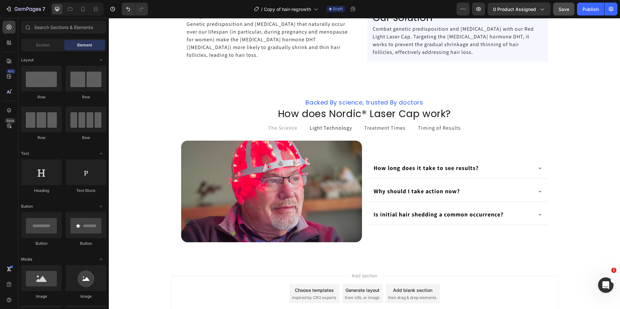
scroll to position [1129, 0]
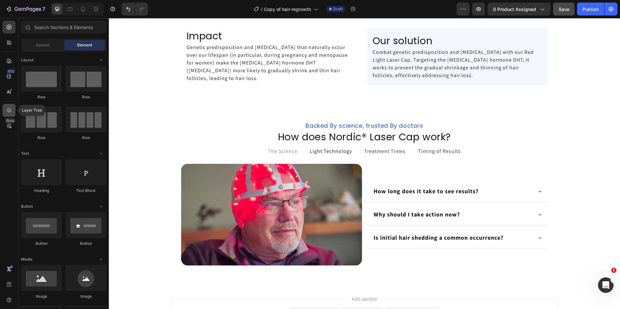
click at [9, 109] on icon at bounding box center [9, 110] width 6 height 6
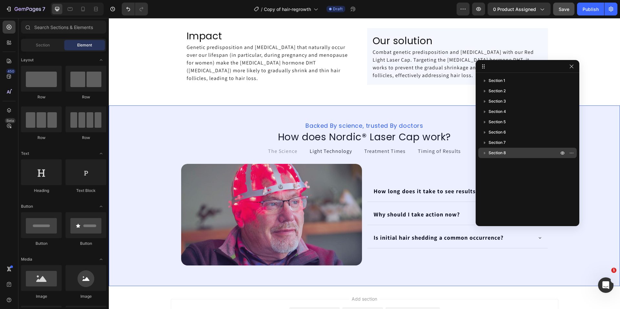
click at [512, 154] on p "Section 8" at bounding box center [523, 153] width 71 height 6
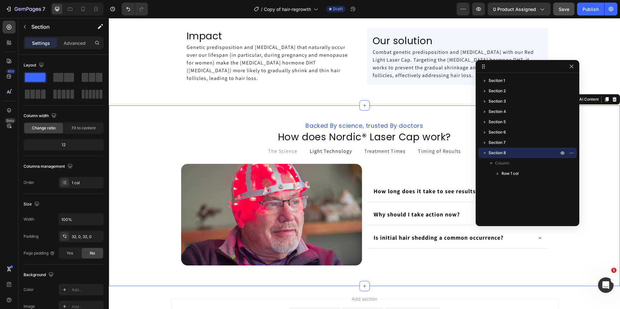
click at [482, 153] on icon "button" at bounding box center [484, 153] width 6 height 6
click at [569, 152] on icon "button" at bounding box center [571, 152] width 5 height 5
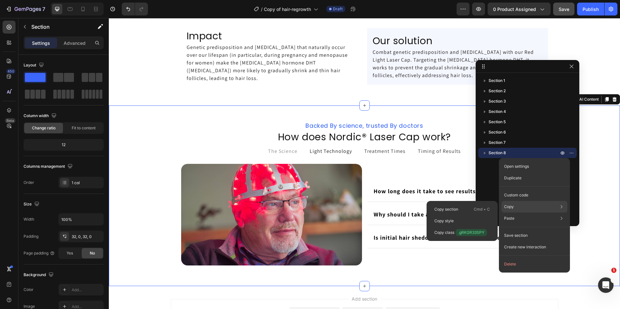
click at [515, 206] on div "Copy Copy section Cmd + C Copy style Copy class .gRKGR33SPY" at bounding box center [534, 207] width 66 height 12
click at [463, 215] on div "Copy section Cmd + C" at bounding box center [462, 221] width 66 height 12
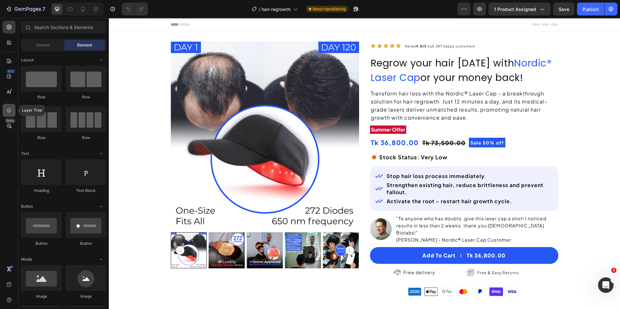
click at [10, 108] on icon at bounding box center [9, 110] width 6 height 6
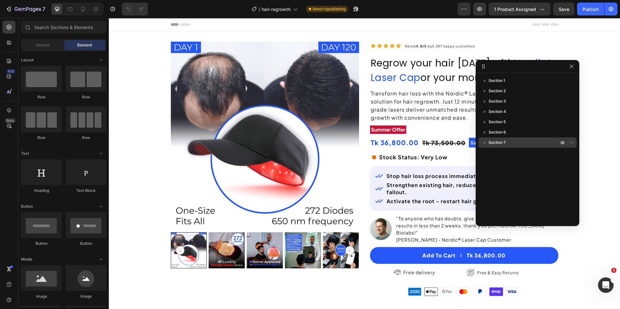
click at [494, 139] on span "Section 7" at bounding box center [496, 142] width 17 height 6
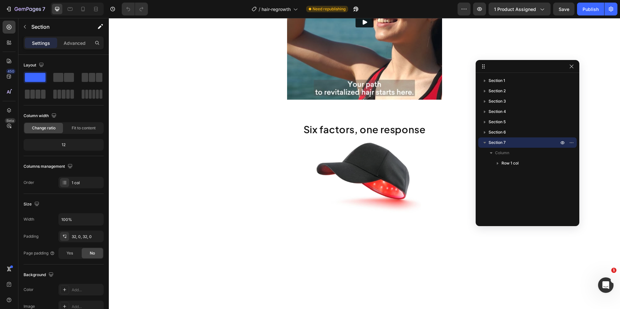
scroll to position [955, 0]
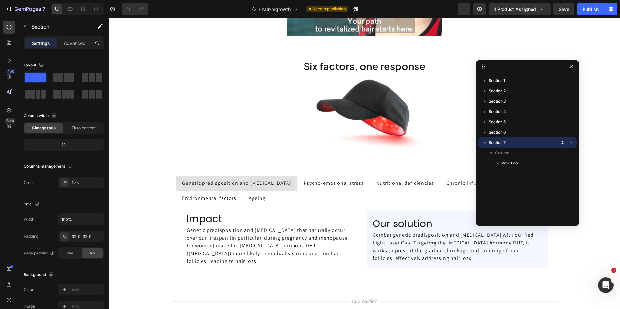
click at [484, 144] on icon "button" at bounding box center [484, 142] width 6 height 6
click at [572, 144] on icon "button" at bounding box center [571, 142] width 5 height 5
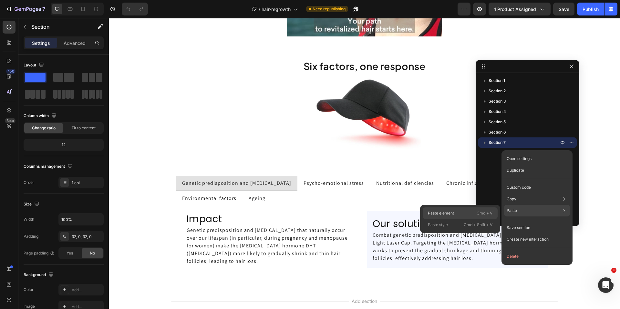
click at [484, 215] on p "Cmd + V" at bounding box center [484, 213] width 16 height 6
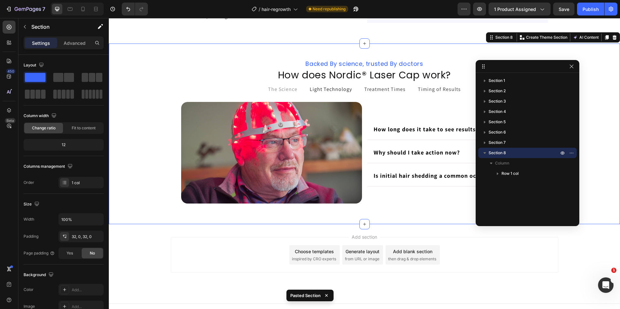
scroll to position [1203, 0]
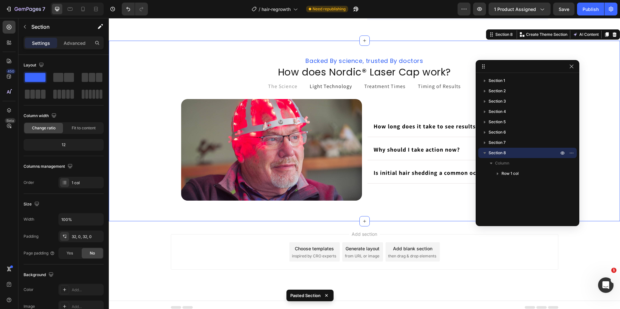
click at [482, 153] on icon "button" at bounding box center [484, 153] width 6 height 6
click at [514, 175] on div "Section 1 Section 2 Section 3 Section 4 Section 5 Section 6 Section 7 Section 8" at bounding box center [527, 148] width 104 height 144
click at [590, 10] on div "Publish" at bounding box center [590, 9] width 16 height 7
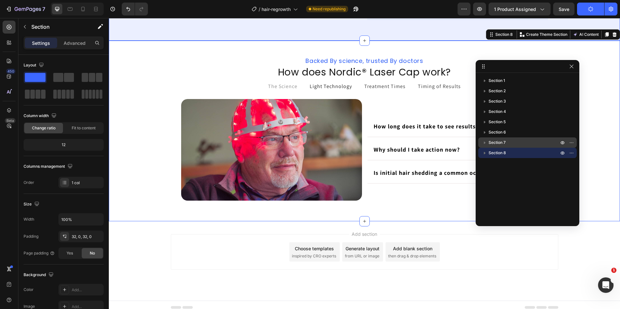
click at [505, 138] on div "Section 7" at bounding box center [526, 142] width 93 height 10
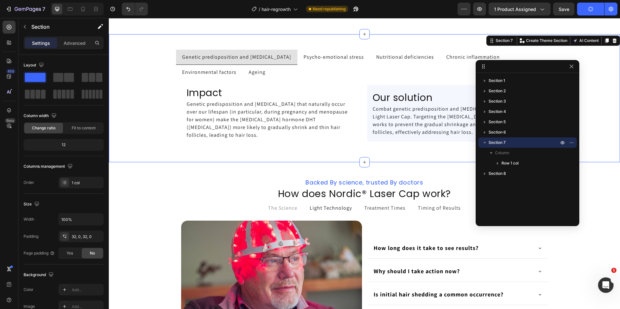
scroll to position [1075, 0]
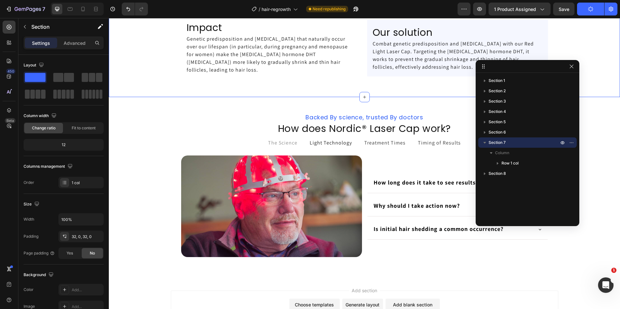
click at [483, 145] on icon "button" at bounding box center [484, 142] width 6 height 6
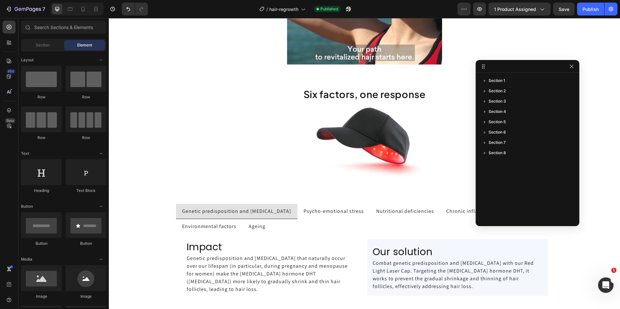
scroll to position [882, 0]
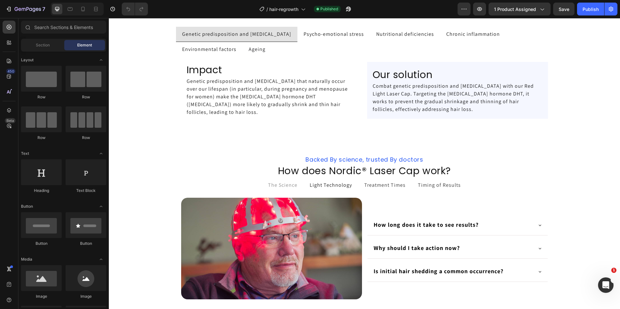
scroll to position [1030, 0]
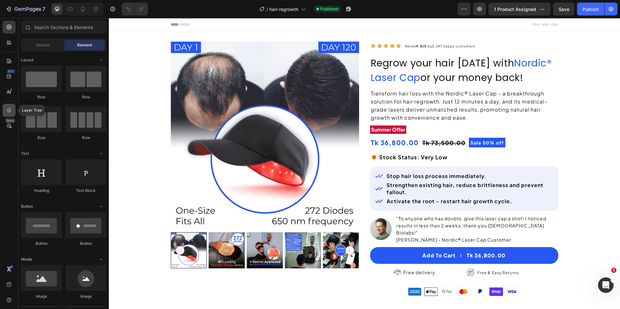
drag, startPoint x: 0, startPoint y: 0, endPoint x: 8, endPoint y: 111, distance: 111.0
click at [8, 111] on icon at bounding box center [9, 110] width 4 height 5
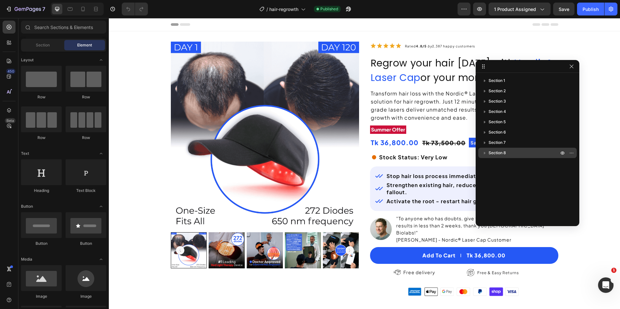
click at [510, 152] on p "Section 8" at bounding box center [523, 153] width 71 height 6
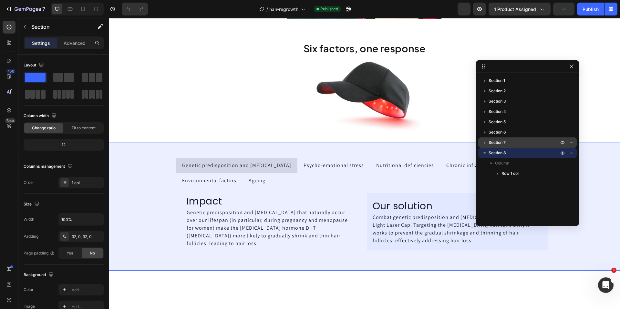
scroll to position [1102, 0]
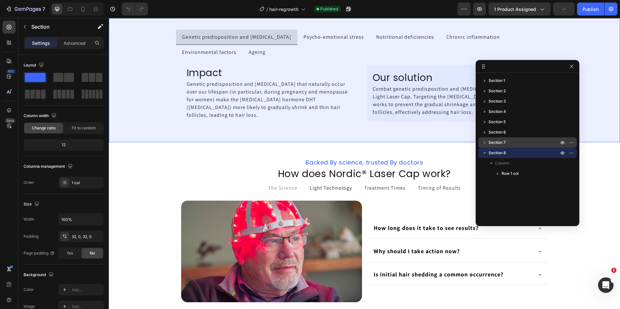
click at [499, 143] on span "Section 7" at bounding box center [496, 142] width 17 height 6
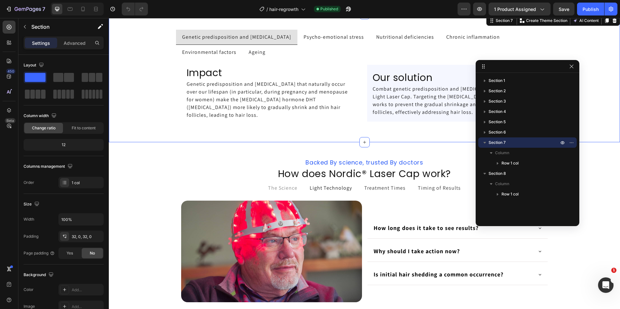
click at [483, 145] on icon "button" at bounding box center [484, 142] width 6 height 6
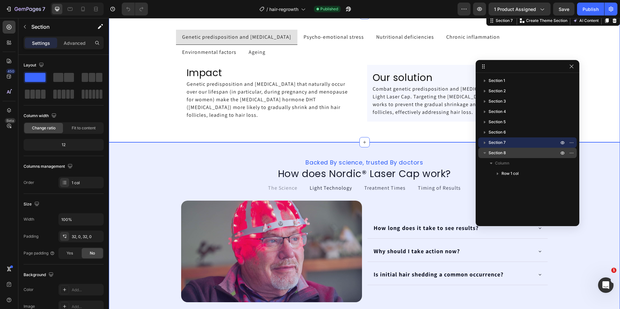
click at [484, 152] on icon "button" at bounding box center [484, 153] width 6 height 6
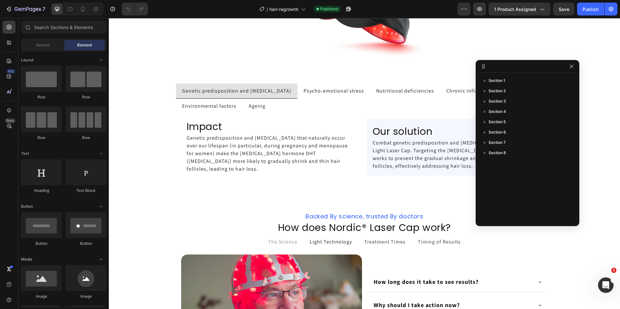
scroll to position [1053, 0]
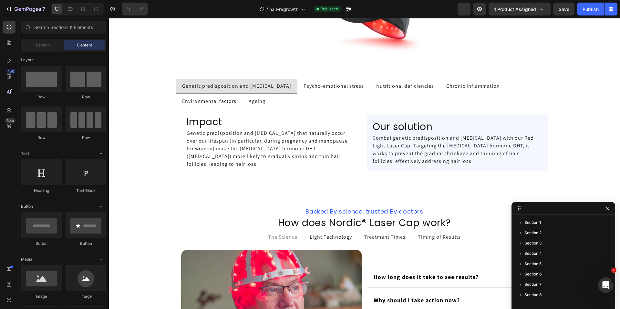
drag, startPoint x: 517, startPoint y: 69, endPoint x: 562, endPoint y: 211, distance: 148.9
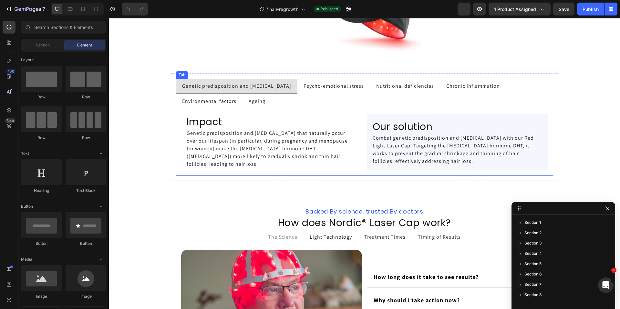
click at [319, 84] on p "Psycho-emotional stress" at bounding box center [333, 86] width 60 height 8
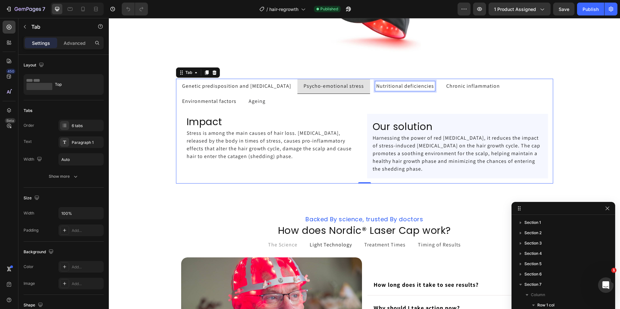
click at [380, 84] on p "Nutritional deficiencies" at bounding box center [405, 86] width 58 height 8
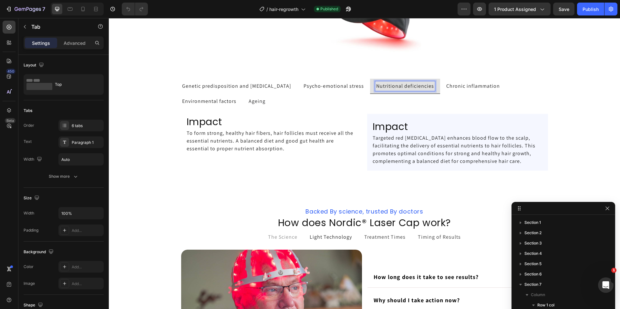
click at [454, 86] on p "Chronic inflammation" at bounding box center [473, 86] width 54 height 8
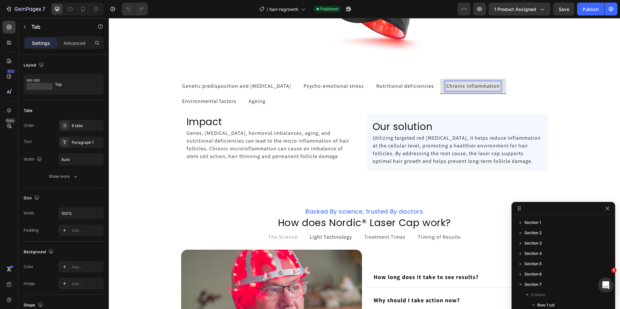
click at [205, 89] on p "Genetic predisposition and [MEDICAL_DATA]" at bounding box center [236, 86] width 109 height 8
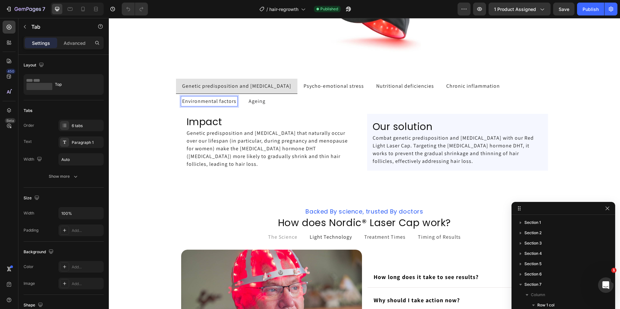
click at [206, 99] on p "Environmental factors" at bounding box center [209, 101] width 54 height 8
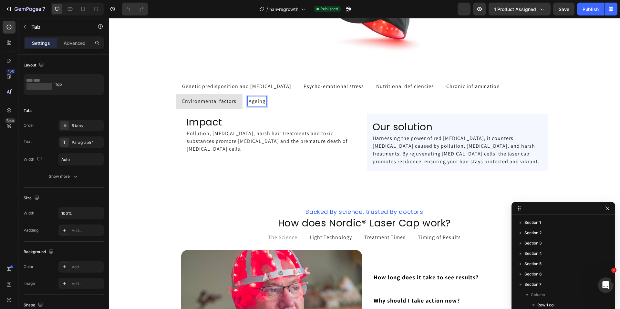
click at [248, 101] on span "Ageing" at bounding box center [256, 101] width 17 height 7
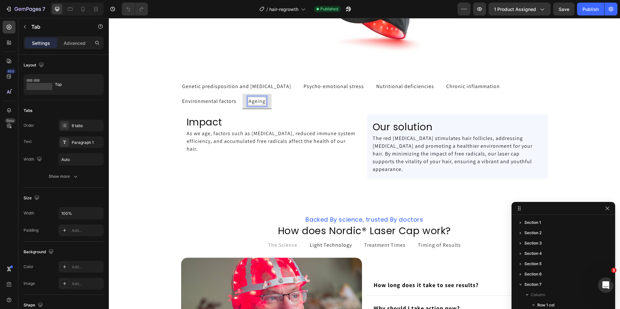
click at [242, 86] on p "Genetic predisposition and [MEDICAL_DATA]" at bounding box center [236, 87] width 109 height 8
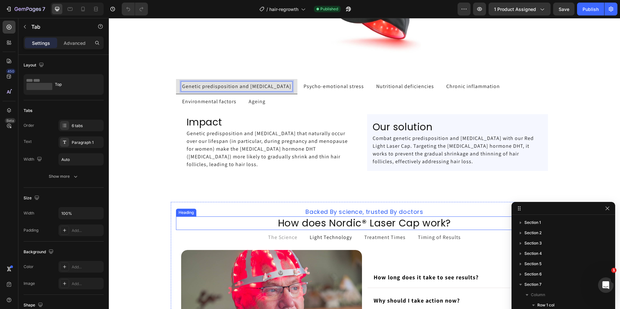
click at [460, 219] on h2 "How does Nordic® Laser Cap work?" at bounding box center [364, 224] width 377 height 14
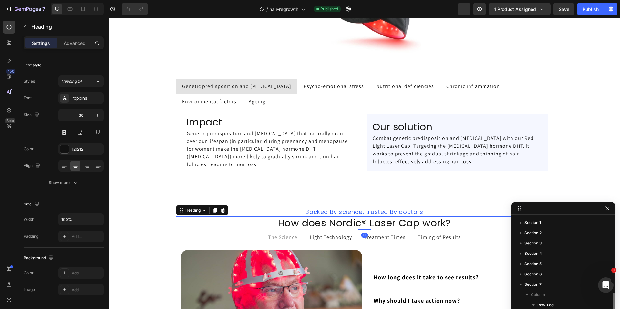
scroll to position [42, 0]
click at [70, 45] on p "Advanced" at bounding box center [75, 43] width 22 height 7
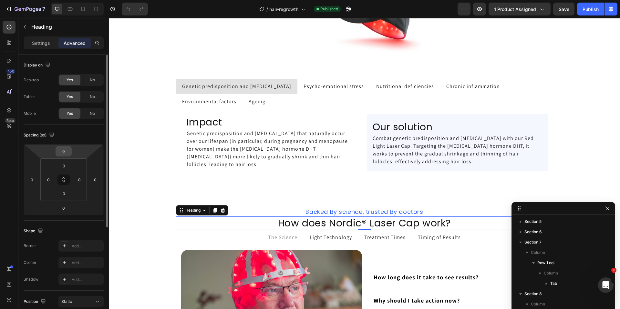
click at [63, 155] on input "0" at bounding box center [63, 151] width 13 height 10
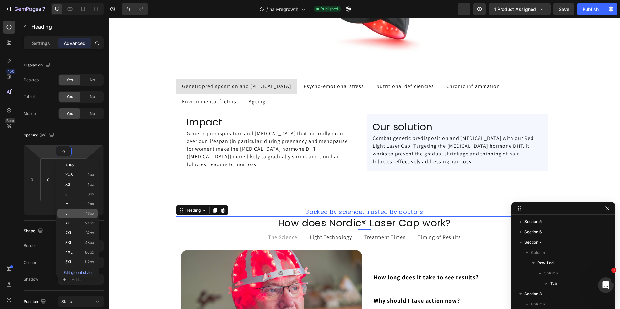
click at [93, 211] on span "16px" at bounding box center [90, 213] width 8 height 5
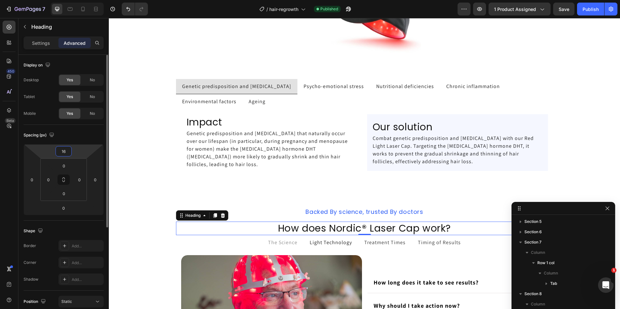
click at [59, 150] on input "16" at bounding box center [63, 151] width 13 height 10
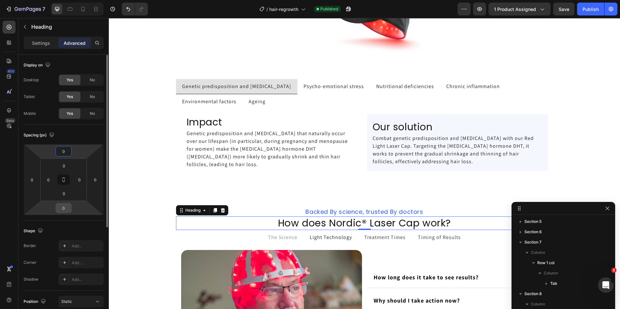
type input "0"
click at [66, 209] on input "0" at bounding box center [63, 208] width 13 height 10
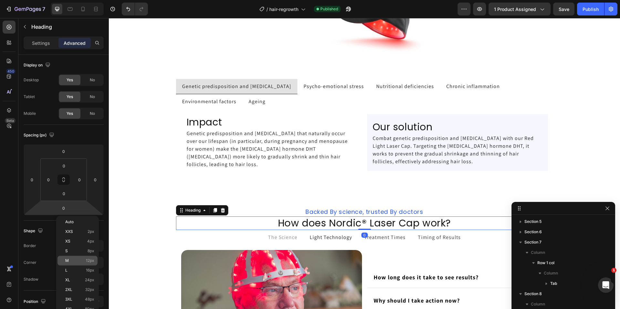
click at [94, 257] on div "M 12px" at bounding box center [77, 261] width 40 height 10
type input "12"
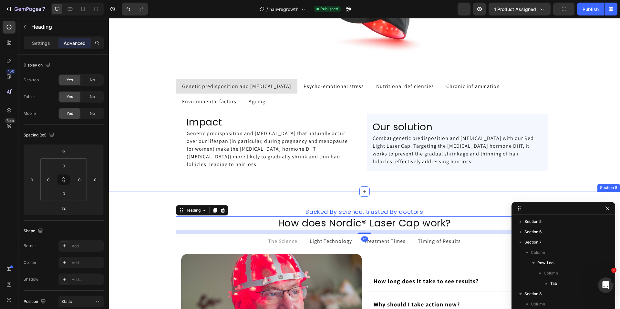
click at [140, 243] on div "Backed By science, trusted By doctors Heading How does Nordic® Laser Cap work? …" at bounding box center [364, 284] width 511 height 164
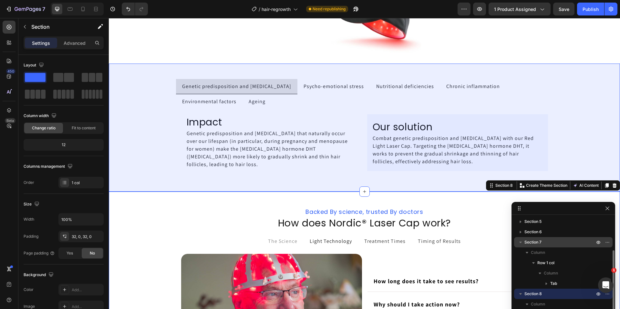
click at [518, 245] on icon "button" at bounding box center [520, 242] width 6 height 6
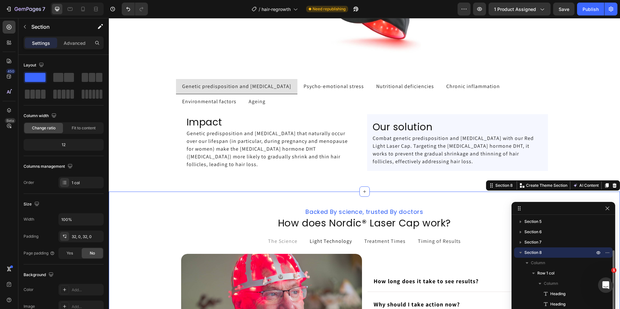
click at [519, 256] on button "button" at bounding box center [520, 253] width 8 height 8
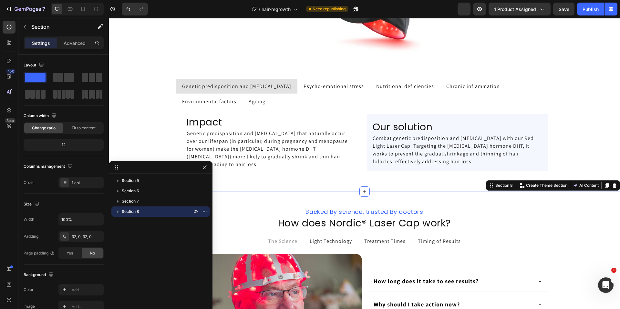
drag, startPoint x: 589, startPoint y: 207, endPoint x: 133, endPoint y: 166, distance: 458.7
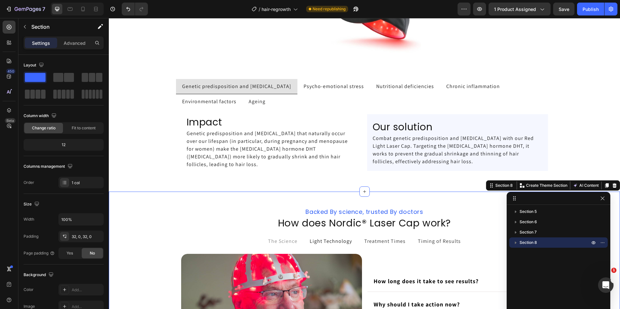
drag, startPoint x: 158, startPoint y: 165, endPoint x: 610, endPoint y: 196, distance: 452.5
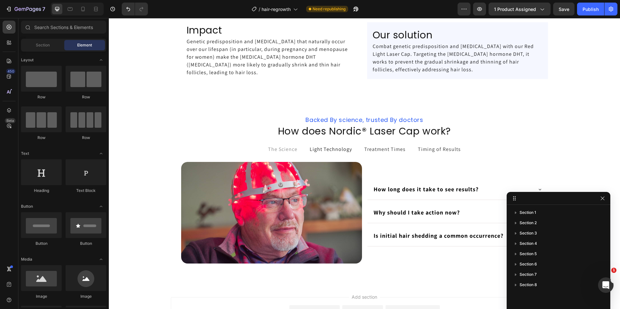
scroll to position [1151, 0]
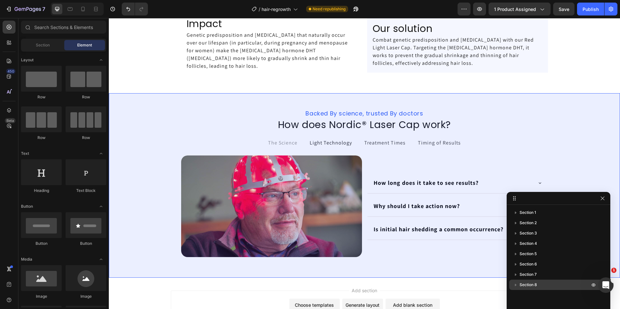
click at [539, 287] on p "Section 8" at bounding box center [554, 285] width 71 height 6
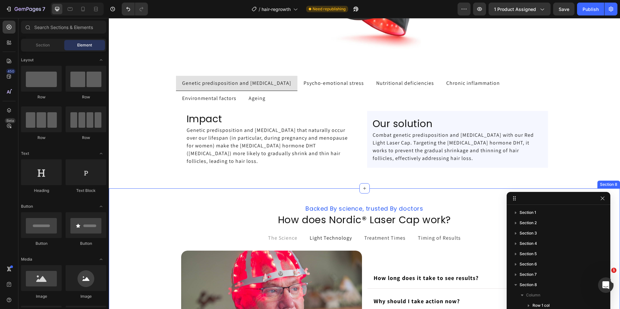
scroll to position [1052, 0]
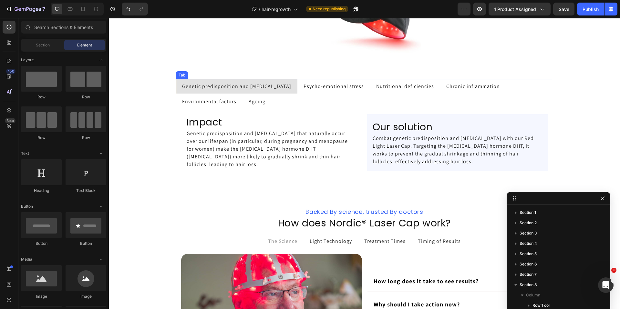
click at [328, 87] on p "Psycho-emotional stress" at bounding box center [333, 87] width 60 height 8
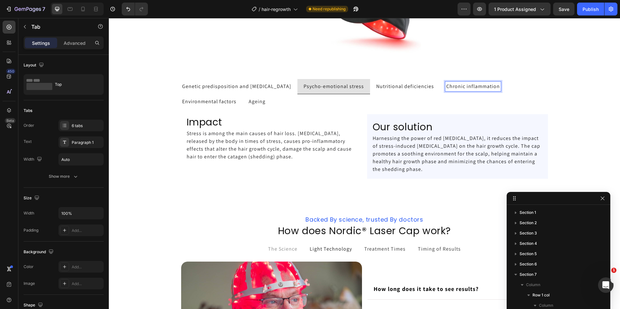
click at [458, 89] on p "Chronic inflammation" at bounding box center [473, 87] width 54 height 8
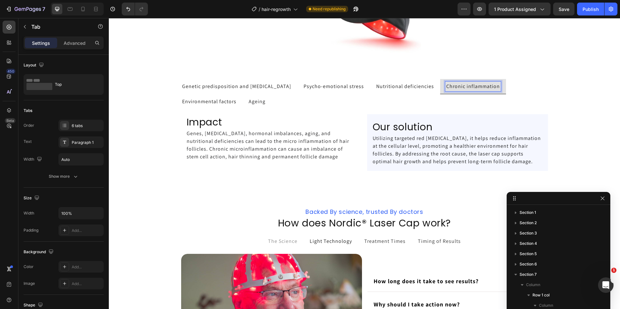
click at [213, 100] on p "Environmental factors" at bounding box center [209, 102] width 54 height 8
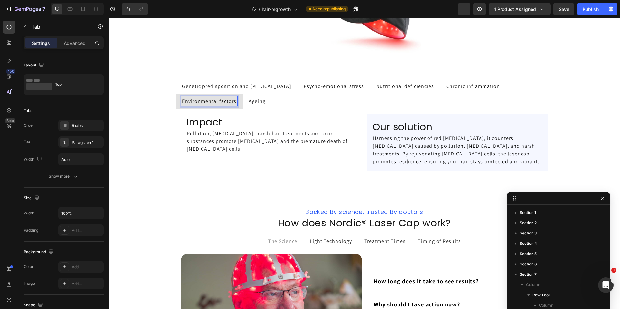
scroll to position [1052, 0]
click at [257, 102] on span "Ageing" at bounding box center [256, 101] width 17 height 7
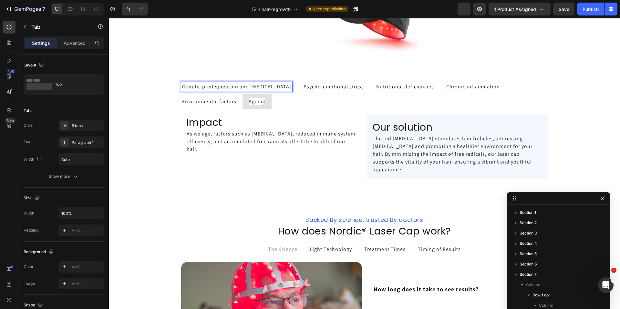
click at [203, 86] on p "Genetic predisposition and [MEDICAL_DATA]" at bounding box center [236, 87] width 109 height 8
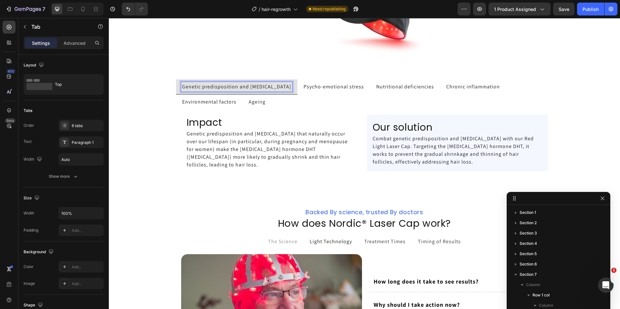
click at [317, 104] on ul "Genetic predisposition and [MEDICAL_DATA] Psycho-emotional stress Nutritional d…" at bounding box center [364, 94] width 377 height 30
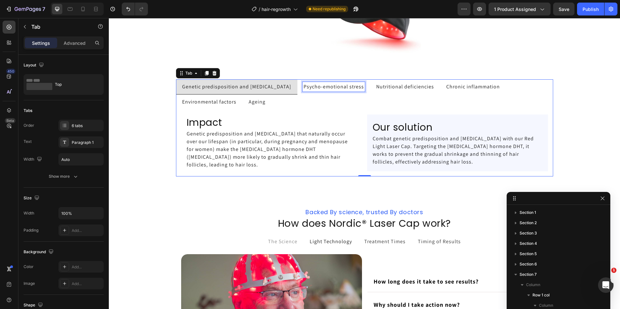
click at [307, 87] on p "Psycho-emotional stress" at bounding box center [333, 87] width 60 height 8
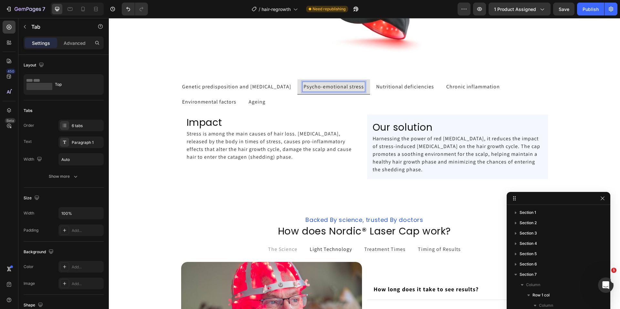
click at [390, 88] on p "Nutritional deficiencies" at bounding box center [405, 87] width 58 height 8
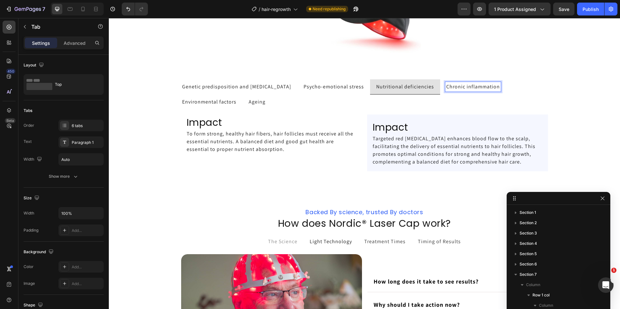
click at [461, 87] on p "Chronic inflammation" at bounding box center [473, 87] width 54 height 8
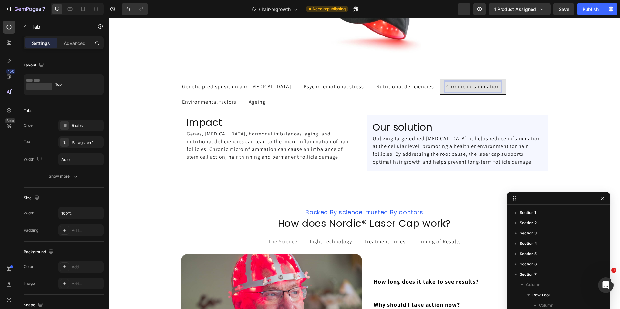
click at [214, 103] on p "Environmental factors" at bounding box center [209, 102] width 54 height 8
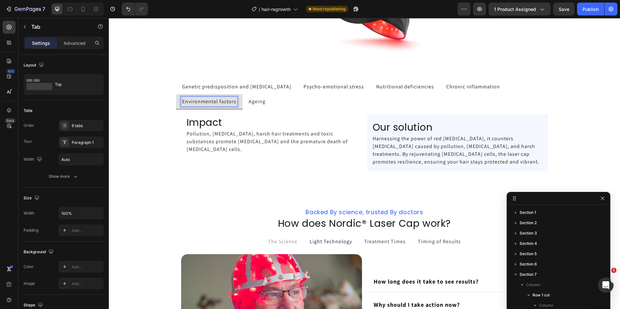
scroll to position [1052, 0]
click at [254, 102] on span "Ageing" at bounding box center [256, 101] width 17 height 7
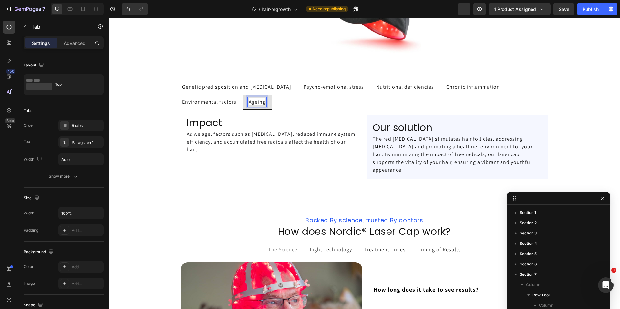
click at [217, 86] on p "Genetic predisposition and [MEDICAL_DATA]" at bounding box center [236, 87] width 109 height 8
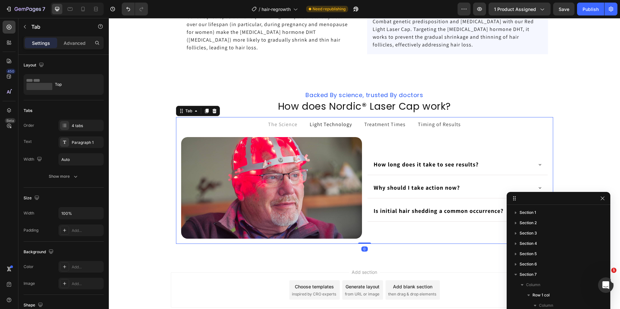
scroll to position [63, 0]
click at [290, 126] on span "The Science" at bounding box center [282, 124] width 29 height 7
click at [317, 124] on p "Light Technology" at bounding box center [330, 125] width 42 height 8
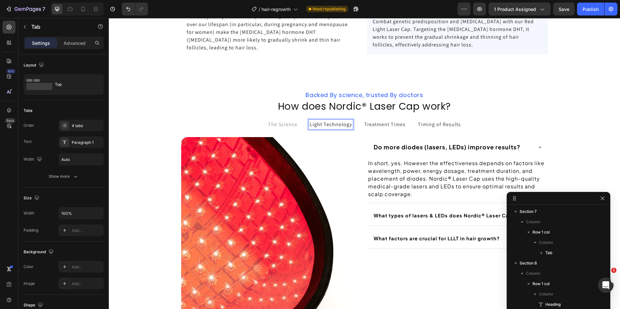
click at [368, 126] on span "Treatment Times" at bounding box center [384, 124] width 41 height 7
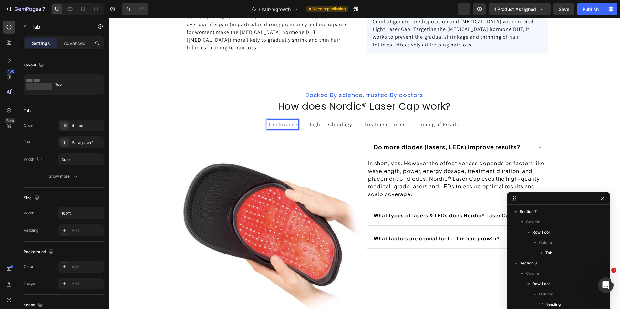
click at [276, 126] on span "The Science" at bounding box center [282, 124] width 29 height 7
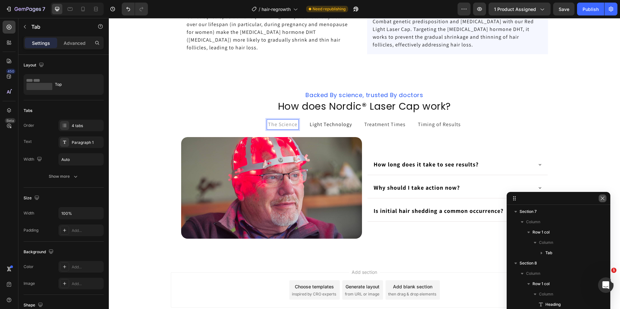
click at [605, 197] on button "button" at bounding box center [602, 199] width 8 height 8
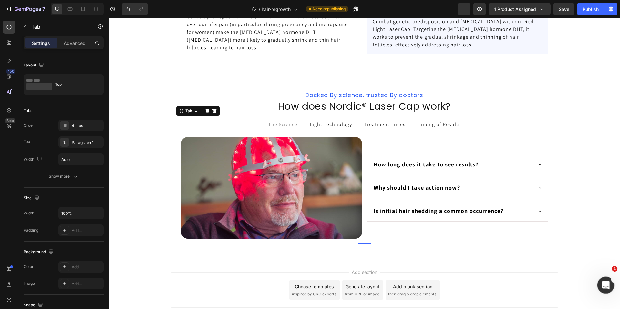
click at [603, 283] on icon "Open Intercom Messenger" at bounding box center [604, 284] width 11 height 11
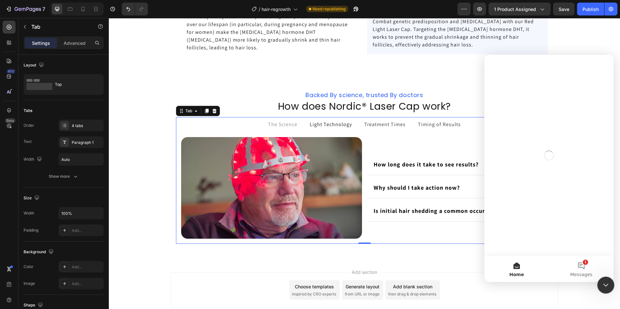
scroll to position [0, 0]
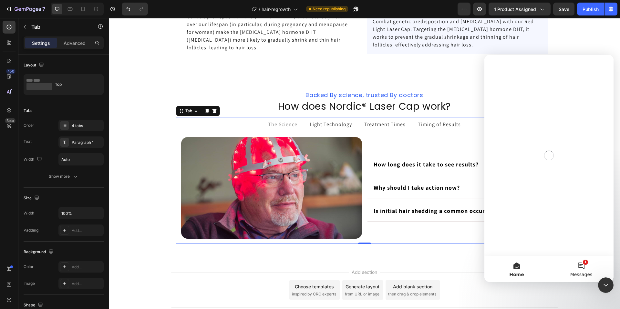
click at [582, 267] on button "1 Messages" at bounding box center [581, 269] width 65 height 26
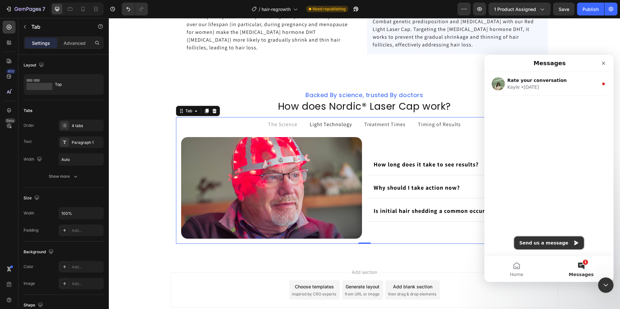
click at [544, 245] on button "Send us a message" at bounding box center [549, 243] width 70 height 13
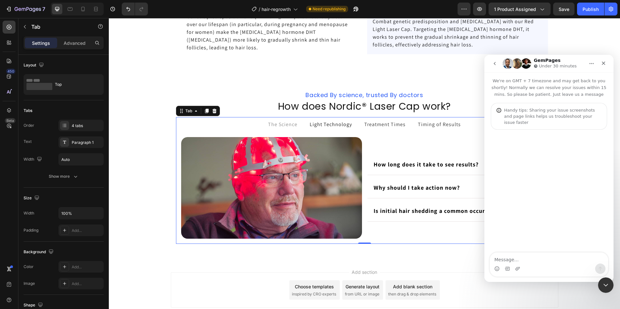
click at [533, 259] on textarea "Message…" at bounding box center [548, 258] width 118 height 11
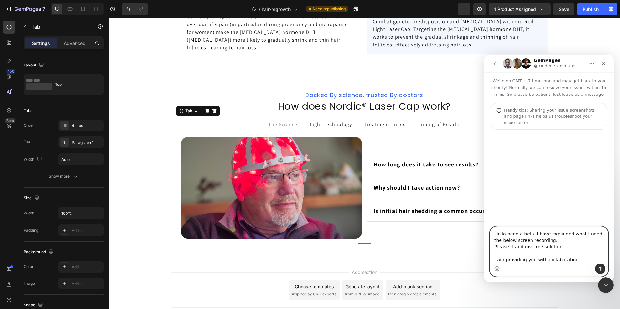
click at [563, 248] on textarea "Hello need a help. I have explained what I need the below screen recording. Ple…" at bounding box center [548, 245] width 118 height 37
click at [554, 240] on textarea "Hello need a help. I have explained what I need the below screen recording. Ple…" at bounding box center [548, 245] width 118 height 37
click at [564, 247] on textarea "Hello need a help. I have explained what I need the below screen recording. Ple…" at bounding box center [548, 245] width 118 height 37
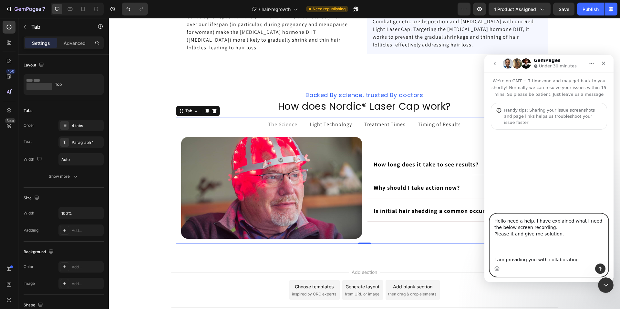
paste textarea "[URL][DOMAIN_NAME]"
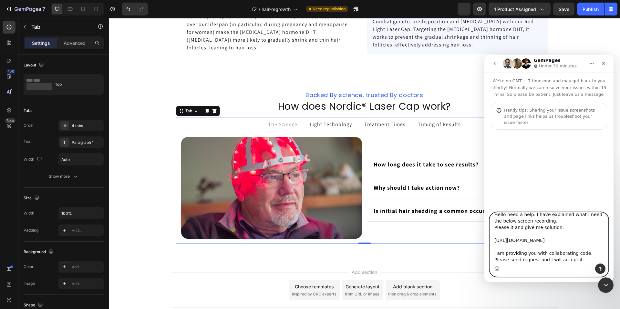
scroll to position [17, 0]
click at [511, 266] on div "Intercom messenger" at bounding box center [548, 269] width 118 height 10
click at [512, 261] on textarea "Hello need a help. I have explained what I need the below screen recording. Ple…" at bounding box center [548, 238] width 118 height 51
paste textarea "Collaborator Request Code"
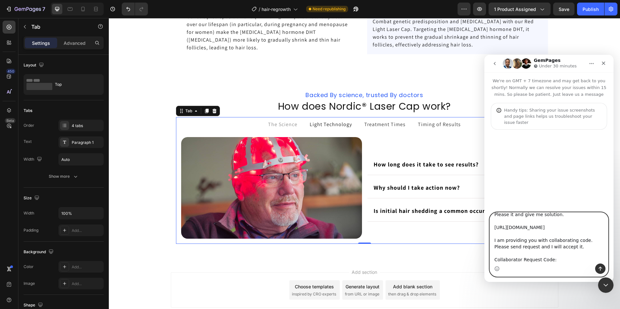
drag, startPoint x: 544, startPoint y: 241, endPoint x: 581, endPoint y: 239, distance: 37.2
click at [581, 239] on textarea "Hello need a help. I have explained what I need the below screen recording. Ple…" at bounding box center [548, 238] width 118 height 51
paste textarea "Collaborator Request C"
drag, startPoint x: 534, startPoint y: 248, endPoint x: 532, endPoint y: 266, distance: 18.2
click at [534, 248] on textarea "Hello need a help. I have explained what I need the below screen recording. Ple…" at bounding box center [548, 238] width 118 height 51
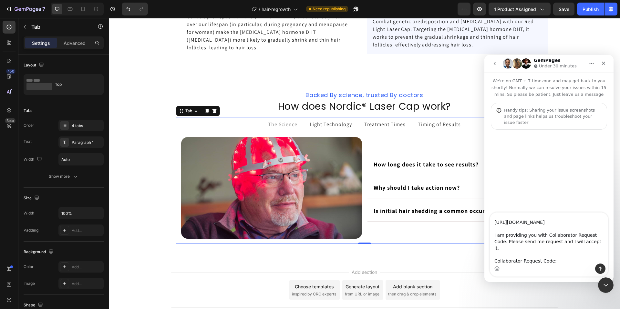
click at [564, 264] on div "Intercom messenger" at bounding box center [548, 269] width 118 height 10
click at [562, 262] on textarea "Hello need a help. I have explained what I need the below screen recording. Ple…" at bounding box center [548, 238] width 118 height 51
paste textarea "4265"
type textarea "Hello need a help. I have explained what I need the below screen recording. Ple…"
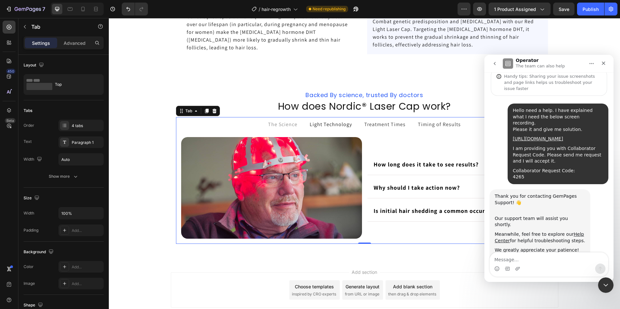
scroll to position [46, 0]
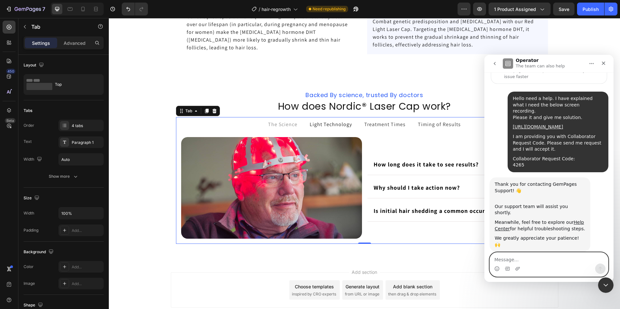
click at [528, 262] on textarea "Message…" at bounding box center [548, 258] width 118 height 11
type textarea "I"
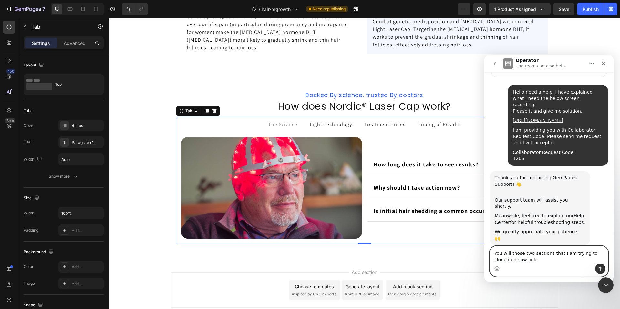
scroll to position [59, 0]
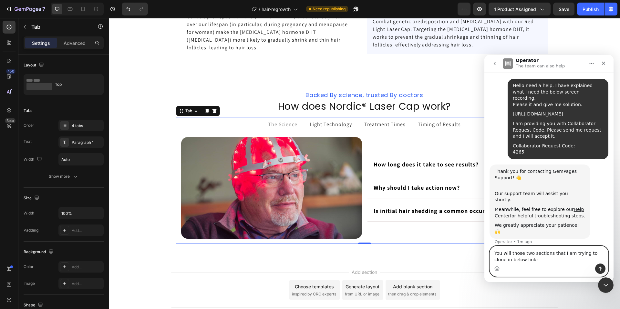
paste textarea "[URL][DOMAIN_NAME]"
type textarea "You will those two sections that I am trying to clone in below link: [URL][DOMA…"
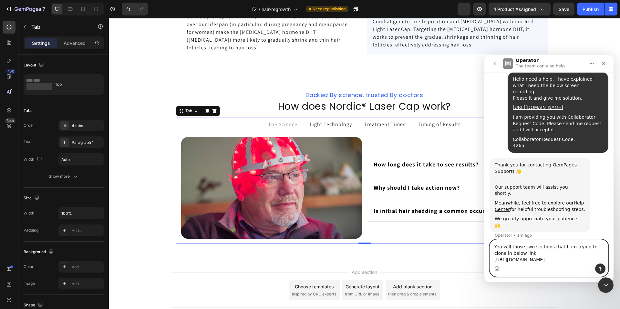
click at [537, 247] on textarea "You will those two sections that I am trying to clone in below link: [URL][DOMA…" at bounding box center [548, 252] width 118 height 24
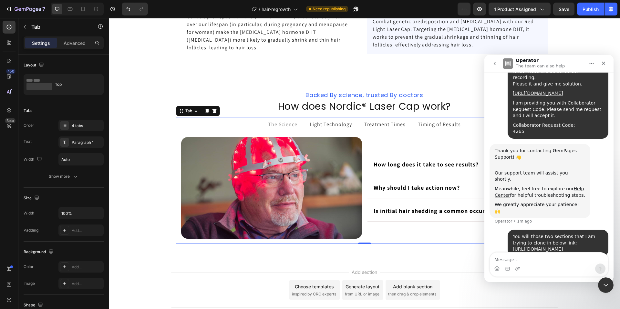
scroll to position [84, 0]
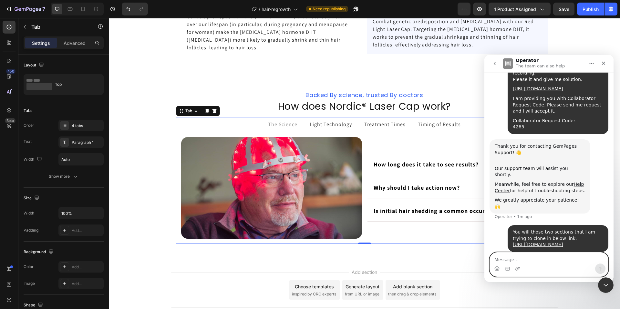
click at [505, 256] on textarea "Message…" at bounding box center [548, 258] width 118 height 11
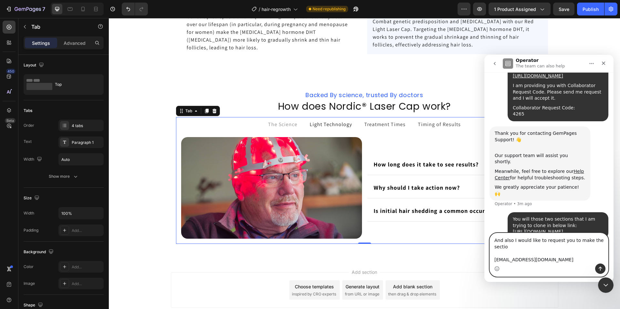
scroll to position [103, 0]
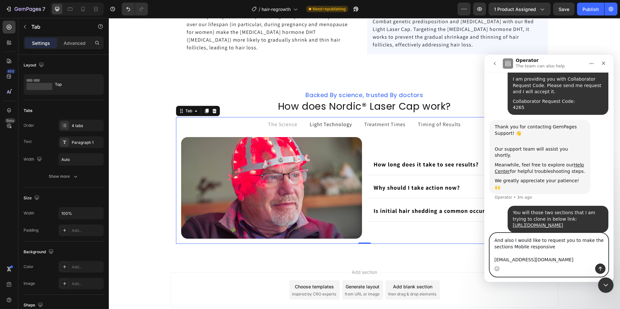
type textarea "And also I would like to request you to make the sections Mobile responsive. [E…"
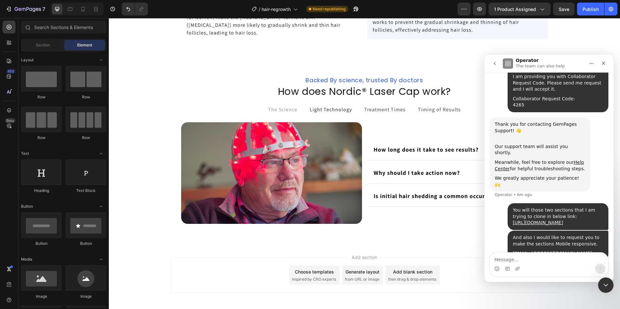
scroll to position [115, 0]
